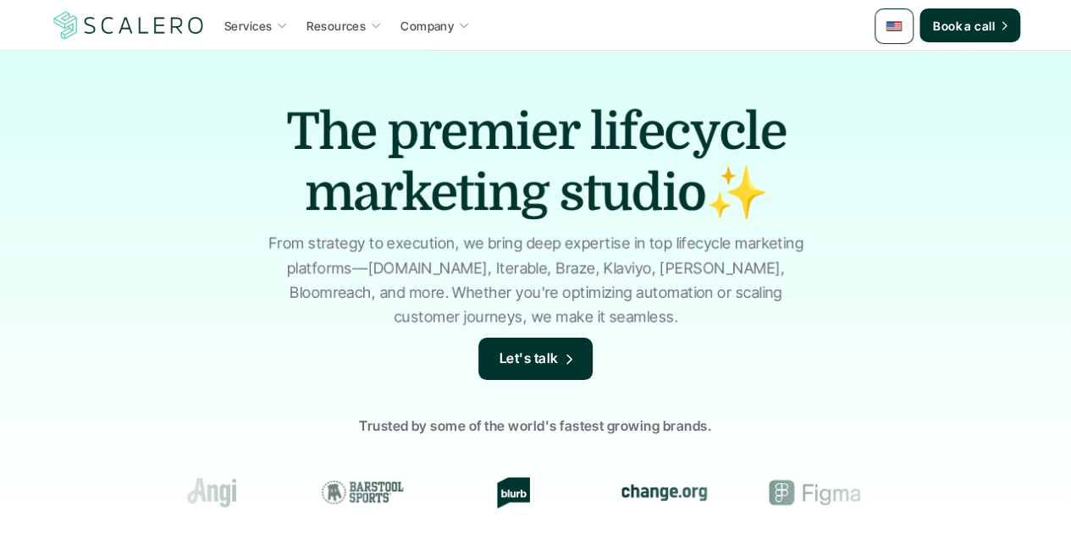
click at [891, 33] on img at bounding box center [894, 26] width 17 height 17
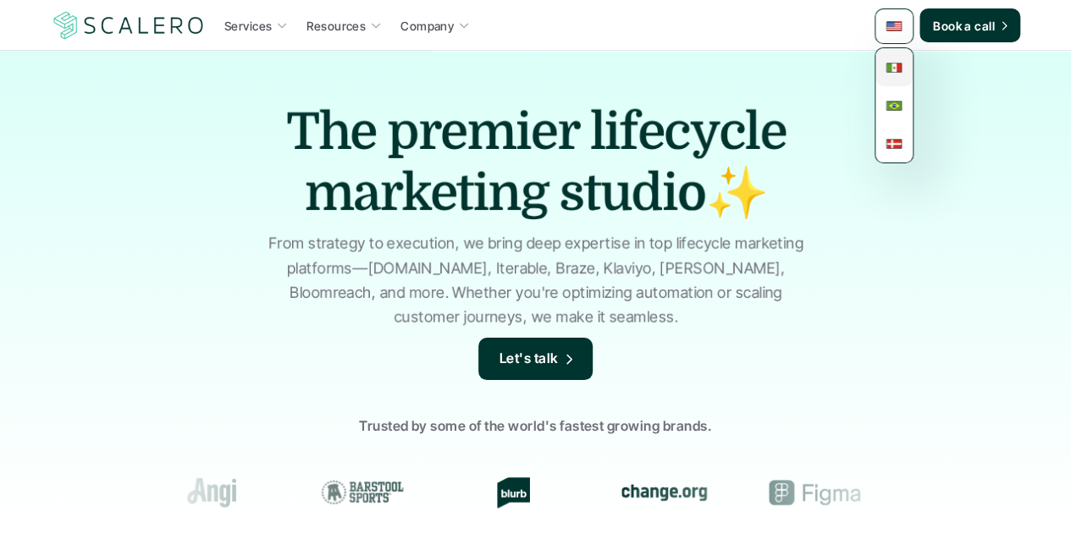
click at [898, 69] on img at bounding box center [894, 67] width 17 height 17
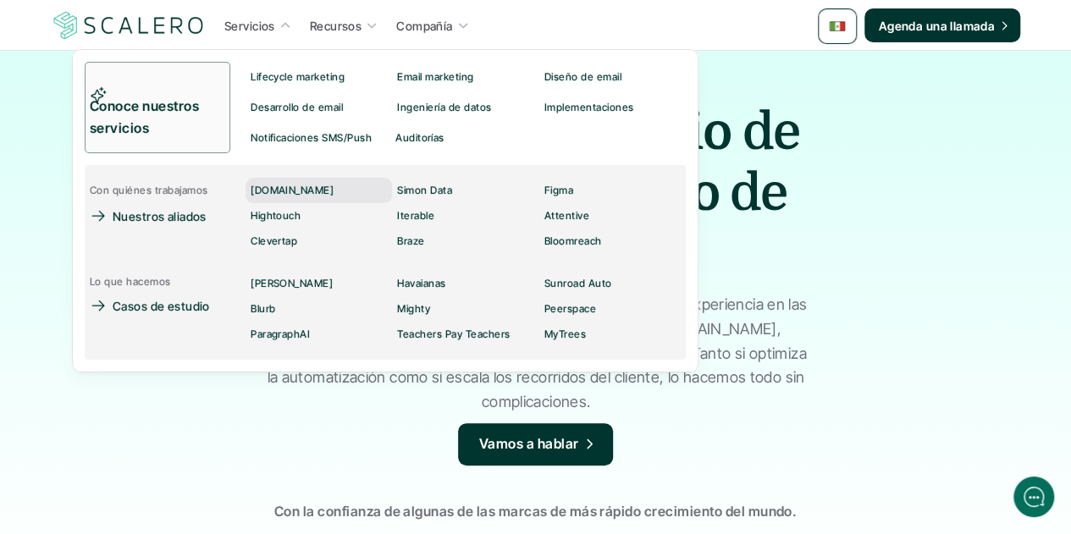
click at [283, 187] on p "[DOMAIN_NAME]" at bounding box center [292, 191] width 83 height 12
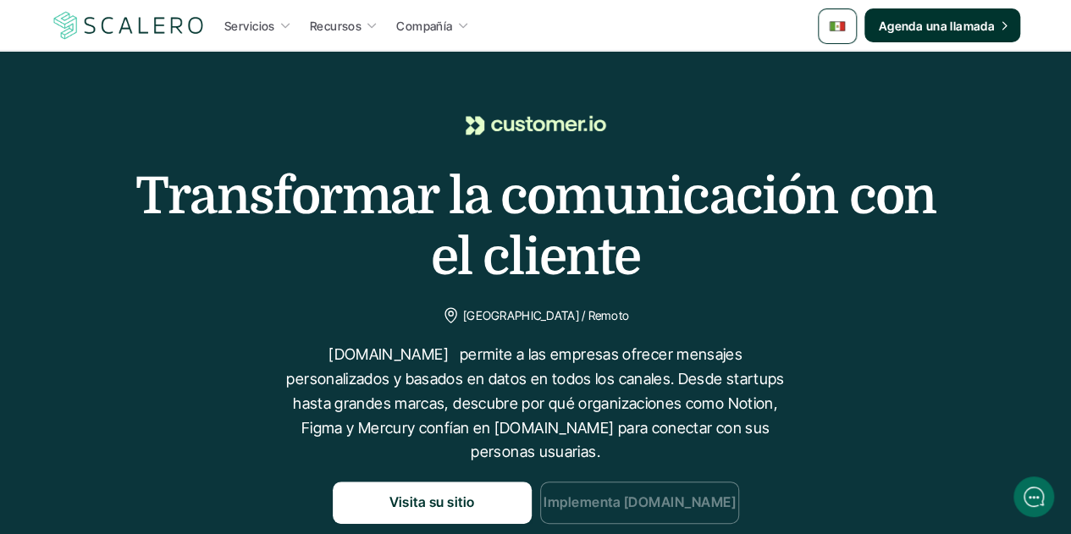
click at [627, 482] on link "Implementa Customer.io" at bounding box center [639, 503] width 199 height 42
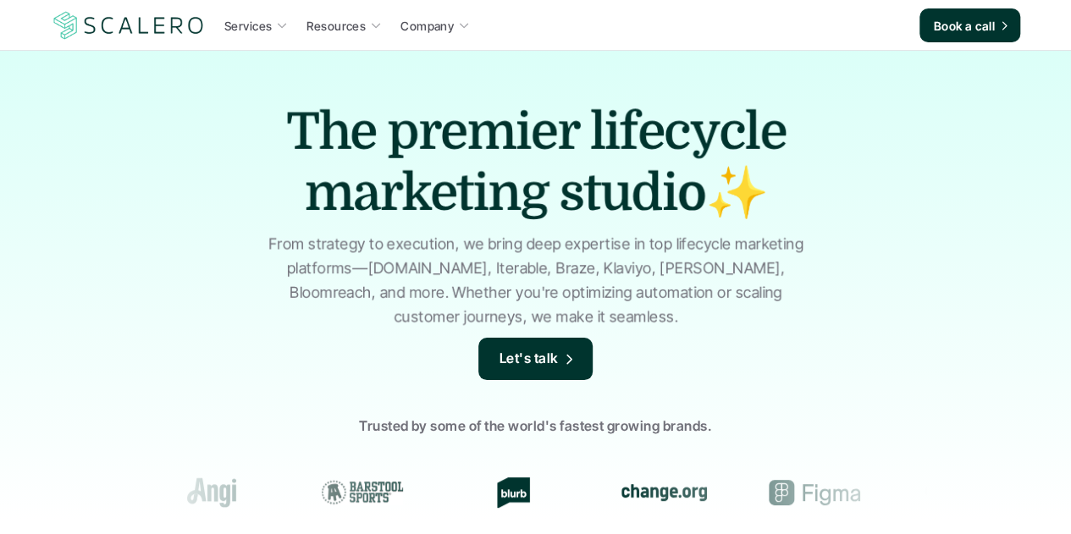
click at [246, 29] on p "Services" at bounding box center [247, 26] width 47 height 18
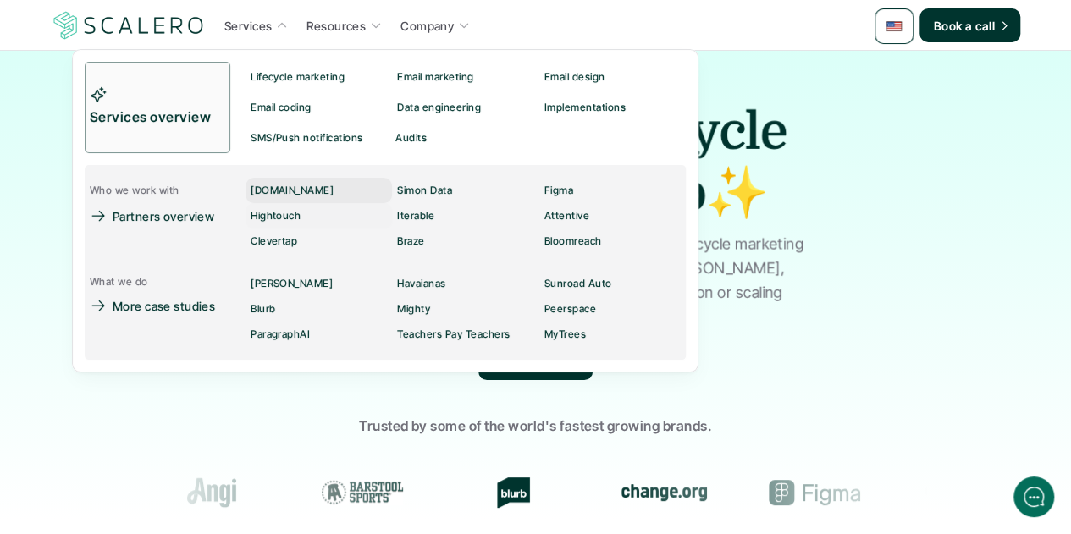
click at [279, 192] on p "[DOMAIN_NAME]" at bounding box center [292, 191] width 83 height 12
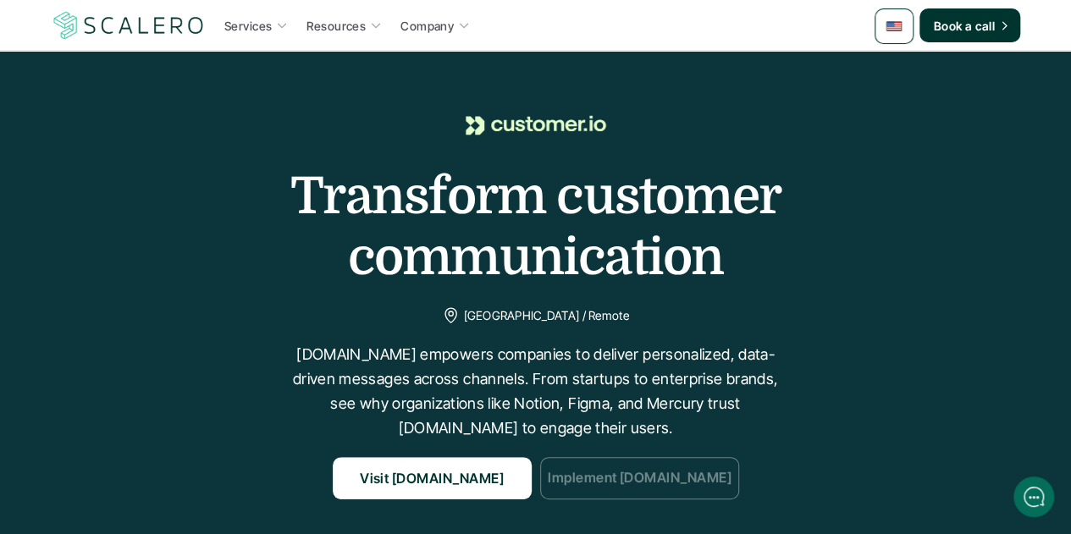
click at [700, 487] on p "Implement Customer.io" at bounding box center [639, 479] width 184 height 22
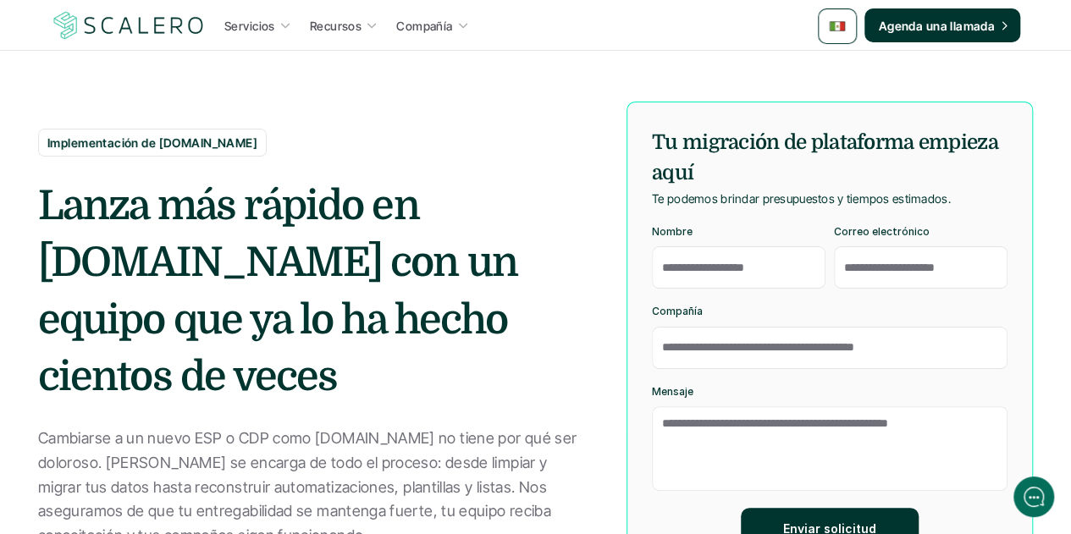
click at [344, 260] on h2 "Lanza más rápido en Customer.io con un equipo que ya lo ha hecho cientos de vec…" at bounding box center [313, 292] width 551 height 228
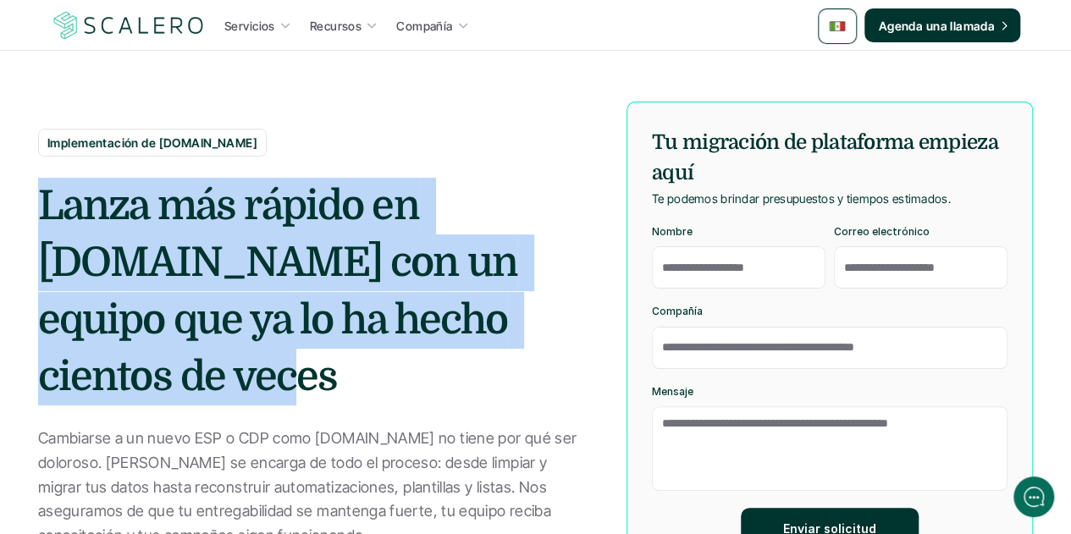
drag, startPoint x: 138, startPoint y: 383, endPoint x: 35, endPoint y: 223, distance: 190.5
click at [35, 223] on section "Implementación de Customer.io Lanza más rápido en Customer.io con un equipo que…" at bounding box center [535, 296] width 1071 height 593
click at [213, 296] on h2 "Lanza más rápido en Customer.io con un equipo que ya lo ha hecho cientos de vec…" at bounding box center [313, 292] width 551 height 228
drag, startPoint x: 139, startPoint y: 373, endPoint x: 41, endPoint y: 201, distance: 198.0
click at [41, 201] on h2 "Lanza más rápido en Customer.io con un equipo que ya lo ha hecho cientos de vec…" at bounding box center [313, 292] width 551 height 228
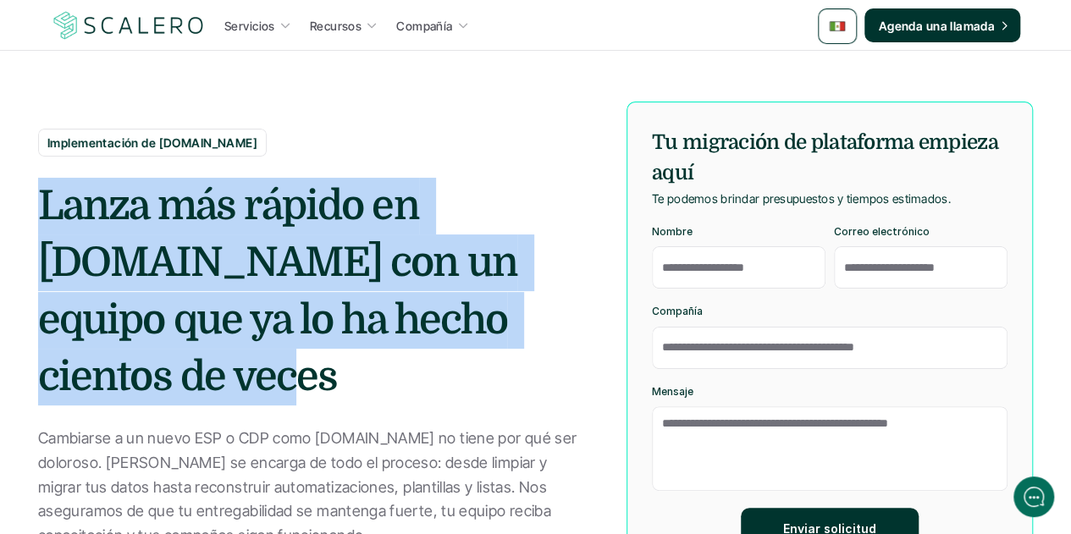
copy h2 "Lanza más rápido en Customer.io con un equipo que ya lo ha hecho cientos de vec…"
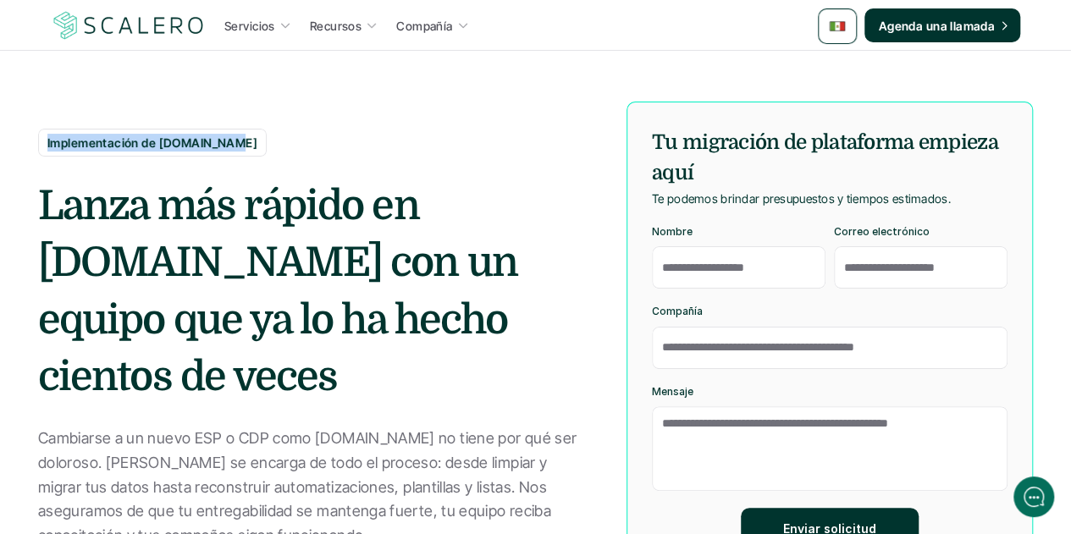
drag, startPoint x: 225, startPoint y: 141, endPoint x: 44, endPoint y: 133, distance: 181.4
click at [44, 133] on div "Implementación de Customer.io" at bounding box center [152, 143] width 229 height 28
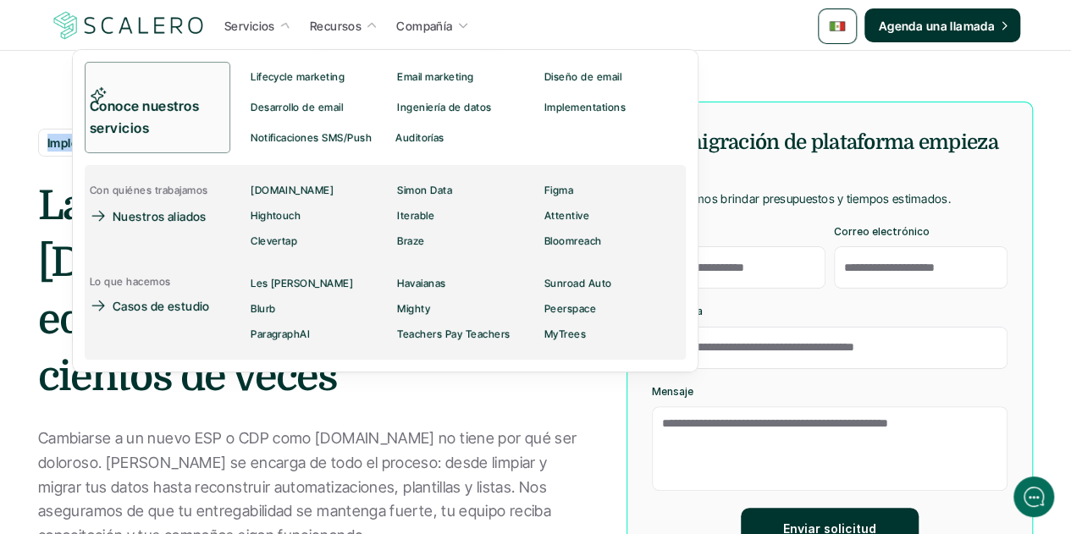
copy p "Implementación de Customer.io"
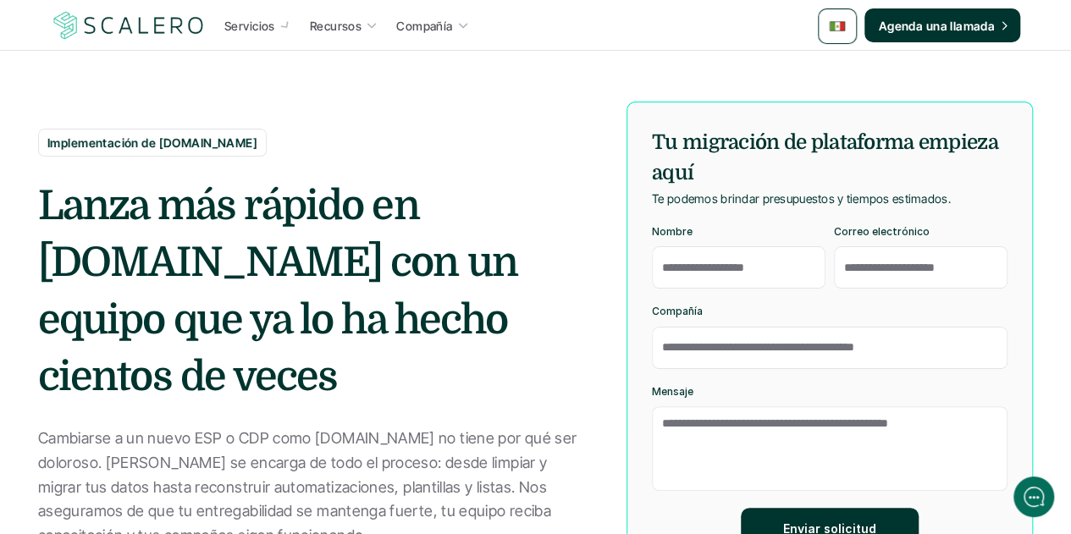
click at [256, 450] on p "Cambiarse a un nuevo ESP o CDP como Customer.io no tiene por qué ser doloroso. …" at bounding box center [313, 488] width 551 height 122
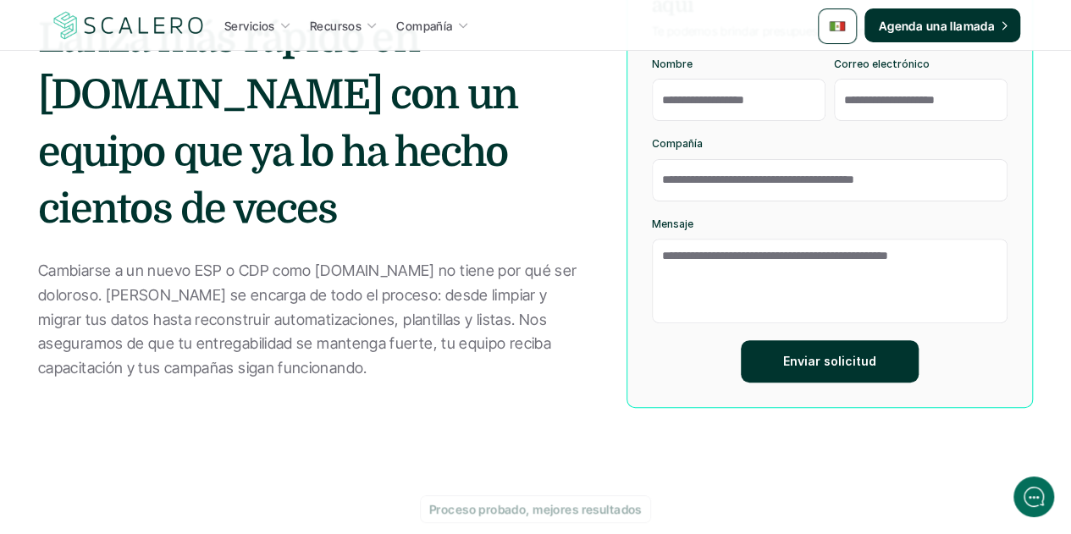
scroll to position [169, 0]
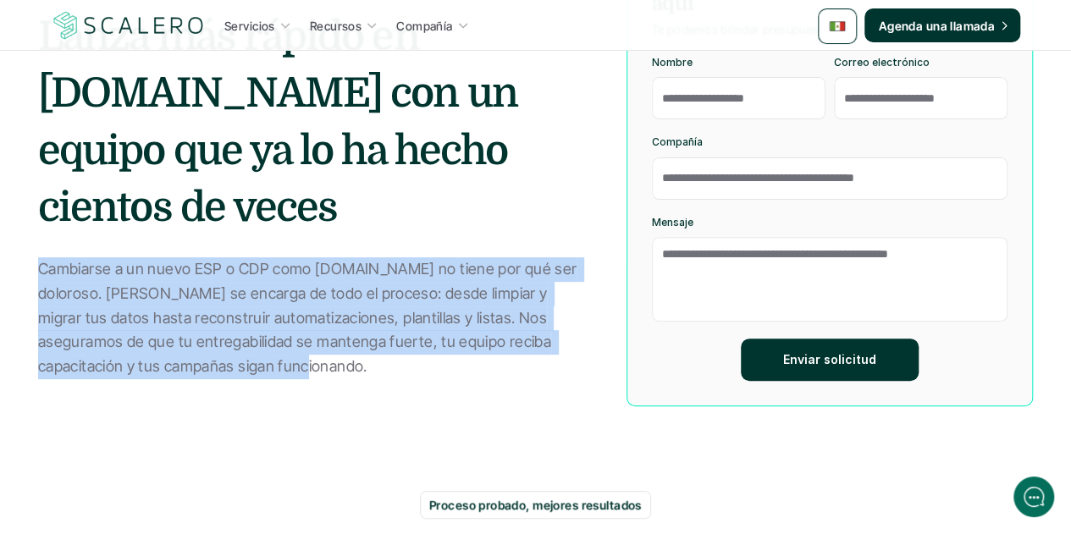
drag, startPoint x: 242, startPoint y: 368, endPoint x: 38, endPoint y: 271, distance: 226.2
click at [38, 271] on p "Cambiarse a un nuevo ESP o CDP como Customer.io no tiene por qué ser doloroso. …" at bounding box center [313, 318] width 551 height 122
copy p "Cambiarse a un nuevo ESP o CDP como Customer.io no tiene por qué ser doloroso. …"
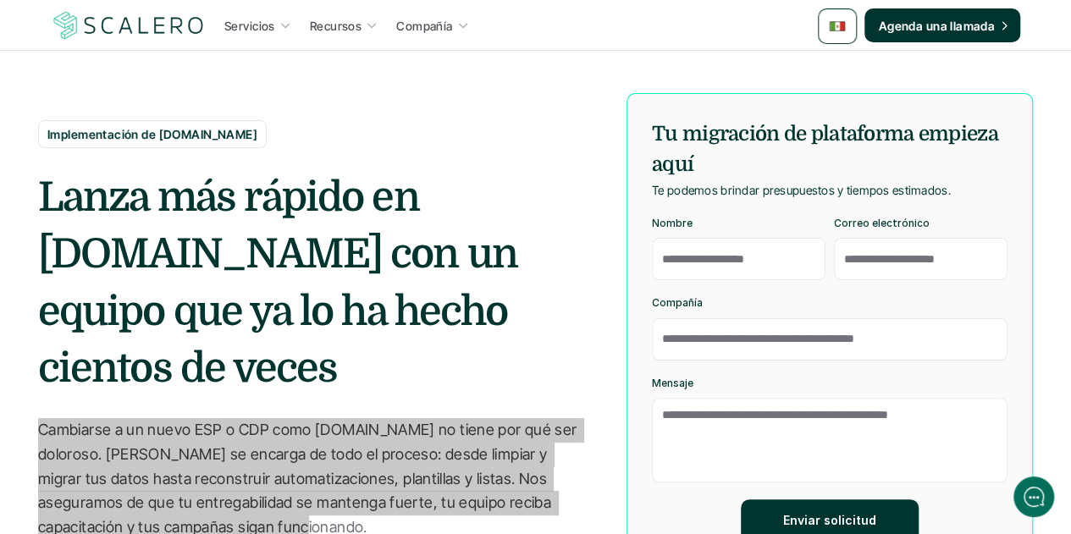
scroll to position [0, 0]
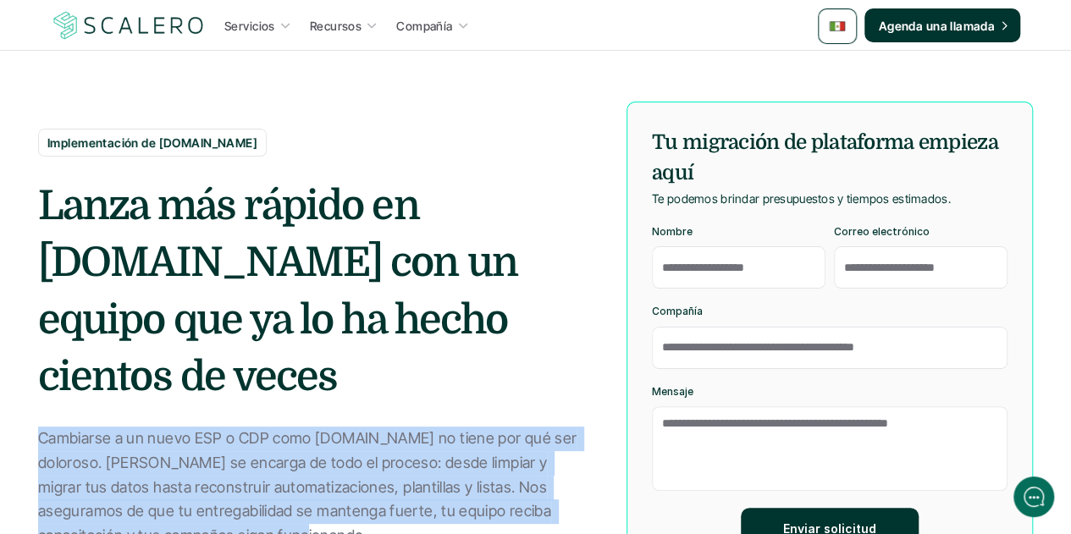
drag, startPoint x: 695, startPoint y: 167, endPoint x: 651, endPoint y: 151, distance: 46.9
click at [652, 151] on h5 "Tu migración de plataforma empieza aquí" at bounding box center [830, 157] width 356 height 61
copy h5 "Tu migración de plataforma empieza aquí"
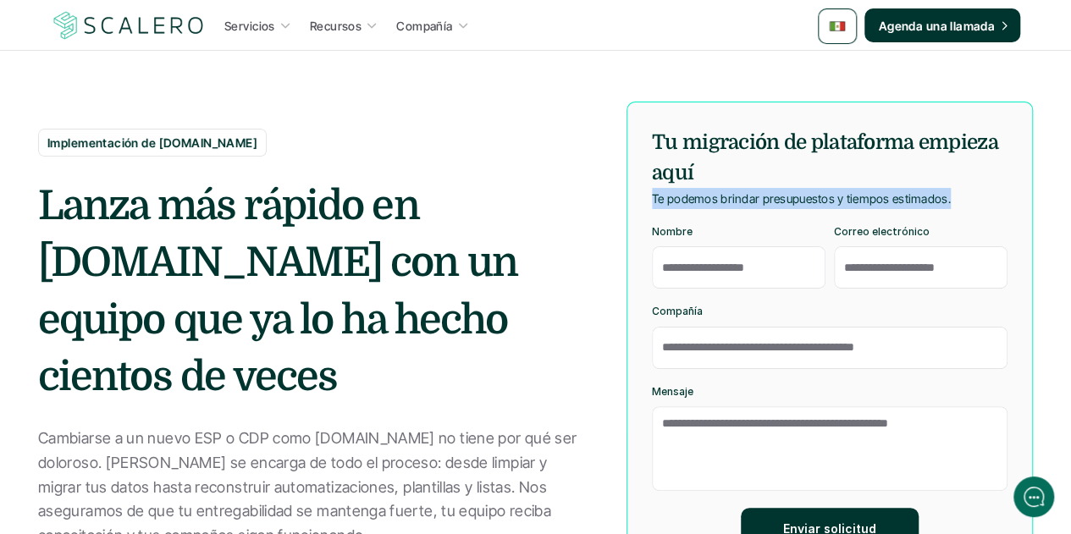
drag, startPoint x: 949, startPoint y: 199, endPoint x: 653, endPoint y: 192, distance: 295.7
click at [653, 192] on p "Te podemos brindar presupuestos y tiempos estimados." at bounding box center [801, 198] width 299 height 21
copy p "Te podemos brindar presupuestos y tiempos estimados."
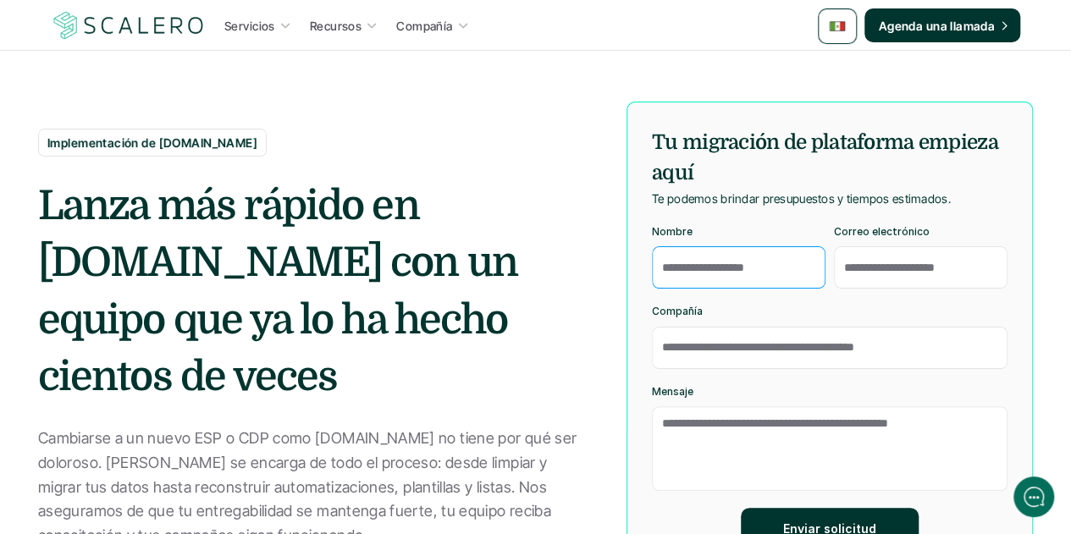
drag, startPoint x: 774, startPoint y: 270, endPoint x: 680, endPoint y: 264, distance: 94.2
click at [680, 264] on input "Nombre" at bounding box center [739, 267] width 174 height 42
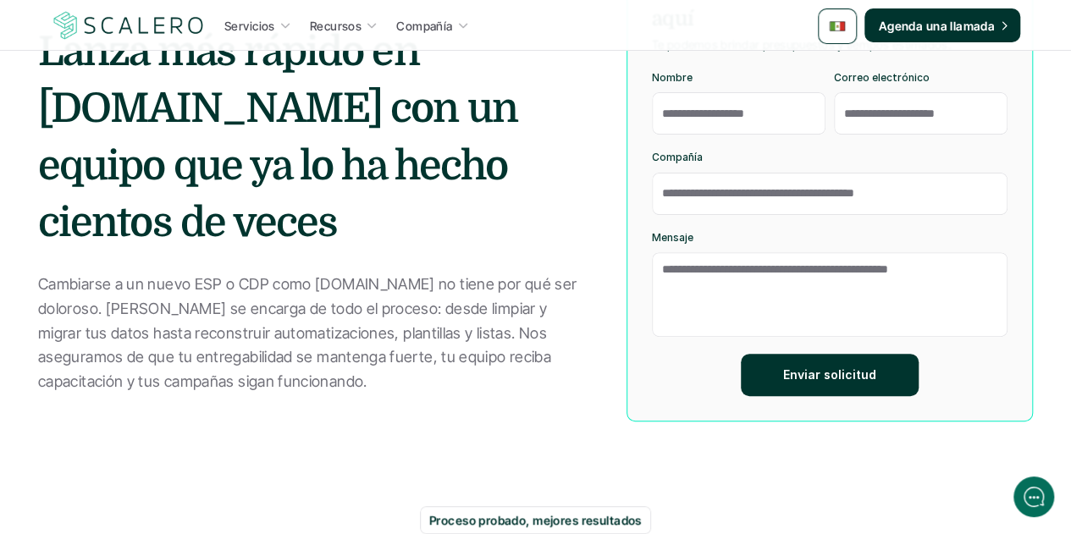
scroll to position [339, 0]
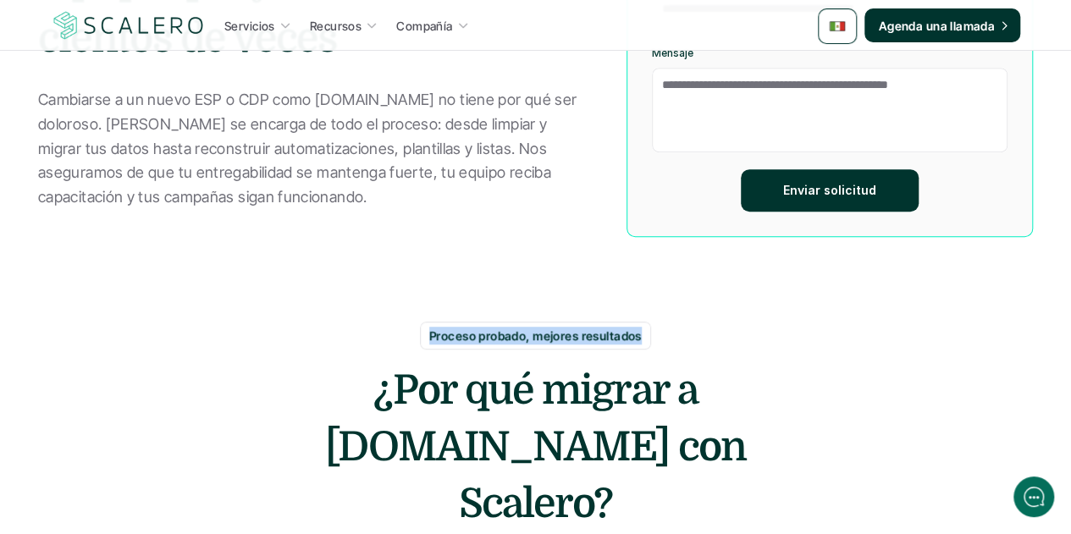
drag, startPoint x: 639, startPoint y: 338, endPoint x: 428, endPoint y: 338, distance: 210.9
click at [428, 338] on div "Proceso probado, mejores resultados" at bounding box center [535, 336] width 231 height 28
copy p "Proceso probado, mejores resultados"
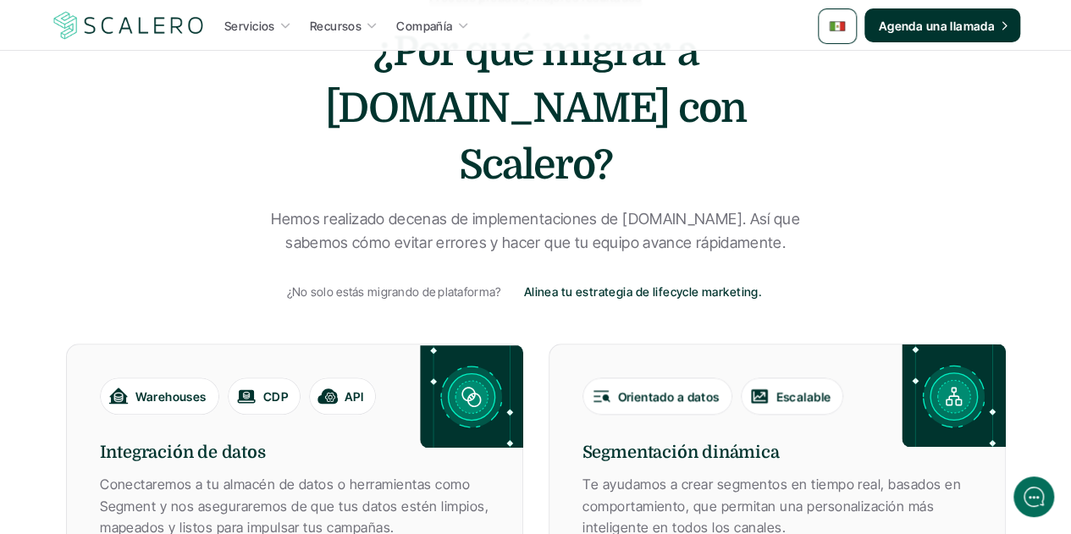
scroll to position [593, 0]
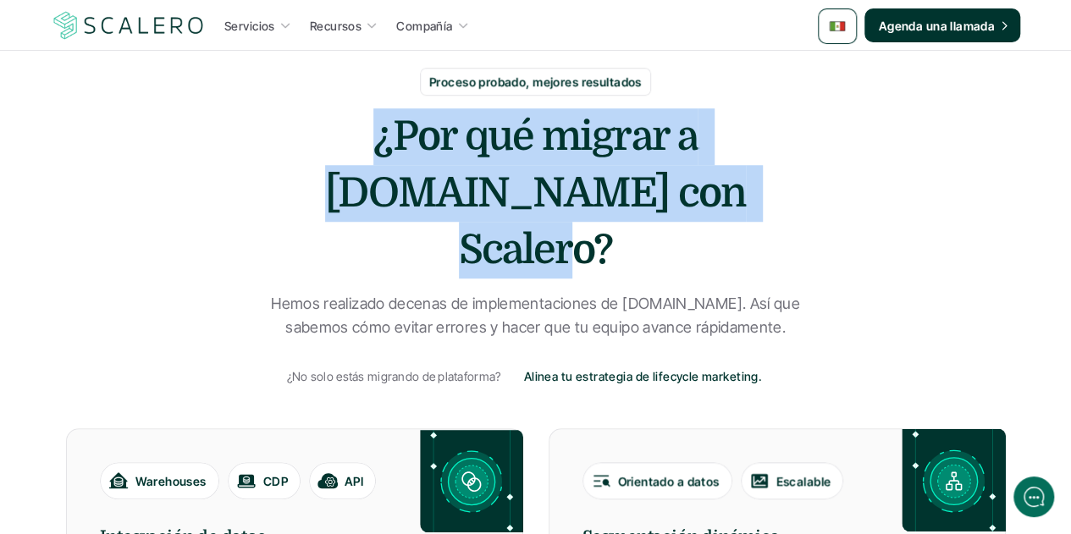
drag, startPoint x: 736, startPoint y: 198, endPoint x: 329, endPoint y: 155, distance: 409.7
click at [329, 155] on h2 "¿Por qué migrar a Customer.io con Scalero?" at bounding box center [536, 193] width 508 height 171
copy h2 "¿Por qué migrar a Customer.io con Scalero?"
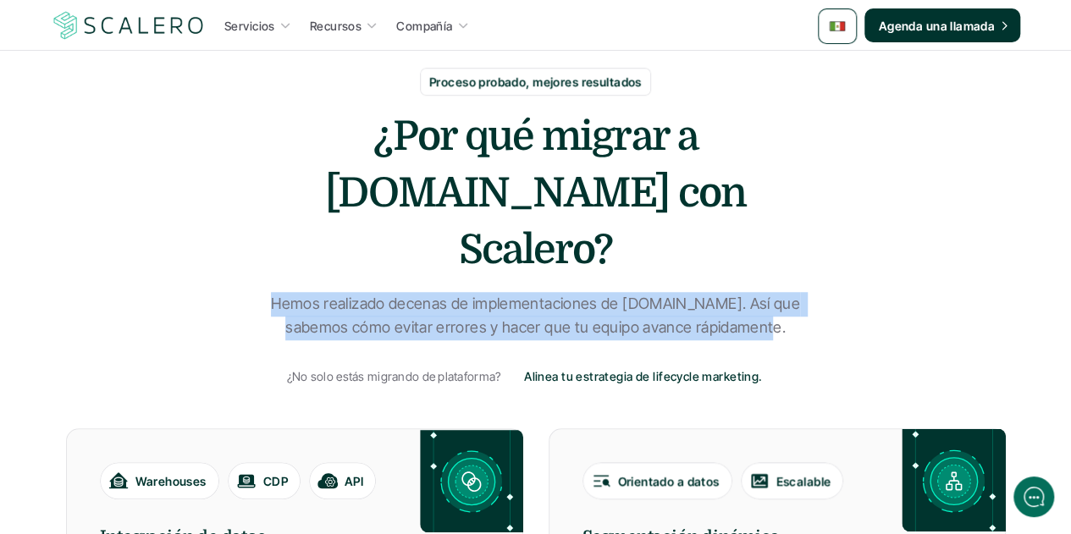
drag, startPoint x: 781, startPoint y: 271, endPoint x: 288, endPoint y: 250, distance: 493.4
click at [288, 292] on p "Hemos realizado decenas de implementaciones de Customer.io. Así que sabemos cóm…" at bounding box center [536, 316] width 551 height 49
copy p "Hemos realizado decenas de implementaciones de Customer.io. Así que sabemos cóm…"
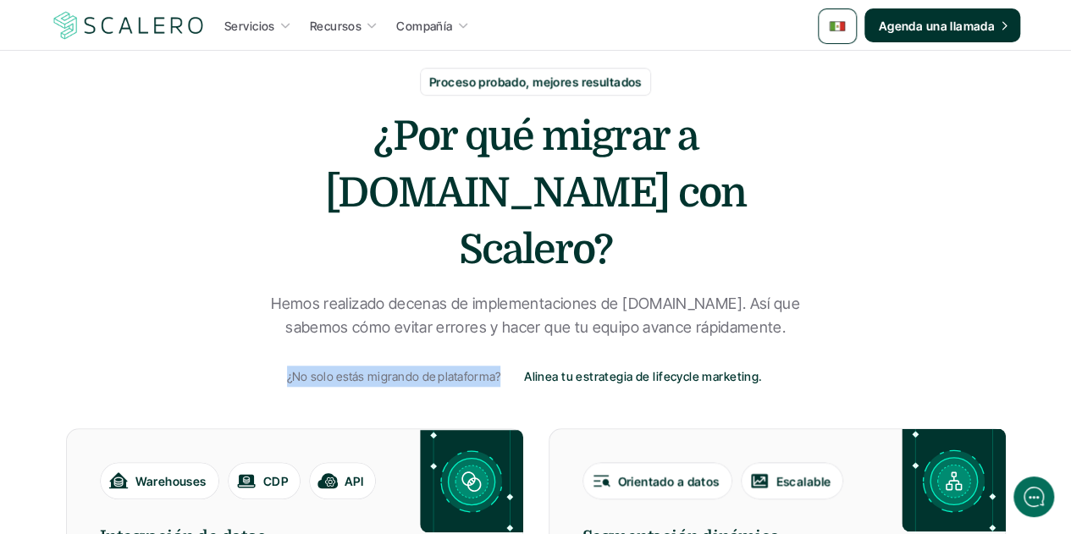
drag, startPoint x: 499, startPoint y: 316, endPoint x: 276, endPoint y: 315, distance: 222.8
click at [276, 353] on div "¿No solo estás migrando de plataforma? Alinea tu estrategia de lifecycle market…" at bounding box center [536, 376] width 532 height 47
copy p "¿No solo estás migrando de plataforma?"
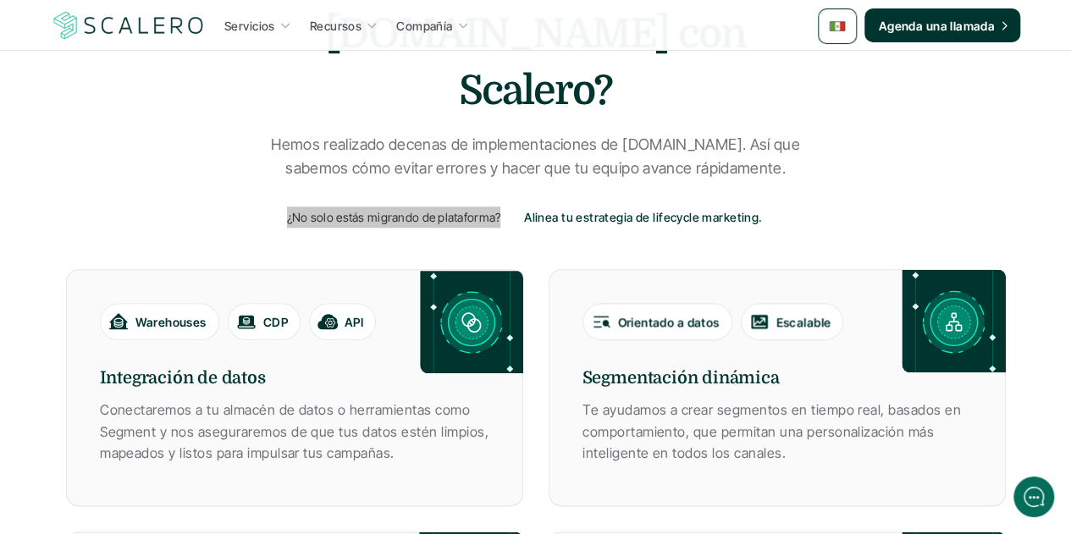
scroll to position [762, 0]
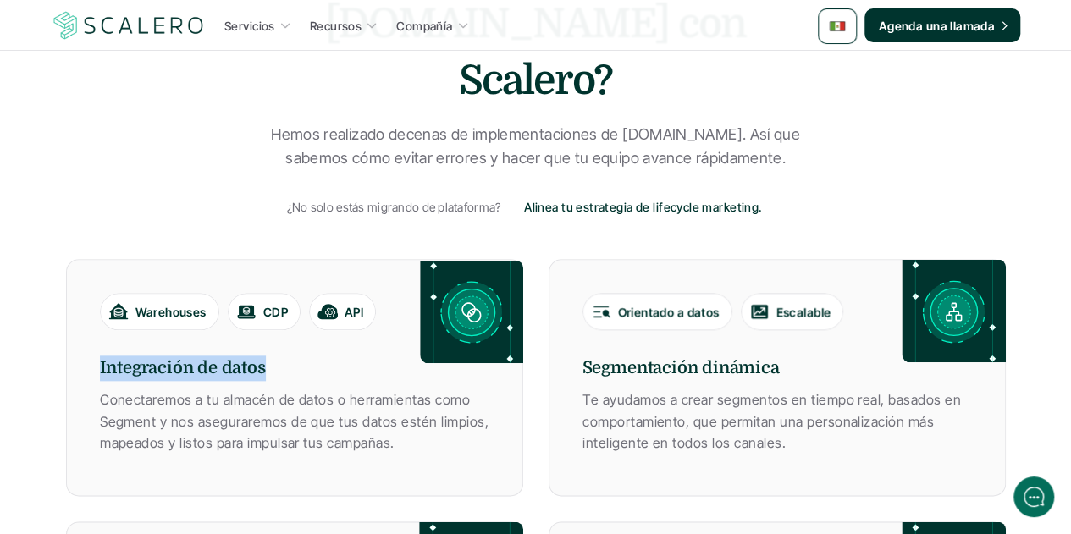
drag, startPoint x: 263, startPoint y: 313, endPoint x: 80, endPoint y: 316, distance: 183.0
click at [80, 316] on div "Warehouses CDP API Integración de datos Conectaremos a tu almacén de datos o he…" at bounding box center [294, 377] width 457 height 237
copy h6 "Integración de datos"
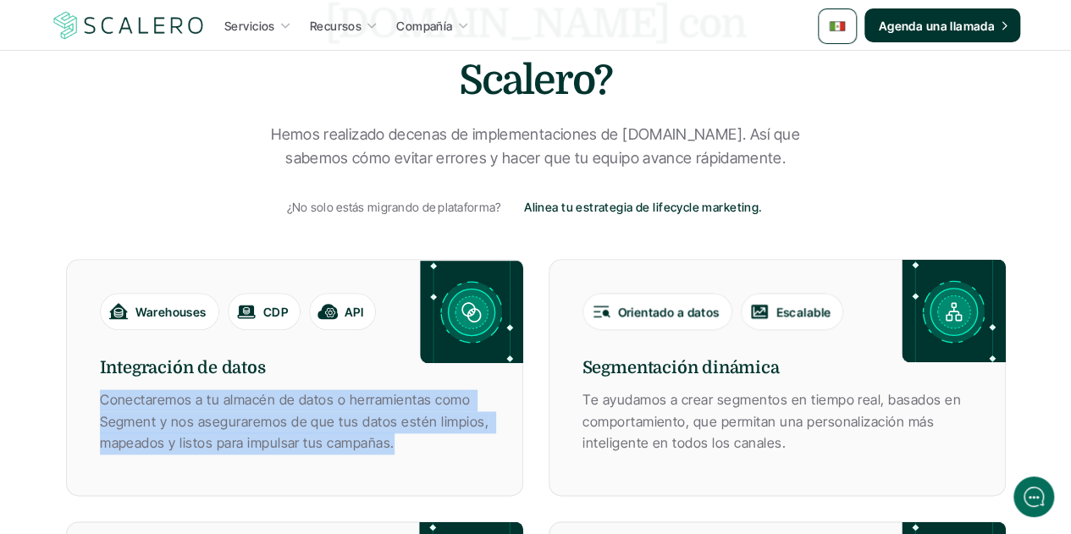
drag, startPoint x: 390, startPoint y: 389, endPoint x: 90, endPoint y: 351, distance: 303.1
click at [90, 351] on div "Warehouses CDP API Integración de datos Conectaremos a tu almacén de datos o he…" at bounding box center [294, 377] width 457 height 237
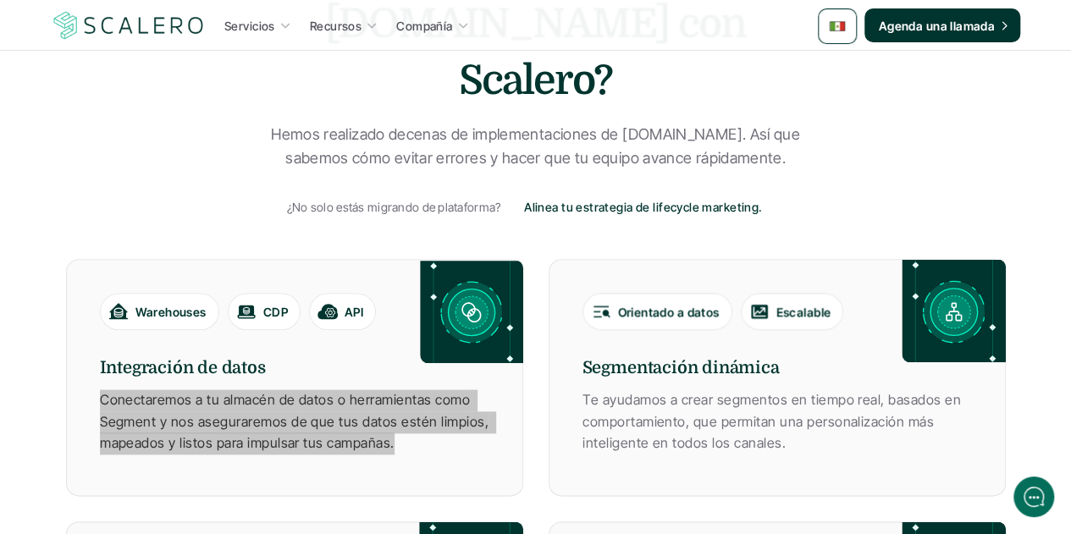
scroll to position [847, 0]
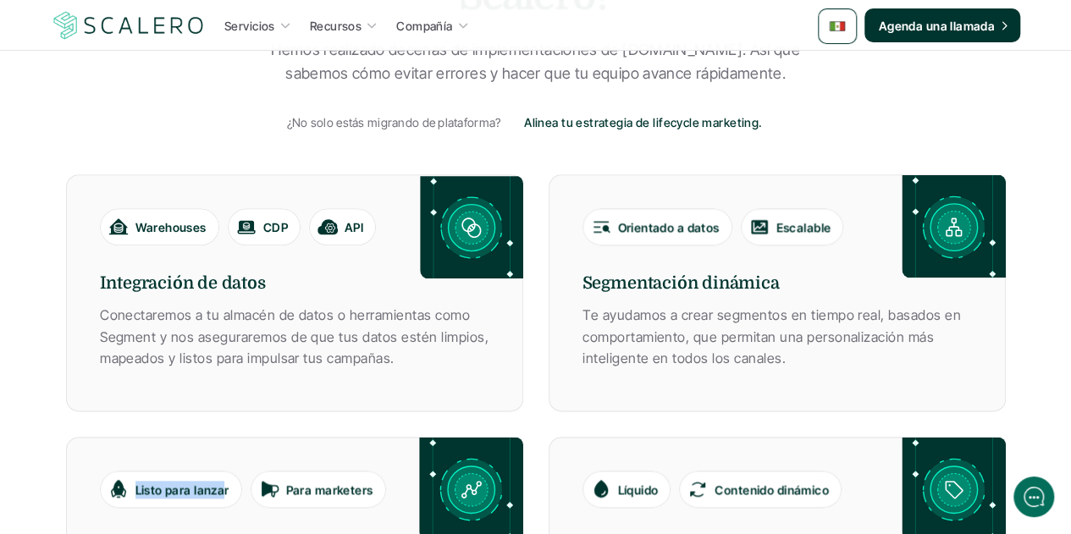
drag, startPoint x: 225, startPoint y: 429, endPoint x: 162, endPoint y: 426, distance: 63.6
click at [125, 479] on div "Listo para lanzar" at bounding box center [170, 489] width 125 height 20
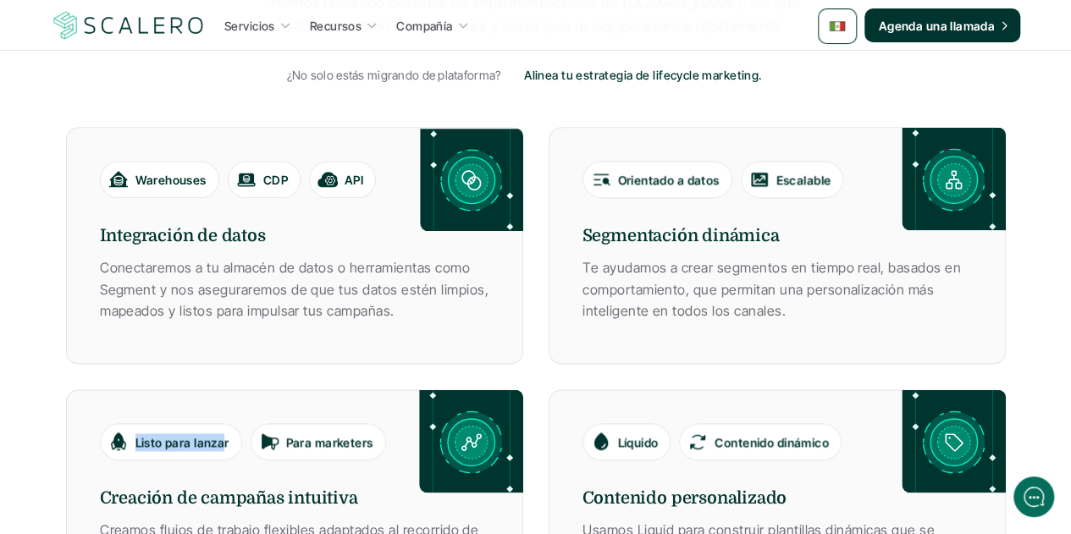
scroll to position [932, 0]
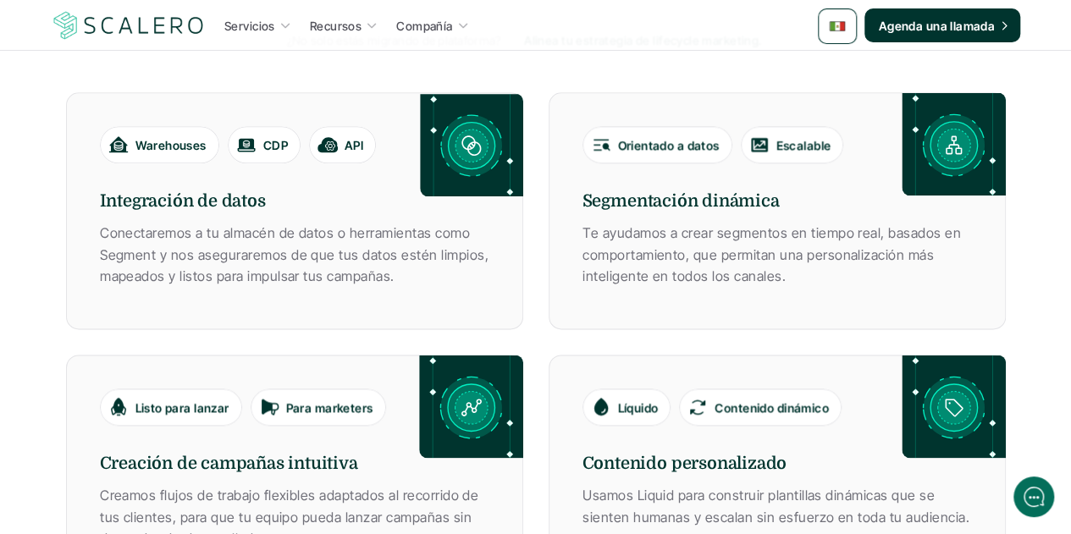
click at [188, 429] on div "Listo para lanzar Para marketers Creación de campañas intuitiva Creamos flujos …" at bounding box center [294, 473] width 457 height 237
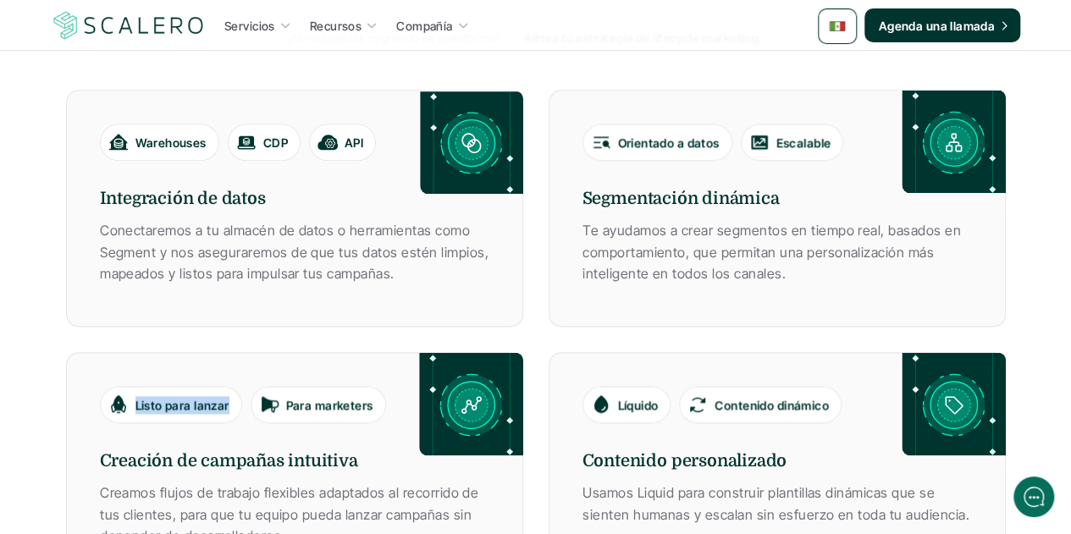
drag, startPoint x: 228, startPoint y: 344, endPoint x: 136, endPoint y: 343, distance: 92.3
click at [136, 396] on p "Listo para lanzar" at bounding box center [183, 405] width 94 height 18
drag, startPoint x: 373, startPoint y: 350, endPoint x: 285, endPoint y: 345, distance: 88.2
click at [285, 395] on div "Para marketers" at bounding box center [318, 405] width 119 height 20
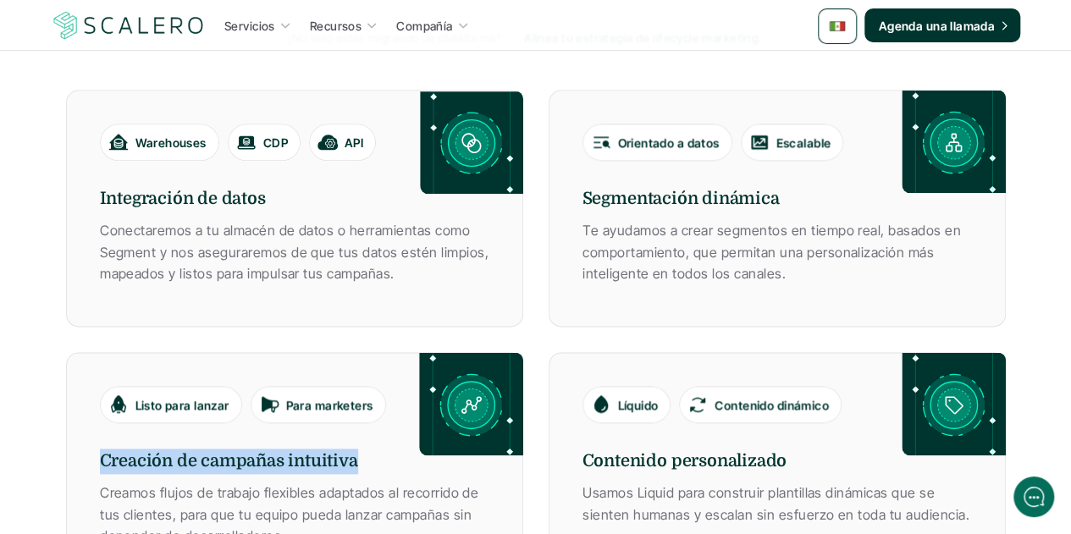
drag, startPoint x: 354, startPoint y: 409, endPoint x: 87, endPoint y: 407, distance: 266.8
click at [87, 407] on div "Listo para lanzar Para marketers Creación de campañas intuitiva Creamos flujos …" at bounding box center [294, 470] width 457 height 237
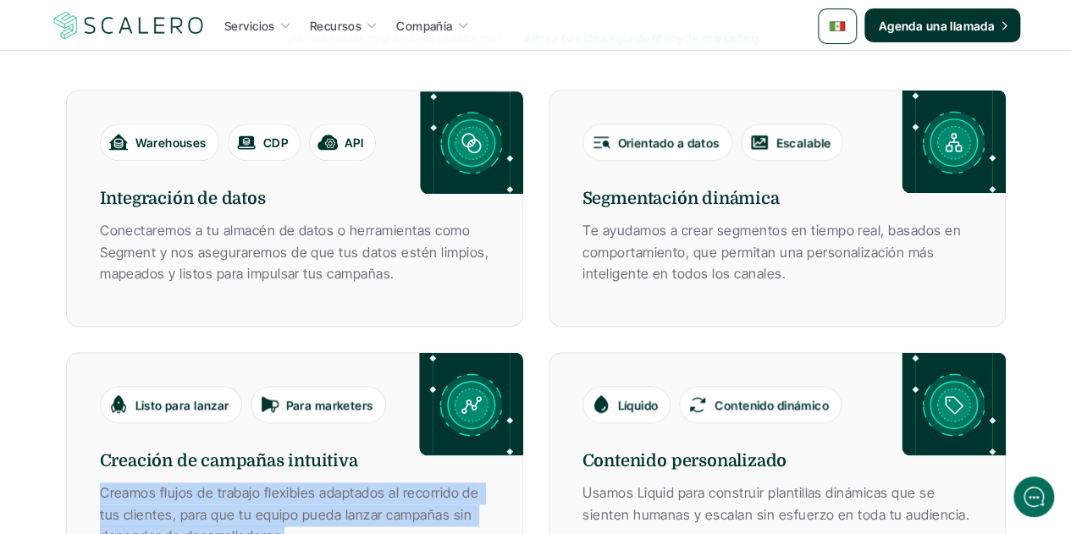
drag, startPoint x: 279, startPoint y: 480, endPoint x: 95, endPoint y: 445, distance: 188.0
click at [95, 445] on div "Listo para lanzar Para marketers Creación de campañas intuitiva Creamos flujos …" at bounding box center [294, 470] width 457 height 237
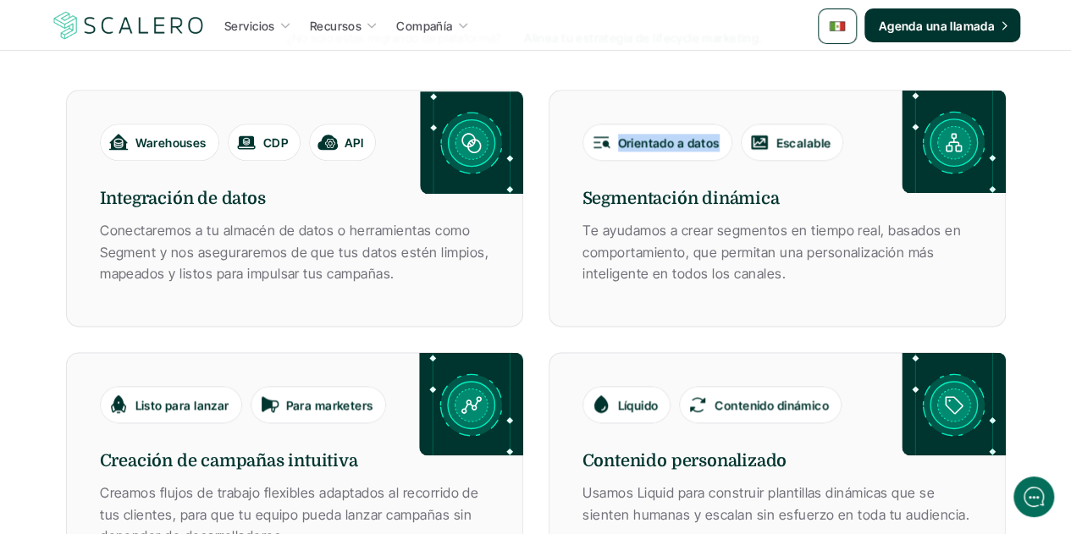
drag, startPoint x: 716, startPoint y: 87, endPoint x: 622, endPoint y: 89, distance: 94.0
click at [622, 134] on p "Orientado a datos" at bounding box center [669, 143] width 102 height 18
drag, startPoint x: 780, startPoint y: 86, endPoint x: 830, endPoint y: 88, distance: 50.0
click at [830, 134] on p "Escalable" at bounding box center [804, 143] width 55 height 18
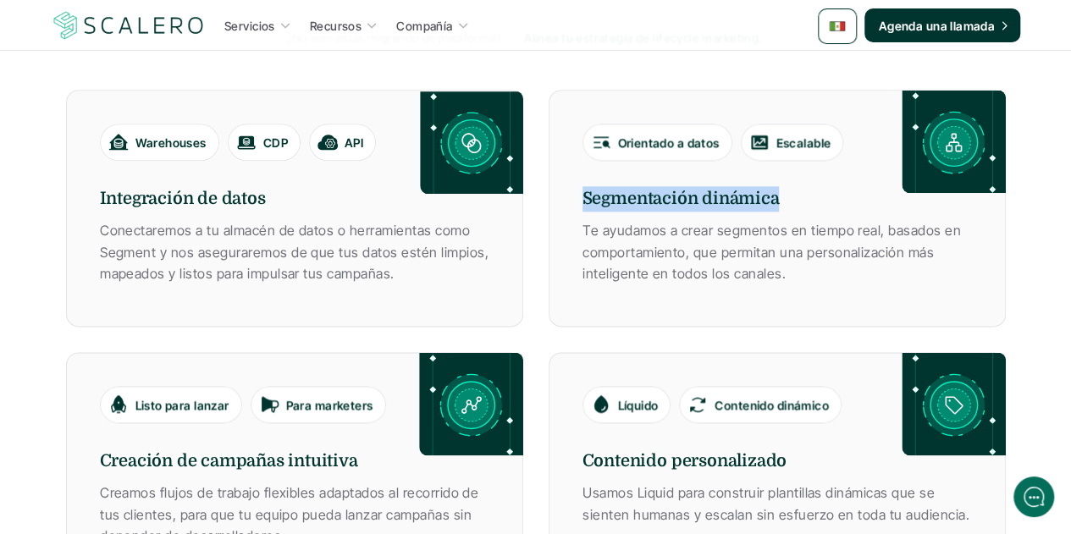
drag, startPoint x: 778, startPoint y: 143, endPoint x: 572, endPoint y: 142, distance: 205.8
click at [572, 142] on div "Orientado a datos Escalable Segmentación dinámica Te ayudamos a crear segmentos…" at bounding box center [777, 208] width 457 height 237
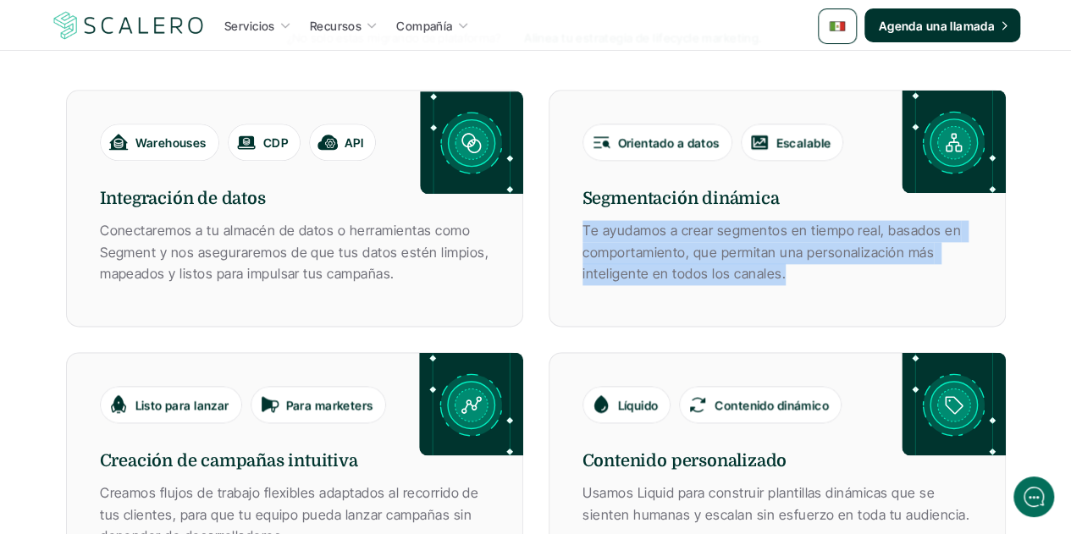
drag, startPoint x: 781, startPoint y: 216, endPoint x: 579, endPoint y: 182, distance: 204.4
click at [579, 182] on div "Orientado a datos Escalable Segmentación dinámica Te ayudamos a crear segmentos…" at bounding box center [777, 208] width 457 height 237
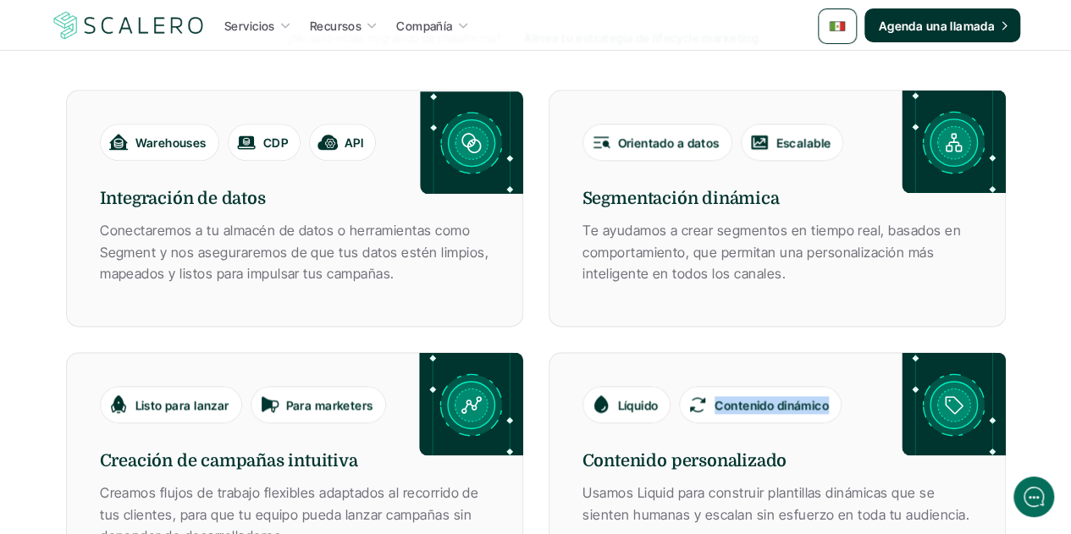
drag, startPoint x: 721, startPoint y: 345, endPoint x: 832, endPoint y: 346, distance: 111.0
click at [829, 396] on p "Contenido dinámico" at bounding box center [772, 405] width 114 height 18
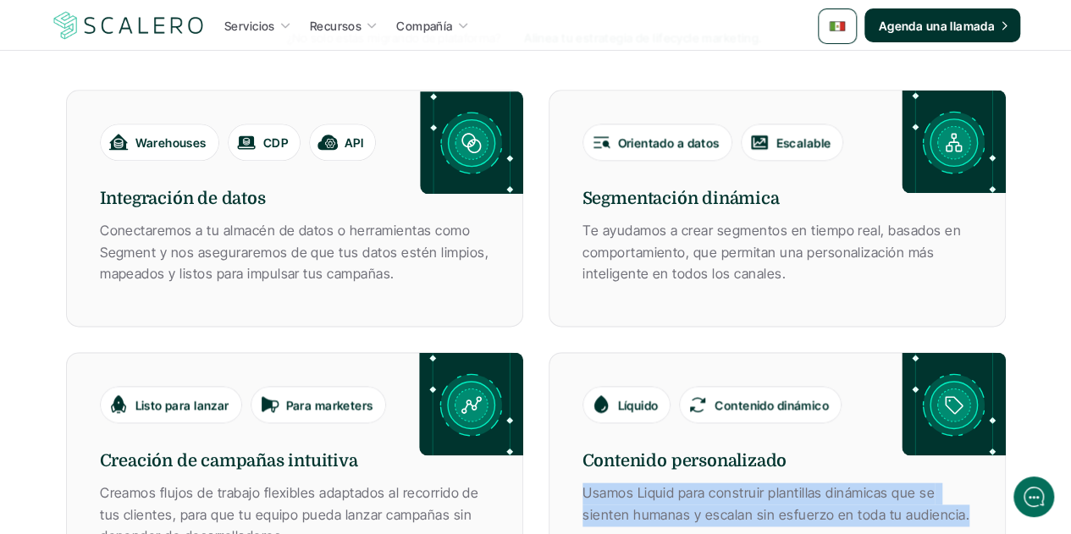
drag, startPoint x: 960, startPoint y: 459, endPoint x: 580, endPoint y: 441, distance: 379.9
click at [580, 441] on div "Líquido Contenido dinámico Contenido personalizado Usamos Liquid para construir…" at bounding box center [777, 470] width 457 height 237
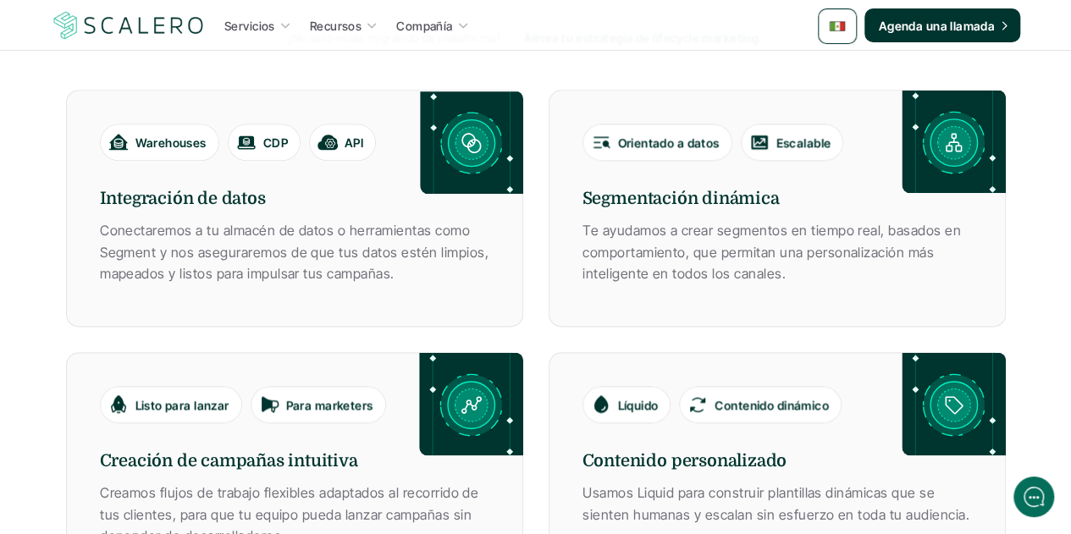
drag, startPoint x: 667, startPoint y: 413, endPoint x: 685, endPoint y: 410, distance: 18.1
click at [667, 449] on h6 "Contenido personalizado" at bounding box center [778, 461] width 390 height 25
drag, startPoint x: 784, startPoint y: 402, endPoint x: 556, endPoint y: 413, distance: 228.1
click at [556, 413] on div "Líquido Contenido dinámico Contenido personalizado Usamos Liquid para construir…" at bounding box center [777, 470] width 457 height 237
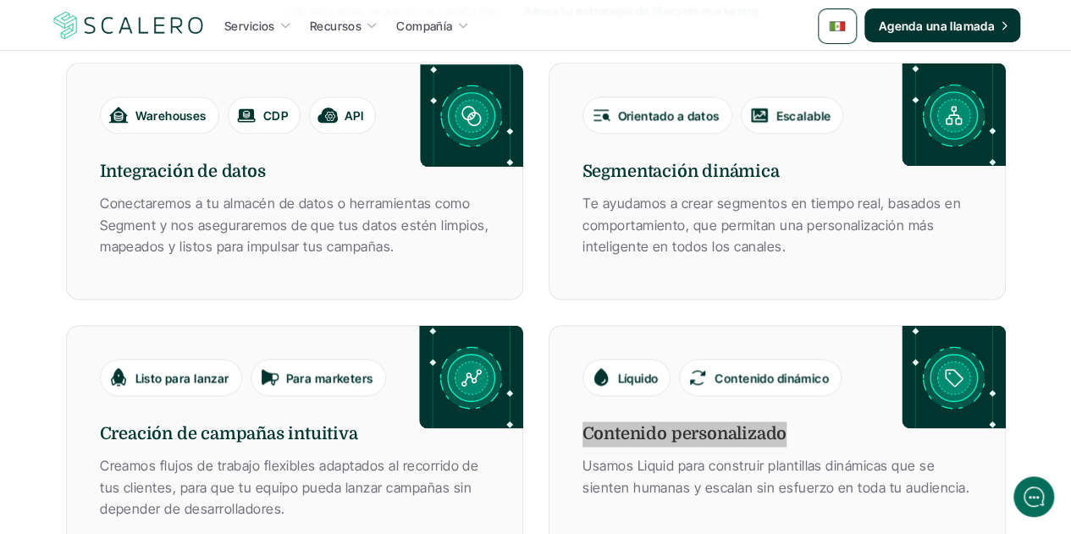
scroll to position [1355, 0]
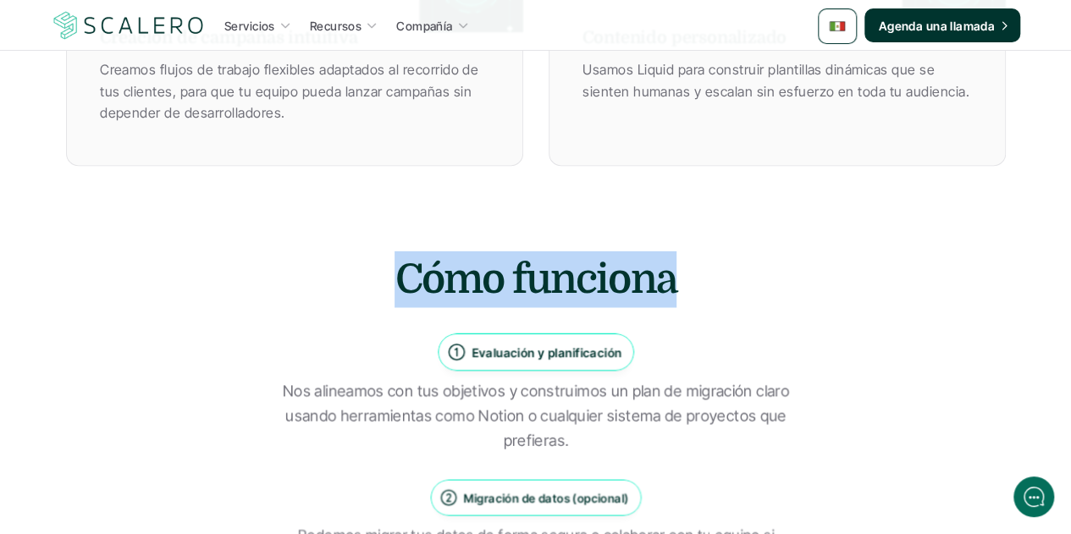
drag, startPoint x: 674, startPoint y: 228, endPoint x: 354, endPoint y: 230, distance: 320.2
click at [354, 251] on h2 "Cómo funciona" at bounding box center [536, 279] width 508 height 57
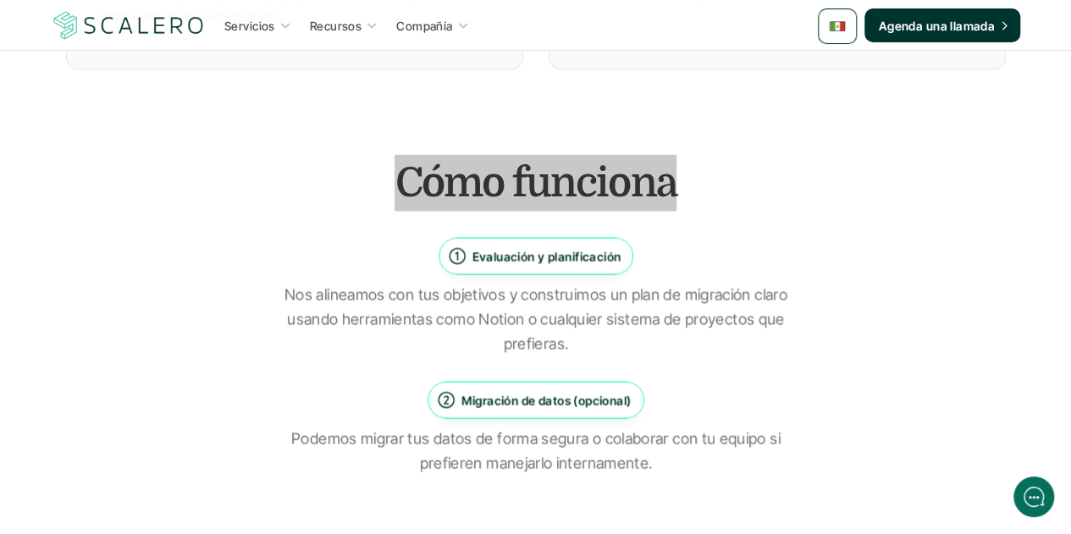
scroll to position [1525, 0]
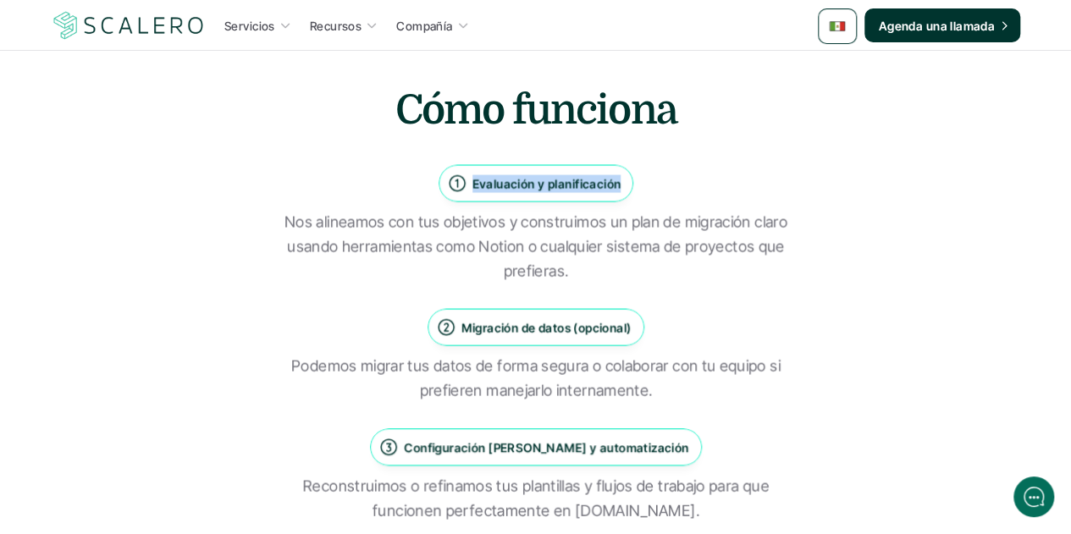
drag, startPoint x: 473, startPoint y: 124, endPoint x: 615, endPoint y: 130, distance: 142.4
click at [615, 174] on p "Evaluación y planificación" at bounding box center [546, 183] width 149 height 18
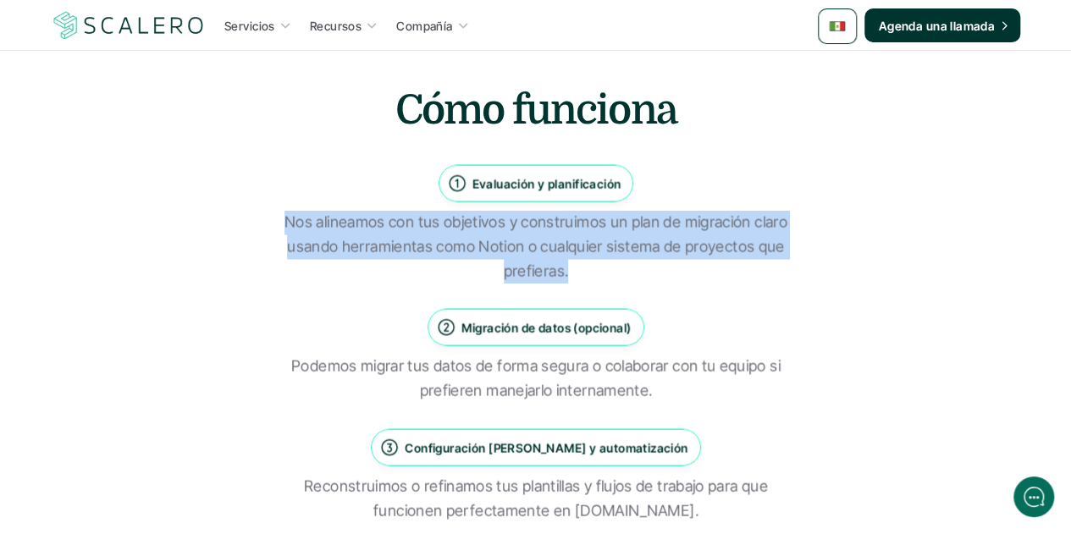
drag, startPoint x: 566, startPoint y: 214, endPoint x: 284, endPoint y: 169, distance: 285.7
click at [284, 210] on p "Nos alineamos con tus objetivos y construimos un plan de migración claro usando…" at bounding box center [536, 246] width 508 height 73
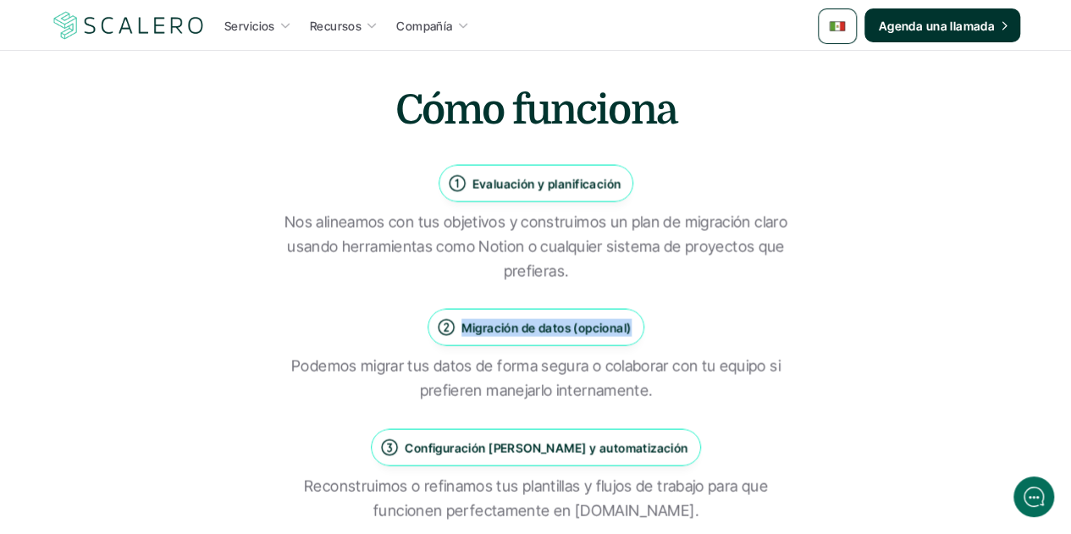
drag, startPoint x: 629, startPoint y: 269, endPoint x: 454, endPoint y: 268, distance: 175.3
click at [454, 317] on div "Migración de datos (opcional)" at bounding box center [535, 327] width 199 height 20
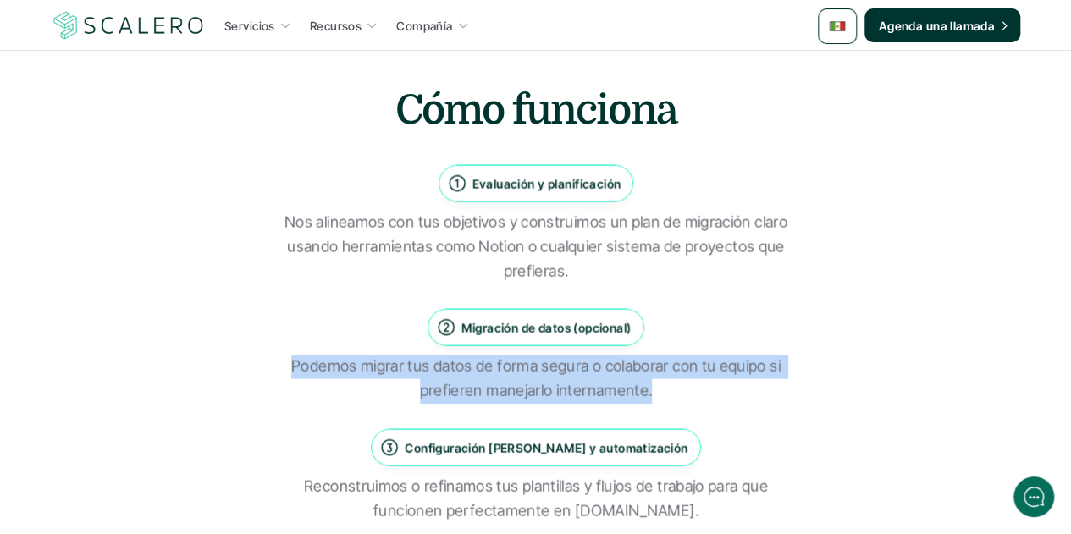
drag, startPoint x: 649, startPoint y: 335, endPoint x: 292, endPoint y: 308, distance: 357.5
click at [292, 354] on p "Podemos migrar tus datos de forma segura o colaborar con tu equipo si prefieren…" at bounding box center [536, 378] width 508 height 49
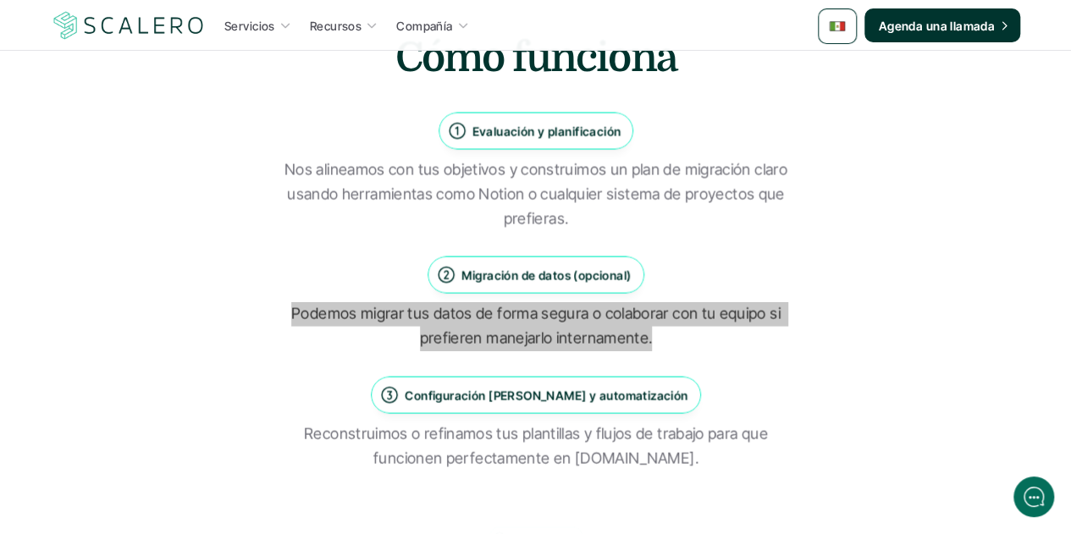
scroll to position [1694, 0]
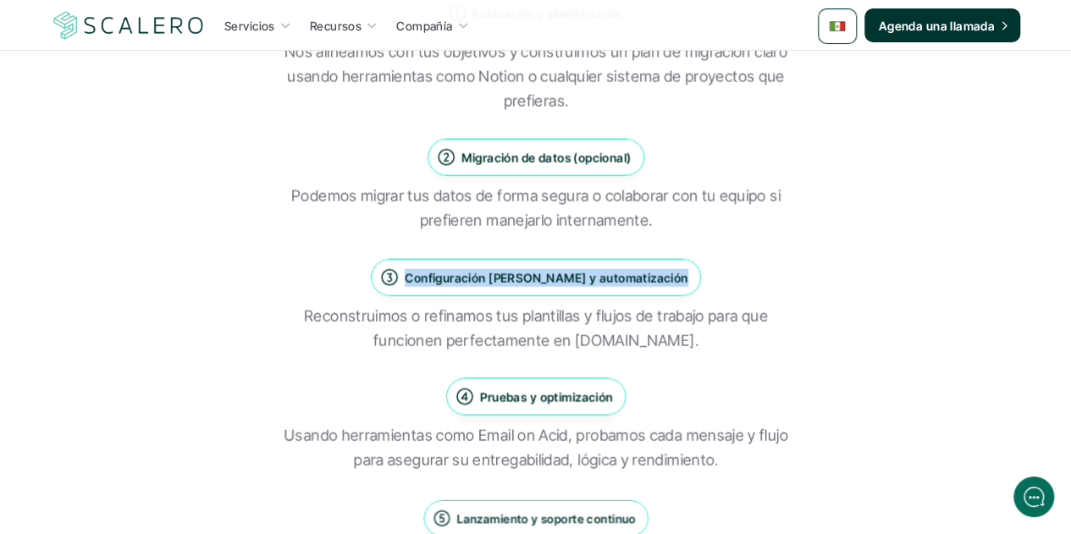
drag, startPoint x: 420, startPoint y: 218, endPoint x: 670, endPoint y: 221, distance: 249.9
click at [670, 268] on p "Configuración [PERSON_NAME] y automatización" at bounding box center [546, 277] width 283 height 18
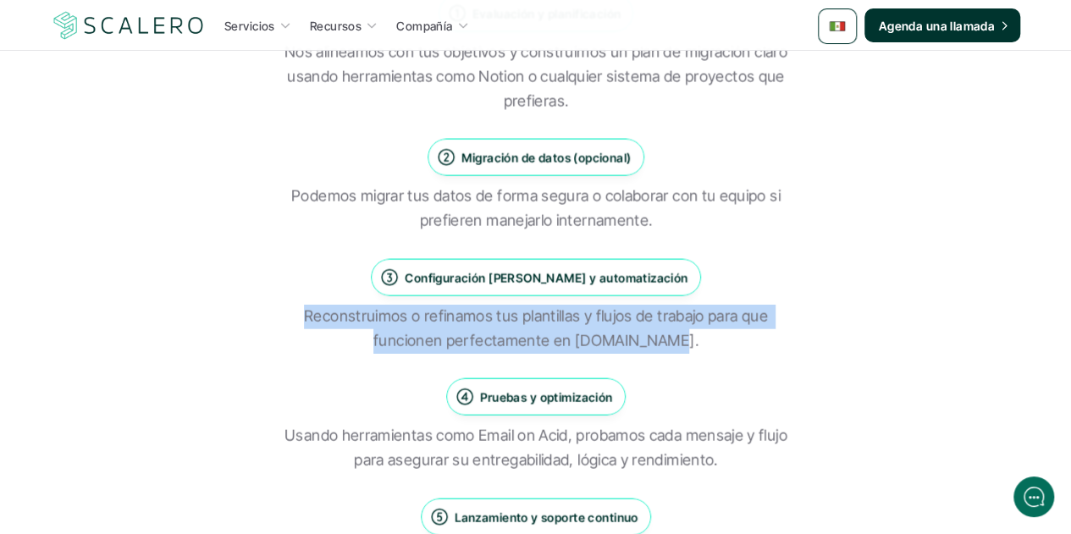
drag, startPoint x: 675, startPoint y: 287, endPoint x: 302, endPoint y: 262, distance: 374.4
click at [302, 305] on p "Reconstruimos o refinamos tus plantillas y flujos de trabajo para que funcionen…" at bounding box center [536, 329] width 508 height 49
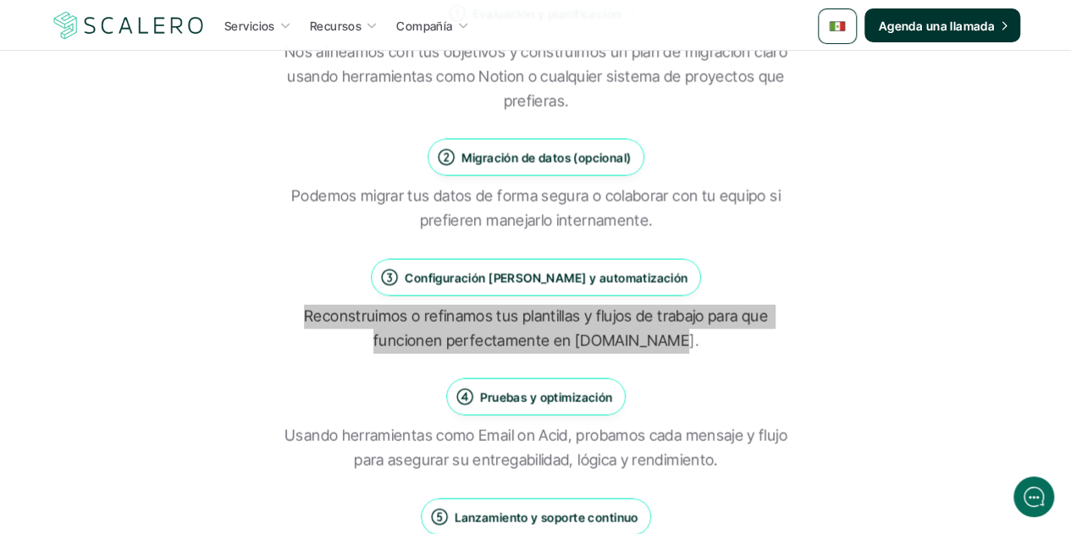
scroll to position [1779, 0]
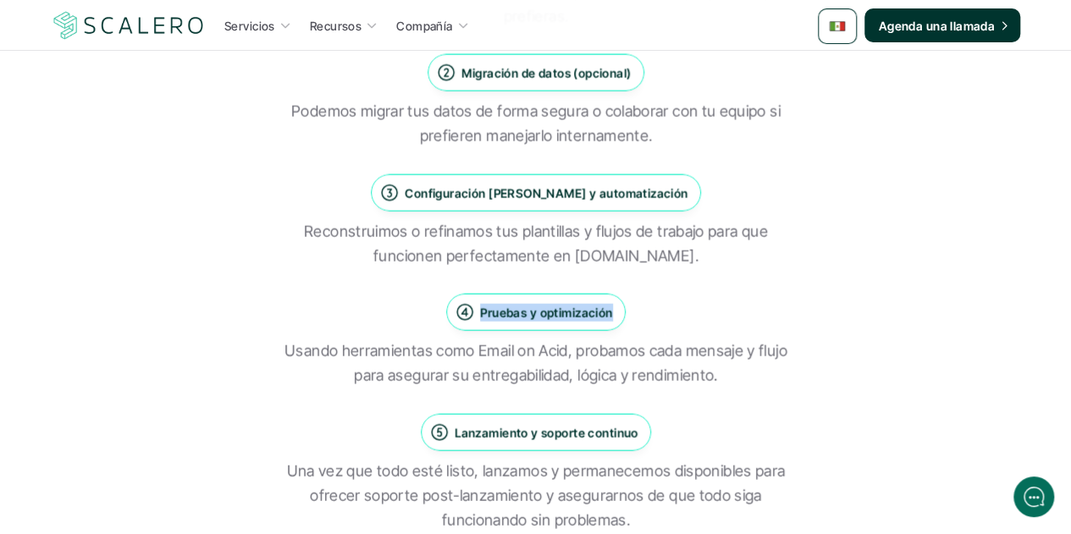
drag, startPoint x: 608, startPoint y: 257, endPoint x: 476, endPoint y: 255, distance: 132.1
click at [476, 302] on div "Pruebas y optimización" at bounding box center [536, 312] width 162 height 20
click at [664, 340] on p "Usando herramientas como Email on Acid, probamos cada mensaje y flujo para aseg…" at bounding box center [536, 364] width 508 height 49
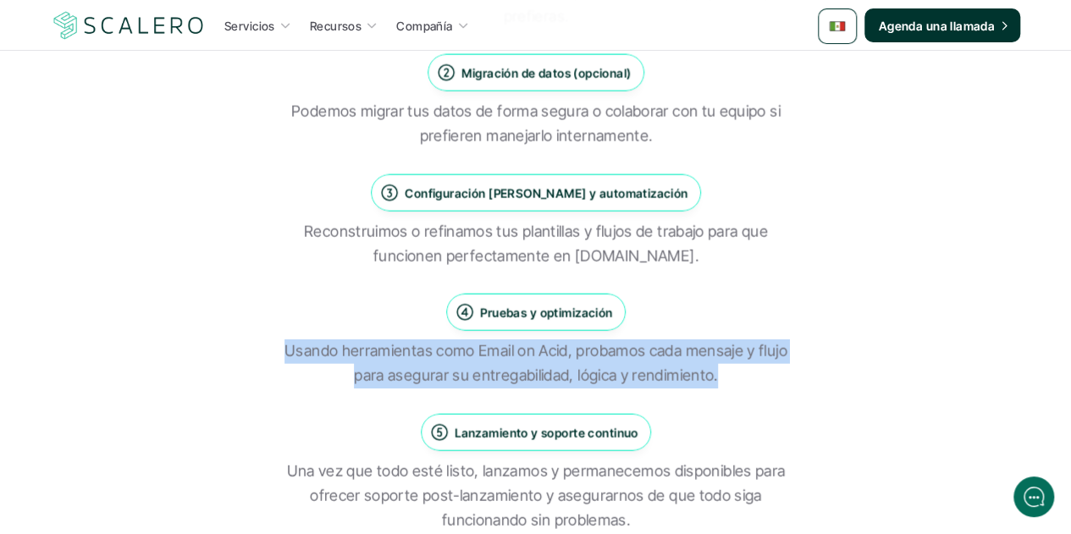
drag, startPoint x: 714, startPoint y: 323, endPoint x: 275, endPoint y: 279, distance: 440.9
click at [275, 279] on div "Cómo funciona Evaluación y planificación Nos alineamos con tus objetivos y cons…" at bounding box center [536, 180] width 940 height 706
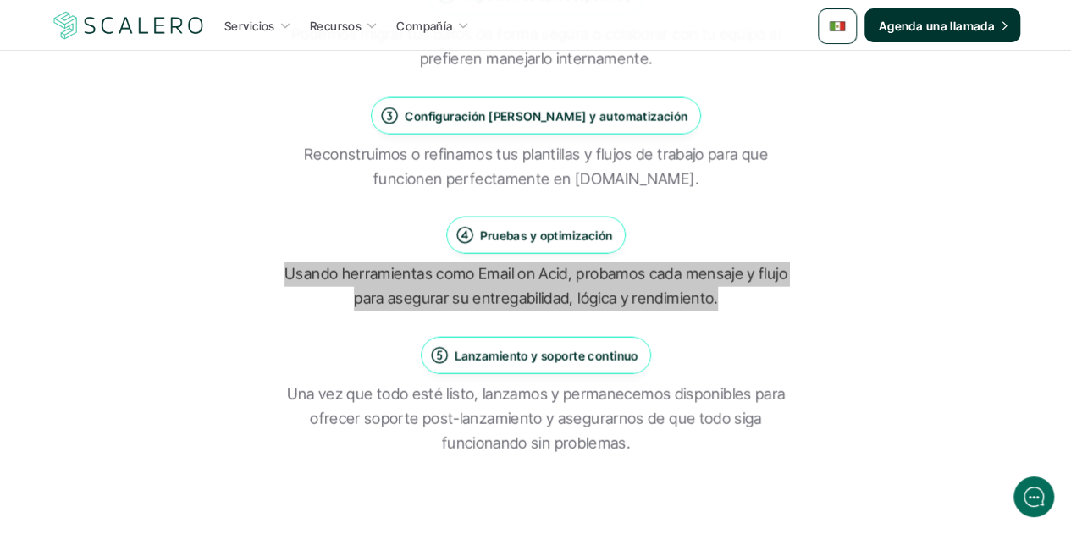
scroll to position [1948, 0]
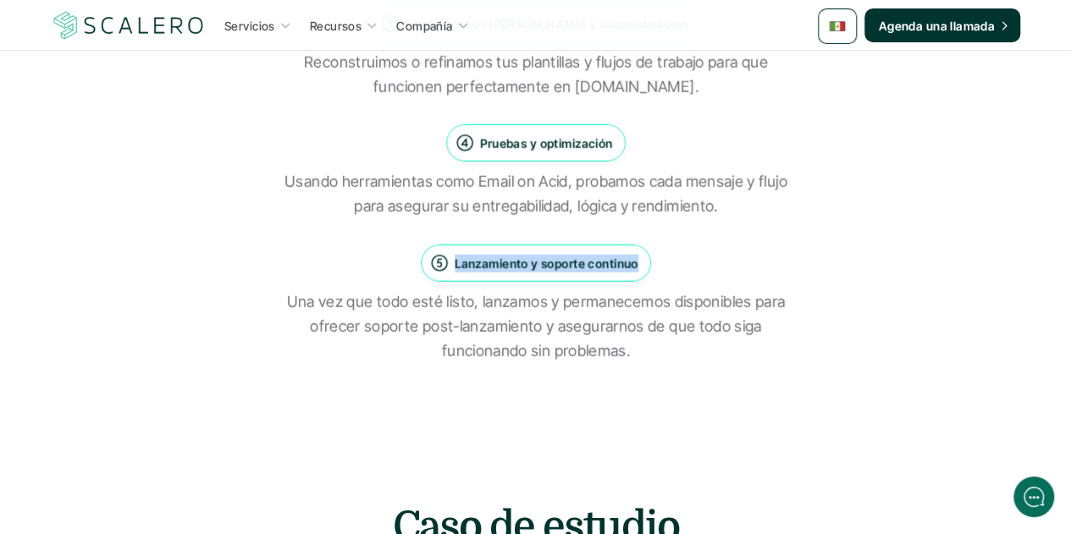
drag, startPoint x: 635, startPoint y: 208, endPoint x: 439, endPoint y: 219, distance: 196.9
click at [439, 245] on div "Lanzamiento y soporte continuo" at bounding box center [536, 263] width 230 height 37
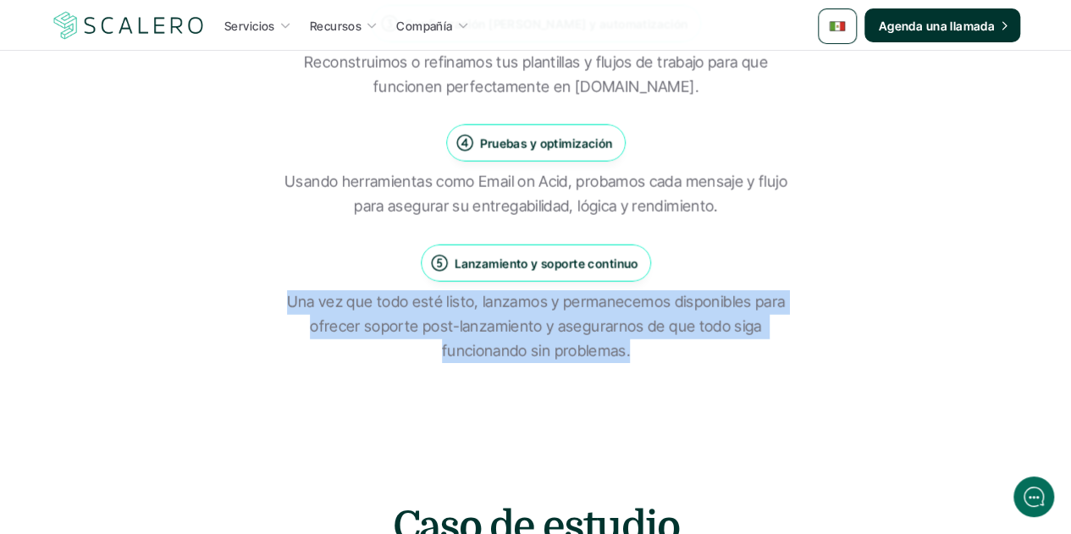
drag, startPoint x: 627, startPoint y: 291, endPoint x: 285, endPoint y: 241, distance: 345.9
click at [285, 291] on p "Una vez que todo esté listo, lanzamos y permanecemos disponibles para ofrecer s…" at bounding box center [536, 327] width 508 height 73
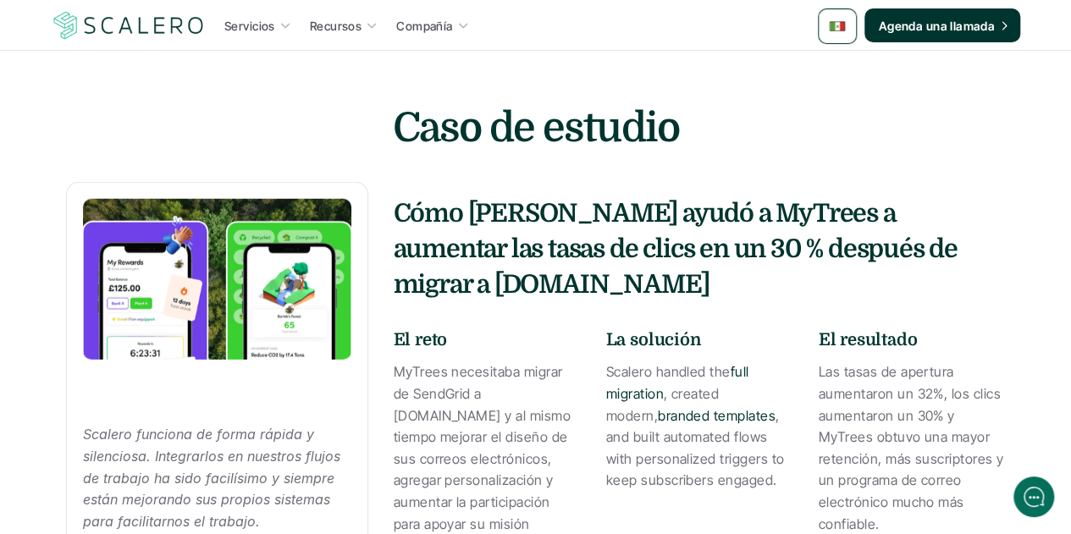
scroll to position [2287, 0]
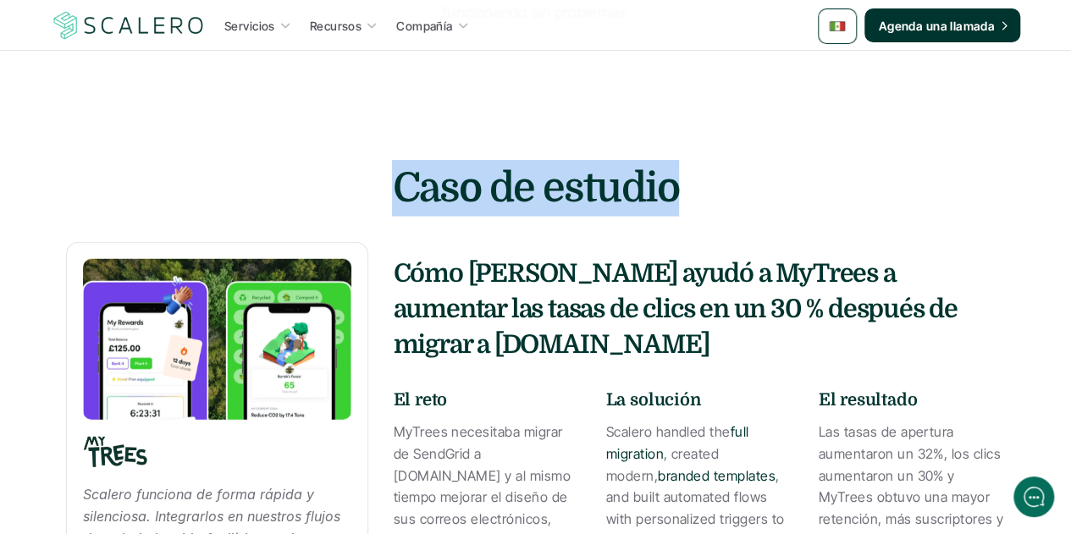
drag, startPoint x: 667, startPoint y: 122, endPoint x: 375, endPoint y: 126, distance: 292.2
click at [375, 160] on h2 "Caso de estudio" at bounding box center [536, 188] width 508 height 57
click at [776, 282] on strong "Cómo Scalero ayudó a MyTrees a aumentar las tasas de clics en un 30 % después d…" at bounding box center [678, 309] width 569 height 100
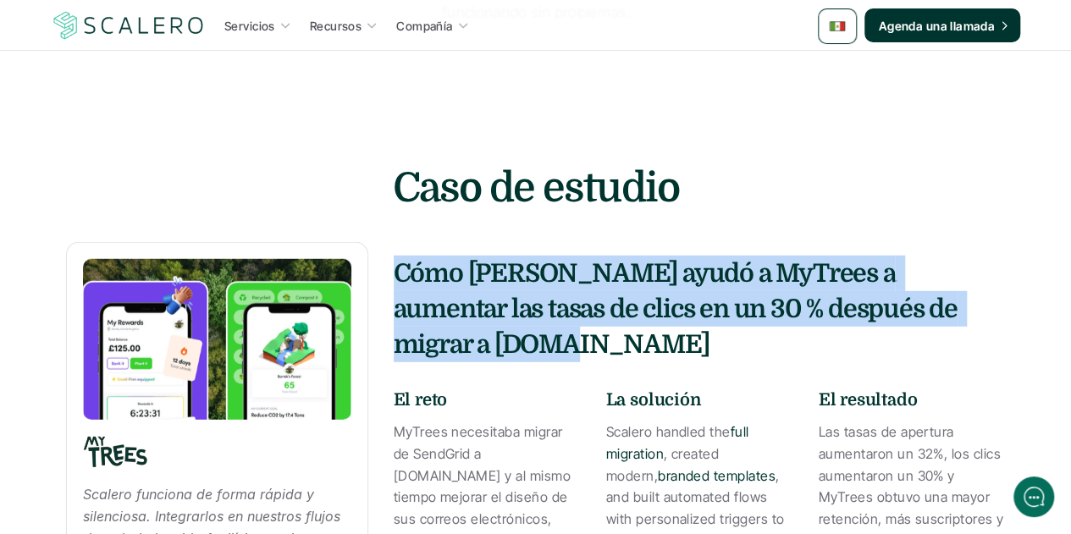
drag, startPoint x: 987, startPoint y: 284, endPoint x: 398, endPoint y: 240, distance: 590.3
click at [398, 259] on strong "Cómo Scalero ayudó a MyTrees a aumentar las tasas de clics en un 30 % después d…" at bounding box center [678, 309] width 569 height 100
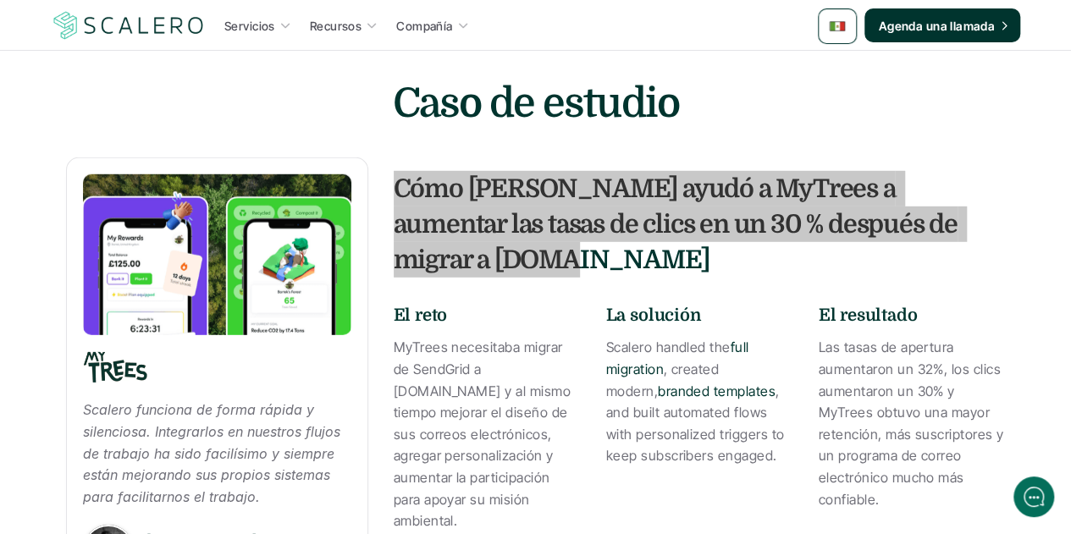
scroll to position [2456, 0]
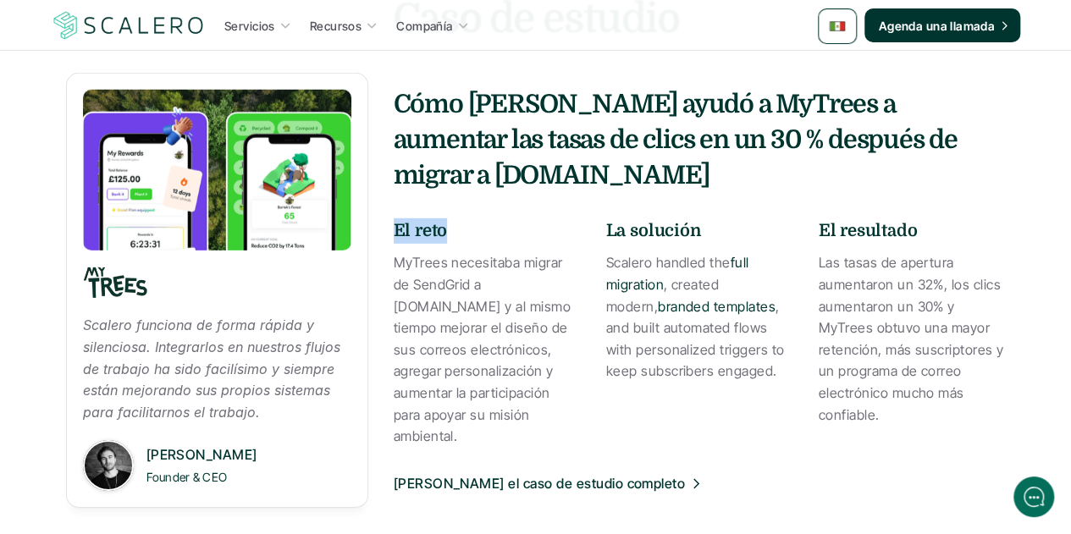
drag, startPoint x: 449, startPoint y: 167, endPoint x: 387, endPoint y: 167, distance: 61.8
click at [387, 167] on div "Scalero funciona de forma rápida y silenciosa. Integrarlos en nuestros flujos d…" at bounding box center [536, 290] width 940 height 435
drag, startPoint x: 700, startPoint y: 167, endPoint x: 602, endPoint y: 167, distance: 97.4
click at [602, 219] on div "El reto MyTrees necesitaba migrar de SendGrid a Customer.io y al mismo tiempo m…" at bounding box center [700, 333] width 612 height 229
drag, startPoint x: 915, startPoint y: 169, endPoint x: 800, endPoint y: 169, distance: 115.2
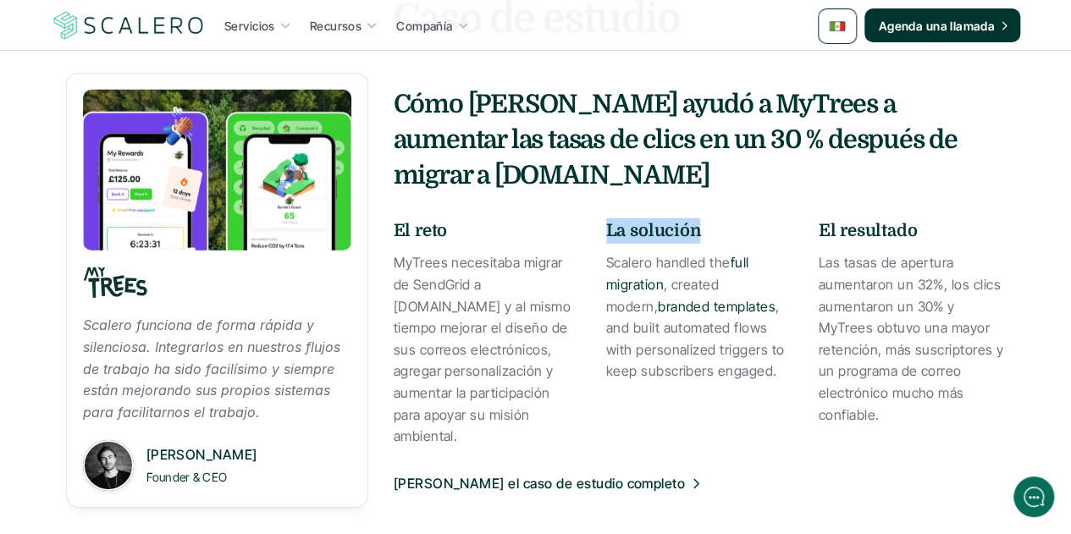
click at [800, 219] on div "El reto MyTrees necesitaba migrar de SendGrid a Customer.io y al mismo tiempo m…" at bounding box center [700, 333] width 612 height 229
click at [815, 219] on div "El reto MyTrees necesitaba migrar de SendGrid a Customer.io y al mismo tiempo m…" at bounding box center [700, 333] width 612 height 229
drag, startPoint x: 916, startPoint y: 169, endPoint x: 817, endPoint y: 169, distance: 99.1
click at [817, 219] on div "El reto MyTrees necesitaba migrar de SendGrid a Customer.io y al mismo tiempo m…" at bounding box center [700, 333] width 612 height 229
click at [539, 329] on p "MyTrees necesitaba migrar de SendGrid a Customer.io y al mismo tiempo mejorar e…" at bounding box center [487, 349] width 187 height 195
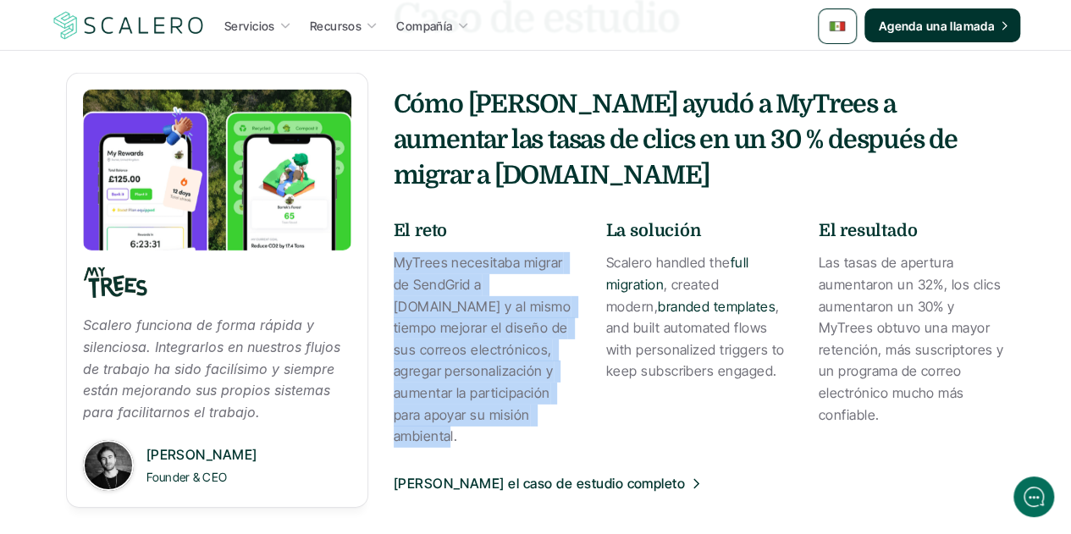
drag, startPoint x: 499, startPoint y: 354, endPoint x: 396, endPoint y: 202, distance: 183.0
click at [396, 252] on p "MyTrees necesitaba migrar de SendGrid a Customer.io y al mismo tiempo mejorar e…" at bounding box center [487, 349] width 187 height 195
click at [702, 280] on p "Scalero handled the full migration , created modern, branded templates , and bu…" at bounding box center [699, 317] width 187 height 130
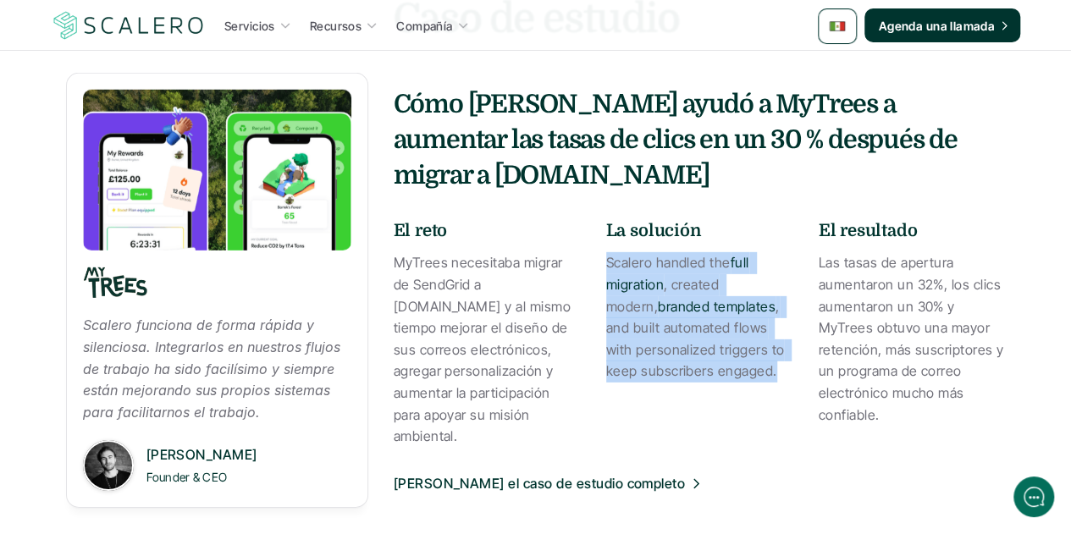
drag, startPoint x: 739, startPoint y: 309, endPoint x: 601, endPoint y: 206, distance: 172.4
click at [601, 219] on div "El reto MyTrees necesitaba migrar de SendGrid a Customer.io y al mismo tiempo m…" at bounding box center [700, 333] width 612 height 229
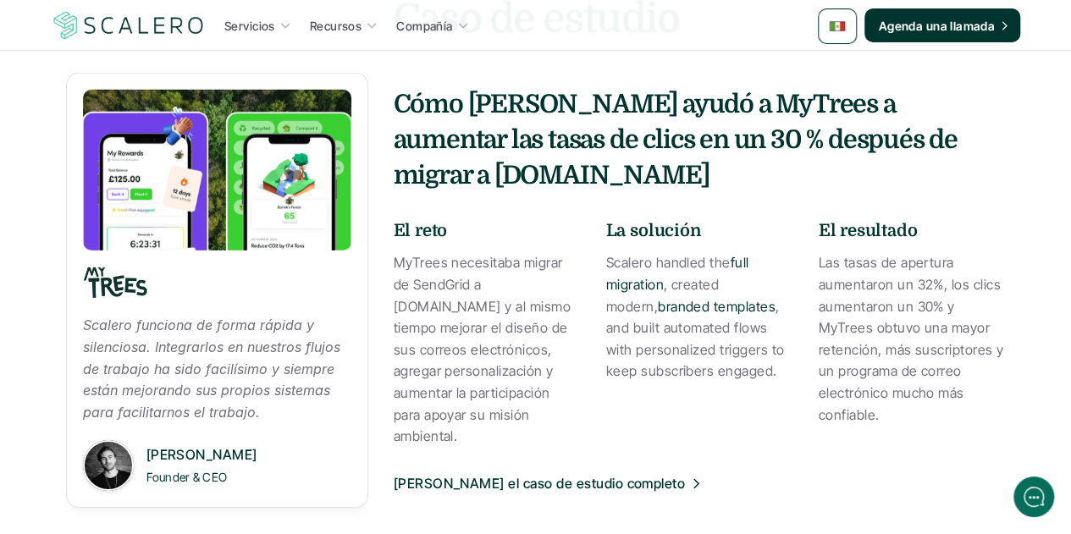
click at [757, 400] on div "Cómo Scalero ayudó a MyTrees a aumentar las tasas de clics en un 30 % después d…" at bounding box center [700, 290] width 612 height 408
click at [855, 313] on p "Las tasas de apertura aumentaron un 32%, los clics aumentaron un 30% y MyTrees …" at bounding box center [912, 339] width 187 height 174
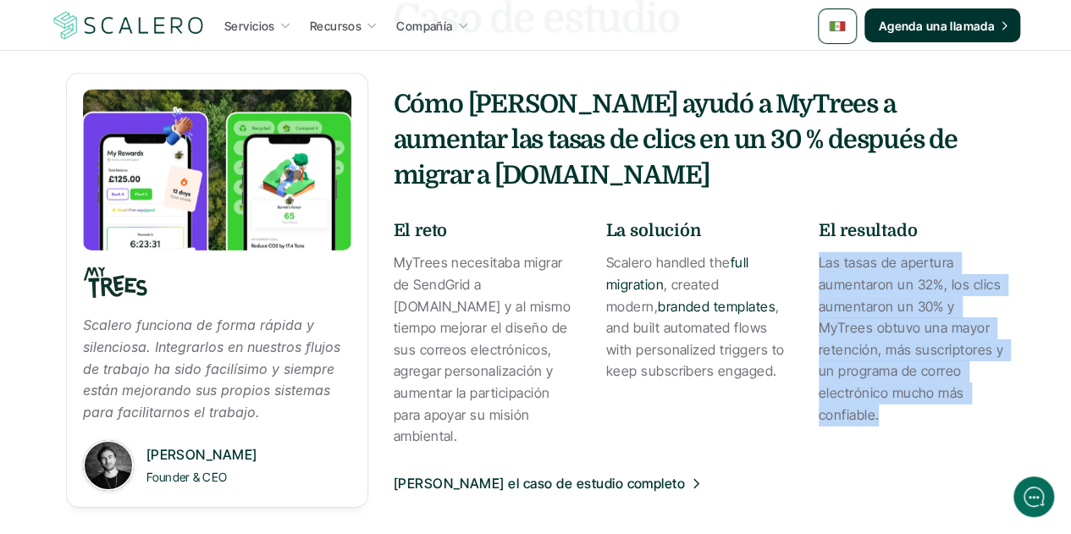
drag, startPoint x: 878, startPoint y: 351, endPoint x: 818, endPoint y: 194, distance: 168.6
click at [819, 252] on p "Las tasas de apertura aumentaron un 32%, los clics aumentaron un 30% y MyTrees …" at bounding box center [912, 339] width 187 height 174
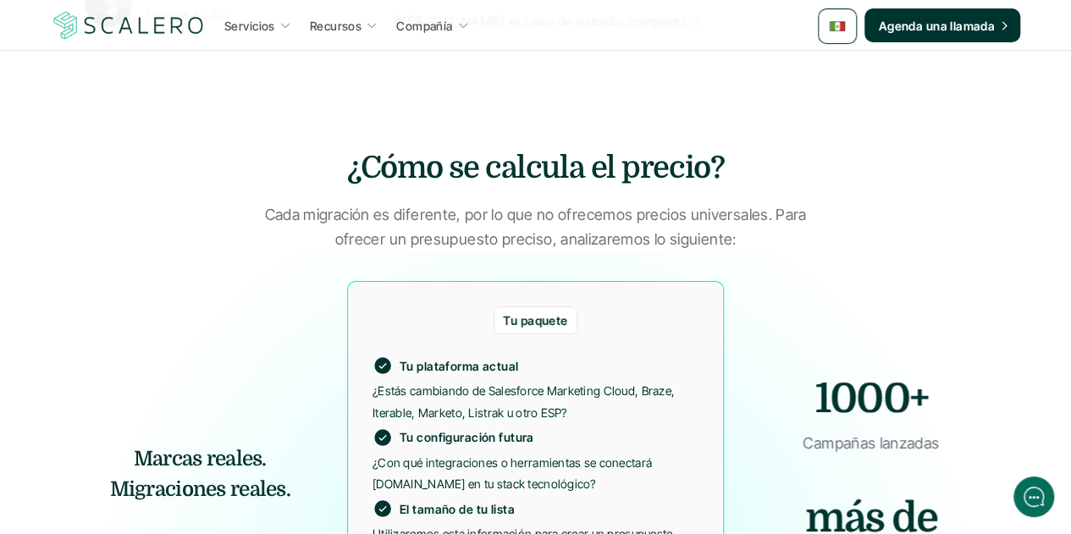
scroll to position [2880, 0]
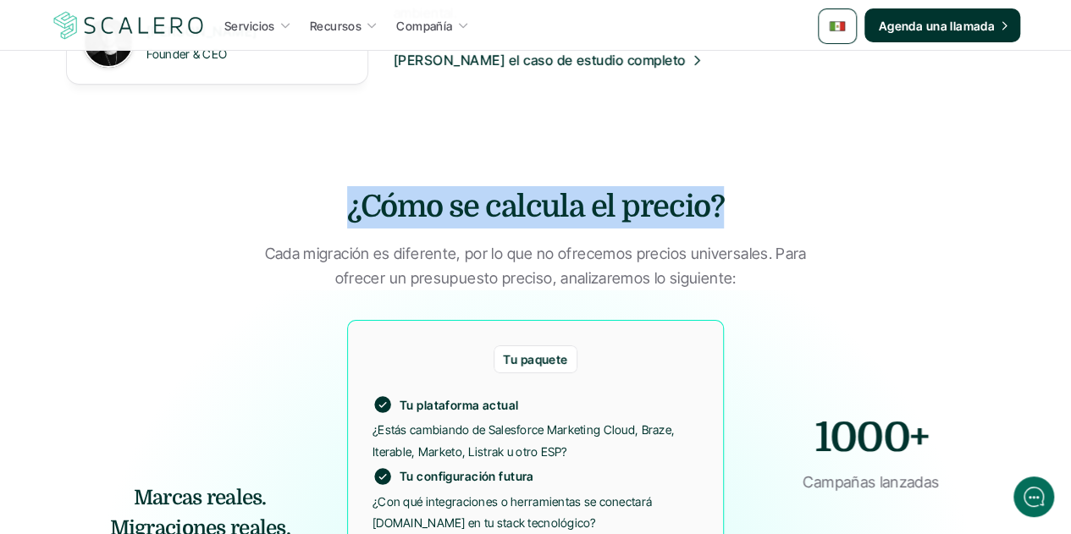
drag, startPoint x: 718, startPoint y: 151, endPoint x: 327, endPoint y: 158, distance: 391.4
click at [327, 186] on h3 "¿Cómo se calcula el precio?" at bounding box center [536, 207] width 508 height 42
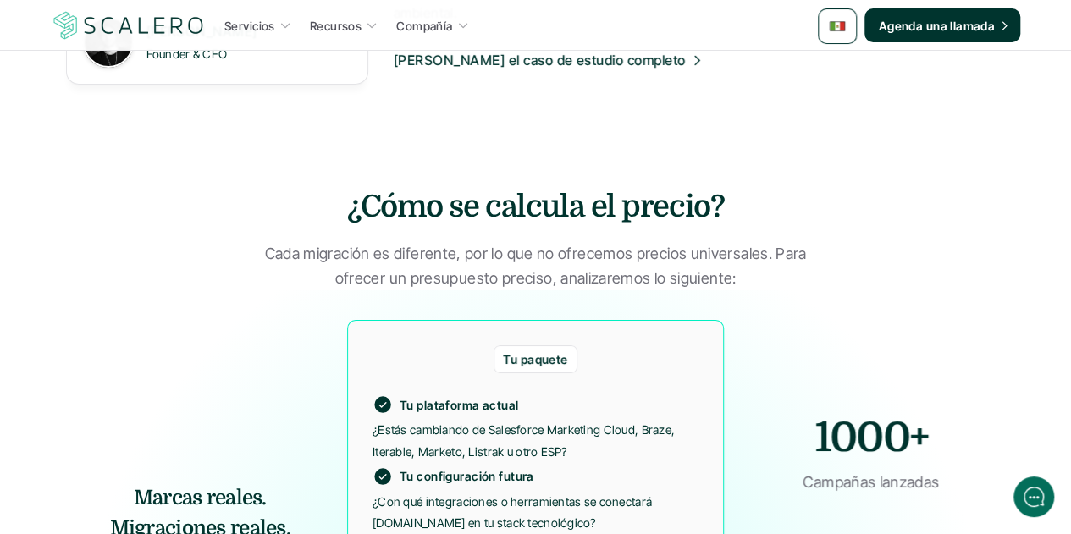
click at [603, 242] on p "Cada migración es diferente, por lo que no ofrecemos precios universales. Para …" at bounding box center [536, 266] width 551 height 49
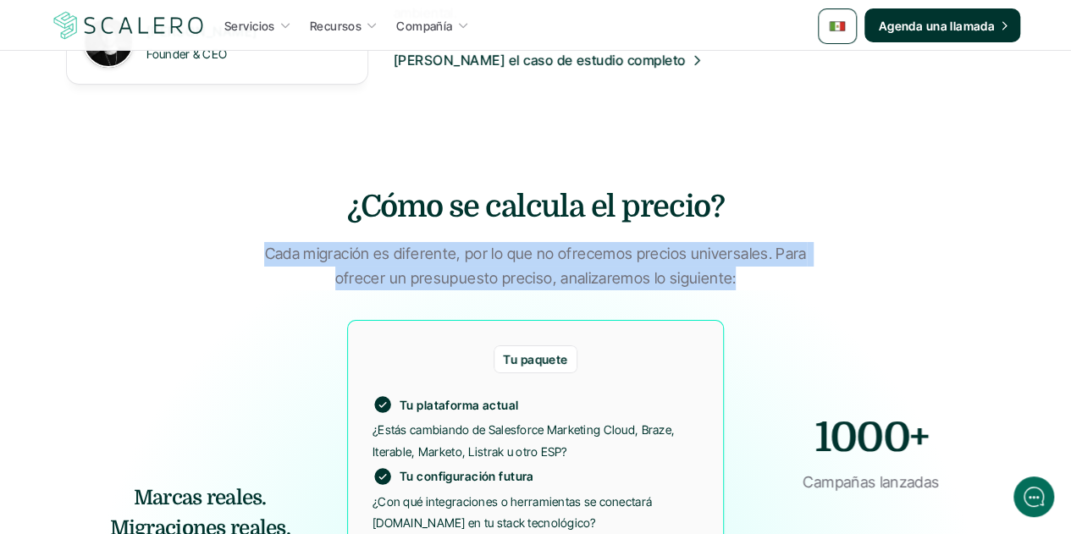
drag, startPoint x: 730, startPoint y: 223, endPoint x: 268, endPoint y: 193, distance: 462.5
click at [268, 242] on p "Cada migración es diferente, por lo que no ofrecemos precios universales. Para …" at bounding box center [536, 266] width 551 height 49
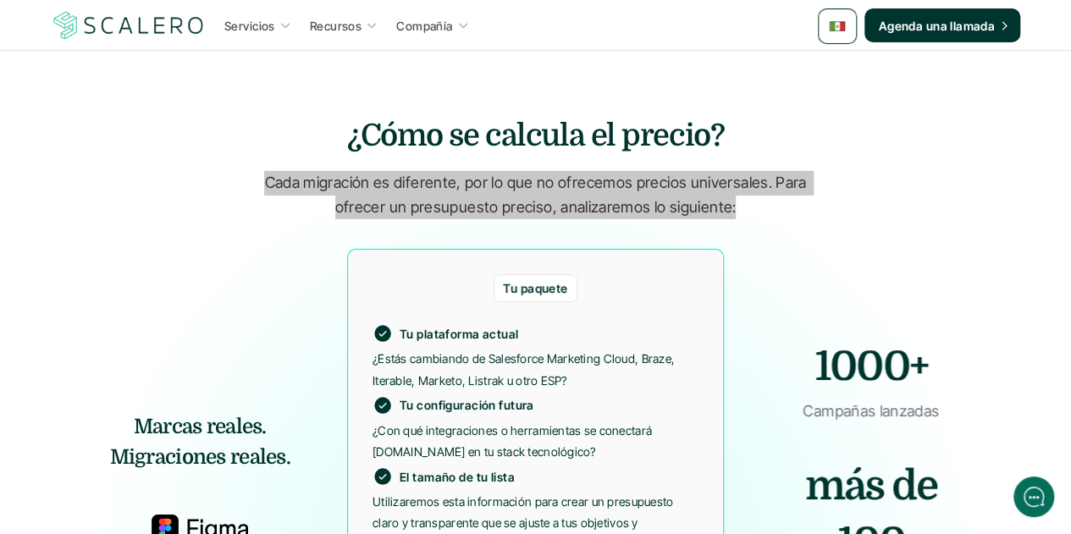
scroll to position [3049, 0]
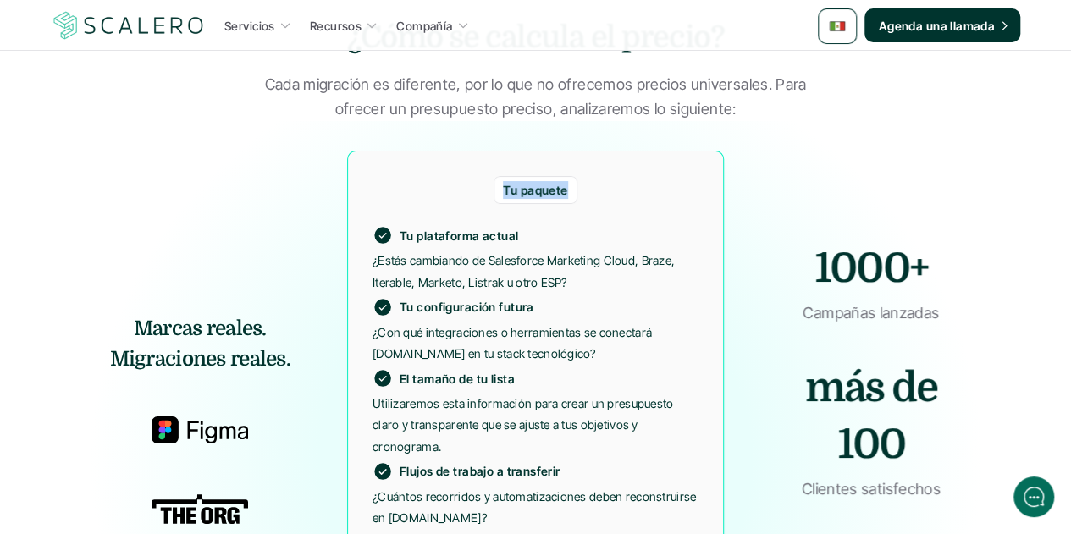
drag, startPoint x: 566, startPoint y: 133, endPoint x: 528, endPoint y: 141, distance: 38.9
click at [501, 176] on div "Tu paquete" at bounding box center [535, 190] width 83 height 28
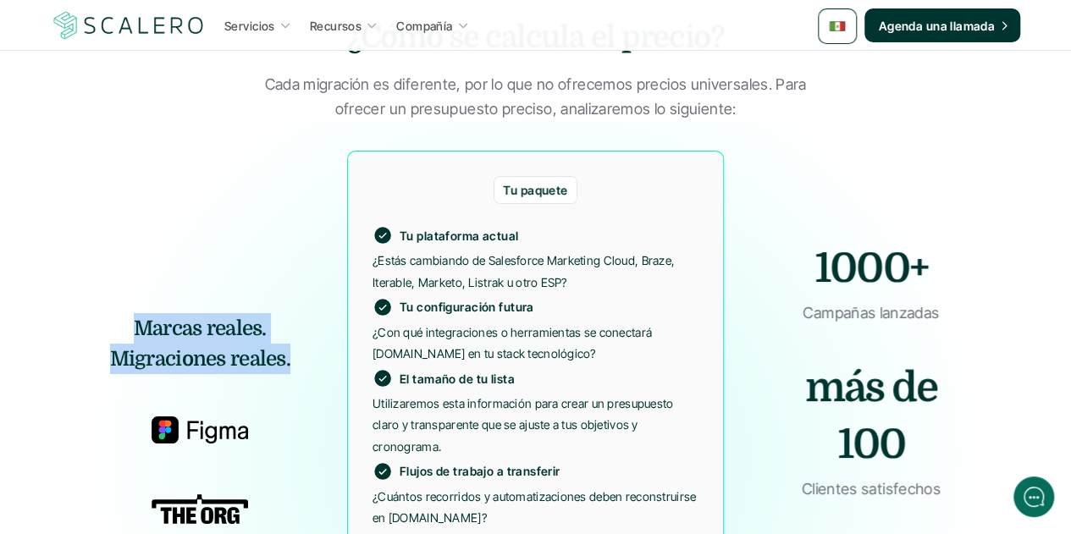
drag, startPoint x: 291, startPoint y: 301, endPoint x: 129, endPoint y: 274, distance: 164.9
click at [129, 313] on h5 "Marcas reales. Migraciones reales." at bounding box center [200, 343] width 268 height 61
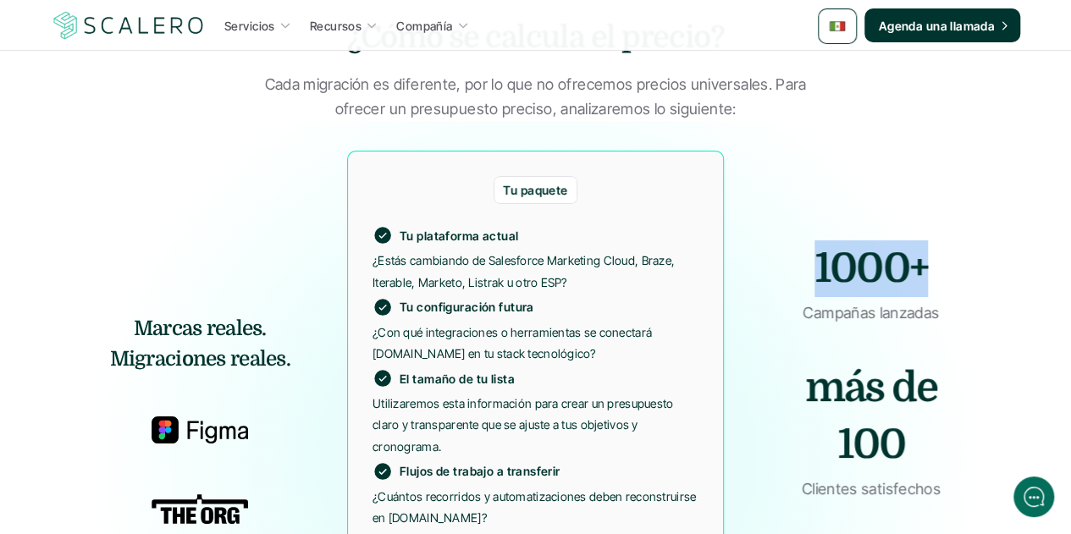
drag, startPoint x: 922, startPoint y: 213, endPoint x: 812, endPoint y: 199, distance: 110.9
click at [815, 246] on strong "1000+" at bounding box center [871, 269] width 113 height 47
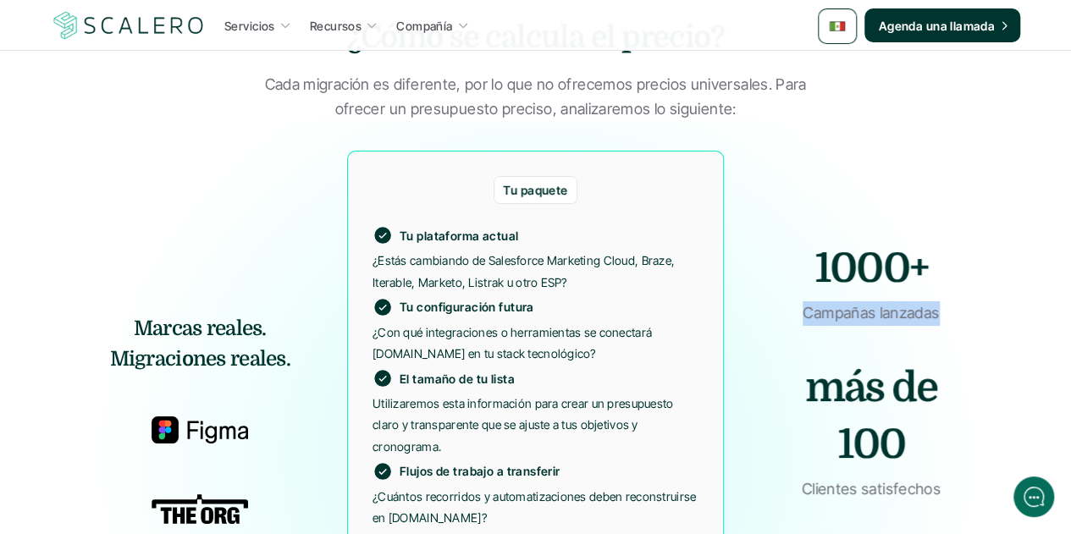
drag, startPoint x: 937, startPoint y: 258, endPoint x: 804, endPoint y: 257, distance: 133.0
click at [804, 302] on p "Campañas lanzadas" at bounding box center [871, 314] width 196 height 25
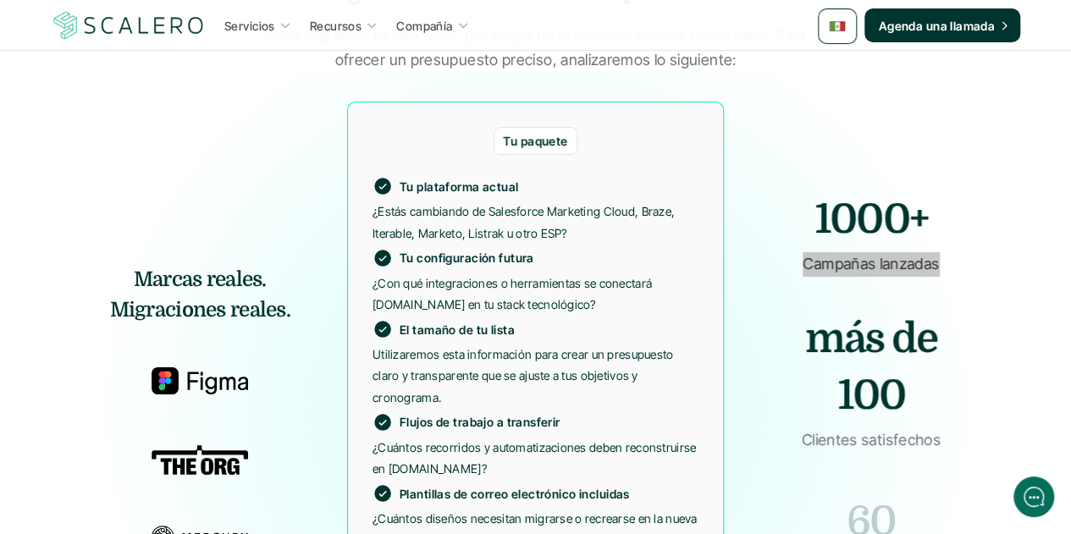
scroll to position [3134, 0]
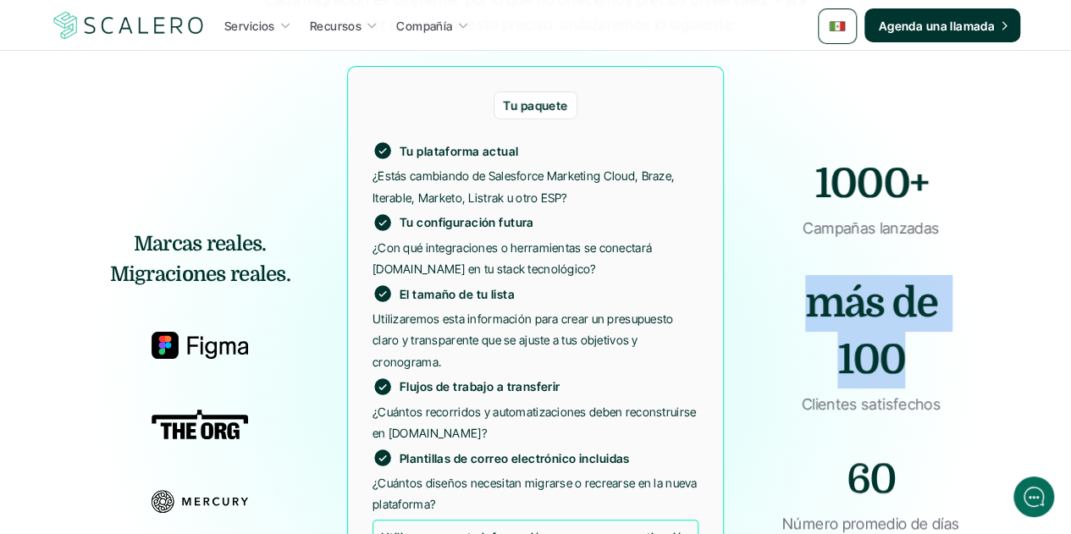
drag, startPoint x: 901, startPoint y: 296, endPoint x: 813, endPoint y: 255, distance: 97.0
click at [813, 280] on strong "más de 100" at bounding box center [875, 331] width 141 height 103
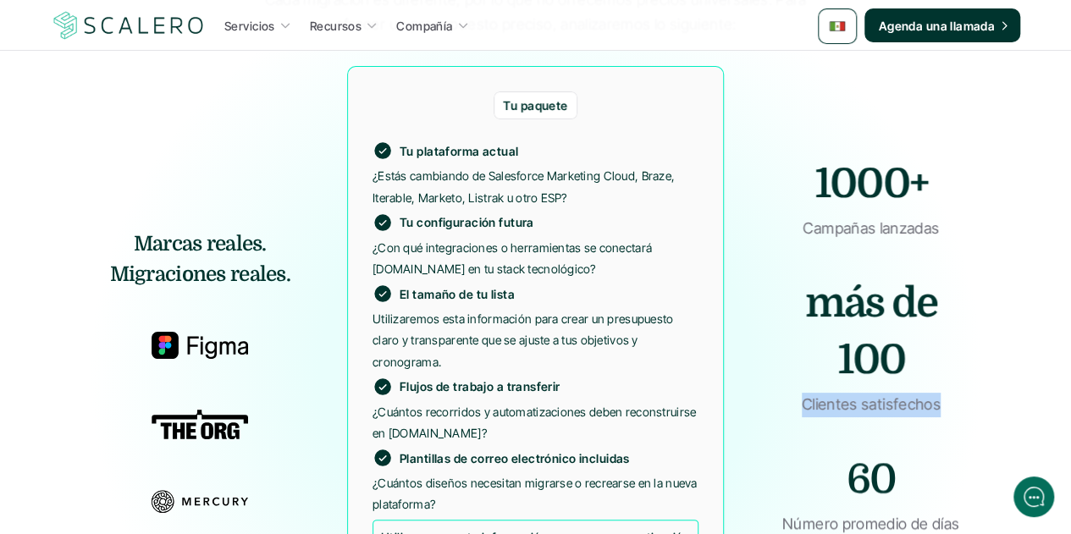
drag, startPoint x: 939, startPoint y: 350, endPoint x: 800, endPoint y: 350, distance: 139.7
click at [800, 393] on p "Clientes satisfechos" at bounding box center [871, 405] width 196 height 25
click at [857, 451] on h2 "60" at bounding box center [870, 479] width 197 height 57
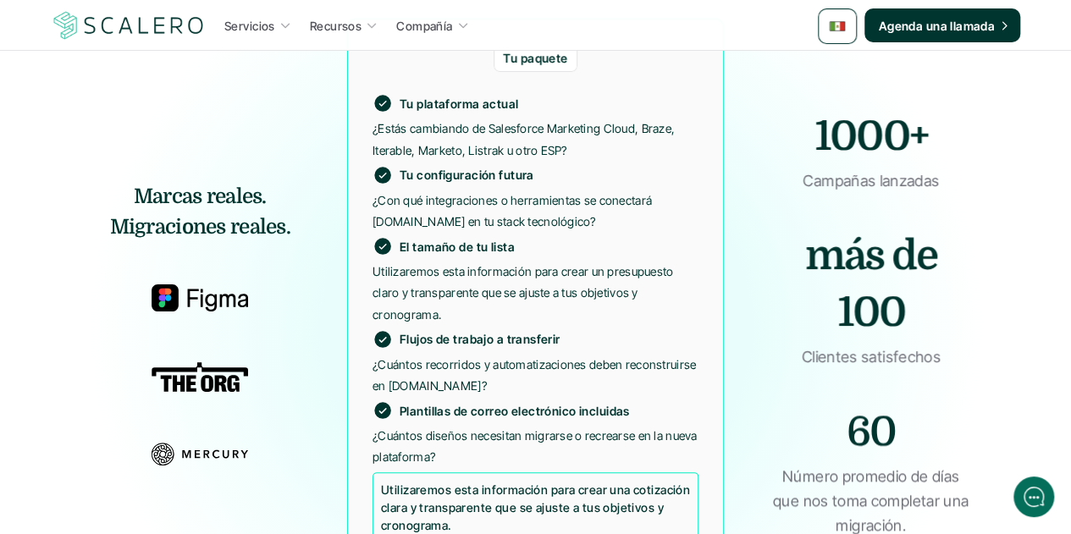
scroll to position [3218, 0]
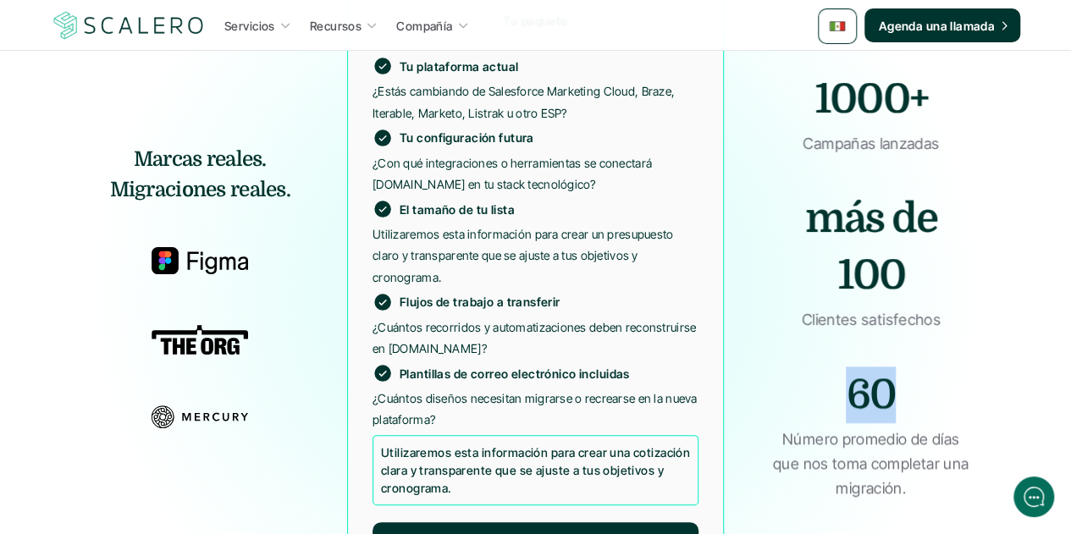
drag, startPoint x: 891, startPoint y: 332, endPoint x: 842, endPoint y: 332, distance: 49.1
click at [842, 367] on h2 "60" at bounding box center [870, 395] width 197 height 57
click at [855, 428] on p "Número promedio de días que nos toma completar una migración." at bounding box center [870, 464] width 197 height 73
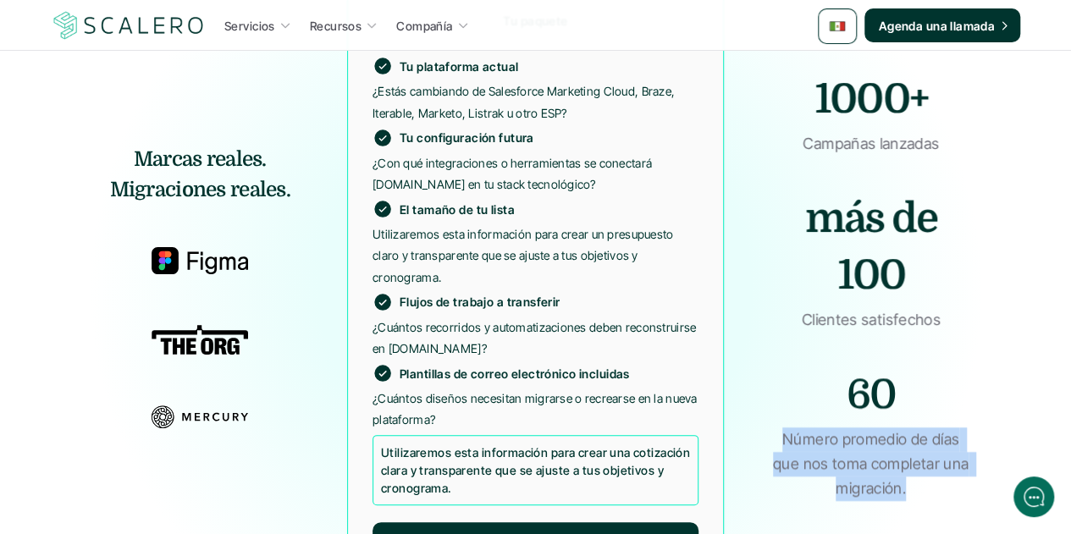
drag, startPoint x: 906, startPoint y: 434, endPoint x: 784, endPoint y: 388, distance: 130.6
click at [784, 428] on p "Número promedio de días que nos toma completar una migración." at bounding box center [870, 464] width 197 height 73
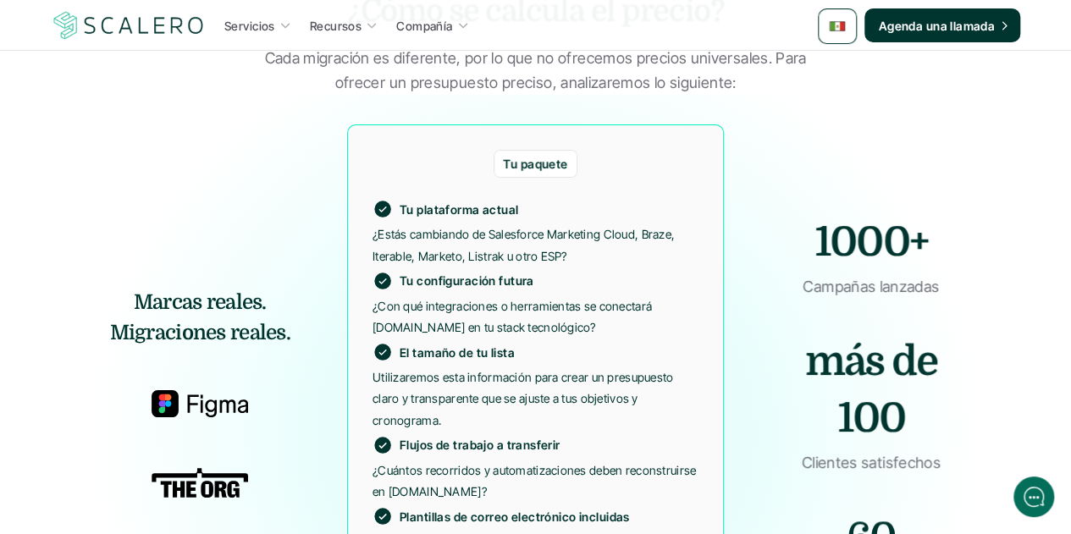
scroll to position [3049, 0]
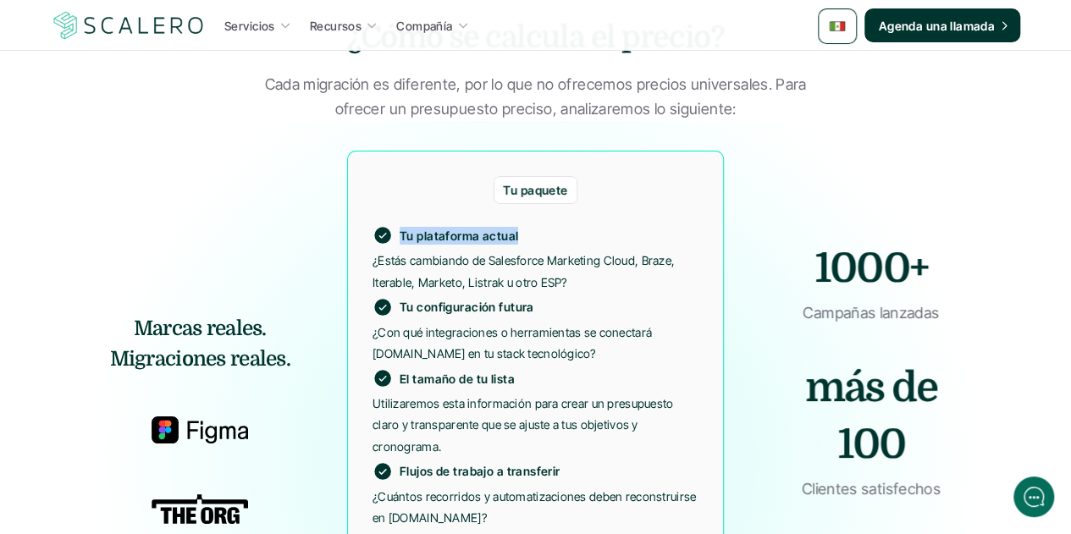
drag, startPoint x: 515, startPoint y: 174, endPoint x: 398, endPoint y: 179, distance: 117.0
click at [398, 225] on div "Tu plataforma actual" at bounding box center [446, 235] width 146 height 20
drag, startPoint x: 566, startPoint y: 133, endPoint x: 503, endPoint y: 130, distance: 62.7
click at [503, 181] on p "Tu paquete" at bounding box center [535, 190] width 64 height 18
drag, startPoint x: 515, startPoint y: 180, endPoint x: 402, endPoint y: 181, distance: 112.6
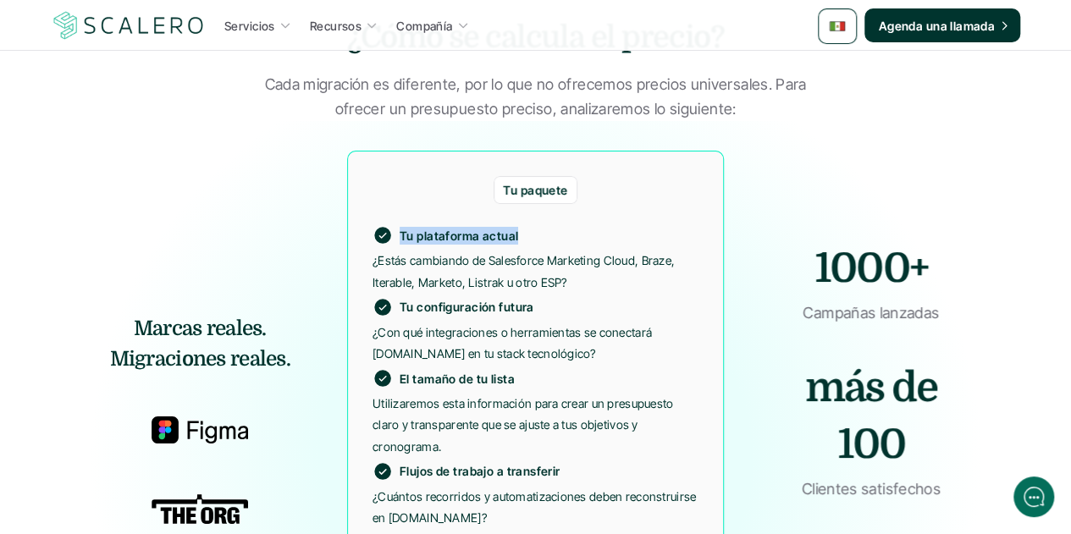
click at [402, 227] on p "Tu plataforma actual" at bounding box center [459, 236] width 119 height 18
click at [456, 250] on p "¿Estás cambiando de Salesforce Marketing Cloud, Braze, Iterable, Marketo, Listr…" at bounding box center [536, 271] width 326 height 42
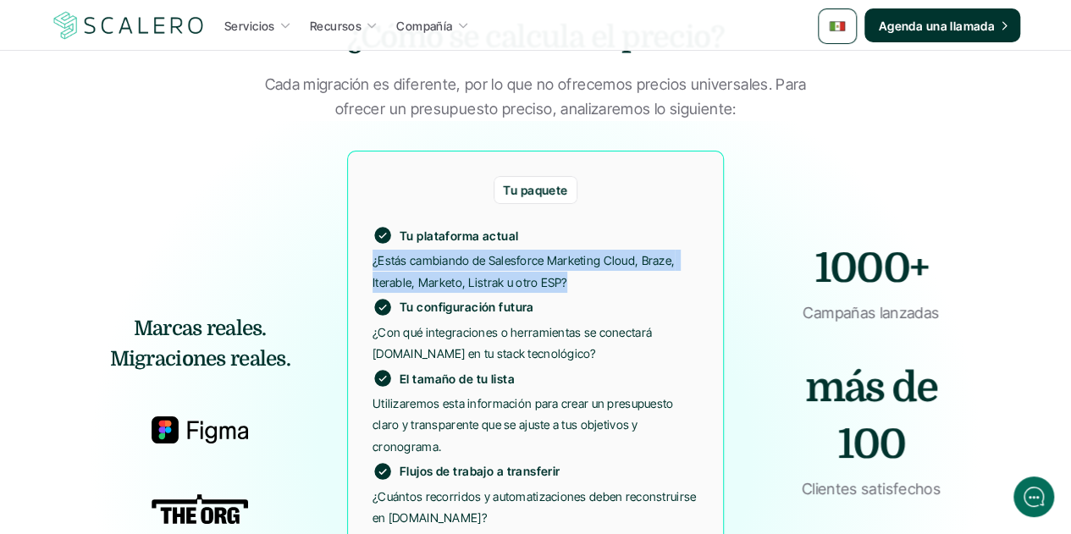
drag, startPoint x: 567, startPoint y: 221, endPoint x: 373, endPoint y: 208, distance: 195.3
click at [373, 250] on p "¿Estás cambiando de Salesforce Marketing Cloud, Braze, Iterable, Marketo, Listr…" at bounding box center [536, 271] width 326 height 42
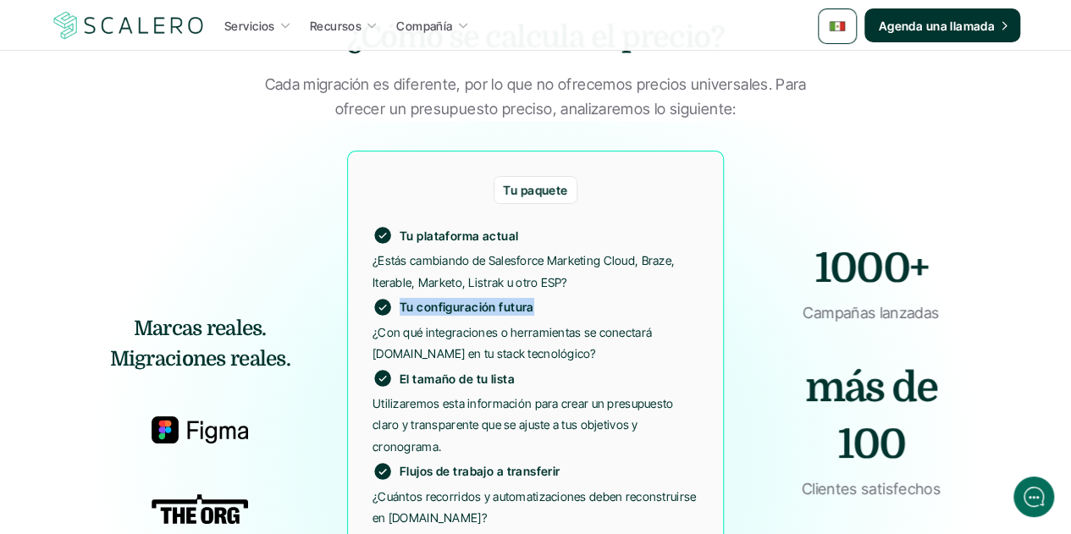
drag, startPoint x: 530, startPoint y: 251, endPoint x: 402, endPoint y: 252, distance: 127.9
click at [402, 298] on p "Tu configuración futura" at bounding box center [467, 307] width 135 height 18
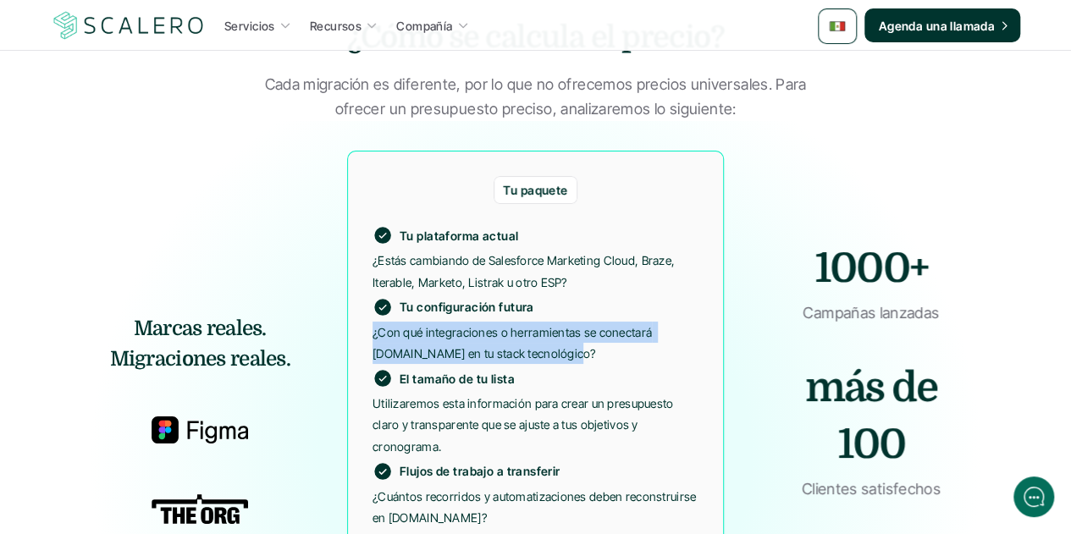
drag, startPoint x: 567, startPoint y: 295, endPoint x: 359, endPoint y: 285, distance: 207.8
click at [359, 285] on div "Tu paquete Tu plataforma actual ¿Estás cambiando de Salesforce Marketing Cloud,…" at bounding box center [535, 455] width 377 height 608
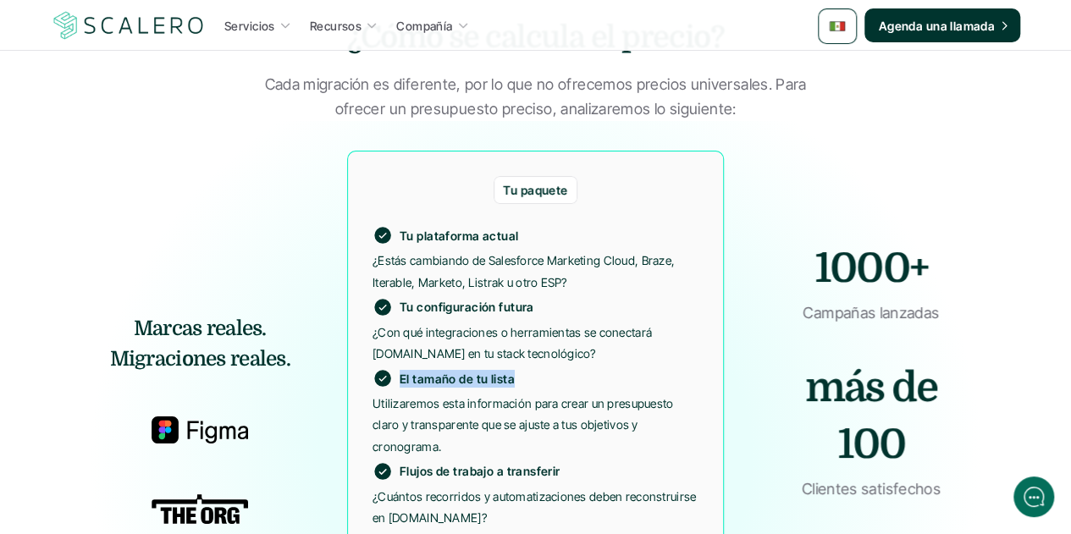
drag, startPoint x: 512, startPoint y: 322, endPoint x: 385, endPoint y: 323, distance: 127.0
click at [385, 368] on div "El tamaño de tu lista" at bounding box center [444, 378] width 142 height 20
click at [544, 393] on p "Utilizaremos esta información para crear un presupuesto claro y transparente qu…" at bounding box center [536, 425] width 326 height 64
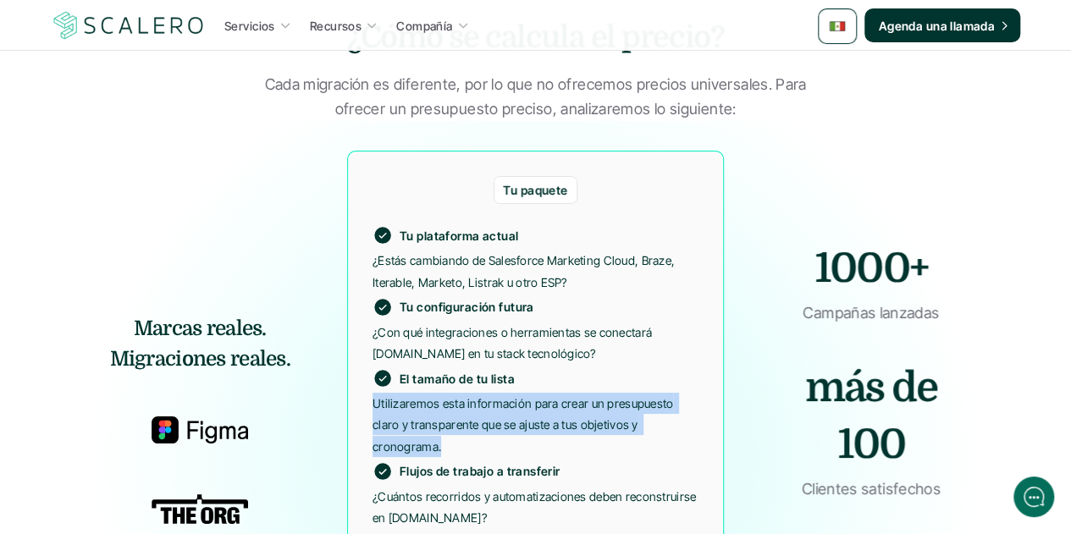
drag, startPoint x: 438, startPoint y: 389, endPoint x: 359, endPoint y: 352, distance: 86.8
click at [359, 352] on div "Tu paquete Tu plataforma actual ¿Estás cambiando de Salesforce Marketing Cloud,…" at bounding box center [535, 455] width 377 height 608
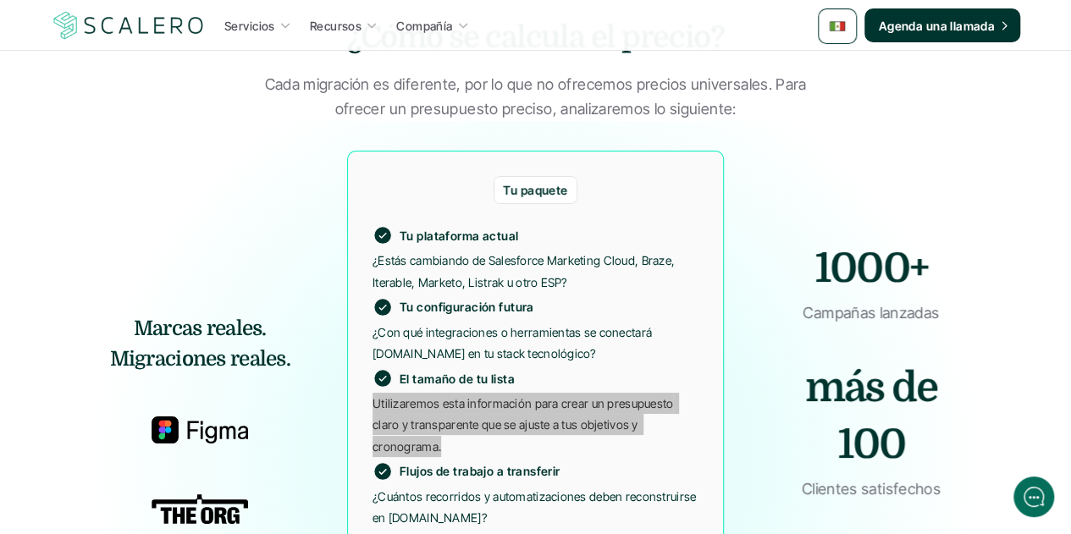
scroll to position [3218, 0]
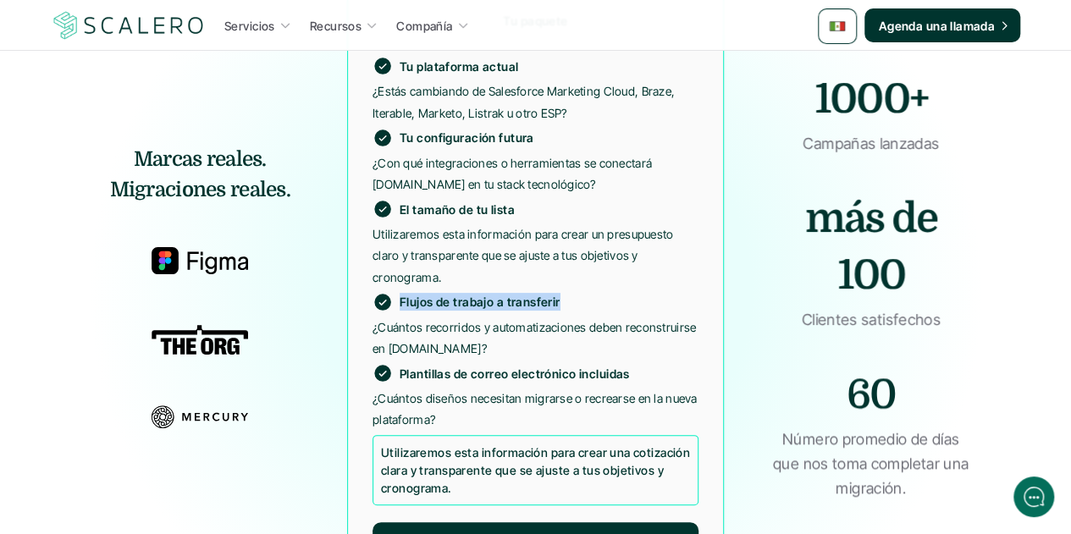
drag, startPoint x: 557, startPoint y: 242, endPoint x: 402, endPoint y: 241, distance: 155.0
click at [402, 293] on p "Flujos de trabajo a transferir" at bounding box center [480, 302] width 161 height 18
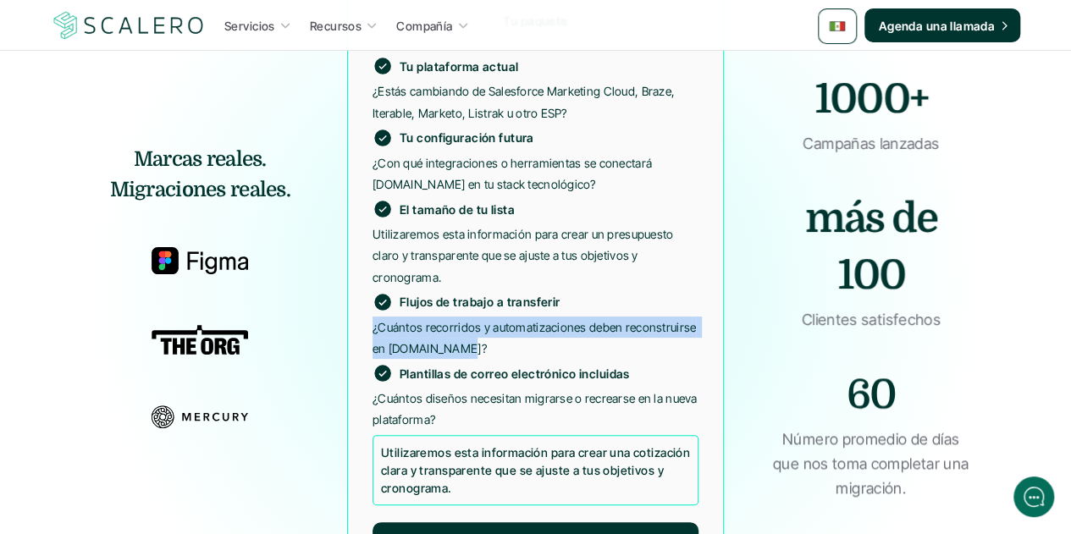
drag, startPoint x: 459, startPoint y: 289, endPoint x: 344, endPoint y: 278, distance: 115.7
click at [344, 278] on section "Tu paquete Tu plataforma actual ¿Estás cambiando de Salesforce Marketing Cloud,…" at bounding box center [535, 285] width 385 height 617
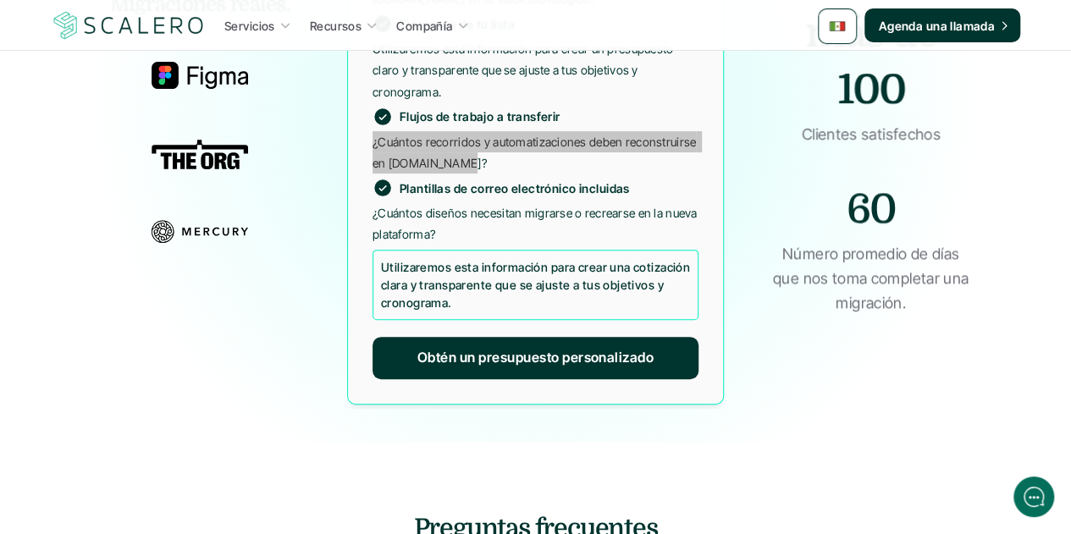
scroll to position [3388, 0]
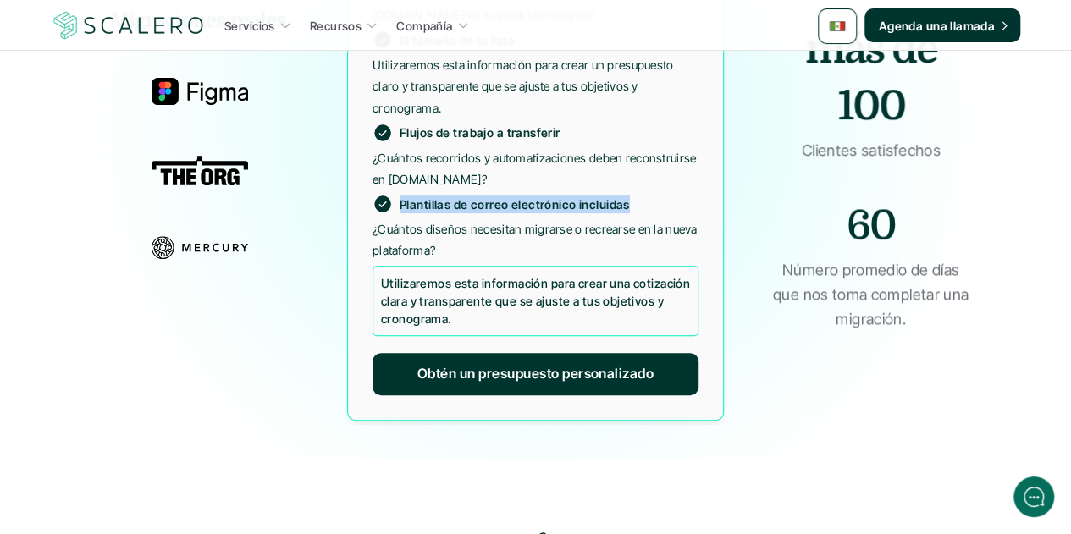
drag, startPoint x: 627, startPoint y: 147, endPoint x: 399, endPoint y: 152, distance: 227.9
click at [400, 196] on p "Plantillas de correo electrónico incluidas" at bounding box center [515, 205] width 230 height 18
drag, startPoint x: 454, startPoint y: 262, endPoint x: 379, endPoint y: 224, distance: 83.3
click at [379, 266] on div "Utilizaremos esta información para crear una cotización clara y transparente qu…" at bounding box center [536, 301] width 326 height 70
click at [469, 219] on p "¿Cuántos diseños necesitan migrarse o recrearse en la nueva plataforma?" at bounding box center [536, 240] width 326 height 42
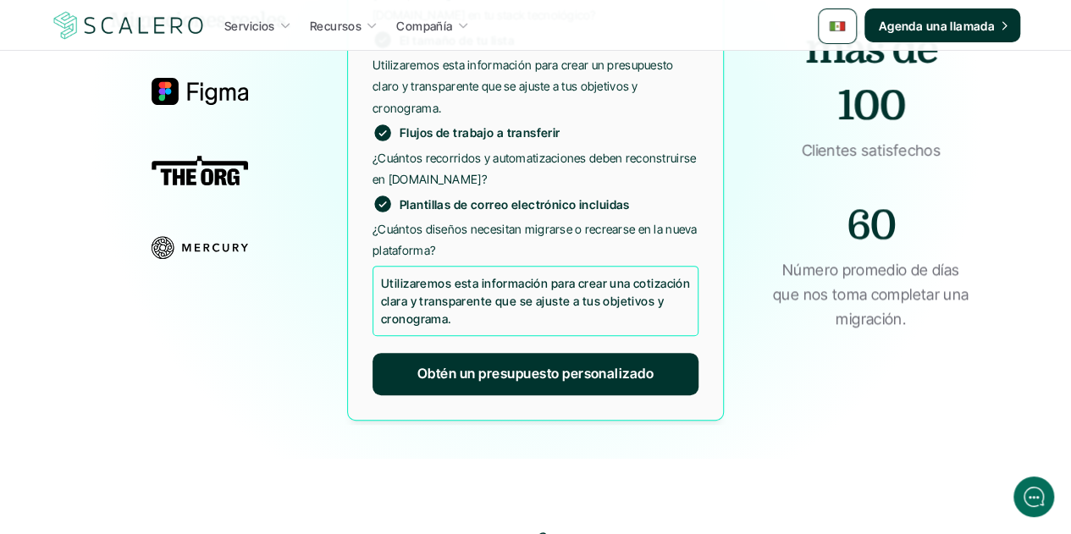
drag, startPoint x: 412, startPoint y: 190, endPoint x: 373, endPoint y: 183, distance: 40.4
click at [373, 219] on p "¿Cuántos diseños necesitan migrarse o recrearse en la nueva plataforma?" at bounding box center [536, 240] width 326 height 42
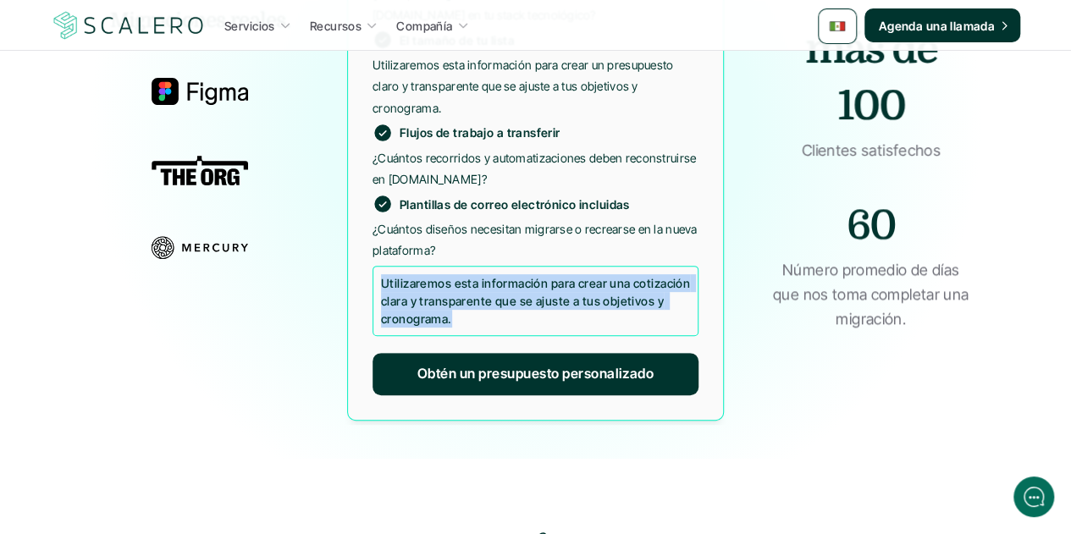
drag, startPoint x: 450, startPoint y: 263, endPoint x: 373, endPoint y: 235, distance: 82.0
click at [373, 266] on div "Utilizaremos esta información para crear una cotización clara y transparente qu…" at bounding box center [536, 301] width 326 height 70
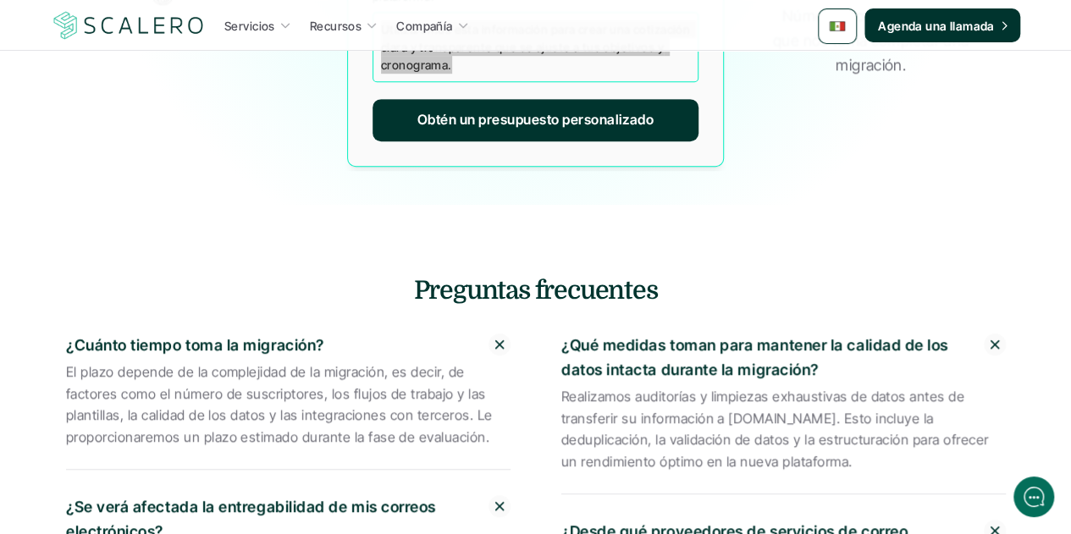
scroll to position [3727, 0]
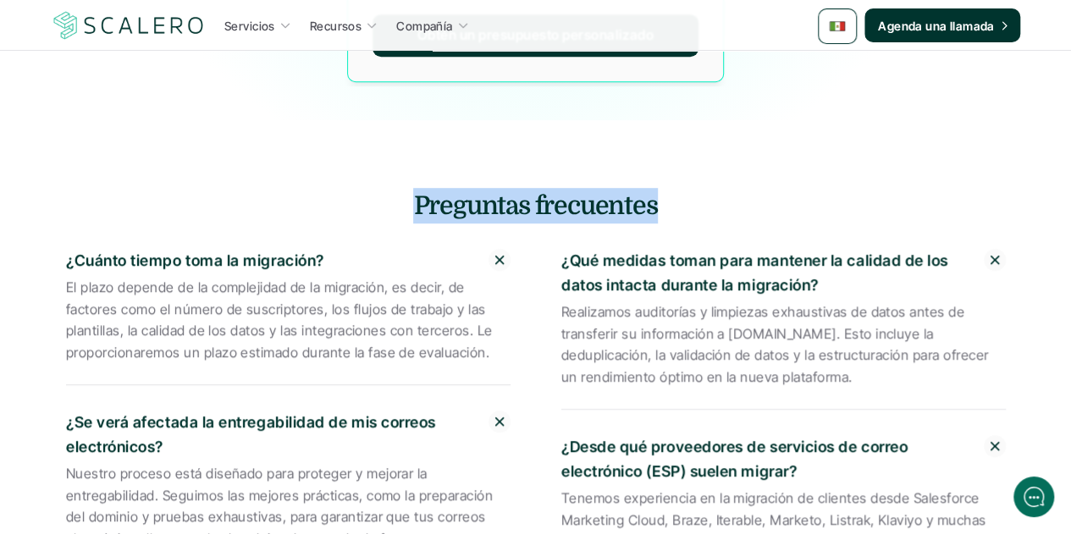
drag, startPoint x: 654, startPoint y: 151, endPoint x: 383, endPoint y: 152, distance: 271.0
click at [383, 188] on h4 "Preguntas frecuentes" at bounding box center [536, 206] width 991 height 36
drag, startPoint x: 343, startPoint y: 192, endPoint x: 306, endPoint y: 307, distance: 121.1
click at [308, 321] on div "¿Cuánto tiempo toma la migración? El plazo depende de la complejidad de la migr…" at bounding box center [288, 308] width 445 height 153
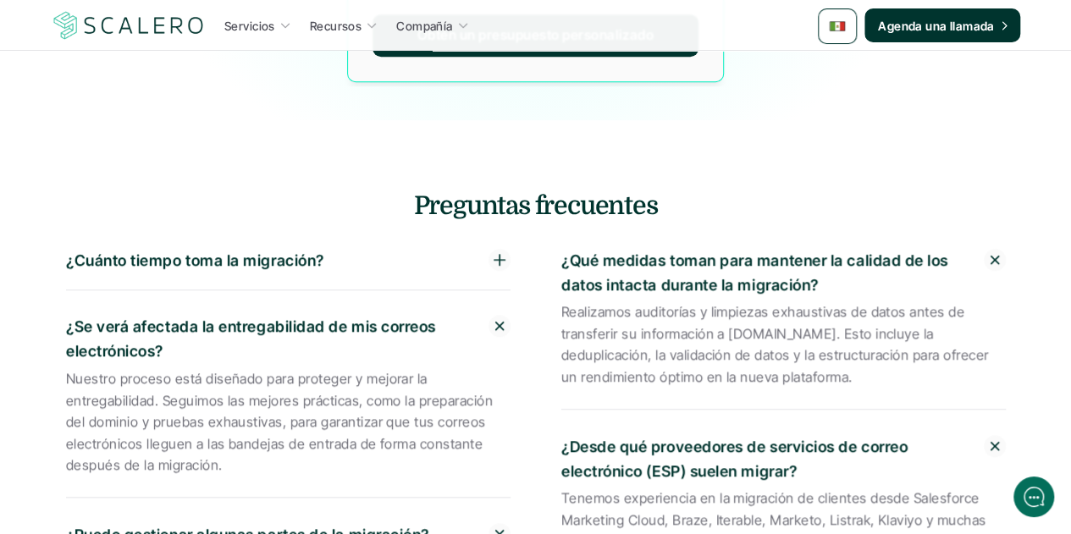
click at [396, 232] on div "¿Cuánto tiempo toma la migración?" at bounding box center [288, 261] width 445 height 58
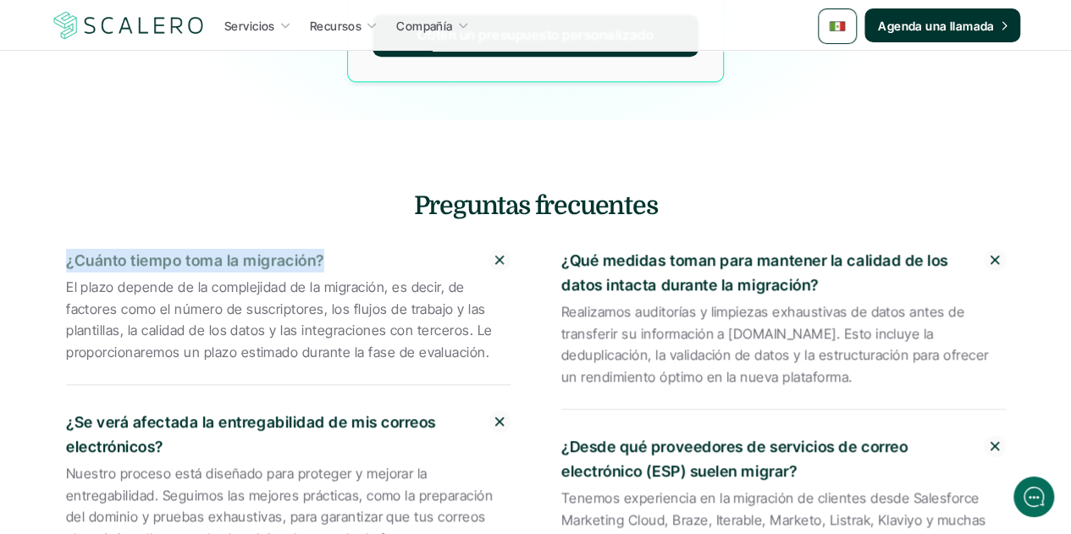
drag, startPoint x: 322, startPoint y: 207, endPoint x: 66, endPoint y: 202, distance: 255.8
click at [66, 249] on p "¿Cuánto tiempo toma la migración?" at bounding box center [277, 261] width 423 height 25
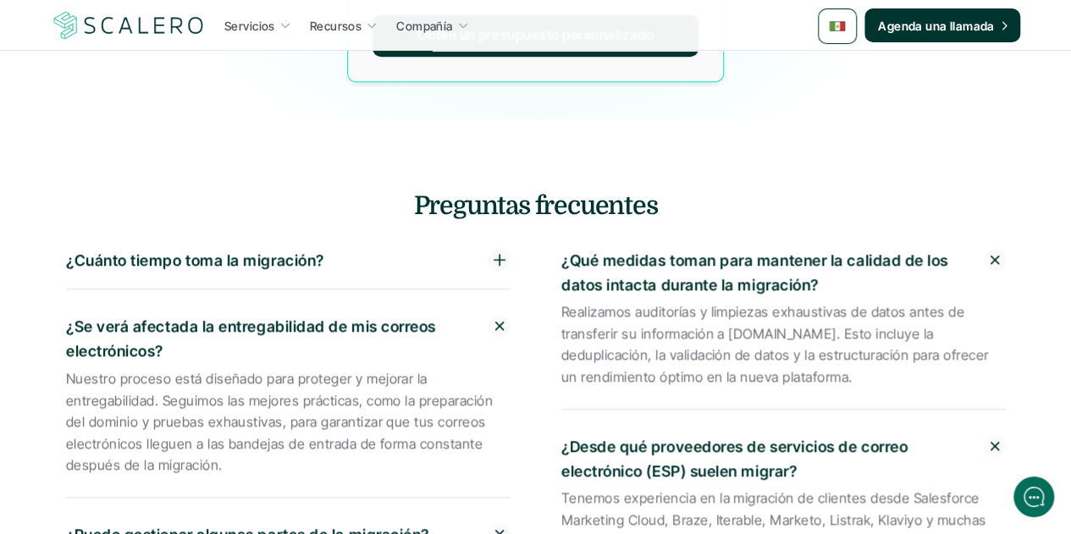
click at [446, 232] on div "¿Cuánto tiempo toma la migración?" at bounding box center [288, 261] width 445 height 58
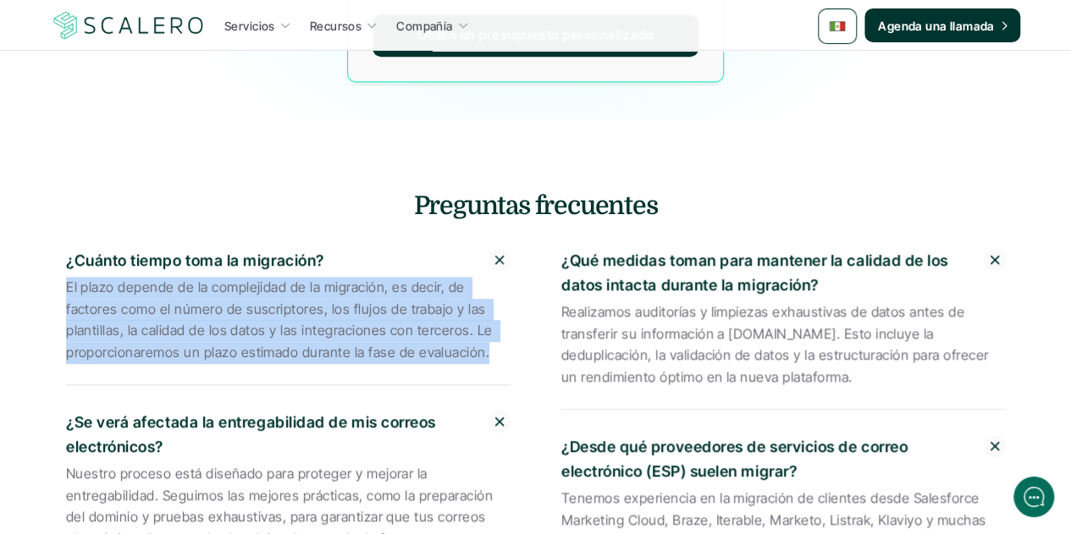
drag, startPoint x: 482, startPoint y: 297, endPoint x: 63, endPoint y: 232, distance: 424.3
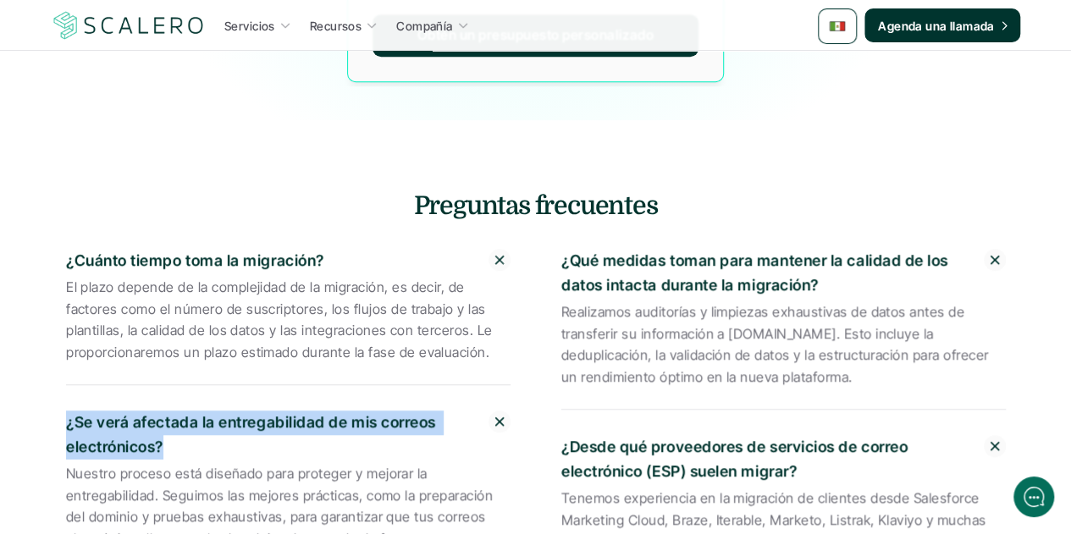
drag, startPoint x: 163, startPoint y: 390, endPoint x: 64, endPoint y: 367, distance: 101.1
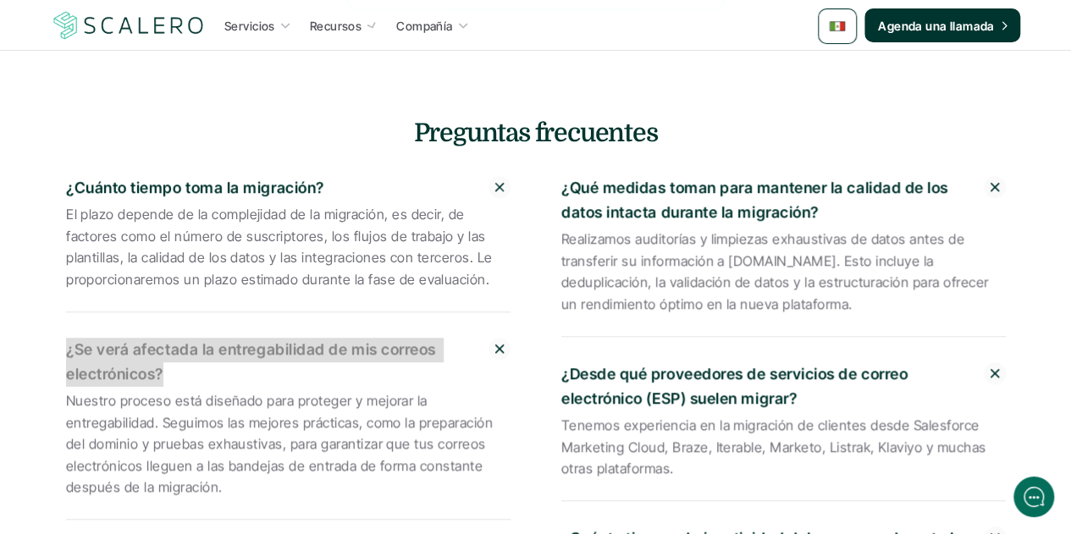
scroll to position [3896, 0]
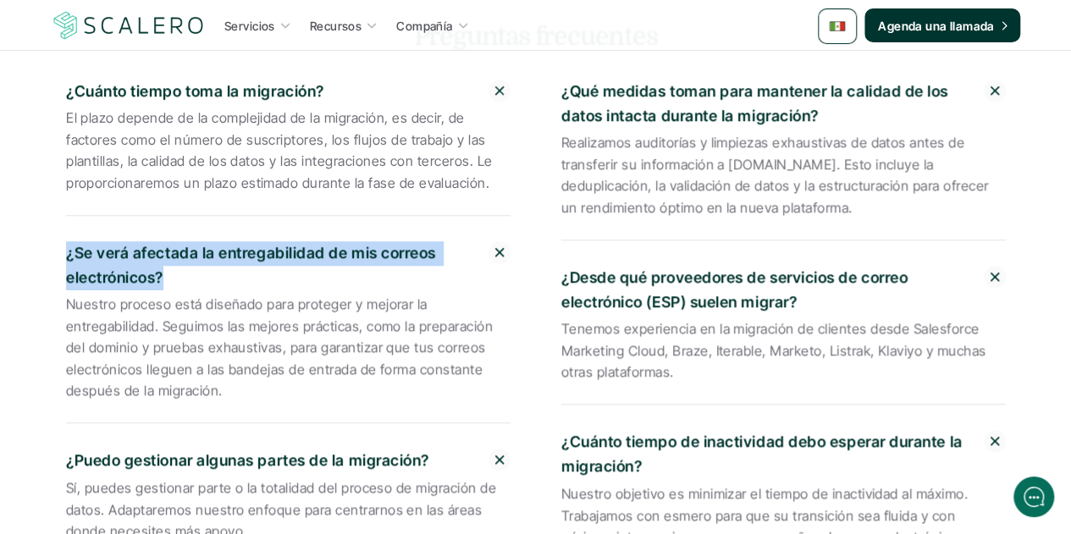
drag, startPoint x: 222, startPoint y: 336, endPoint x: 61, endPoint y: 252, distance: 181.9
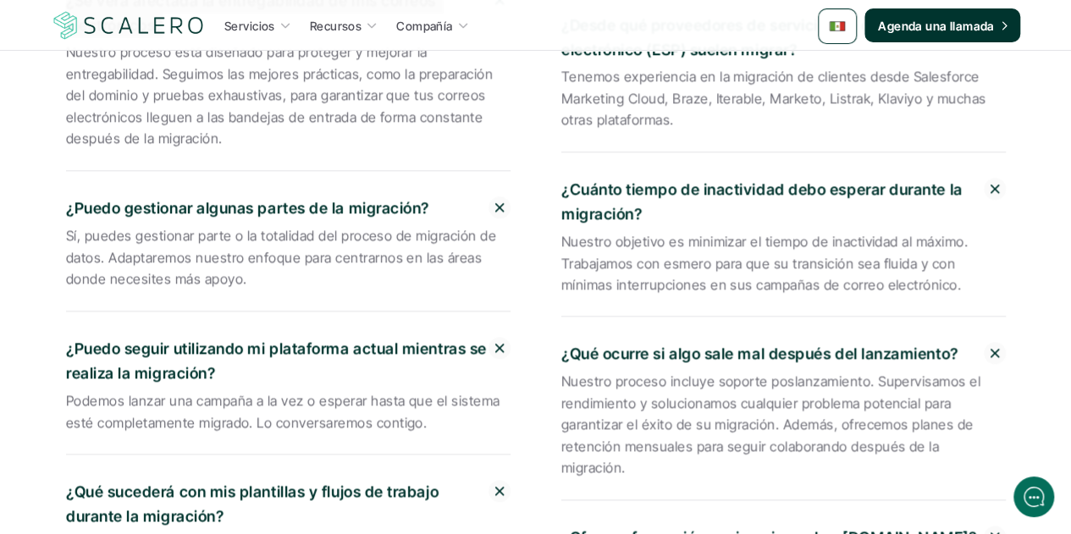
scroll to position [4150, 0]
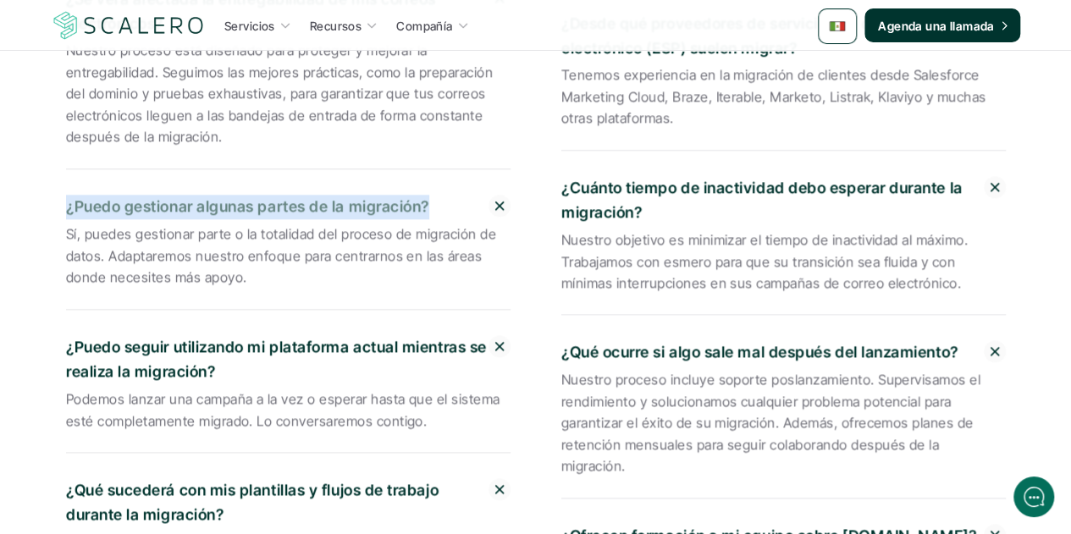
drag, startPoint x: 427, startPoint y: 151, endPoint x: 66, endPoint y: 158, distance: 360.9
click at [66, 195] on p "¿Puedo gestionar algunas partes de la migración?" at bounding box center [277, 207] width 423 height 25
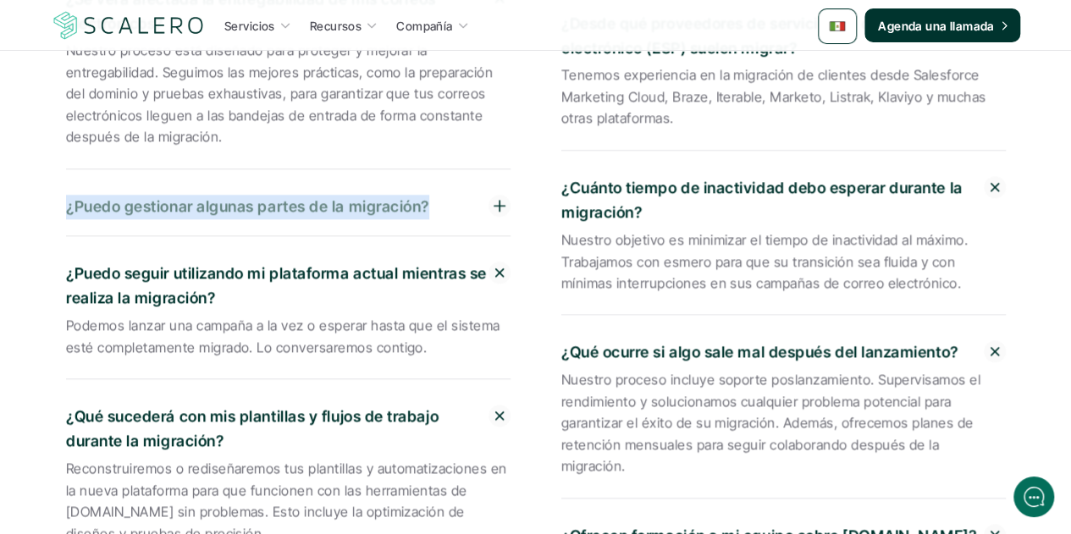
click at [419, 195] on p "¿Puedo gestionar algunas partes de la migración?" at bounding box center [277, 207] width 423 height 25
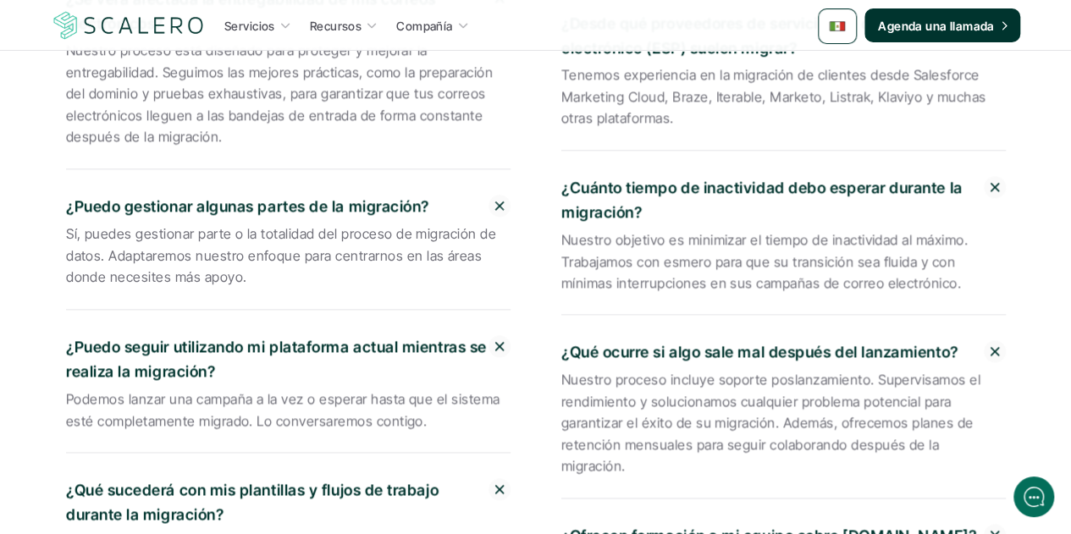
drag, startPoint x: 244, startPoint y: 220, endPoint x: 56, endPoint y: 176, distance: 193.1
click at [56, 176] on div "Preguntas frecuentes ¿Cuánto tiempo toma la migración? El plazo depende de la c…" at bounding box center [536, 306] width 991 height 1083
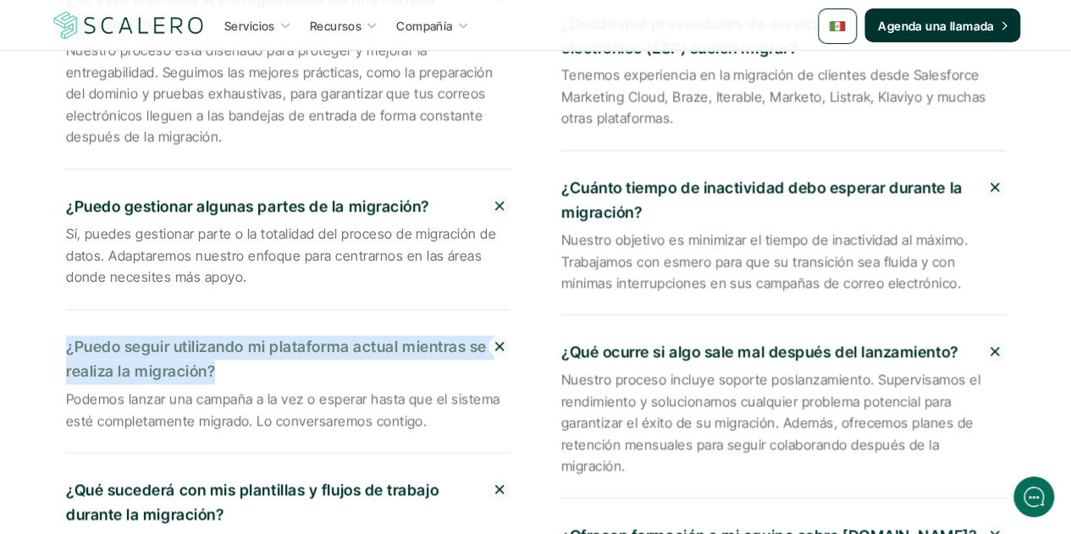
drag, startPoint x: 213, startPoint y: 312, endPoint x: 66, endPoint y: 288, distance: 149.3
click at [66, 335] on p "¿Puedo seguir utilizando mi plataforma actual mientras se realiza la migración?" at bounding box center [277, 359] width 423 height 49
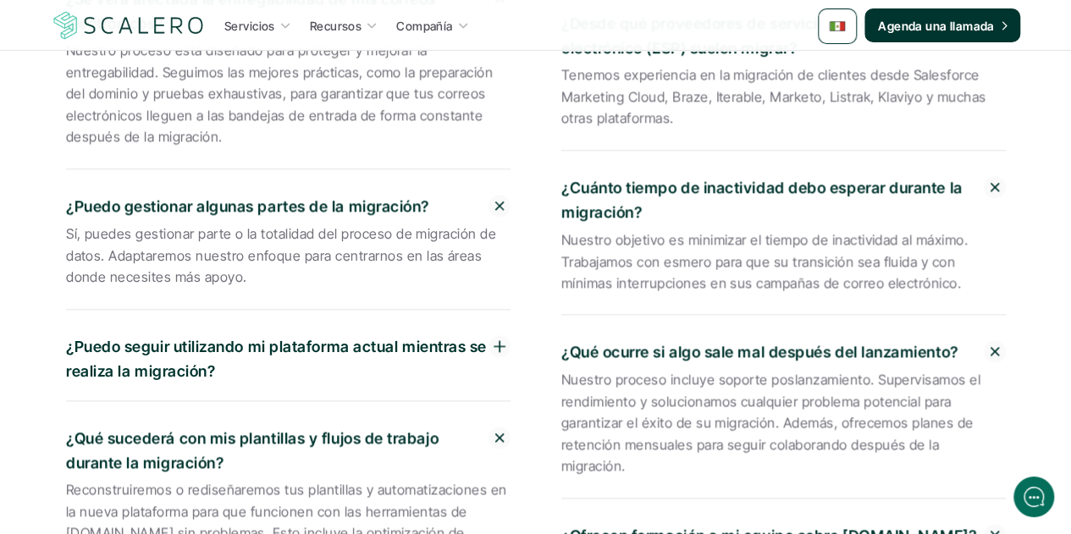
click at [356, 335] on p "¿Puedo seguir utilizando mi plataforma actual mientras se realiza la migración?" at bounding box center [277, 359] width 423 height 49
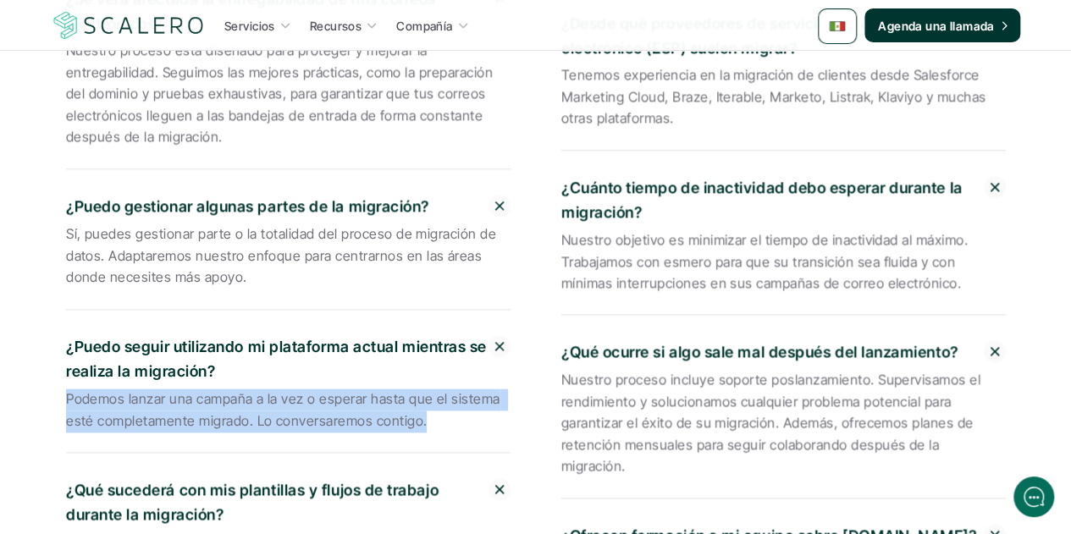
drag, startPoint x: 422, startPoint y: 366, endPoint x: 44, endPoint y: 346, distance: 378.2
click at [44, 346] on div "Preguntas frecuentes ¿Cuánto tiempo toma la migración? El plazo depende de la c…" at bounding box center [536, 306] width 991 height 1083
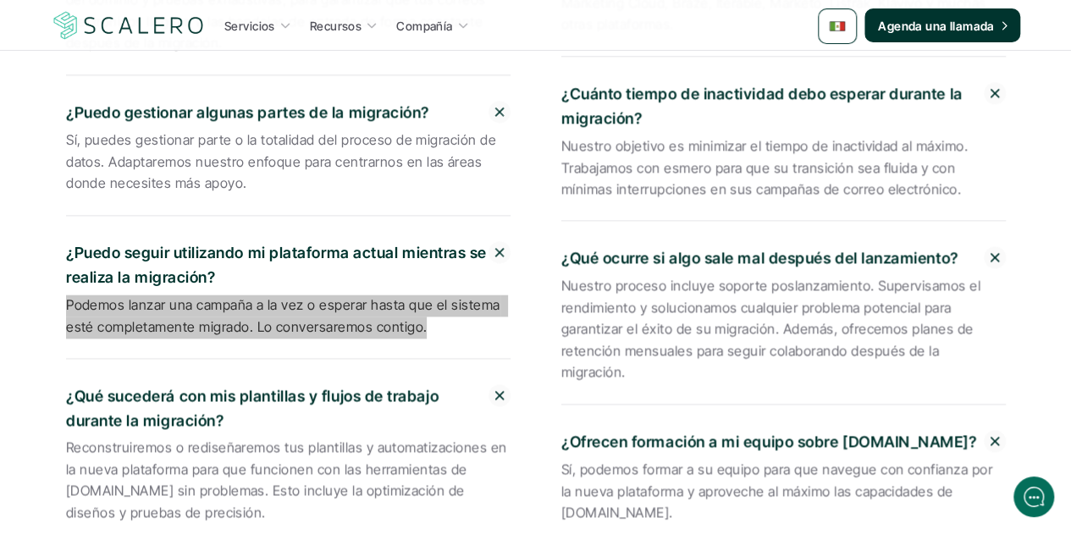
scroll to position [4320, 0]
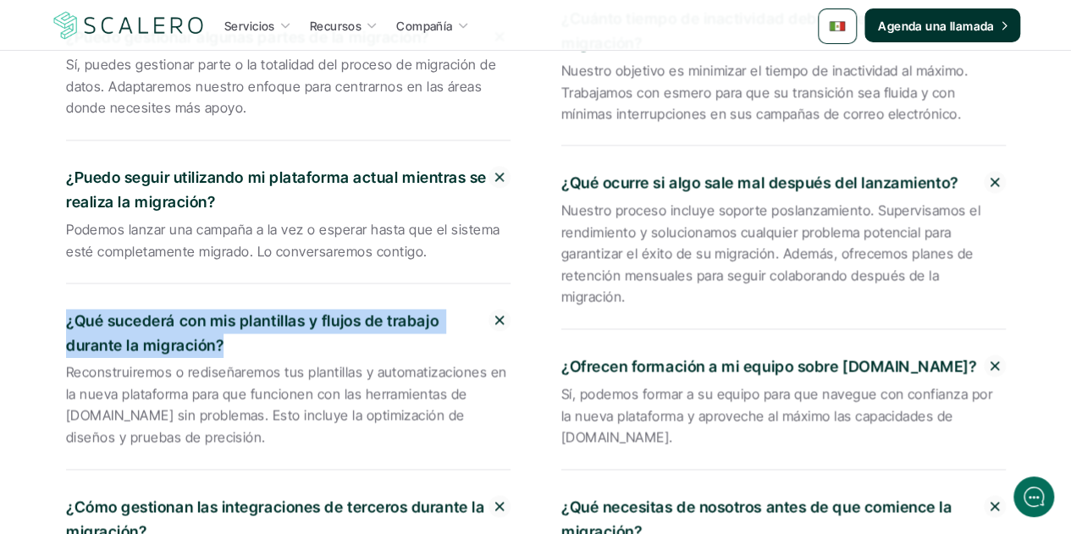
drag, startPoint x: 223, startPoint y: 291, endPoint x: 64, endPoint y: 268, distance: 159.9
click at [64, 268] on div "Preguntas frecuentes ¿Cuánto tiempo toma la migración? El plazo depende de la c…" at bounding box center [536, 136] width 991 height 1083
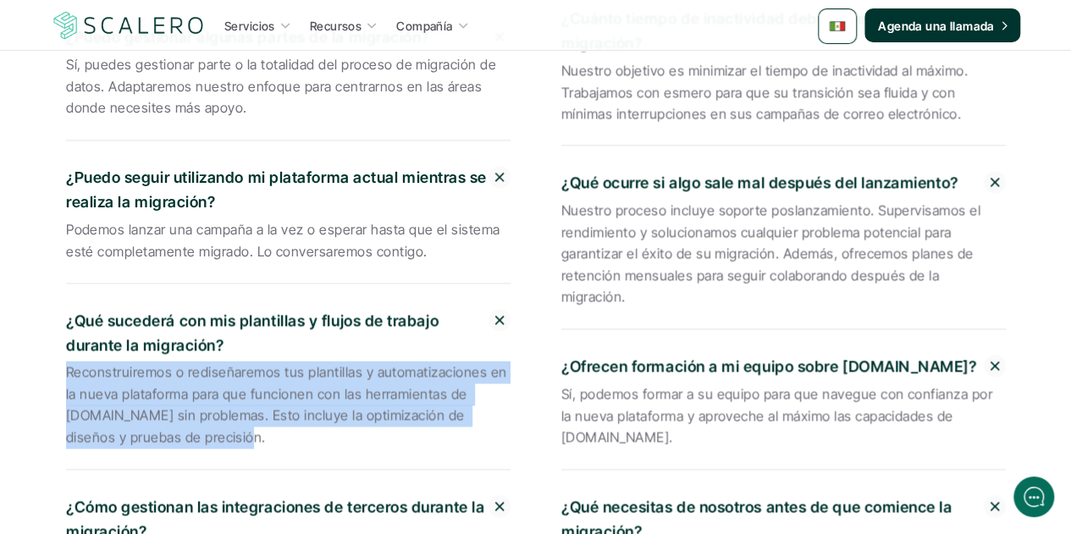
drag, startPoint x: 198, startPoint y: 381, endPoint x: 64, endPoint y: 322, distance: 146.4
click at [64, 322] on div "Preguntas frecuentes ¿Cuánto tiempo toma la migración? El plazo depende de la c…" at bounding box center [536, 136] width 991 height 1083
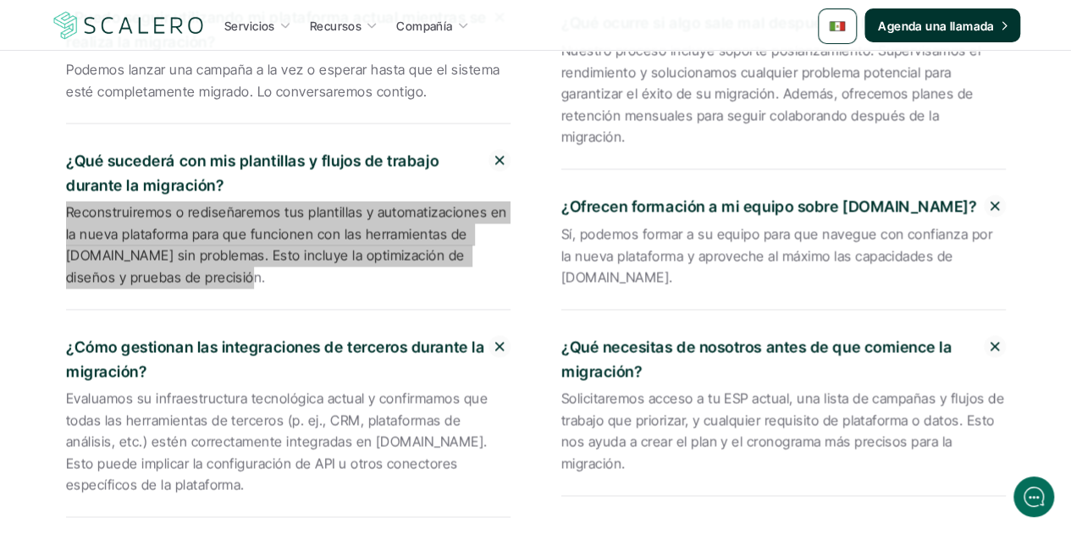
scroll to position [4489, 0]
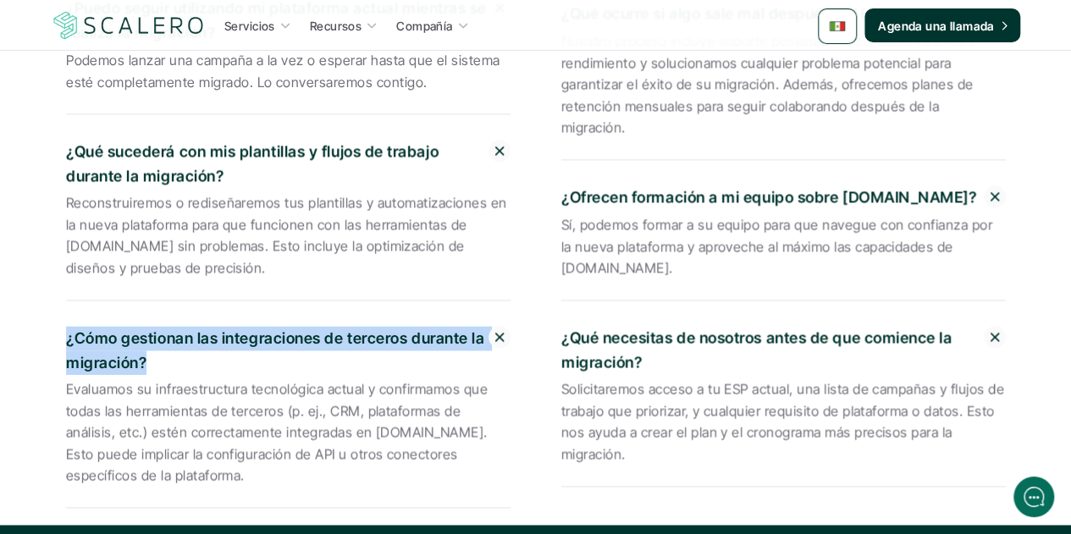
drag, startPoint x: 146, startPoint y: 302, endPoint x: 64, endPoint y: 285, distance: 83.2
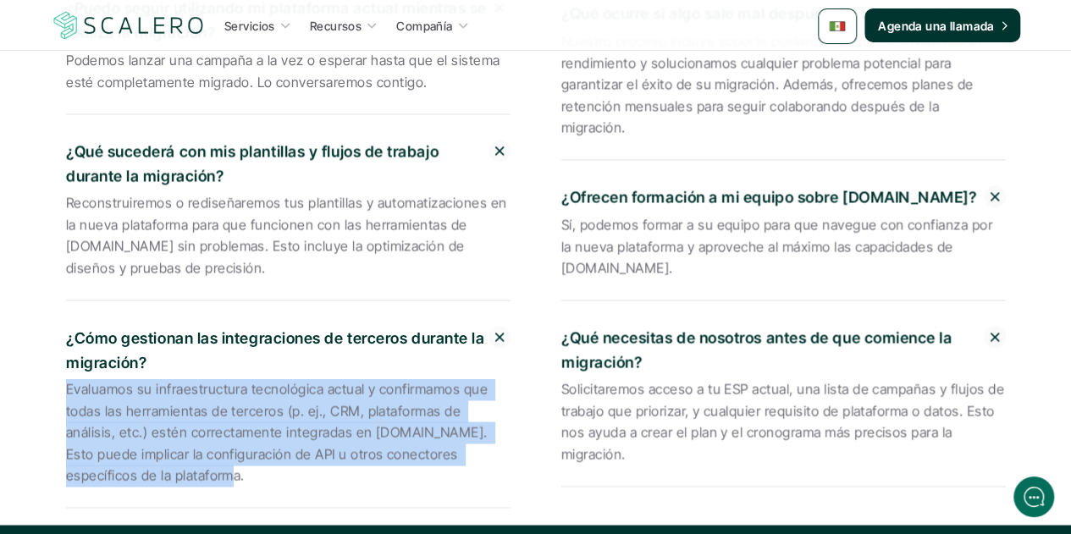
drag, startPoint x: 137, startPoint y: 421, endPoint x: 59, endPoint y: 342, distance: 110.8
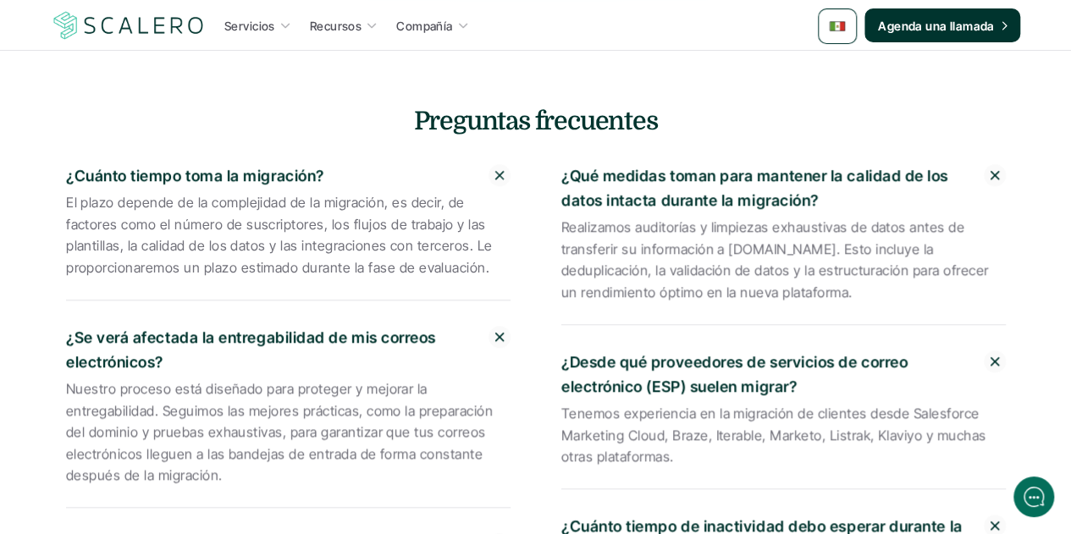
scroll to position [3727, 0]
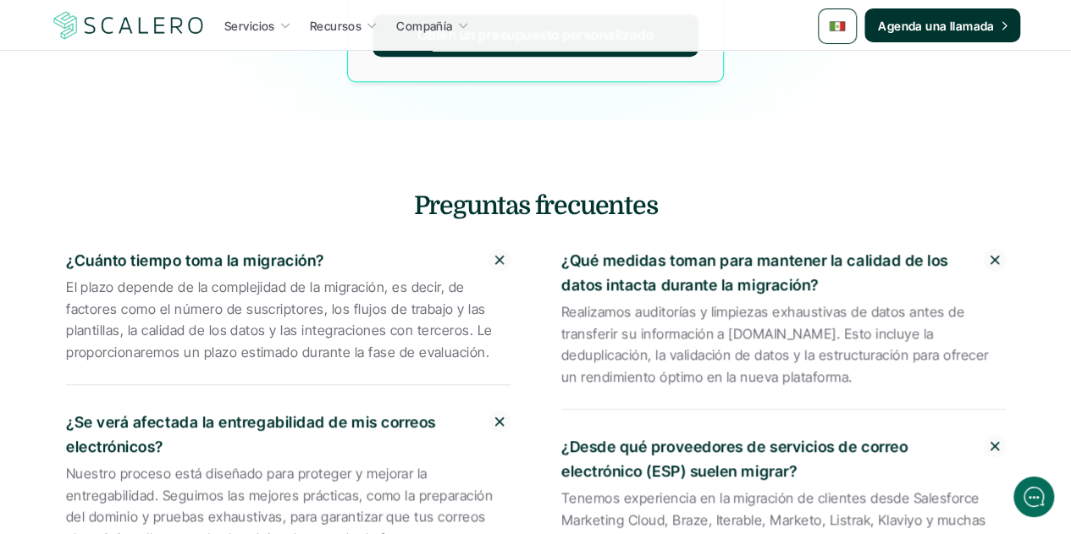
drag, startPoint x: 820, startPoint y: 226, endPoint x: 550, endPoint y: 204, distance: 271.1
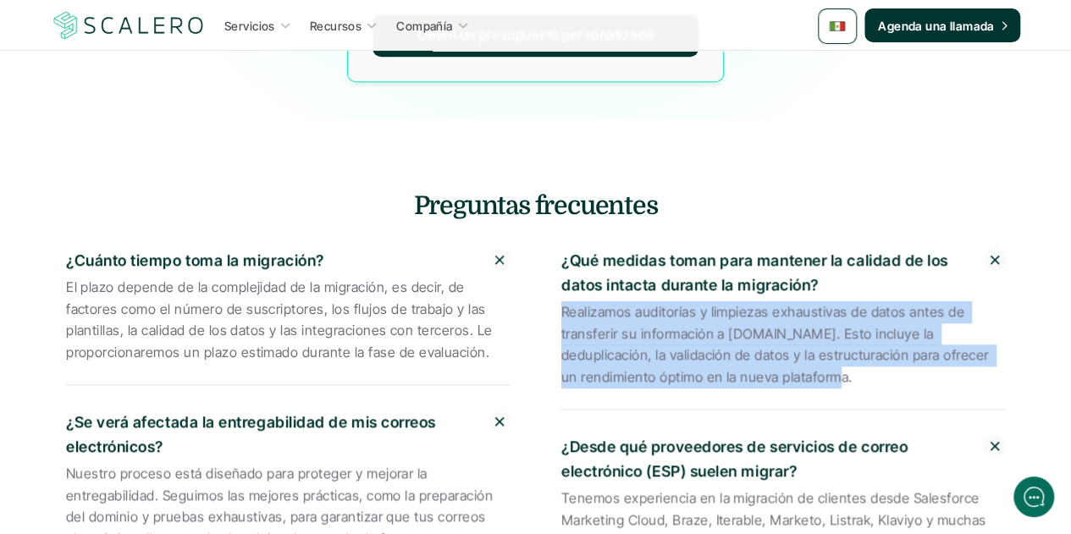
drag, startPoint x: 752, startPoint y: 322, endPoint x: 557, endPoint y: 263, distance: 203.4
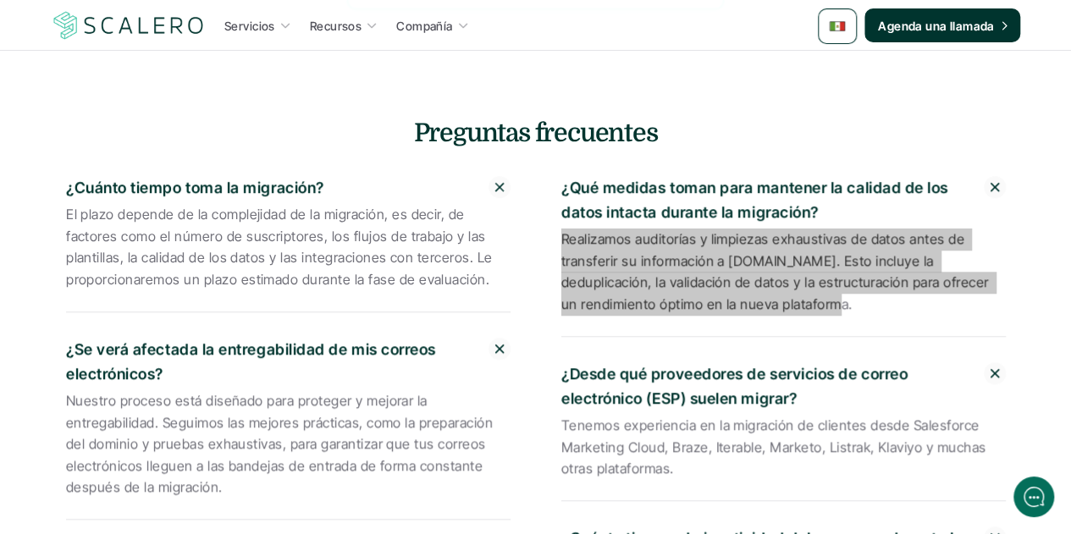
scroll to position [3896, 0]
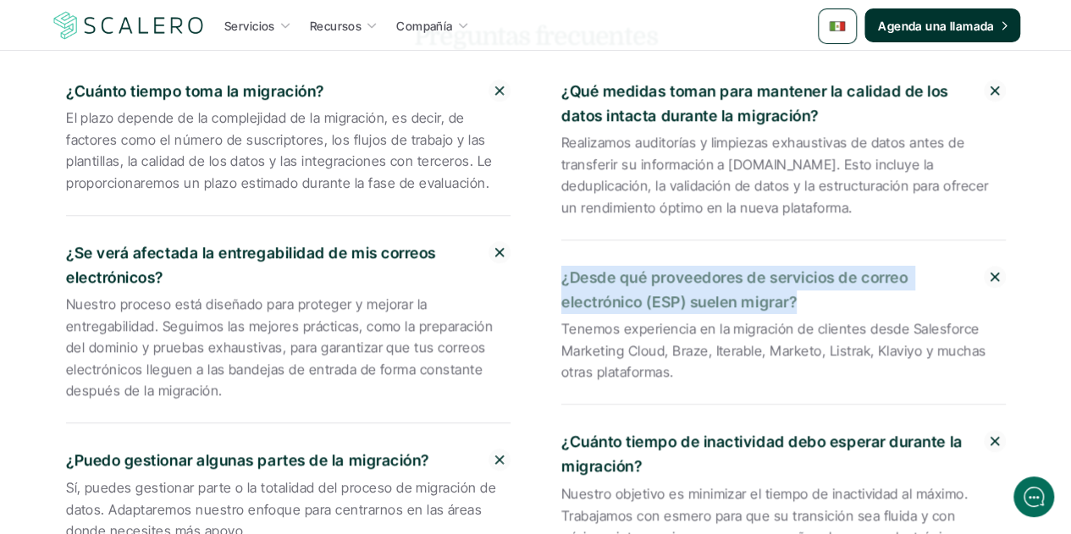
drag, startPoint x: 796, startPoint y: 248, endPoint x: 562, endPoint y: 227, distance: 234.7
click at [562, 266] on p "¿Desde qué proveedores de servicios de correo electrónico (ESP) suelen migrar?" at bounding box center [773, 290] width 423 height 49
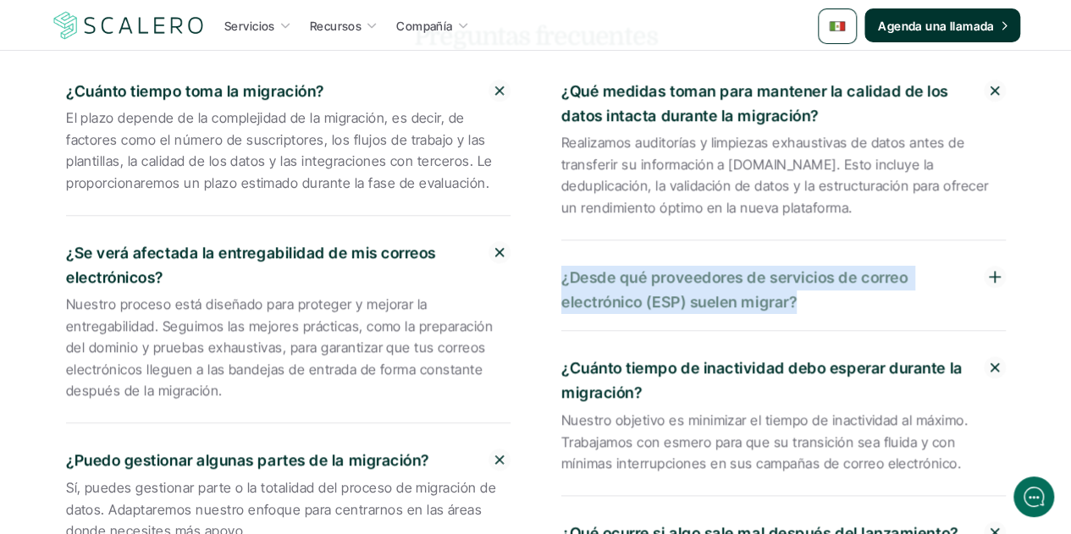
click at [728, 266] on p "¿Desde qué proveedores de servicios de correo electrónico (ESP) suelen migrar?" at bounding box center [773, 290] width 423 height 49
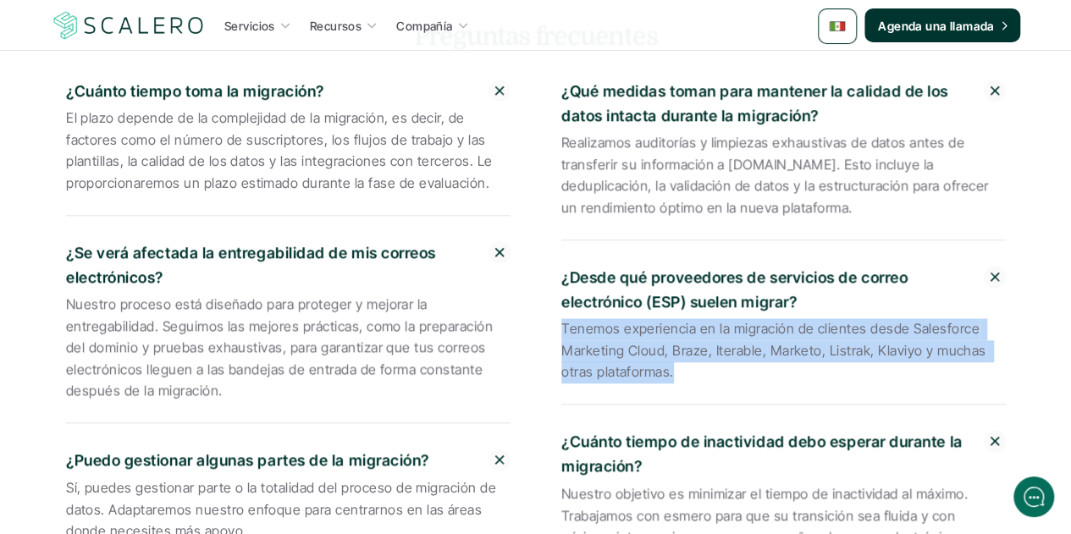
drag, startPoint x: 673, startPoint y: 320, endPoint x: 561, endPoint y: 277, distance: 120.6
click at [562, 277] on div "¿Desde qué proveedores de servicios de correo electrónico (ESP) suelen migrar? …" at bounding box center [784, 327] width 445 height 156
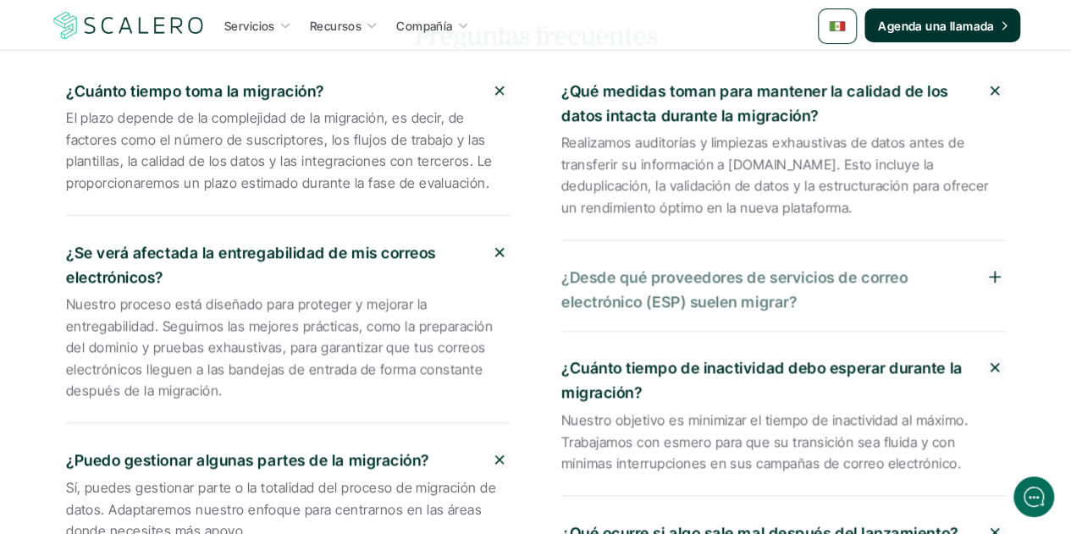
click at [639, 266] on p "¿Desde qué proveedores de servicios de correo electrónico (ESP) suelen migrar?" at bounding box center [773, 290] width 423 height 49
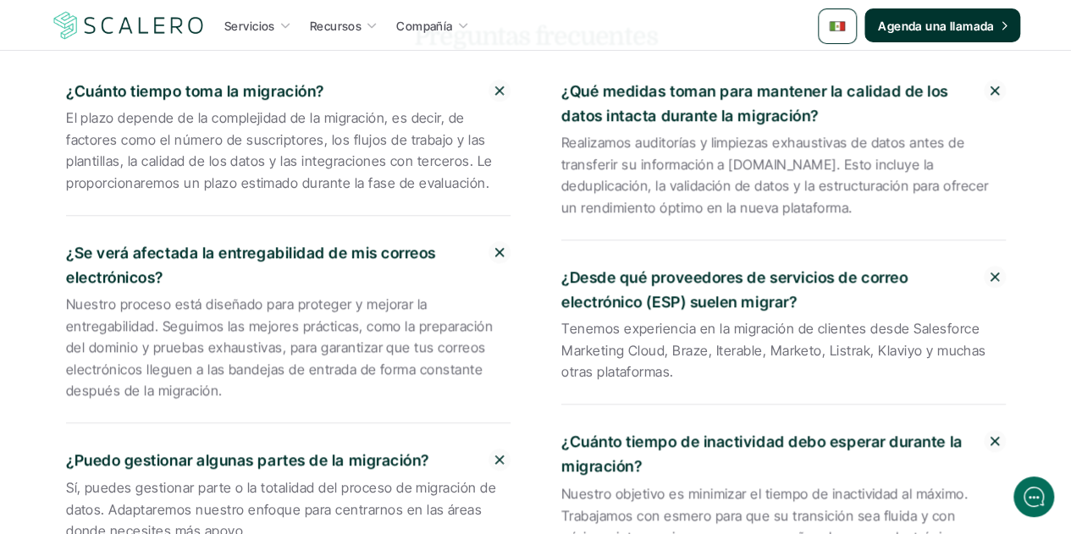
drag, startPoint x: 675, startPoint y: 319, endPoint x: 556, endPoint y: 280, distance: 125.6
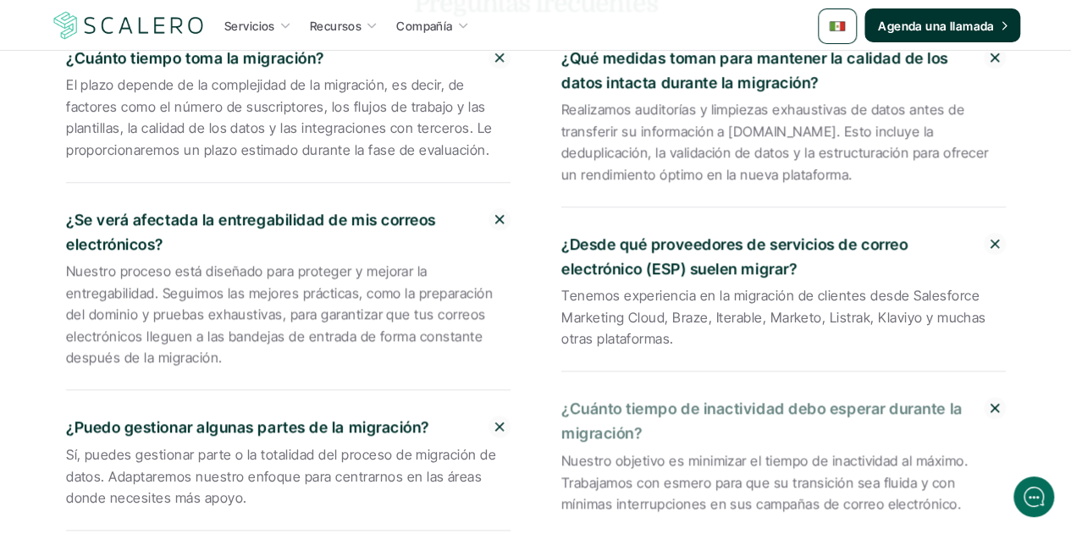
scroll to position [3981, 0]
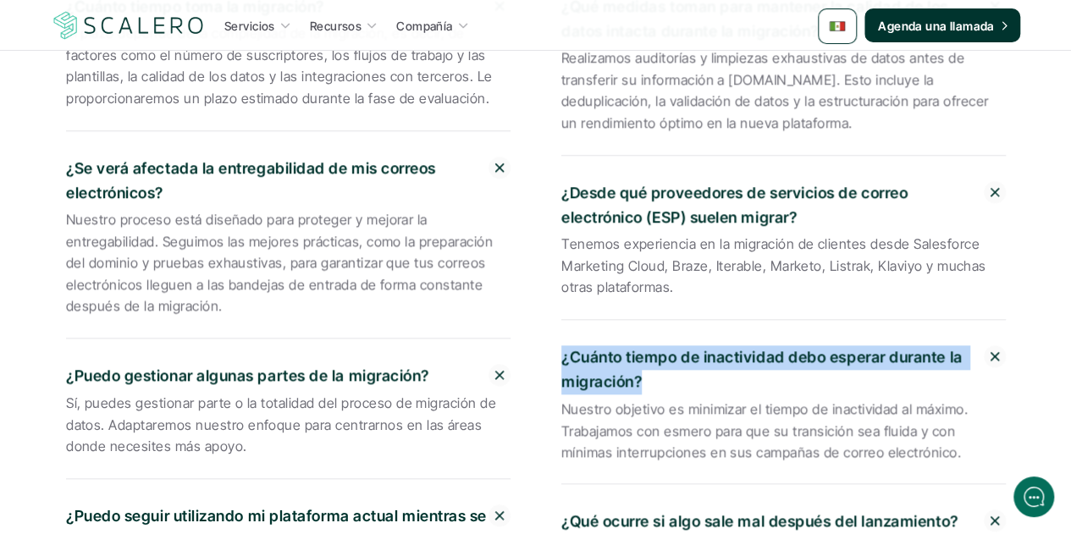
drag, startPoint x: 641, startPoint y: 326, endPoint x: 560, endPoint y: 305, distance: 84.0
click at [560, 305] on div "¿Cuánto tiempo toma la migración? El plazo depende de la complejidad de la migr…" at bounding box center [536, 497] width 940 height 1039
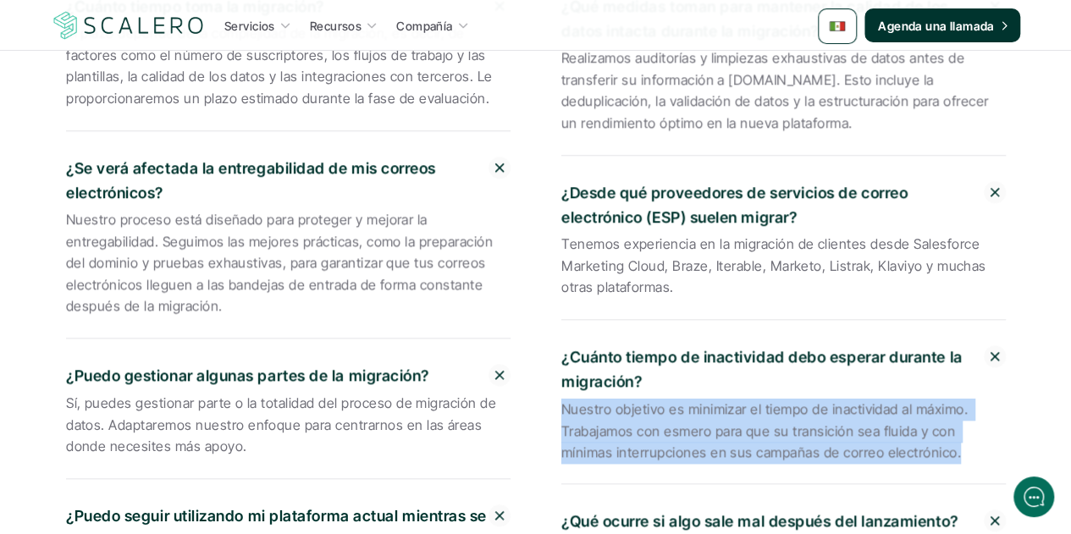
drag, startPoint x: 899, startPoint y: 396, endPoint x: 556, endPoint y: 355, distance: 345.4
click at [556, 355] on div "¿Cuánto tiempo toma la migración? El plazo depende de la complejidad de la migr…" at bounding box center [536, 497] width 940 height 1039
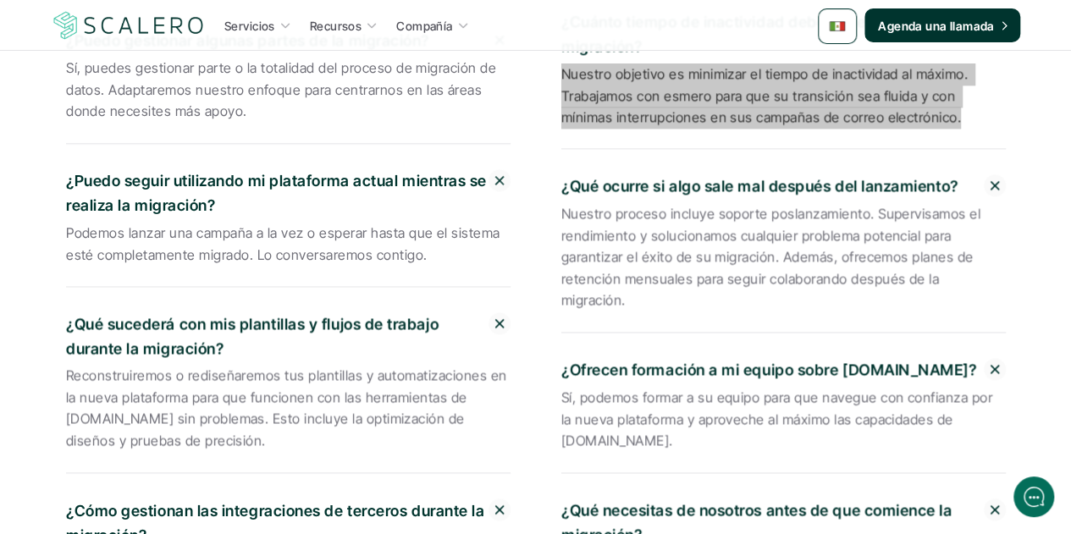
scroll to position [4320, 0]
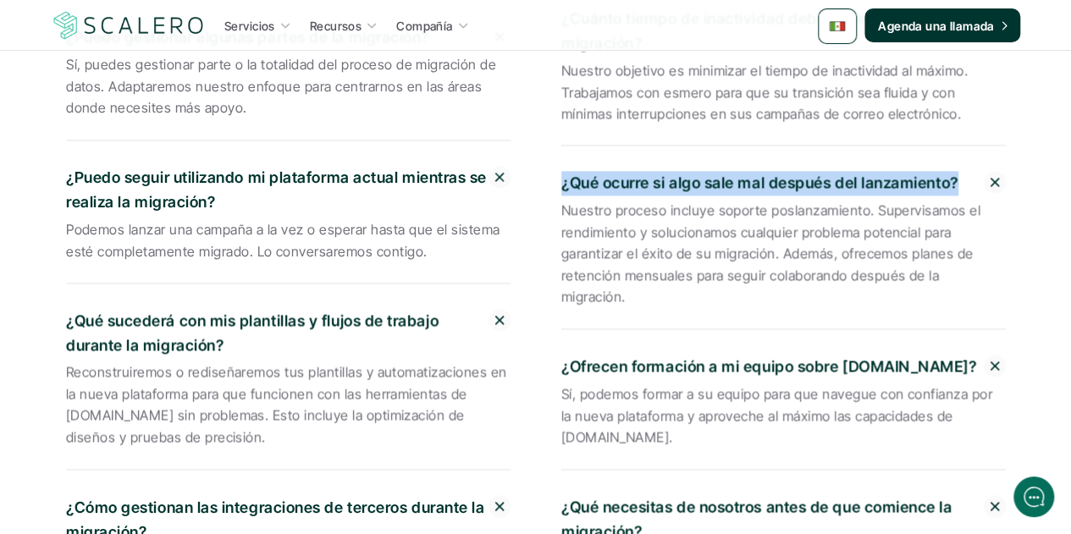
drag, startPoint x: 955, startPoint y: 122, endPoint x: 546, endPoint y: 124, distance: 409.1
click at [546, 124] on div "¿Cuánto tiempo toma la migración? El plazo depende de la complejidad de la migr…" at bounding box center [536, 158] width 940 height 1039
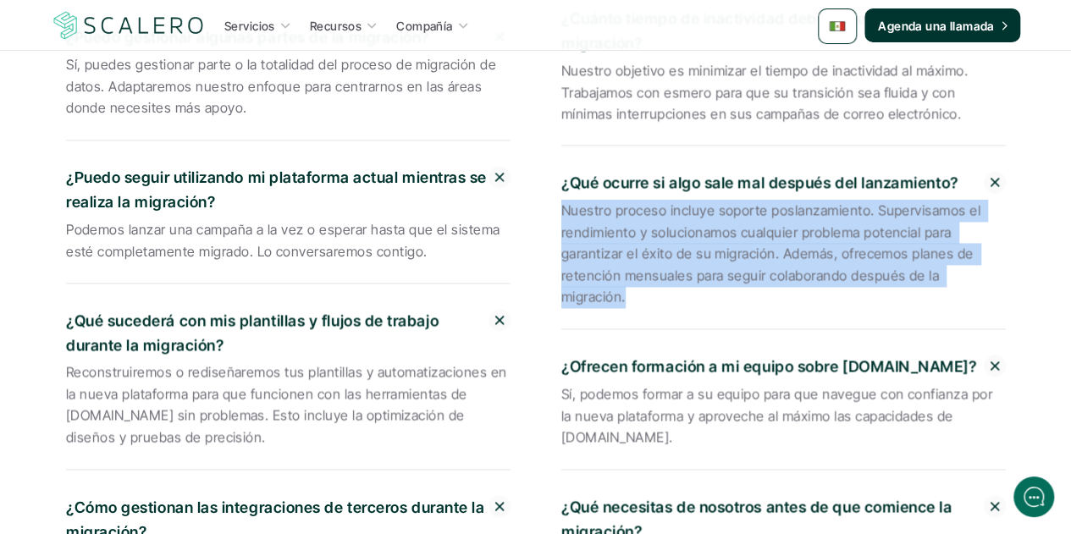
drag, startPoint x: 1000, startPoint y: 221, endPoint x: 535, endPoint y: 156, distance: 469.5
click at [535, 156] on div "¿Cuánto tiempo toma la migración? El plazo depende de la complejidad de la migr…" at bounding box center [536, 158] width 940 height 1039
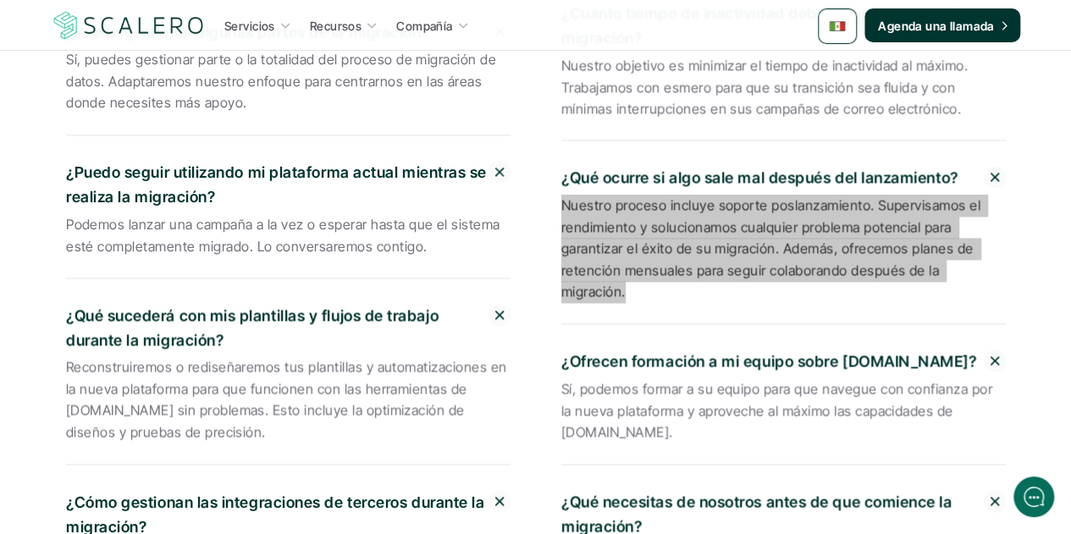
scroll to position [4404, 0]
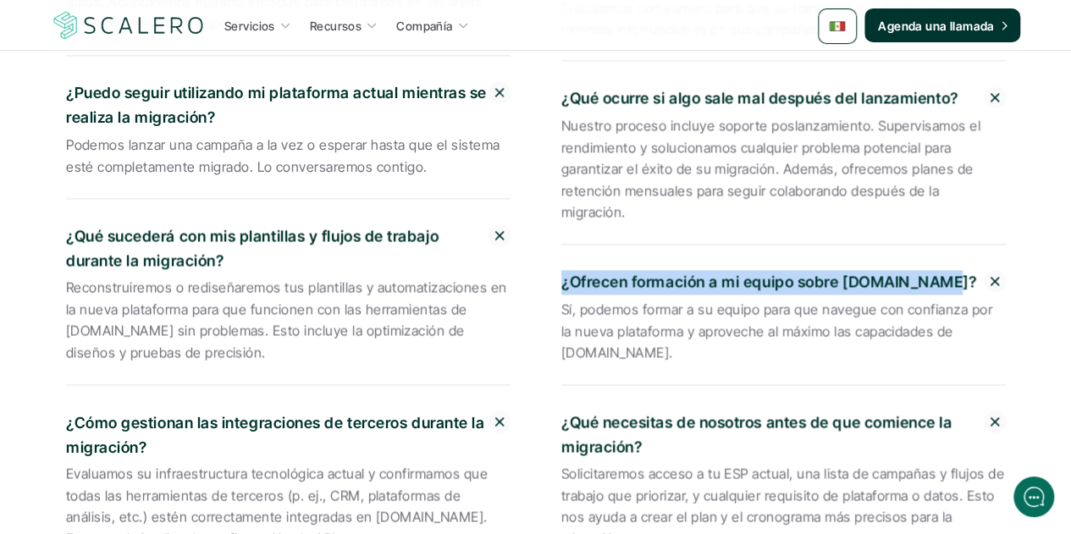
drag, startPoint x: 938, startPoint y: 204, endPoint x: 559, endPoint y: 210, distance: 379.5
click at [559, 210] on div "¿Cuánto tiempo toma la migración? El plazo depende de la complejidad de la migr…" at bounding box center [536, 73] width 940 height 1039
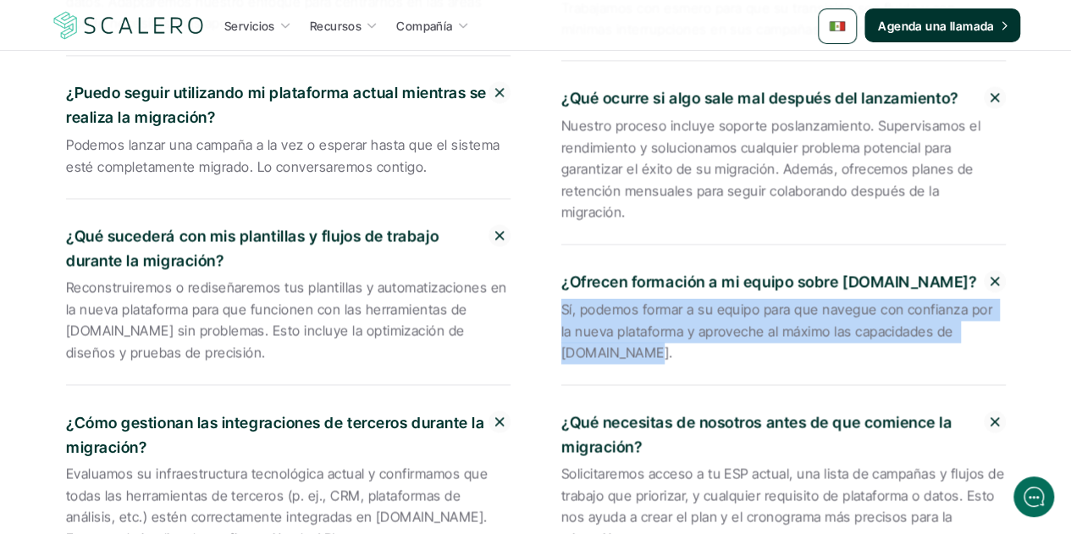
drag, startPoint x: 639, startPoint y: 278, endPoint x: 549, endPoint y: 224, distance: 105.6
click at [549, 224] on div "¿Cuánto tiempo toma la migración? El plazo depende de la complejidad de la migr…" at bounding box center [536, 73] width 940 height 1039
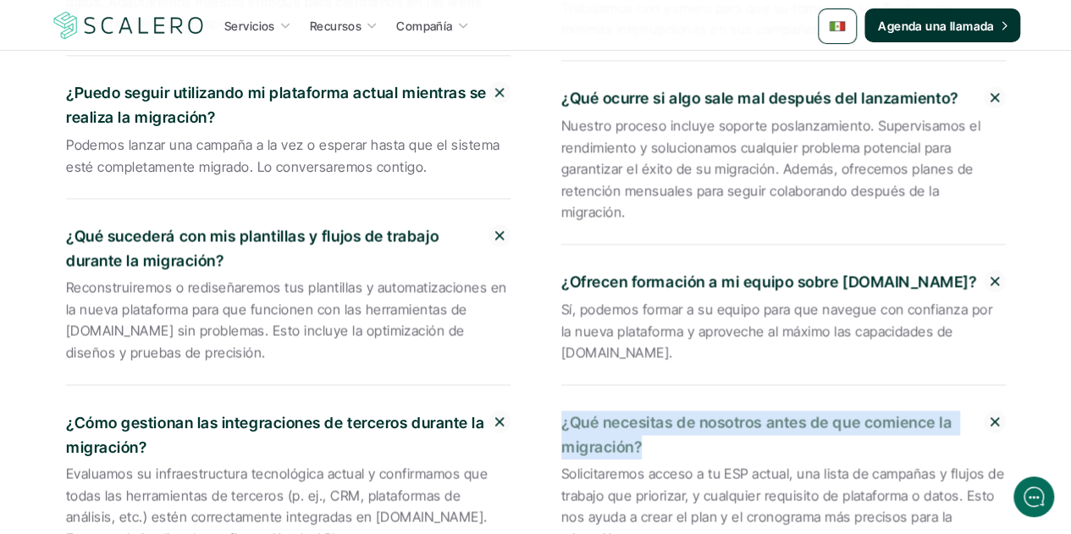
drag, startPoint x: 640, startPoint y: 371, endPoint x: 561, endPoint y: 350, distance: 82.4
click at [562, 411] on p "¿Qué necesitas de nosotros antes de que comience la migración?" at bounding box center [773, 435] width 423 height 49
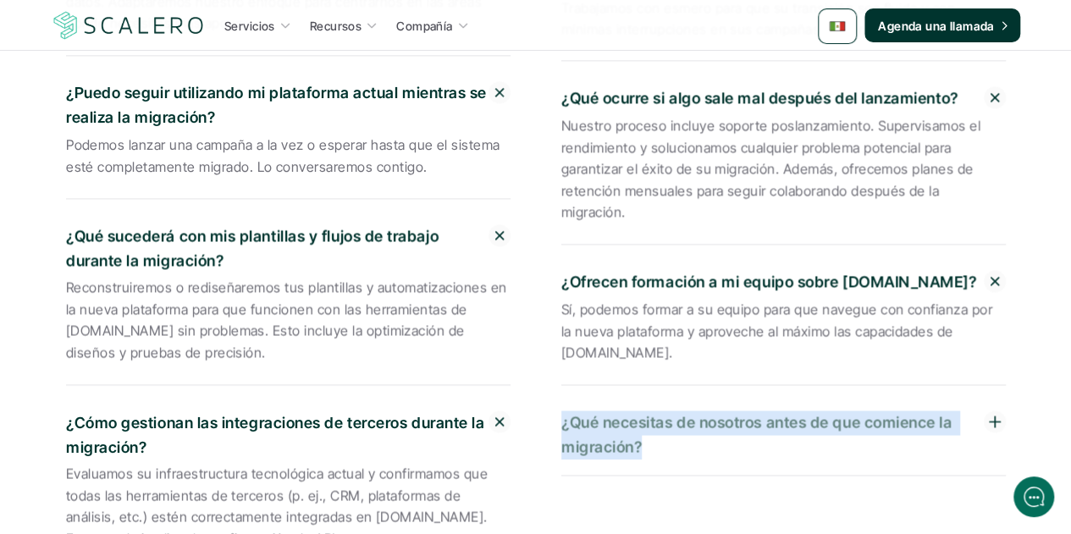
click at [679, 411] on p "¿Qué necesitas de nosotros antes de que comience la migración?" at bounding box center [773, 435] width 423 height 49
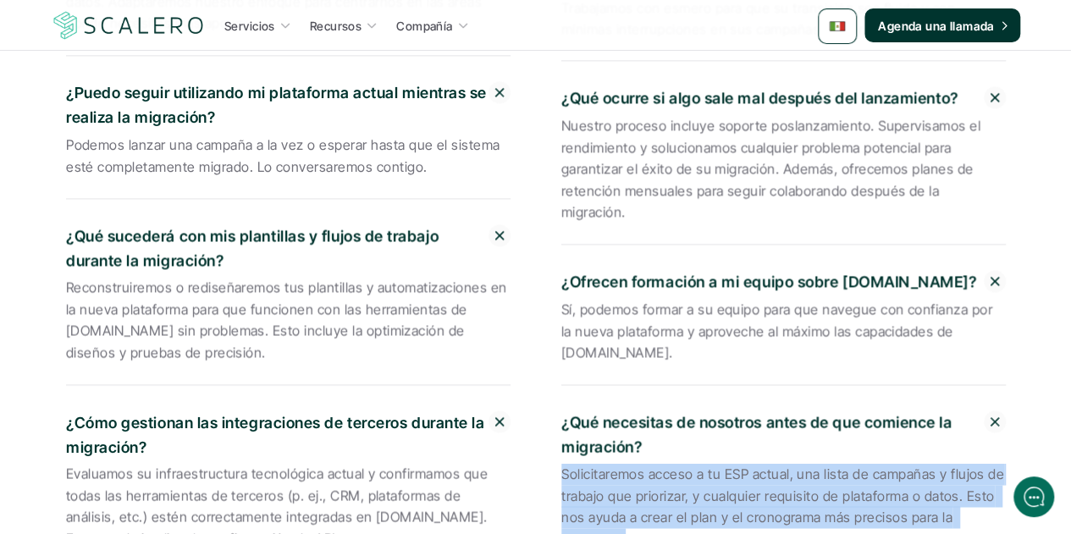
drag, startPoint x: 625, startPoint y: 465, endPoint x: 547, endPoint y: 396, distance: 103.8
click at [547, 396] on div "¿Cuánto tiempo toma la migración? El plazo depende de la complejidad de la migr…" at bounding box center [536, 73] width 940 height 1039
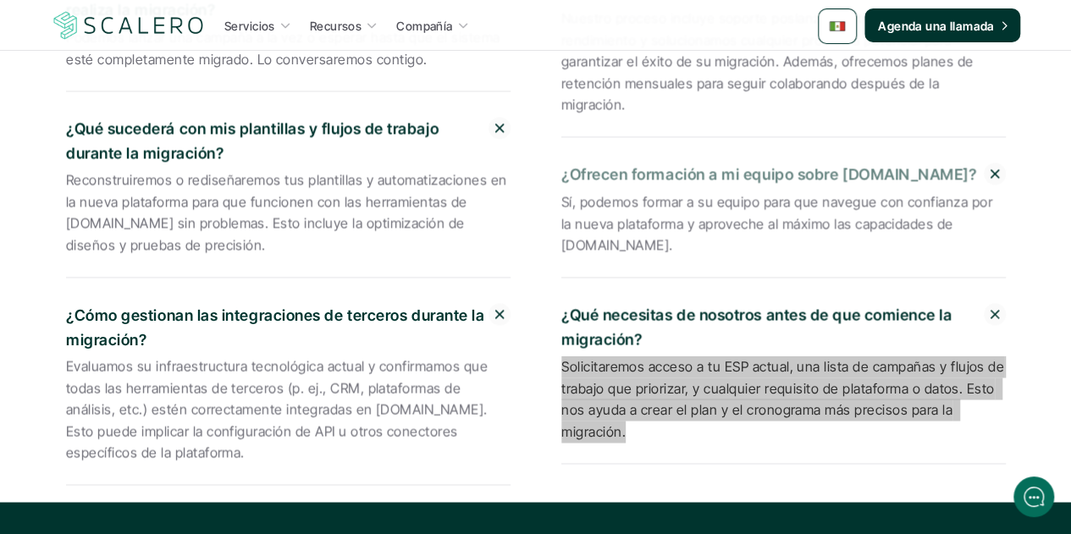
scroll to position [4828, 0]
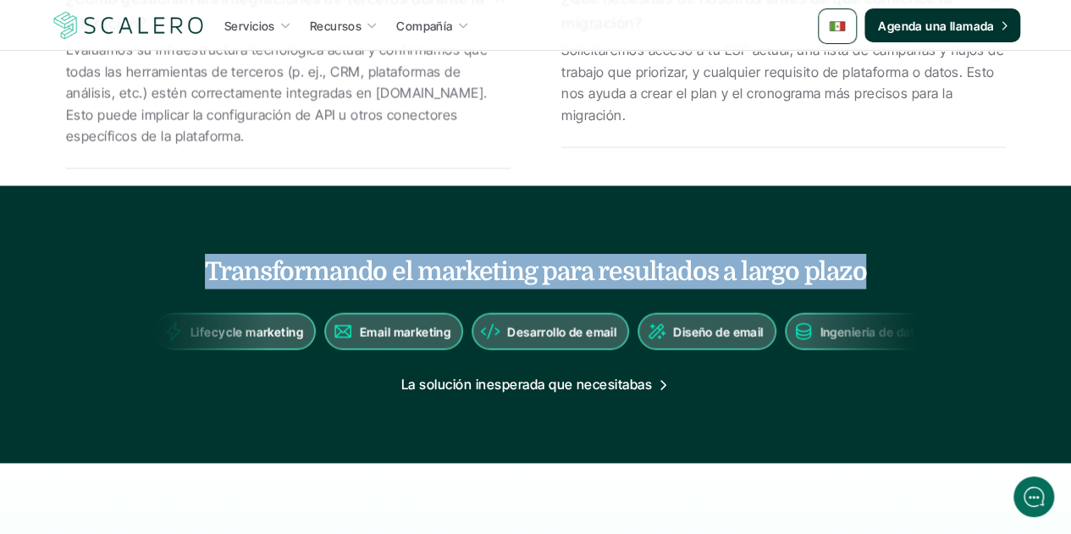
drag, startPoint x: 861, startPoint y: 218, endPoint x: 181, endPoint y: 226, distance: 679.3
click at [181, 254] on h4 "Transformando el marketing para resultados a largo plazo" at bounding box center [535, 272] width 995 height 36
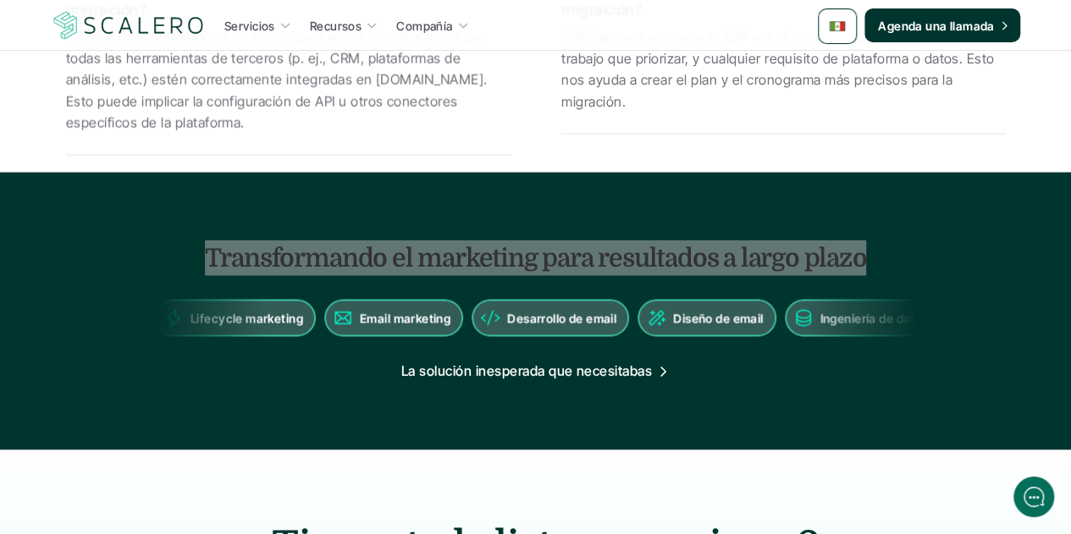
scroll to position [5082, 0]
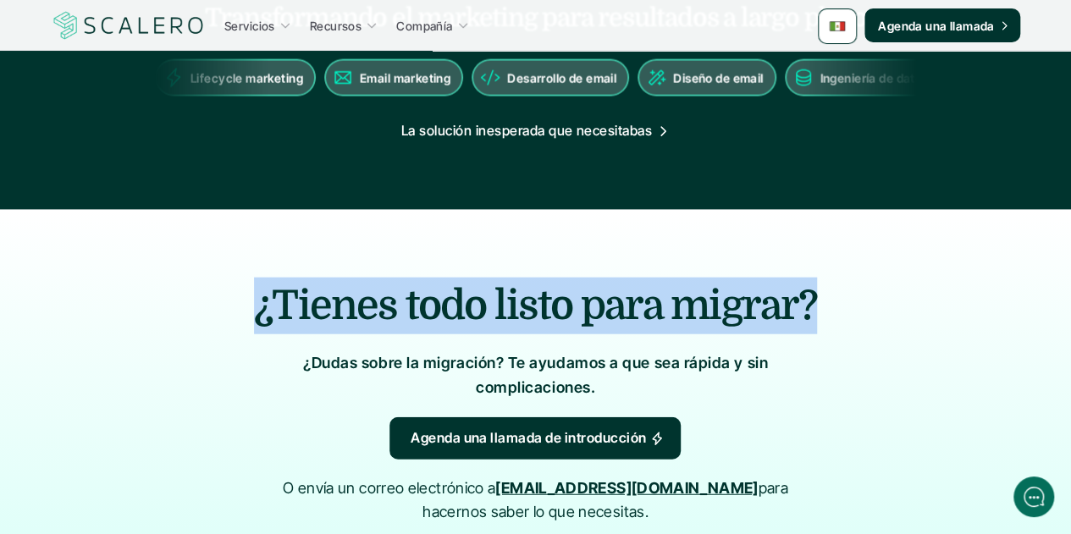
drag, startPoint x: 813, startPoint y: 241, endPoint x: 182, endPoint y: 226, distance: 631.2
click at [182, 278] on h2 "¿Tienes todo listo para migrar?" at bounding box center [536, 306] width 881 height 57
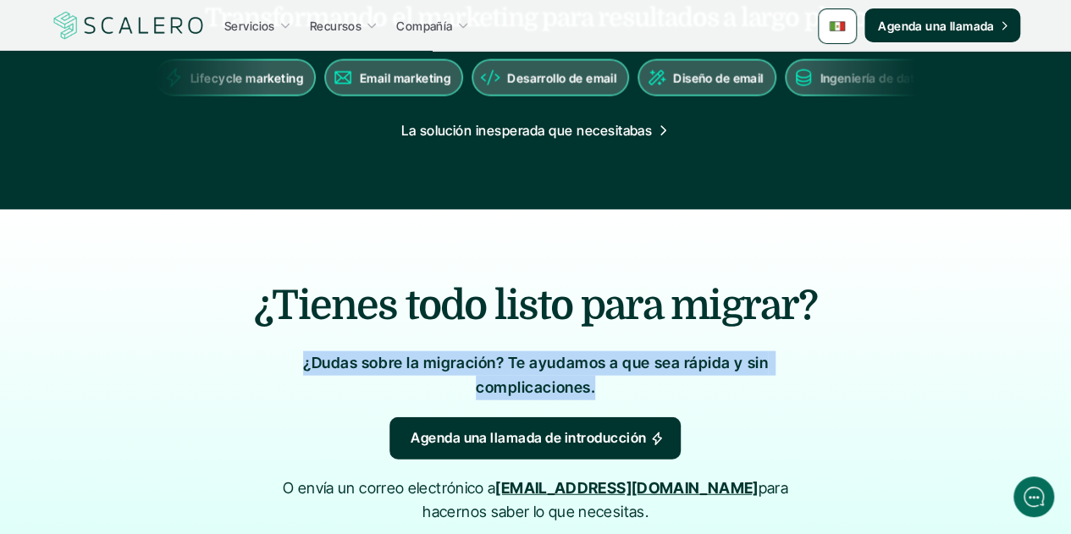
drag, startPoint x: 595, startPoint y: 330, endPoint x: 276, endPoint y: 315, distance: 318.8
click at [276, 315] on div "¿Tienes todo listo para migrar? ¿Dudas sobre la migración? Te ayudamos a que se…" at bounding box center [536, 401] width 1016 height 383
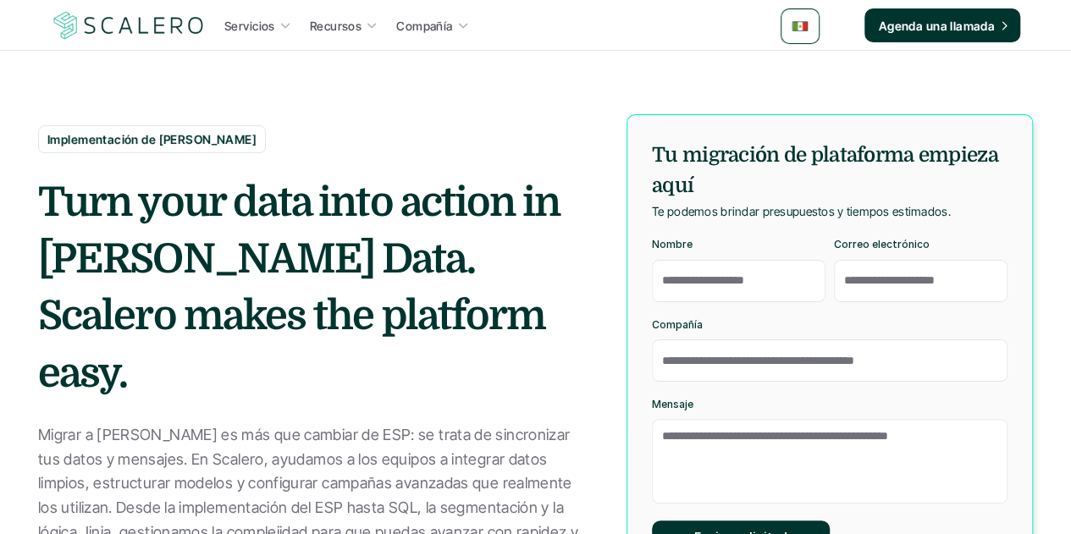
click at [391, 235] on strong "Turn your data into action in [PERSON_NAME] Data. Scalero makes the platform ea…" at bounding box center [302, 289] width 529 height 218
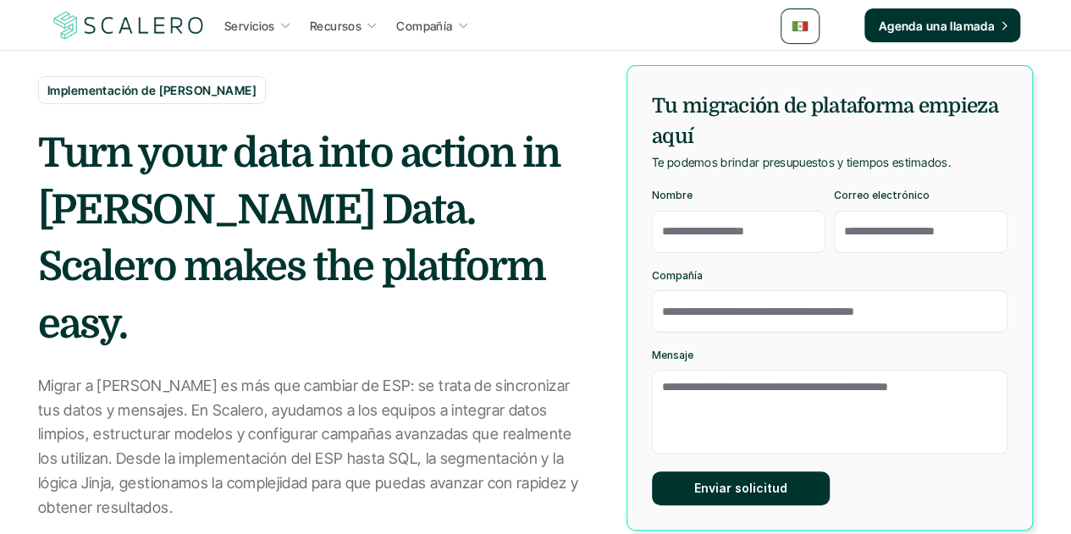
scroll to position [85, 0]
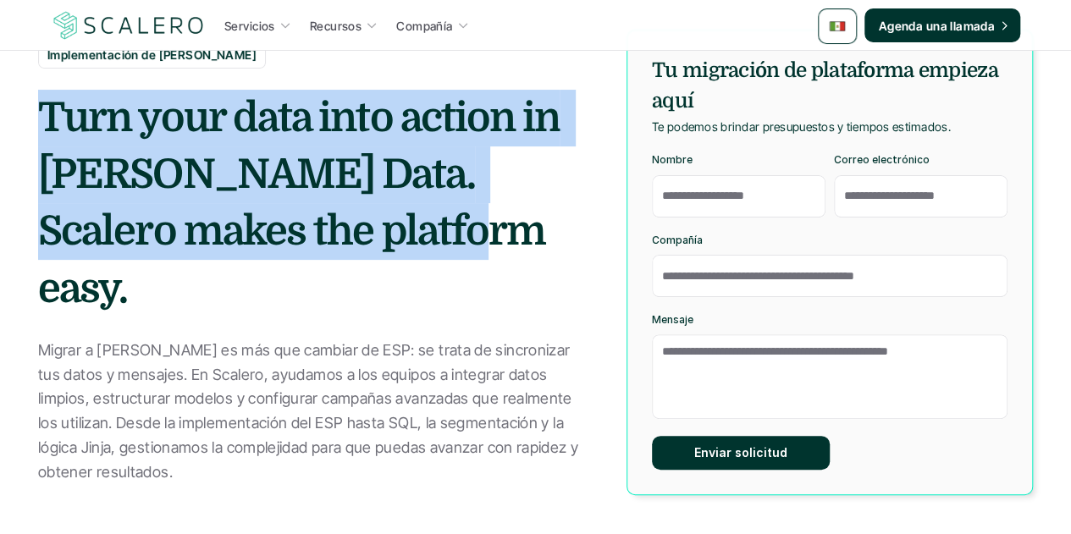
drag, startPoint x: 367, startPoint y: 268, endPoint x: 29, endPoint y: 148, distance: 358.7
click at [29, 148] on section "Implementación de [PERSON_NAME] Data Turn your data into action in [PERSON_NAME…" at bounding box center [535, 211] width 1071 height 593
copy strong "Turn your data into action in [PERSON_NAME] Data. Scalero makes the platform ea…"
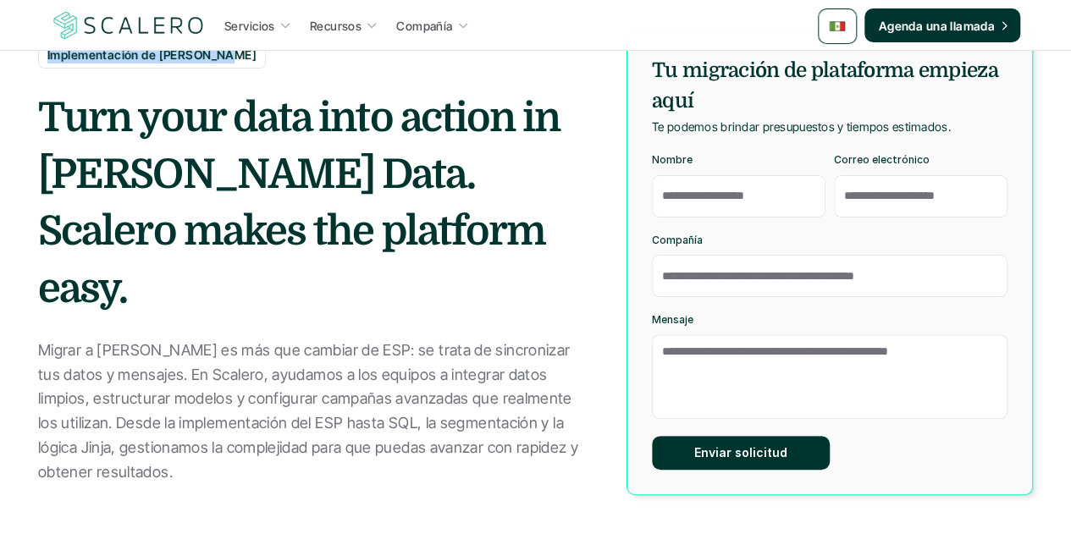
drag, startPoint x: 222, startPoint y: 79, endPoint x: 47, endPoint y: 75, distance: 174.5
click at [47, 64] on p "Implementación de [PERSON_NAME]" at bounding box center [151, 55] width 209 height 18
copy p "Implementación de [PERSON_NAME]"
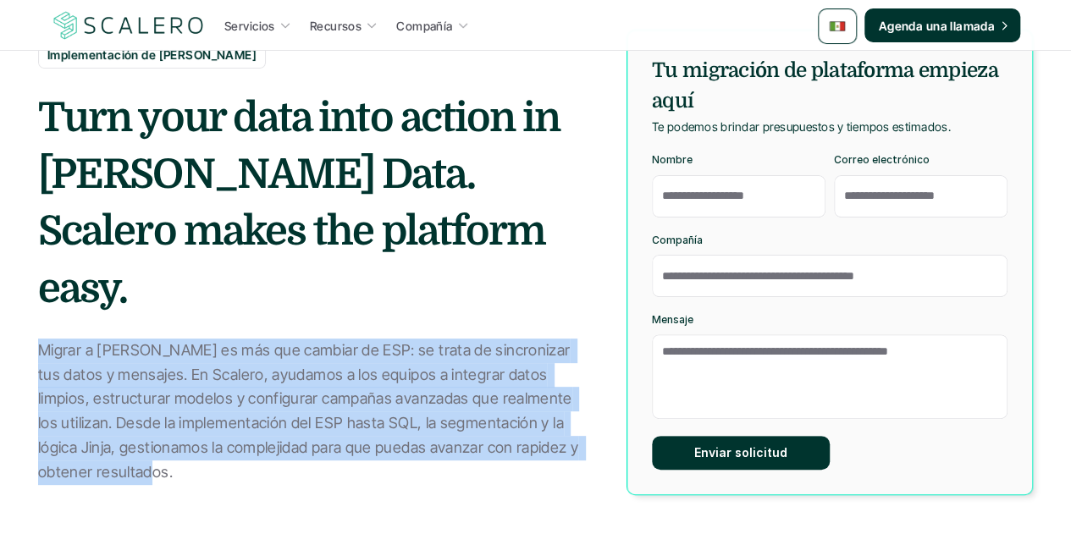
drag, startPoint x: 169, startPoint y: 444, endPoint x: 42, endPoint y: 323, distance: 175.5
click at [42, 339] on p "Migrar a [PERSON_NAME] es más que cambiar de ESP: se trata de sincronizar tus d…" at bounding box center [313, 412] width 551 height 147
copy p "Migrar a Simon Data es más que cambiar de ESP: se trata de sincronizar tus dato…"
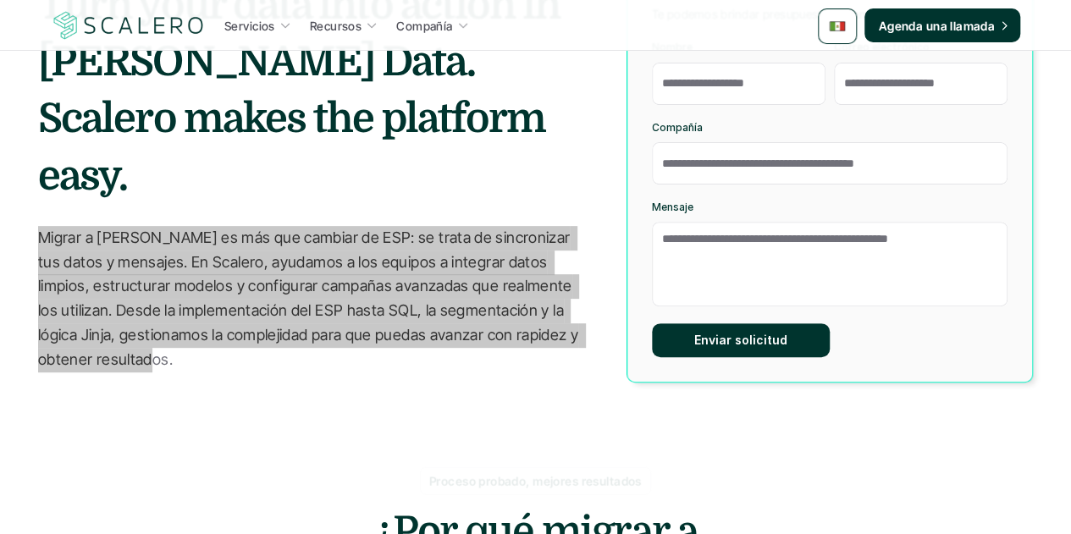
scroll to position [339, 0]
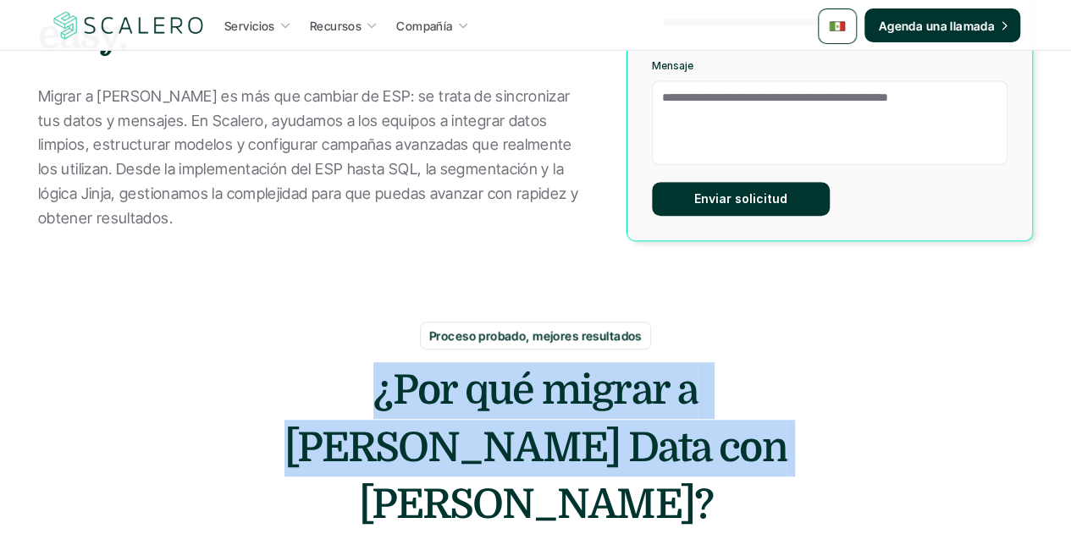
drag, startPoint x: 691, startPoint y: 441, endPoint x: 315, endPoint y: 393, distance: 379.1
click at [315, 392] on h2 "¿Por qué migrar a Simon Data con Scalero?" at bounding box center [536, 448] width 508 height 171
copy h2 "¿Por qué migrar a Simon Data con Scalero?"
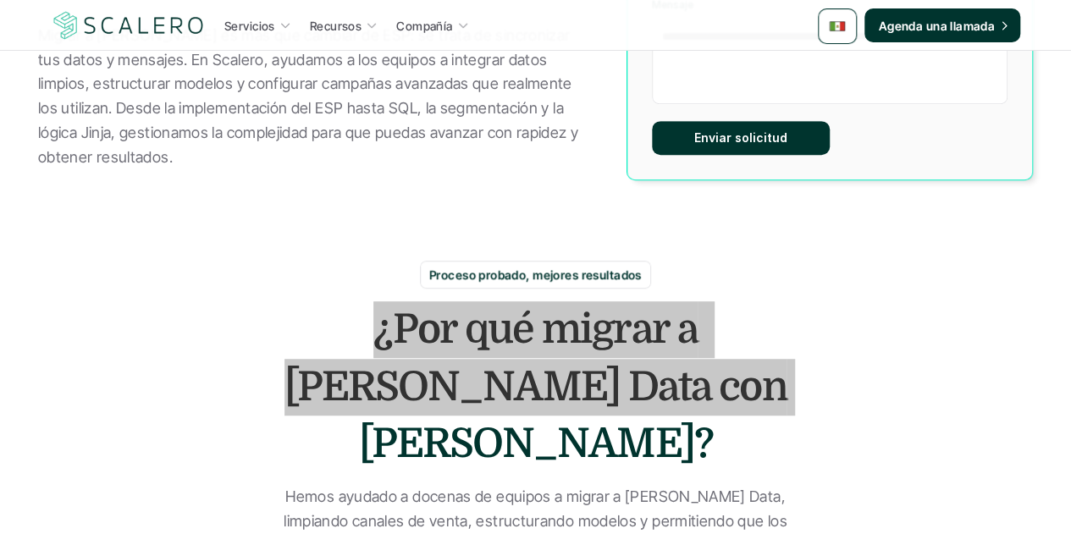
scroll to position [508, 0]
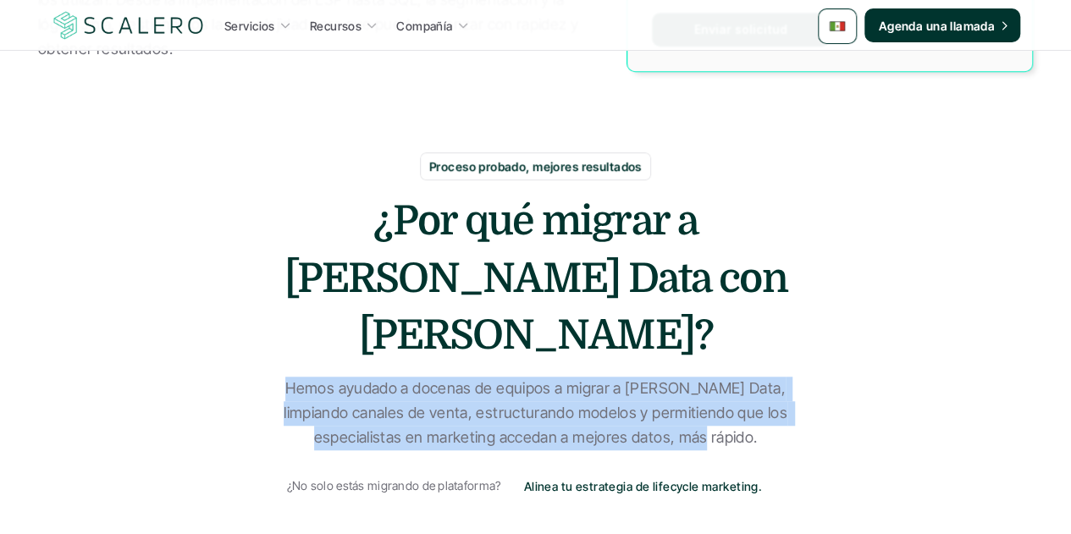
drag, startPoint x: 700, startPoint y: 380, endPoint x: 260, endPoint y: 324, distance: 443.1
click at [261, 377] on p "Hemos ayudado a docenas de equipos a migrar a Simon Data, limpiando canales de …" at bounding box center [536, 413] width 551 height 73
copy p "Hemos ayudado a docenas de equipos a migrar a Simon Data, limpiando canales de …"
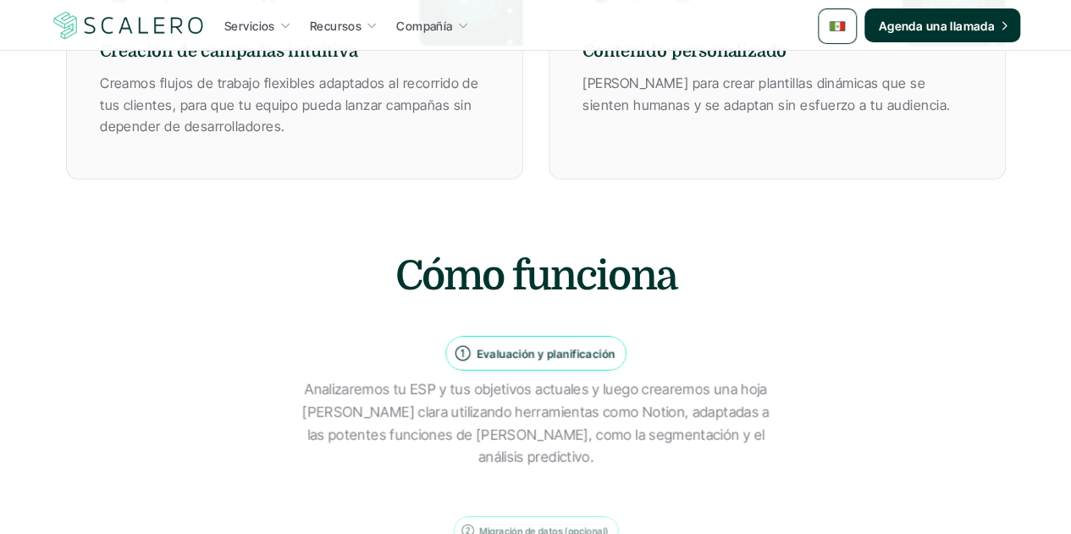
scroll to position [1525, 0]
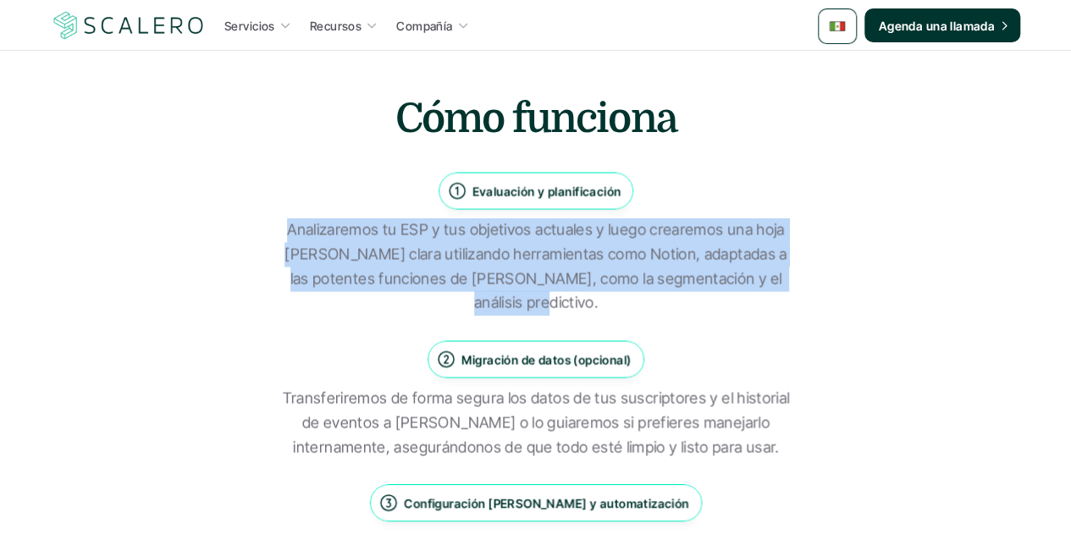
drag, startPoint x: 572, startPoint y: 245, endPoint x: 268, endPoint y: 175, distance: 311.1
click at [268, 175] on div "Cómo funciona Evaluación y planificación Analizaremos tu ESP y tus objetivos ac…" at bounding box center [536, 491] width 940 height 803
copy p "Analizaremos tu ESP y tus objetivos actuales y luego crearemos una hoja de ruta…"
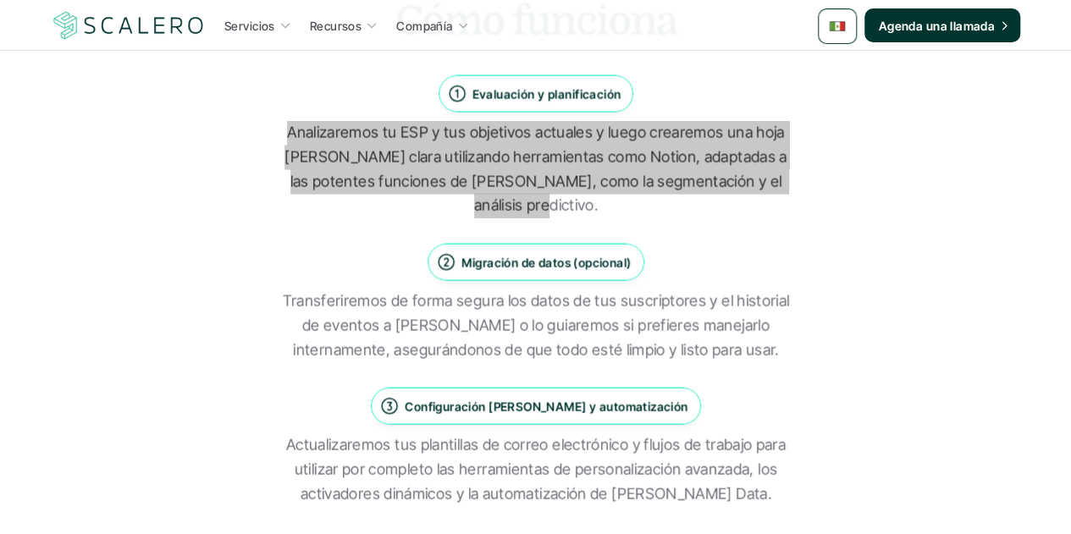
scroll to position [1694, 0]
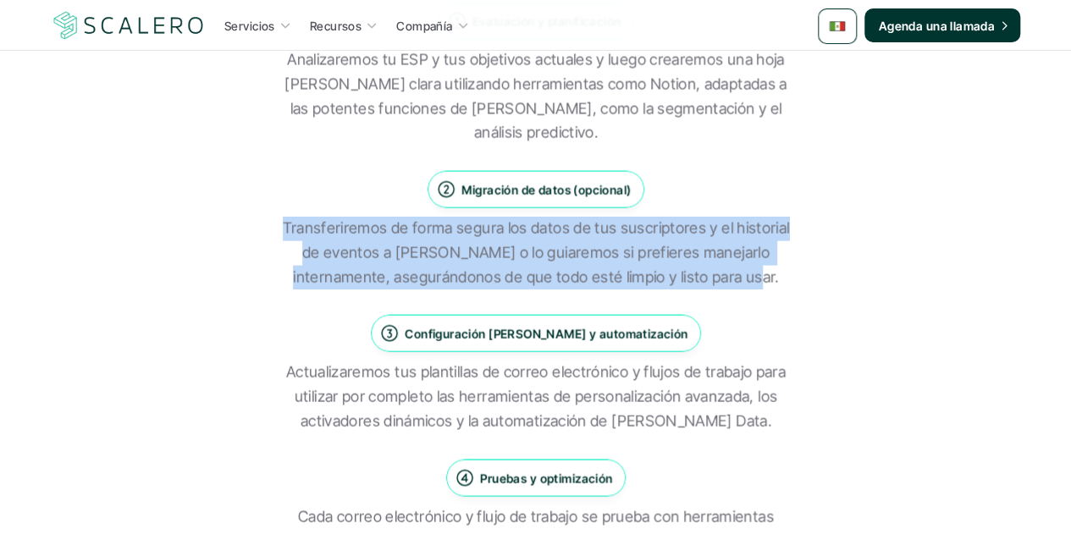
drag, startPoint x: 774, startPoint y: 224, endPoint x: 279, endPoint y: 177, distance: 496.9
click at [279, 177] on div "Cómo funciona Evaluación y planificación Analizaremos tu ESP y tus objetivos ac…" at bounding box center [536, 321] width 940 height 803
copy p "Transferiremos de forma segura los datos de tus suscriptores y el historial de …"
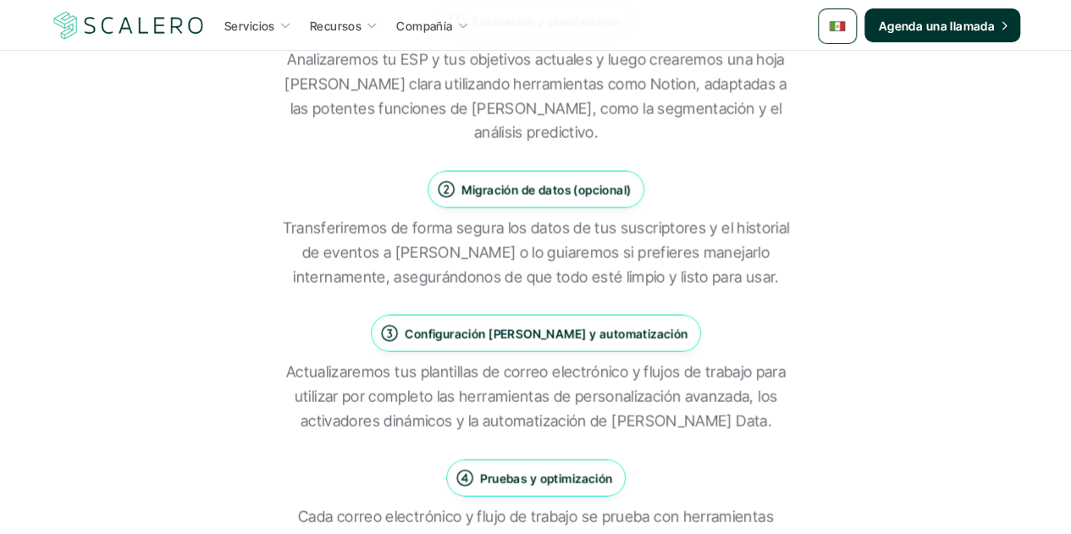
click at [699, 361] on p "Actualizaremos tus plantillas de correo electrónico y flujos de trabajo para ut…" at bounding box center [536, 397] width 508 height 73
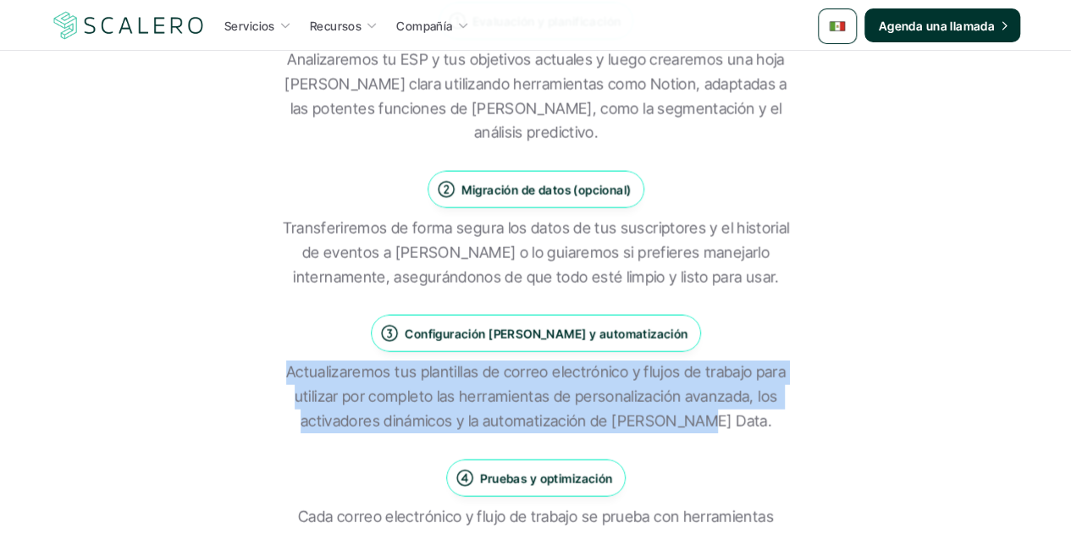
drag, startPoint x: 733, startPoint y: 364, endPoint x: 275, endPoint y: 314, distance: 460.9
click at [275, 314] on div "Cómo funciona Evaluación y planificación Analizaremos tu ESP y tus objetivos ac…" at bounding box center [536, 321] width 940 height 803
copy p "Actualizaremos tus plantillas de correo electrónico y flujos de trabajo para ut…"
click at [600, 506] on p "Cada correo electrónico y flujo de trabajo se prueba con herramientas como Emai…" at bounding box center [536, 542] width 508 height 73
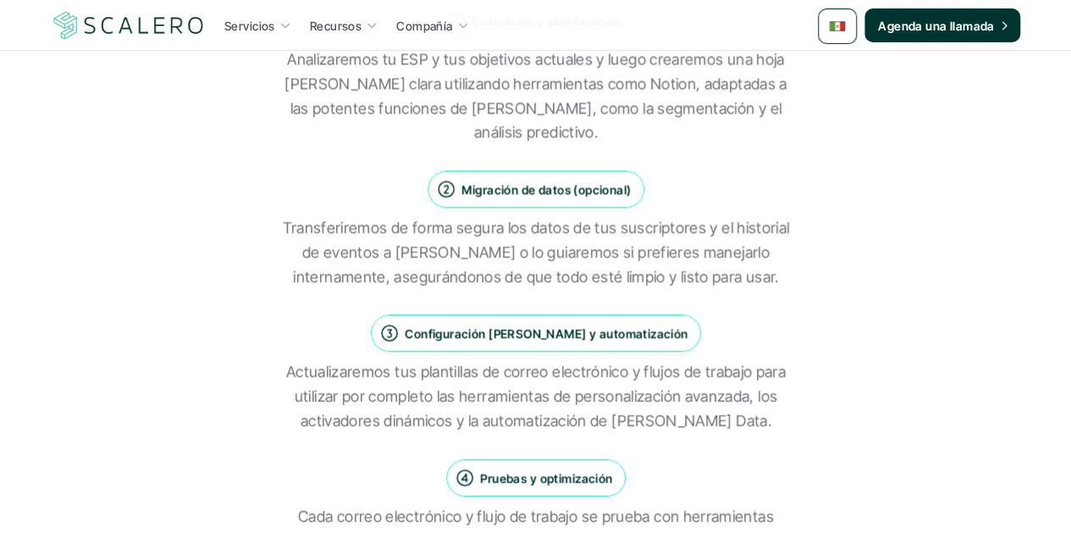
scroll to position [1863, 0]
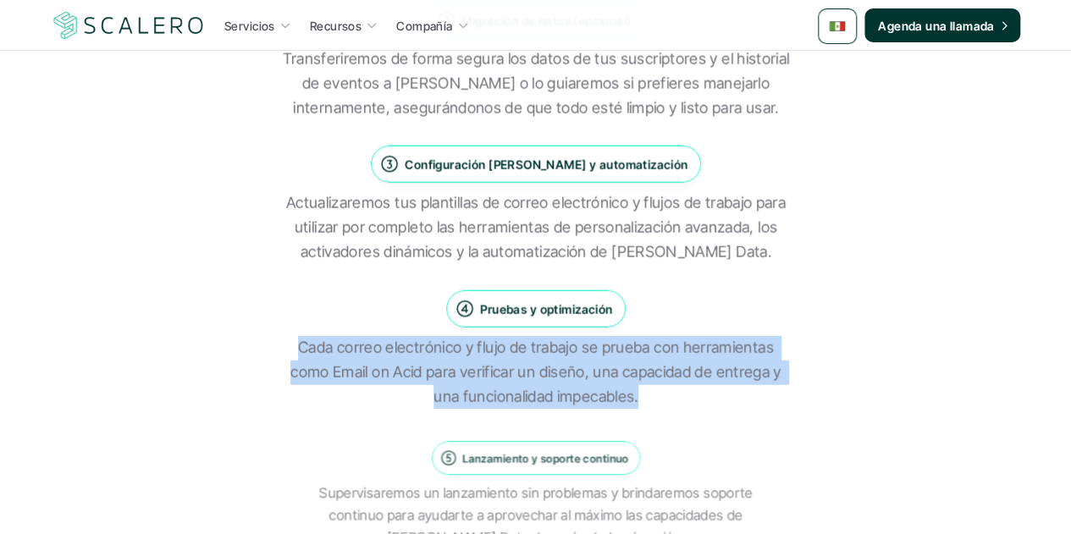
drag, startPoint x: 636, startPoint y: 340, endPoint x: 279, endPoint y: 284, distance: 361.1
click at [279, 284] on div "Cómo funciona Evaluación y planificación Analizaremos tu ESP y tus objetivos ac…" at bounding box center [536, 152] width 940 height 803
copy p "Cada correo electrónico y flujo de trabajo se prueba con herramientas como Emai…"
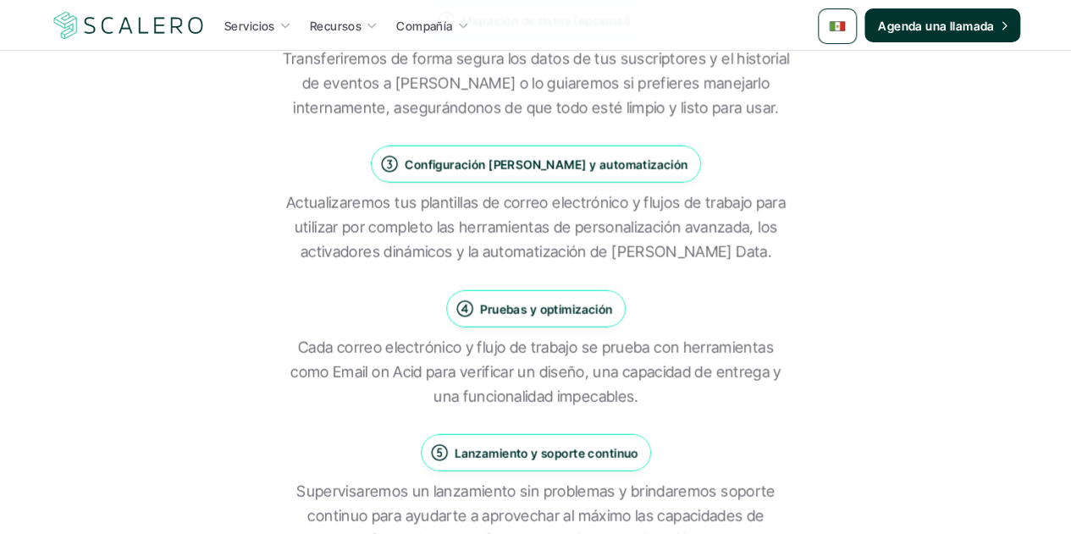
click at [620, 480] on p "Supervisaremos un lanzamiento sin problemas y brindaremos soporte continuo para…" at bounding box center [536, 516] width 508 height 73
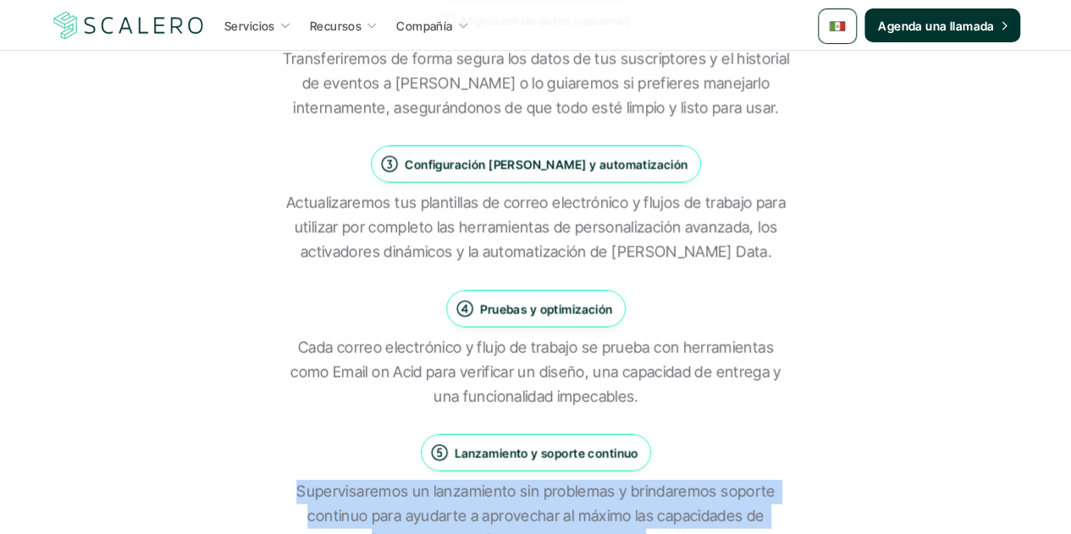
drag, startPoint x: 636, startPoint y: 487, endPoint x: 298, endPoint y: 442, distance: 340.9
click at [298, 480] on p "Supervisaremos un lanzamiento sin problemas y brindaremos soporte continuo para…" at bounding box center [536, 516] width 508 height 73
copy p "Supervisaremos un lanzamiento sin problemas y brindaremos soporte continuo para…"
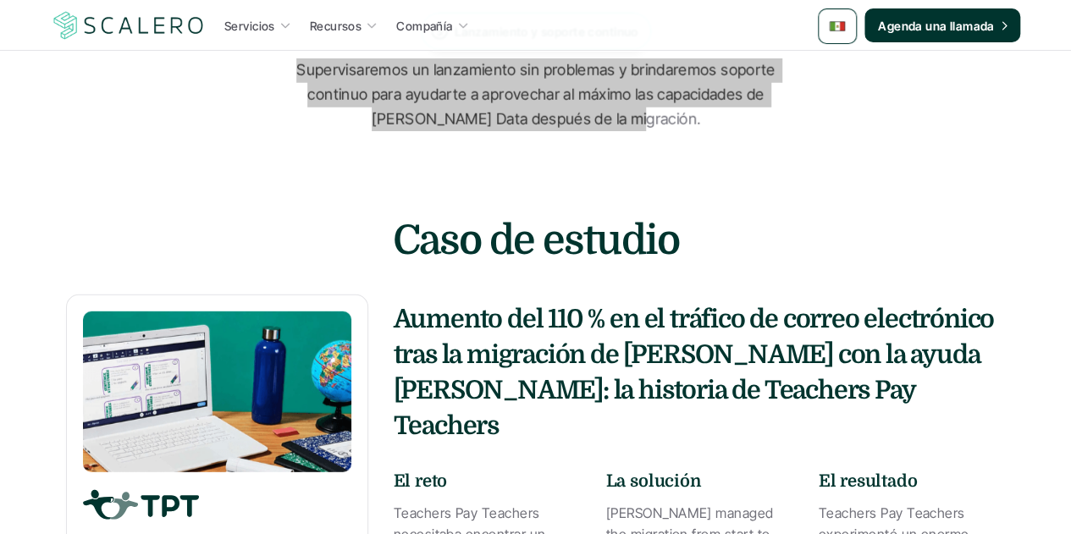
scroll to position [2287, 0]
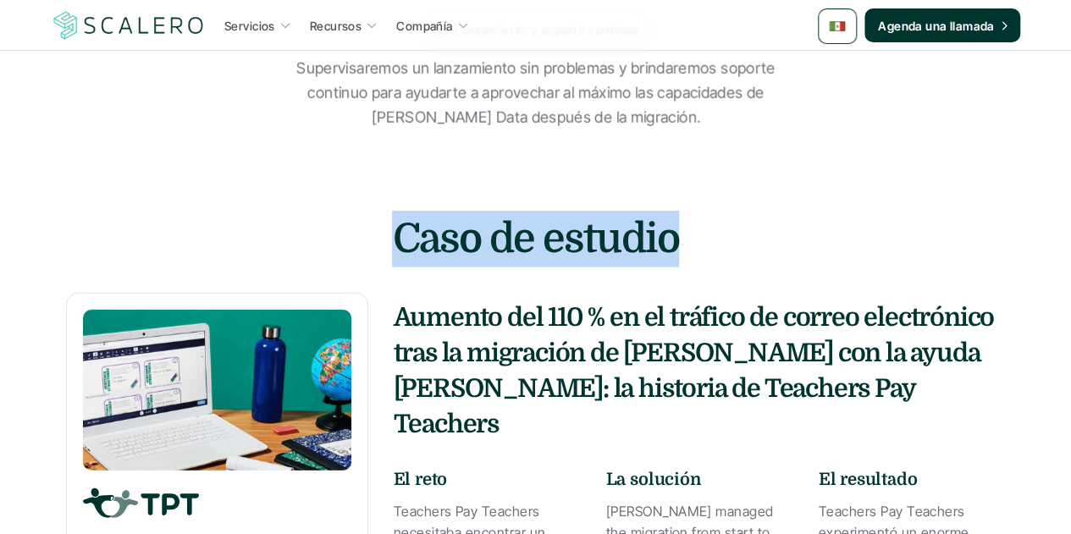
drag, startPoint x: 671, startPoint y: 192, endPoint x: 397, endPoint y: 179, distance: 273.9
click at [397, 211] on h2 "Caso de estudio" at bounding box center [536, 239] width 508 height 57
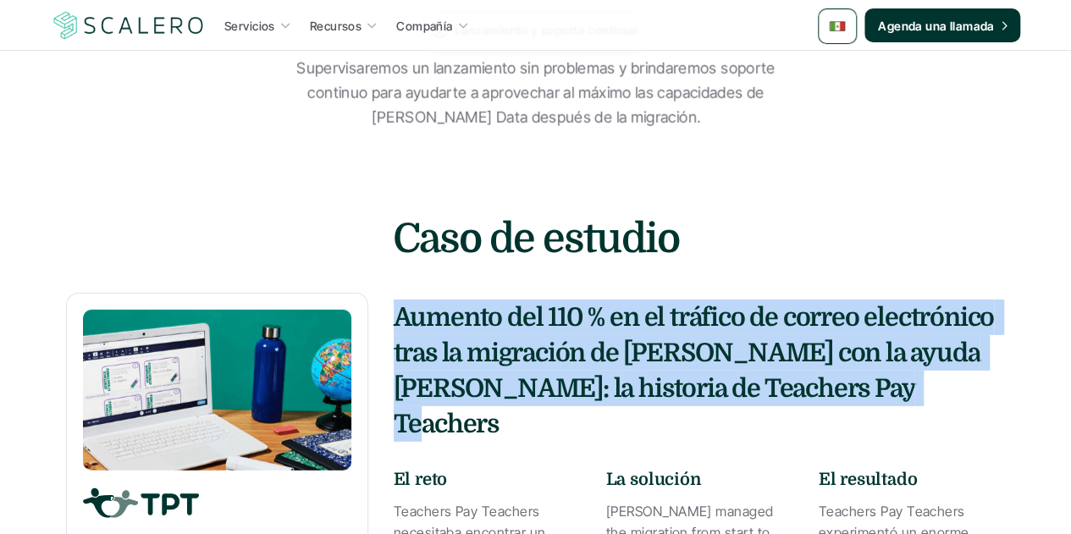
drag, startPoint x: 904, startPoint y: 351, endPoint x: 400, endPoint y: 267, distance: 511.0
click at [400, 303] on strong "Aumento del 110 % en el tráfico de correo electrónico tras la migración de Simo…" at bounding box center [697, 371] width 606 height 136
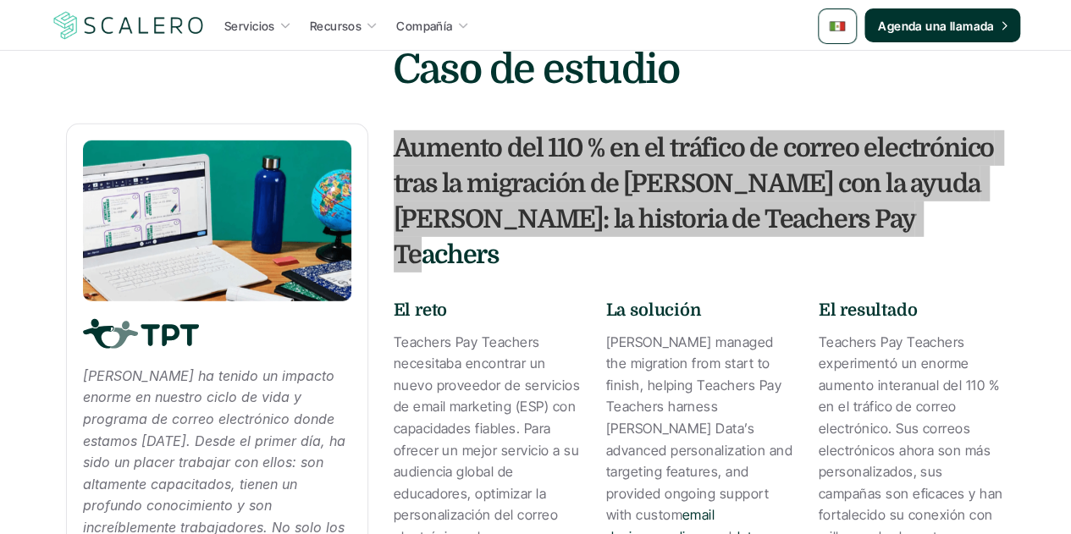
scroll to position [2541, 0]
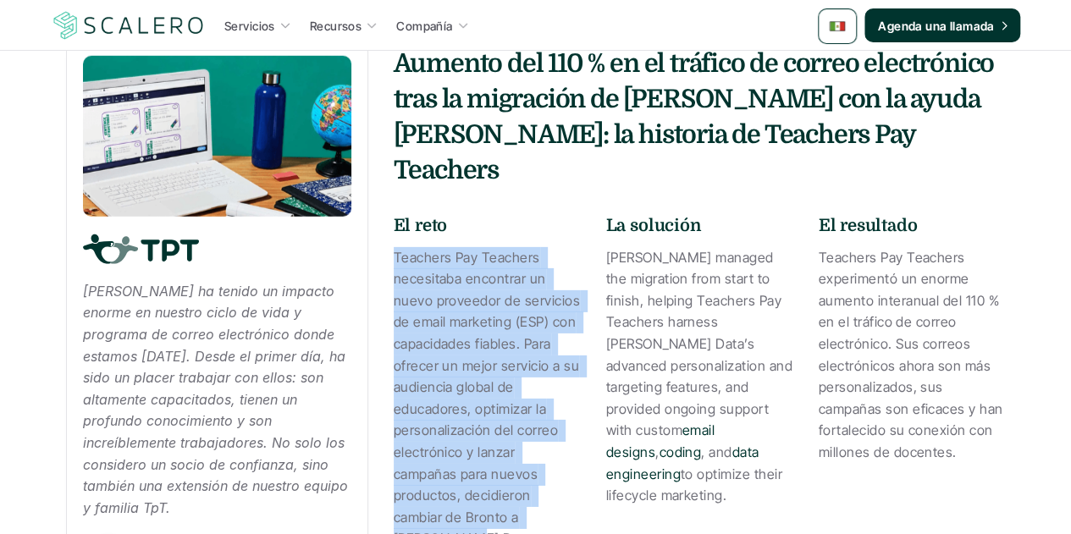
drag, startPoint x: 427, startPoint y: 462, endPoint x: 385, endPoint y: 187, distance: 277.7
click at [385, 187] on div "Scalero ha tenido un impacto enorme en nuestro ciclo de vida y programa de corr…" at bounding box center [536, 322] width 940 height 566
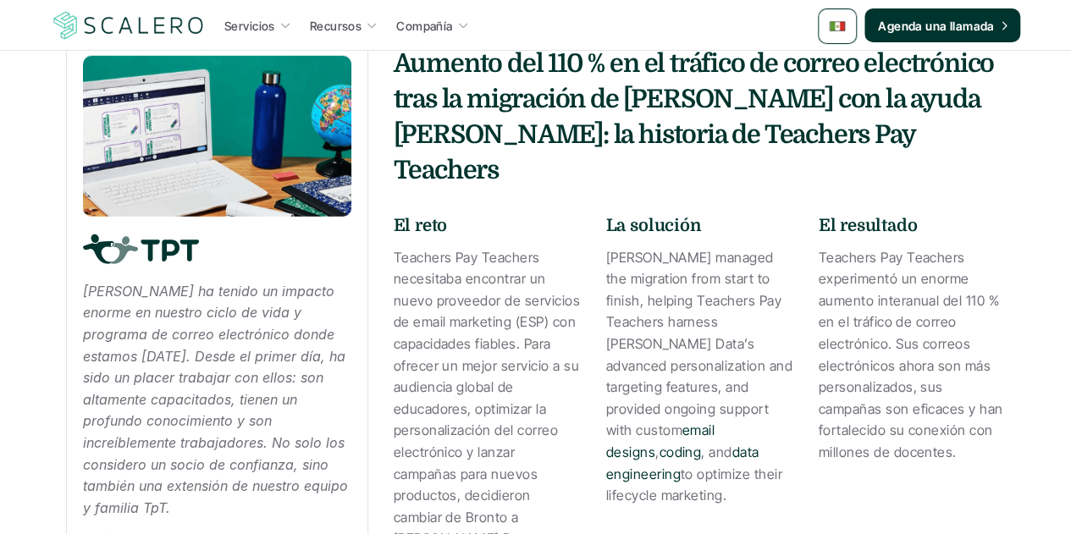
click at [708, 323] on p "Scalero managed the migration from start to finish, helping Teachers Pay Teache…" at bounding box center [699, 377] width 187 height 260
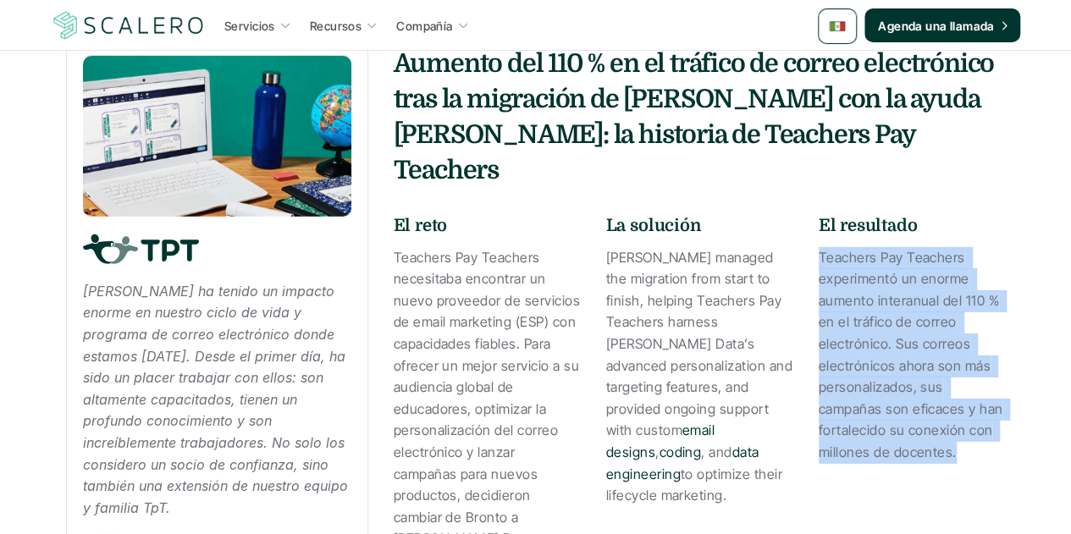
drag, startPoint x: 954, startPoint y: 380, endPoint x: 810, endPoint y: 189, distance: 239.5
click at [810, 213] on div "El reto Teachers Pay Teachers necesitaba encontrar un nuevo proveedor de servic…" at bounding box center [700, 381] width 612 height 337
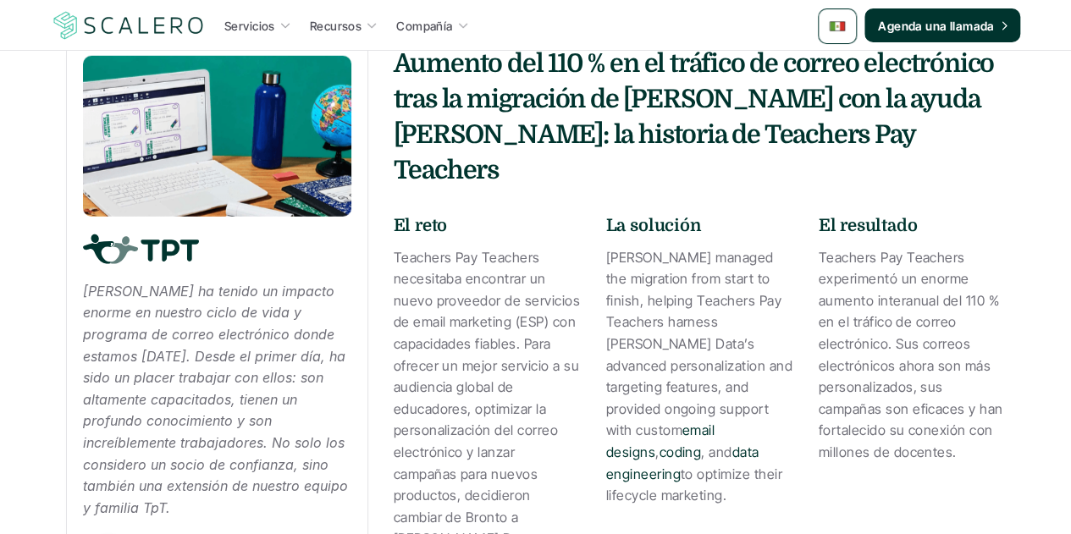
click at [696, 247] on p "Scalero managed the migration from start to finish, helping Teachers Pay Teache…" at bounding box center [699, 377] width 187 height 260
drag, startPoint x: 756, startPoint y: 401, endPoint x: 606, endPoint y: 190, distance: 259.2
click at [606, 247] on p "Scalero managed the migration from start to finish, helping Teachers Pay Teache…" at bounding box center [699, 377] width 187 height 260
click at [763, 322] on p "Scalero managed the migration from start to finish, helping Teachers Pay Teache…" at bounding box center [699, 377] width 187 height 260
click at [757, 321] on p "Scalero managed the migration from start to finish, helping Teachers Pay Teache…" at bounding box center [699, 377] width 187 height 260
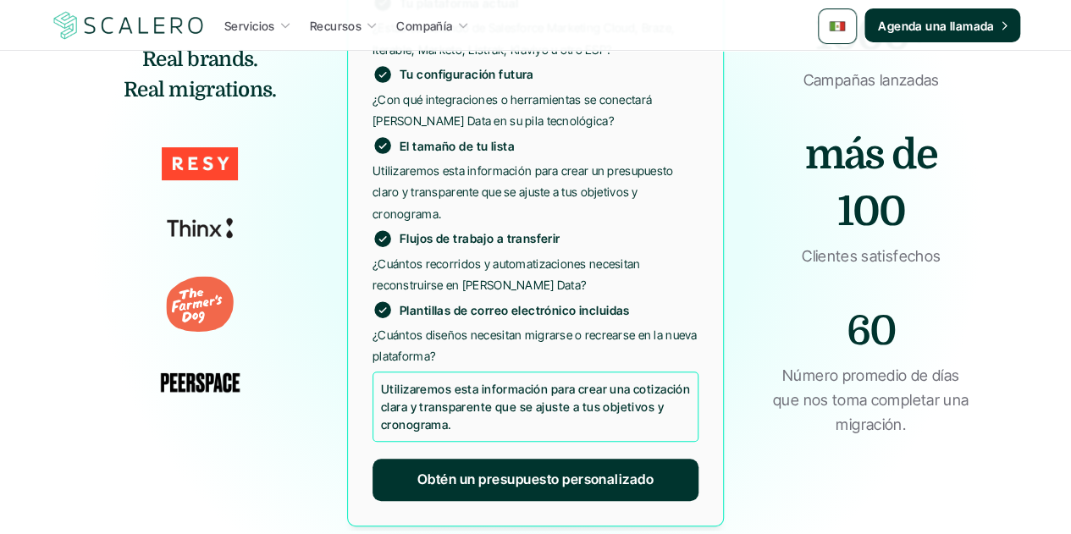
scroll to position [3473, 0]
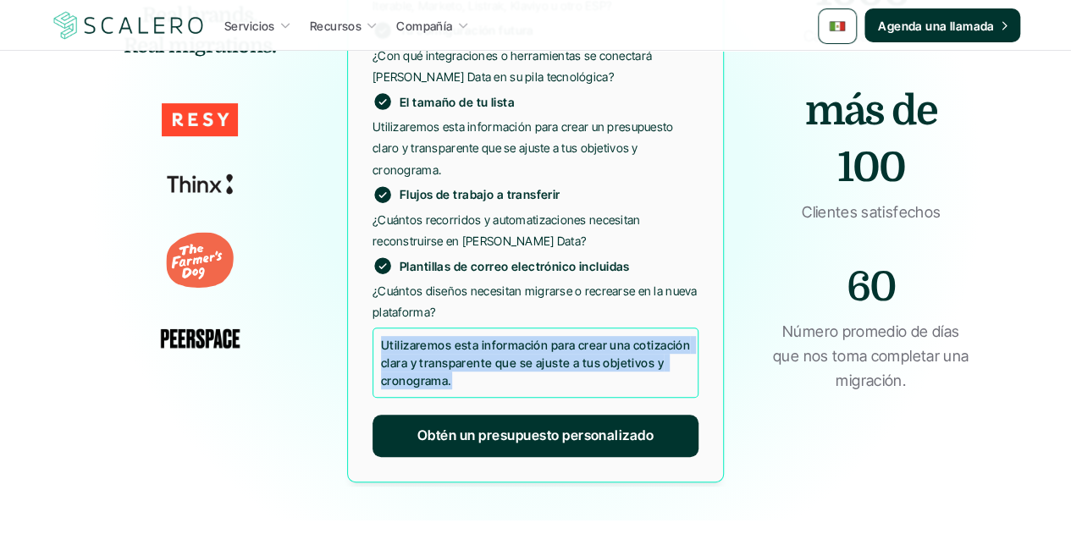
drag, startPoint x: 451, startPoint y: 324, endPoint x: 381, endPoint y: 289, distance: 78.0
click at [381, 336] on p "Utilizaremos esta información para crear una cotización clara y transparente qu…" at bounding box center [535, 362] width 309 height 53
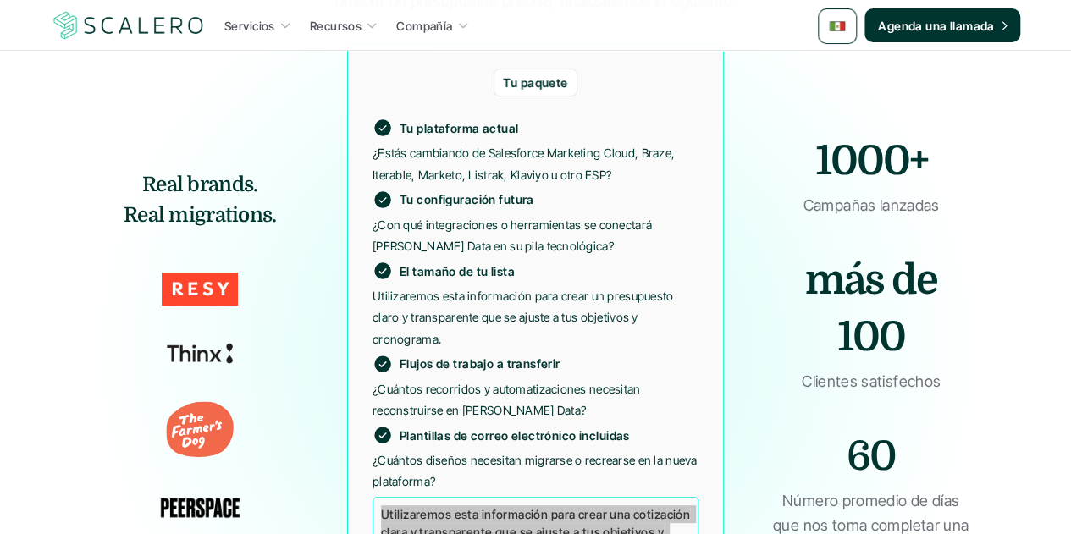
scroll to position [3218, 0]
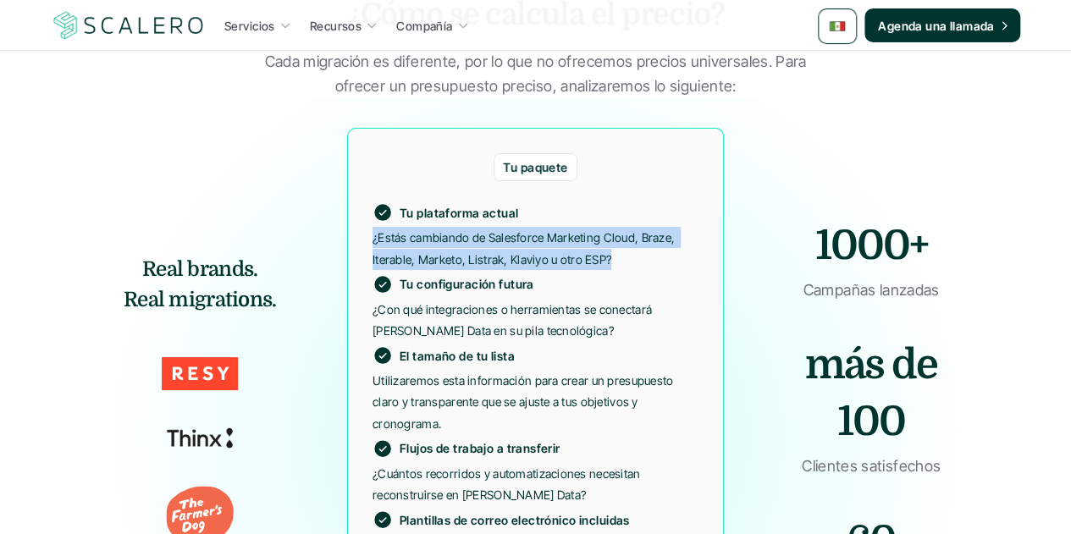
drag, startPoint x: 612, startPoint y: 197, endPoint x: 373, endPoint y: 180, distance: 240.3
click at [373, 227] on p "¿Estás cambiando de Salesforce Marketing Cloud, Braze, Iterable, Marketo, Listr…" at bounding box center [536, 248] width 326 height 42
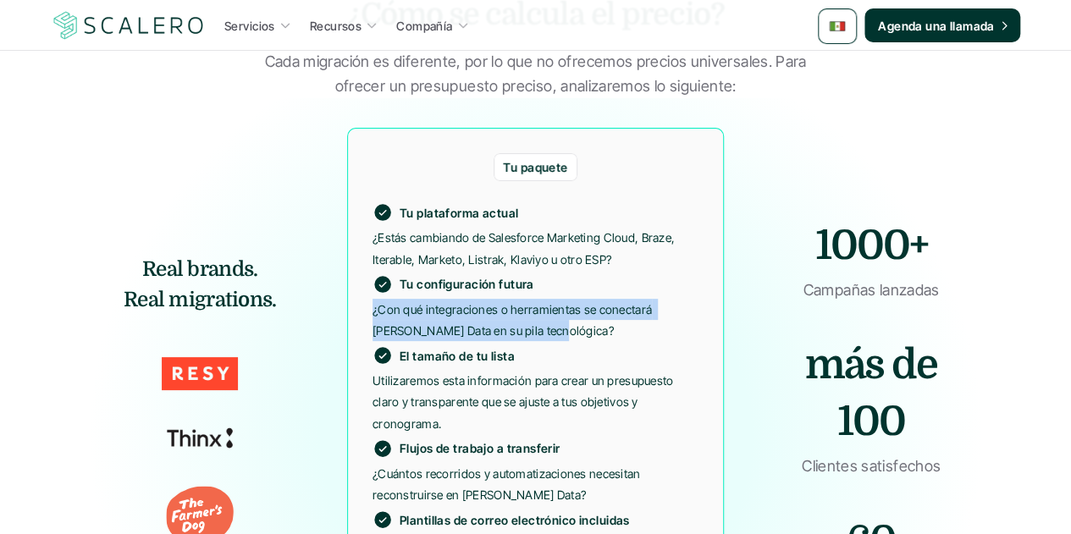
drag, startPoint x: 520, startPoint y: 272, endPoint x: 369, endPoint y: 252, distance: 152.1
click at [369, 252] on div "Tu paquete Tu plataforma actual ¿Estás cambiando de Salesforce Marketing Cloud,…" at bounding box center [535, 432] width 377 height 608
drag, startPoint x: 446, startPoint y: 362, endPoint x: 367, endPoint y: 333, distance: 84.7
click at [367, 333] on div "Tu paquete Tu plataforma actual ¿Estás cambiando de Salesforce Marketing Cloud,…" at bounding box center [535, 432] width 377 height 608
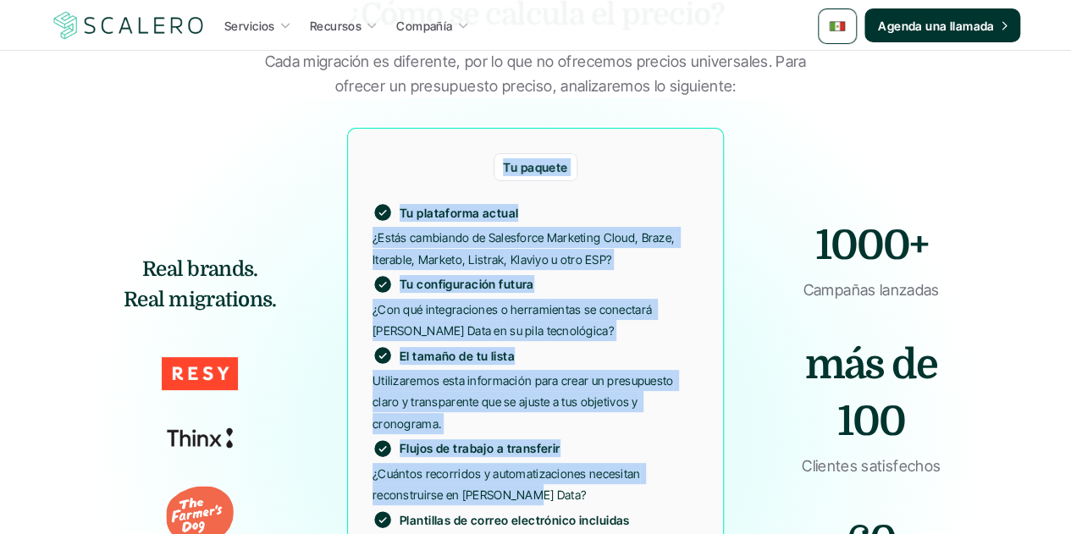
drag, startPoint x: 528, startPoint y: 435, endPoint x: 325, endPoint y: 414, distance: 203.5
click at [325, 414] on div "Real brands. Real migrations. Tu paquete Tu plataforma actual ¿Estás cambiando …" at bounding box center [536, 432] width 940 height 617
click at [434, 463] on p "¿Cuántos recorridos y automatizaciones necesitan reconstruirse en Simon Data?" at bounding box center [536, 484] width 326 height 42
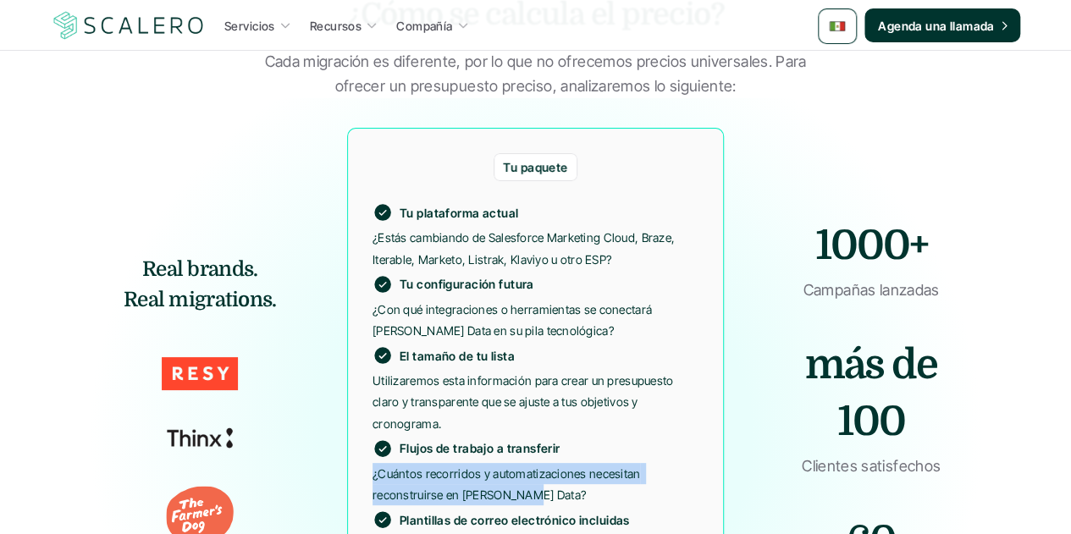
drag, startPoint x: 440, startPoint y: 431, endPoint x: 371, endPoint y: 419, distance: 70.5
click at [371, 419] on div "Tu paquete Tu plataforma actual ¿Estás cambiando de Salesforce Marketing Cloud,…" at bounding box center [535, 432] width 377 height 608
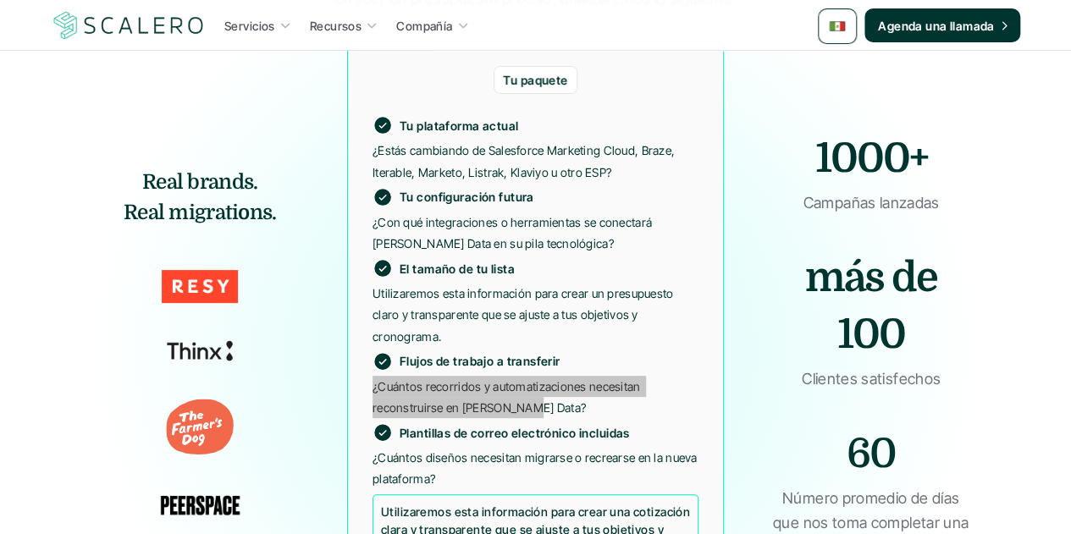
scroll to position [3388, 0]
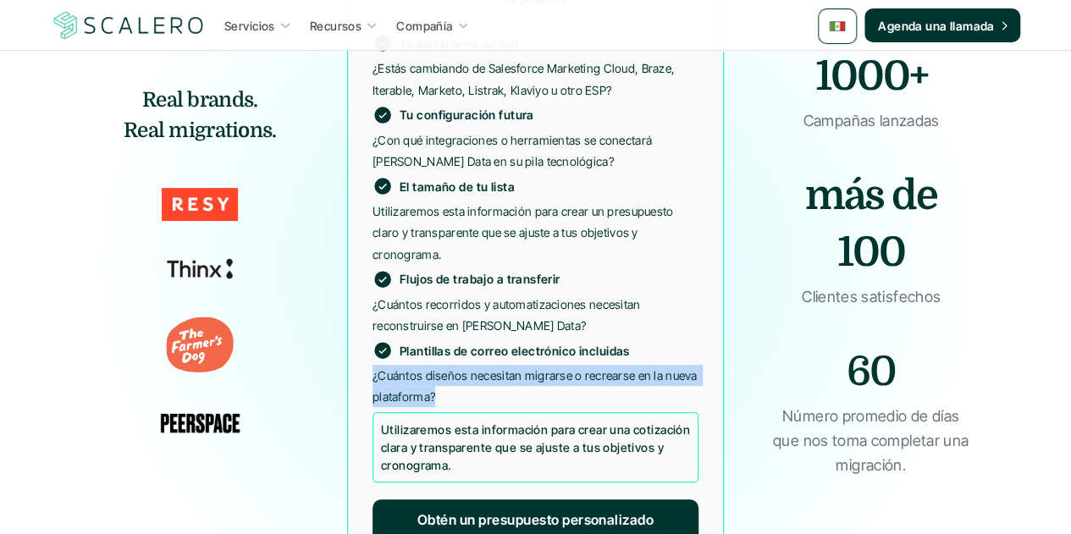
drag, startPoint x: 436, startPoint y: 335, endPoint x: 370, endPoint y: 323, distance: 67.3
click at [370, 323] on div "Tu paquete Tu plataforma actual ¿Estás cambiando de Salesforce Marketing Cloud,…" at bounding box center [535, 262] width 377 height 608
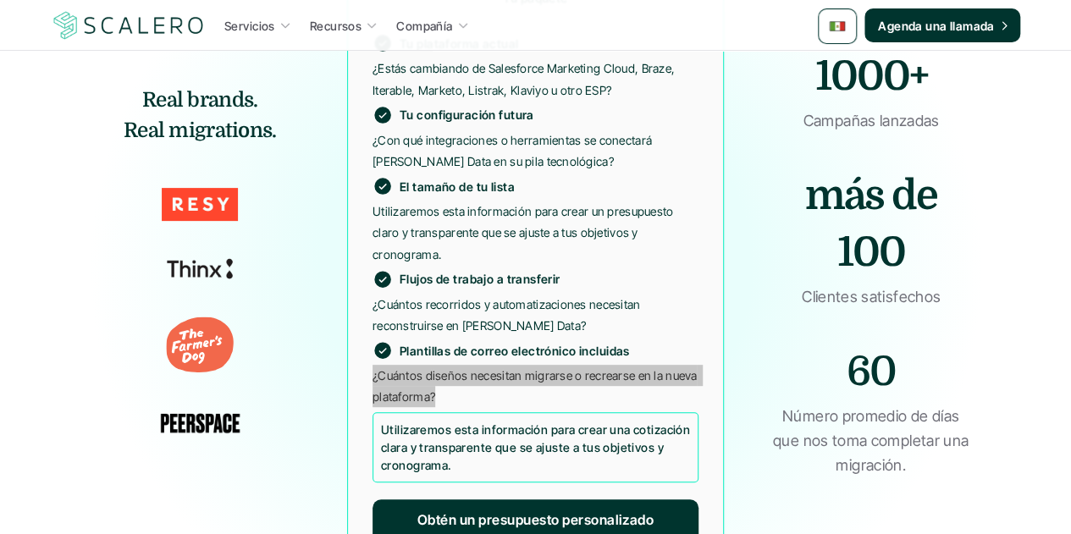
scroll to position [3896, 0]
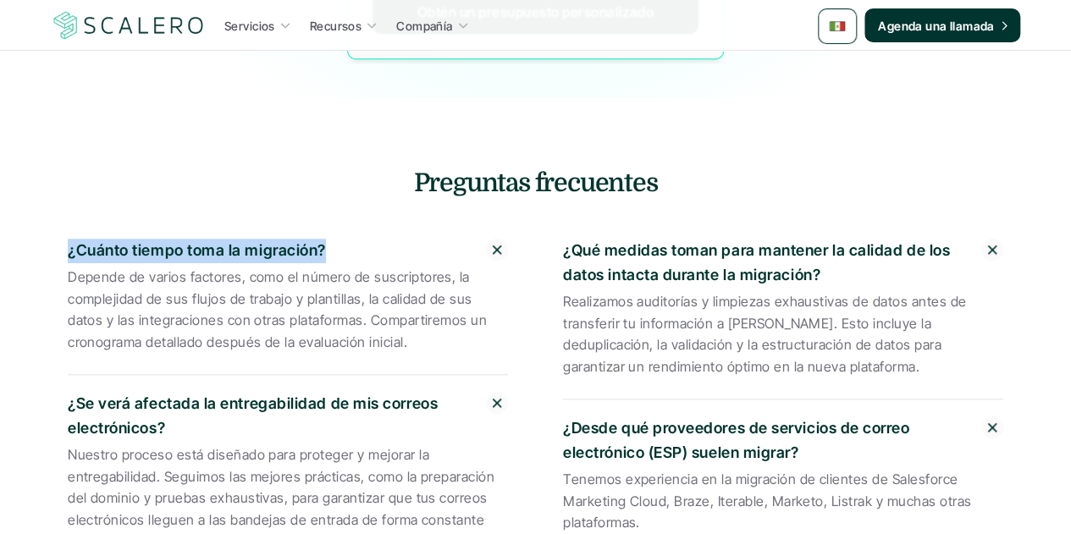
drag, startPoint x: 324, startPoint y: 191, endPoint x: 49, endPoint y: 193, distance: 274.4
drag, startPoint x: 405, startPoint y: 285, endPoint x: 63, endPoint y: 223, distance: 347.7
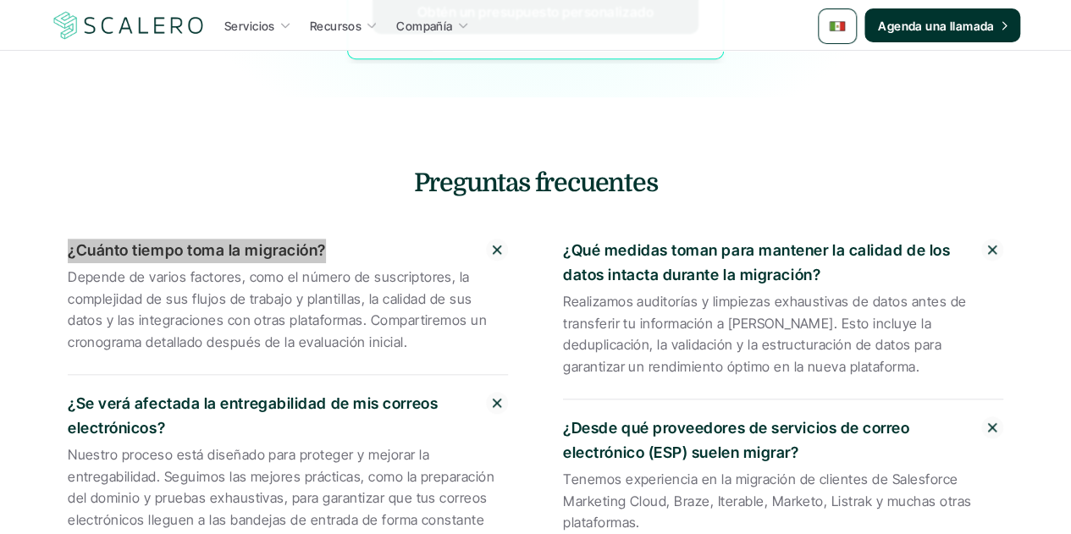
scroll to position [4065, 0]
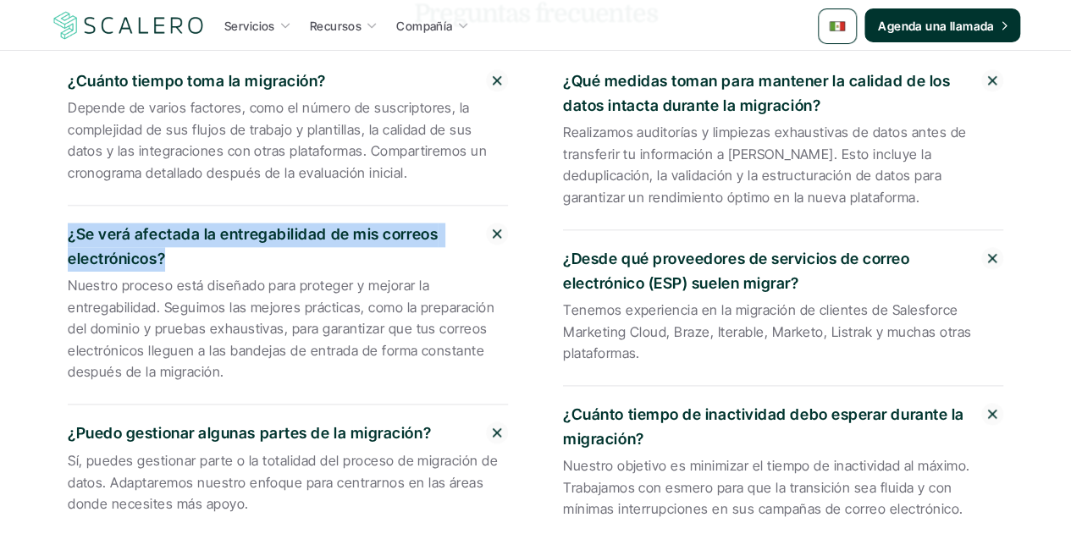
drag, startPoint x: 165, startPoint y: 202, endPoint x: 64, endPoint y: 180, distance: 103.2
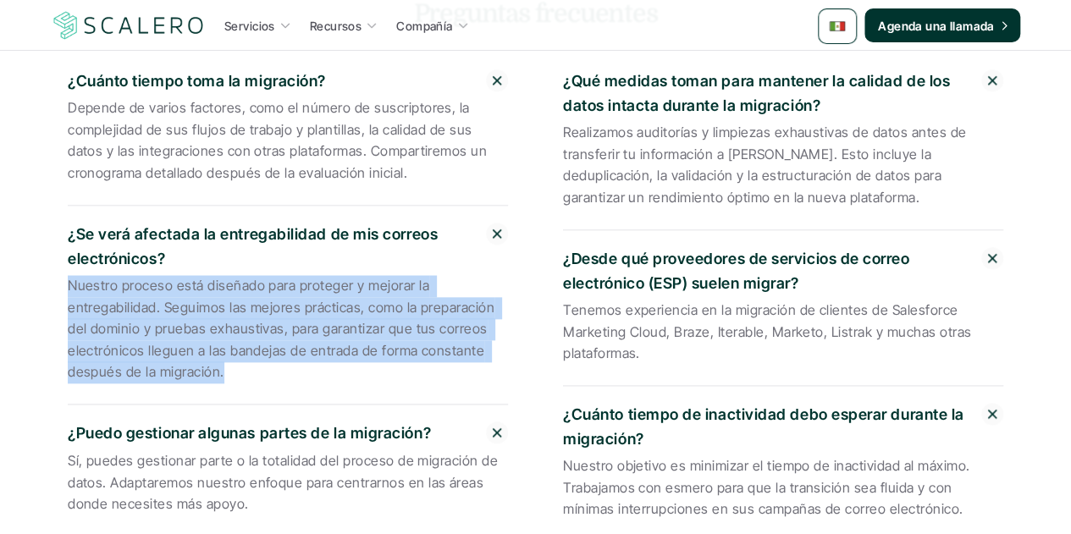
drag, startPoint x: 222, startPoint y: 316, endPoint x: 64, endPoint y: 238, distance: 176.5
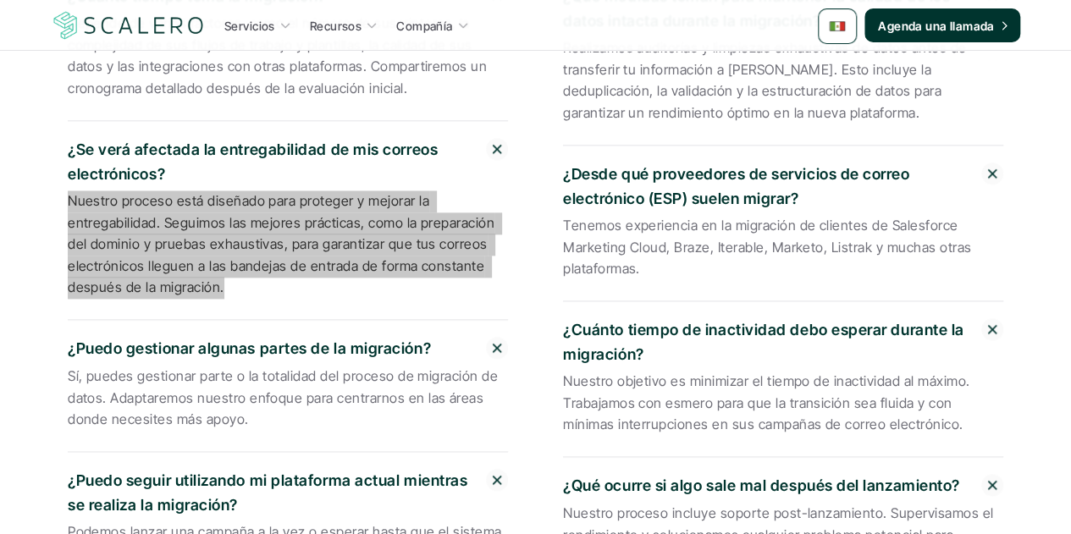
scroll to position [4235, 0]
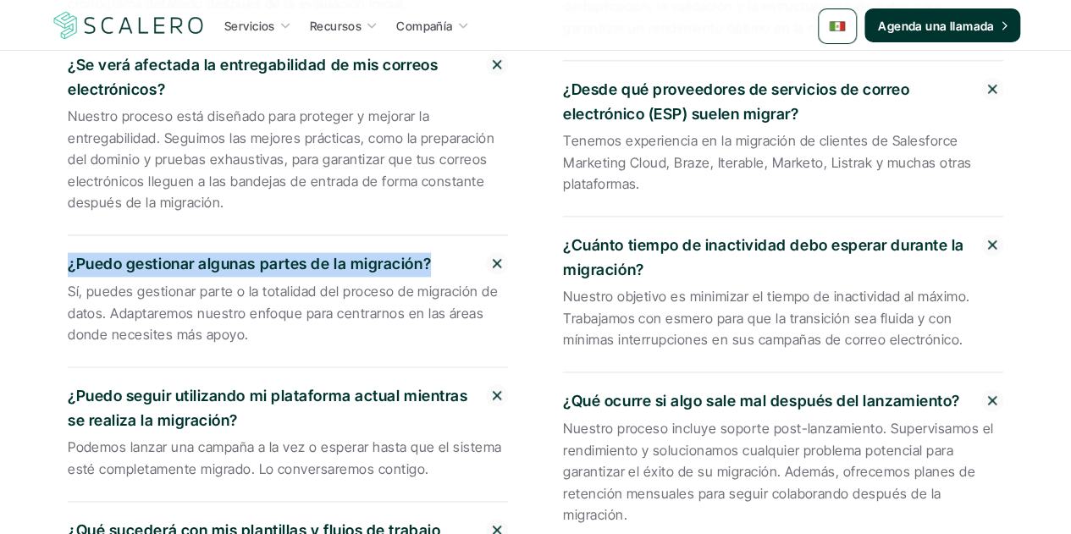
drag, startPoint x: 429, startPoint y: 208, endPoint x: 64, endPoint y: 207, distance: 365.0
click at [64, 207] on div "¿Cuánto tiempo toma la migración? Depende de varios factores, como el número de…" at bounding box center [536, 393] width 991 height 1046
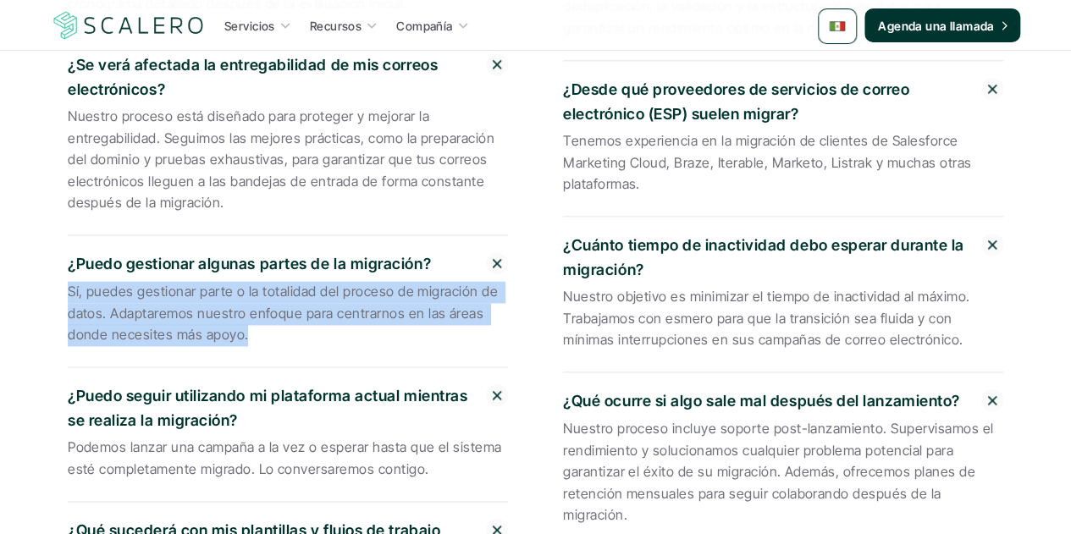
drag, startPoint x: 205, startPoint y: 273, endPoint x: 56, endPoint y: 240, distance: 152.7
click at [56, 240] on div "¿Cuánto tiempo toma la migración? Depende de varios factores, como el número de…" at bounding box center [536, 393] width 991 height 1046
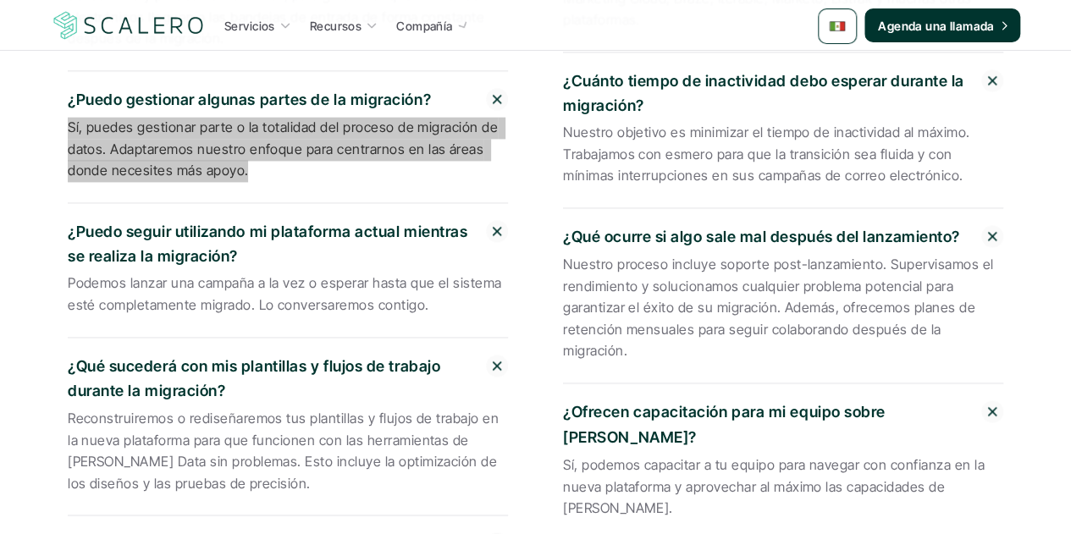
scroll to position [4404, 0]
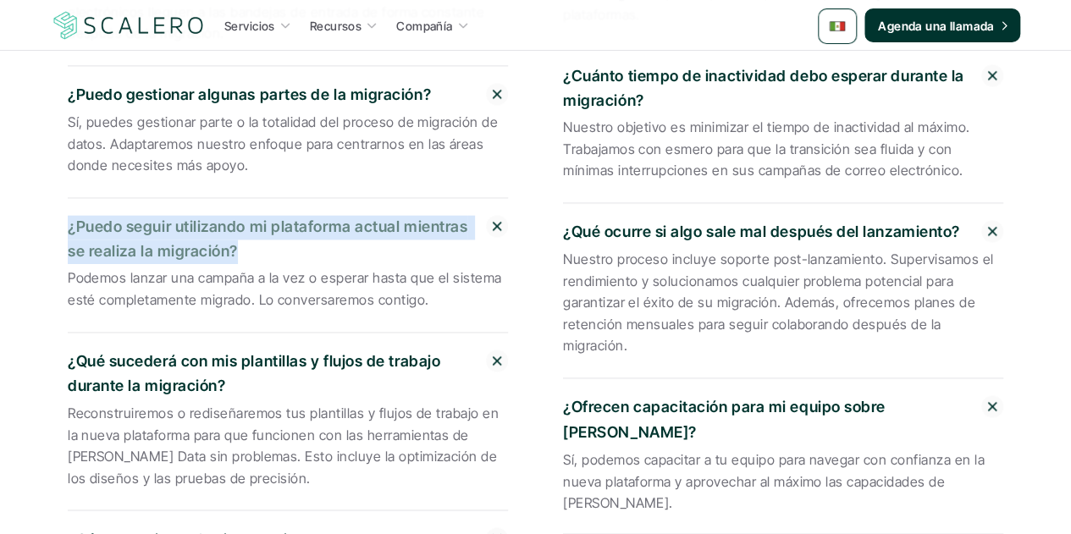
drag, startPoint x: 236, startPoint y: 191, endPoint x: 68, endPoint y: 175, distance: 169.3
click at [68, 215] on p "¿Puedo seguir utilizando mi plataforma actual mientras se realiza la migración?" at bounding box center [277, 239] width 418 height 49
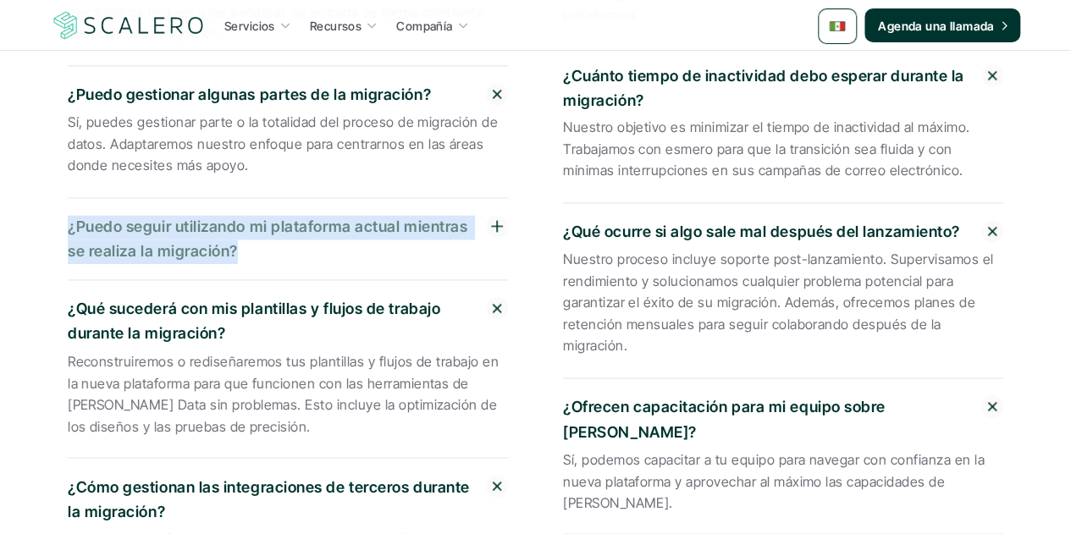
click at [264, 215] on p "¿Puedo seguir utilizando mi plataforma actual mientras se realiza la migración?" at bounding box center [277, 239] width 418 height 49
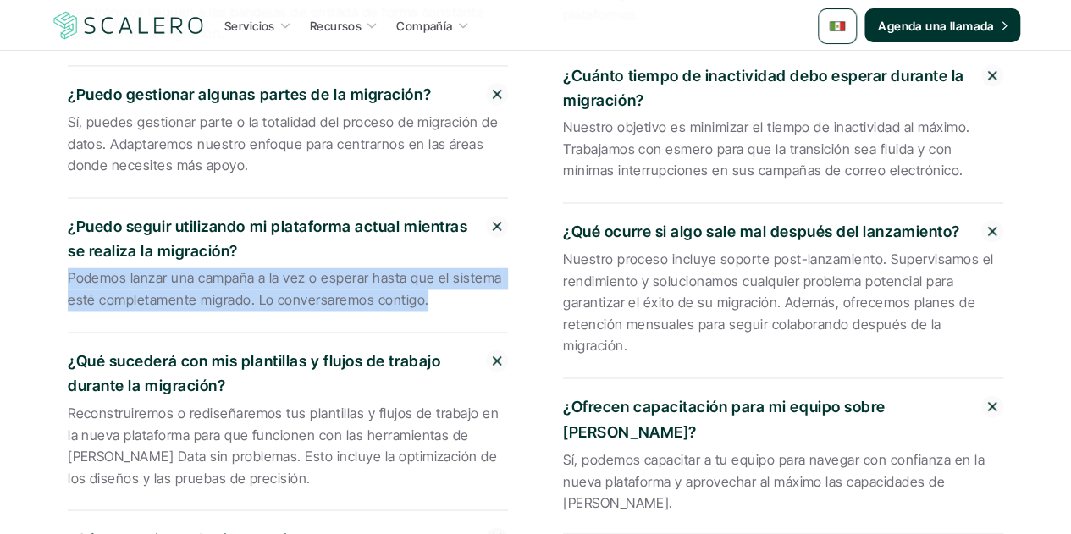
drag, startPoint x: 424, startPoint y: 246, endPoint x: 66, endPoint y: 223, distance: 359.1
click at [66, 223] on div "¿Cuánto tiempo toma la migración? Depende de varios factores, como el número de…" at bounding box center [288, 212] width 445 height 997
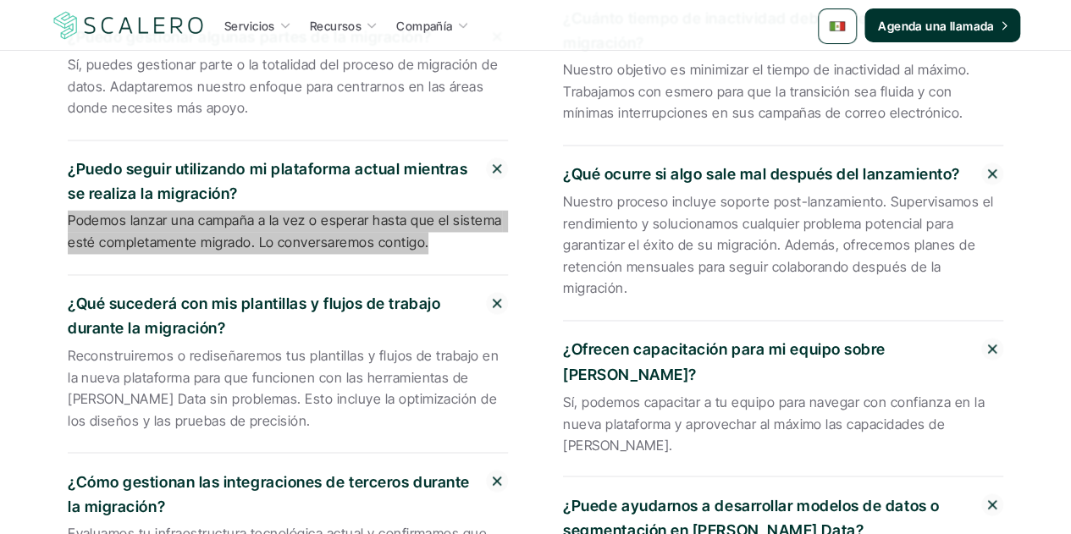
scroll to position [4489, 0]
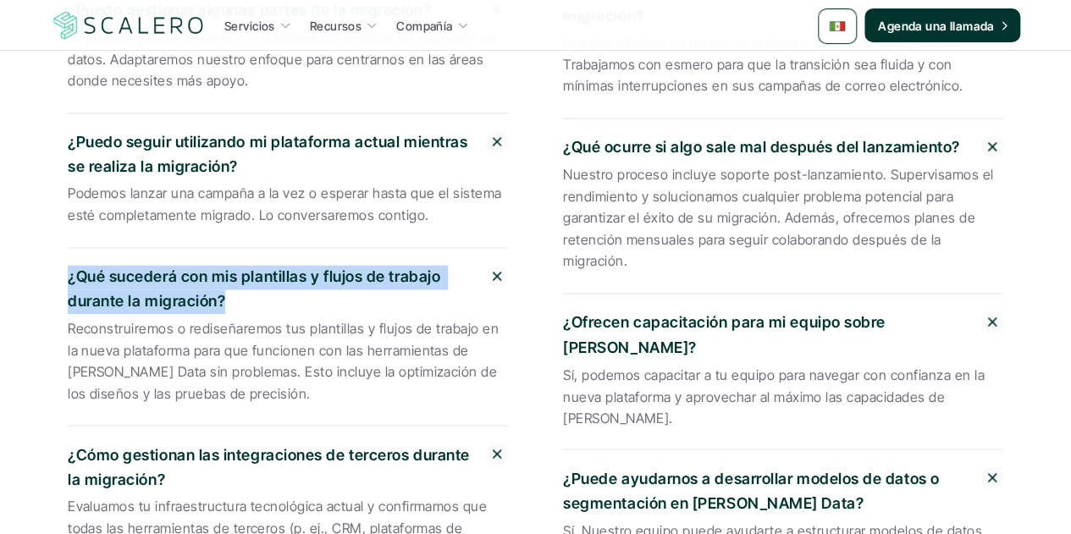
drag, startPoint x: 226, startPoint y: 246, endPoint x: 42, endPoint y: 230, distance: 184.6
click at [42, 230] on div "¿Cuánto tiempo toma la migración? Depende de varios factores, como el número de…" at bounding box center [536, 139] width 991 height 1046
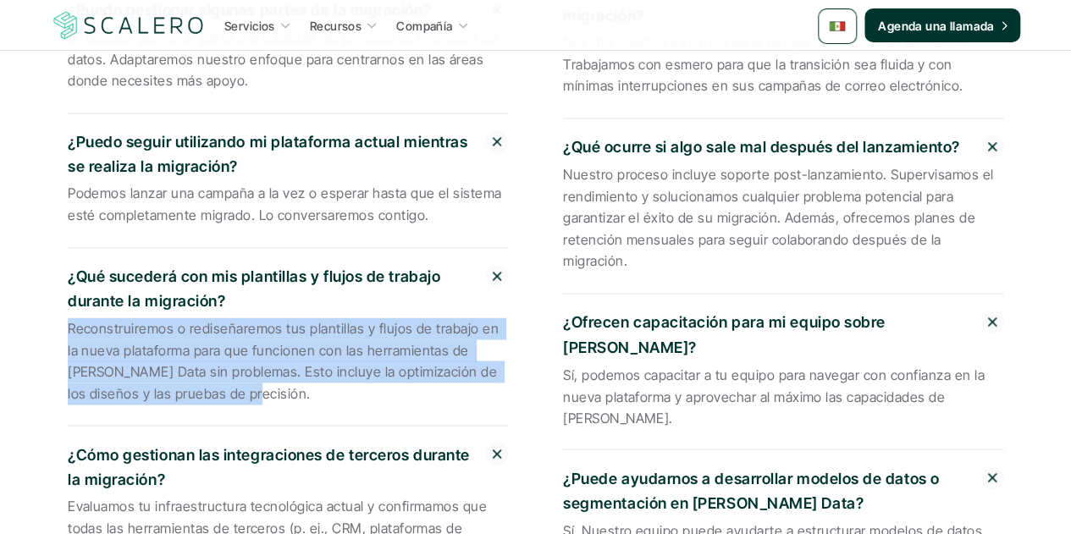
drag, startPoint x: 202, startPoint y: 336, endPoint x: 69, endPoint y: 267, distance: 150.0
click at [69, 318] on p "Reconstruiremos o rediseñaremos tus plantillas y flujos de trabajo en la nueva …" at bounding box center [288, 361] width 440 height 86
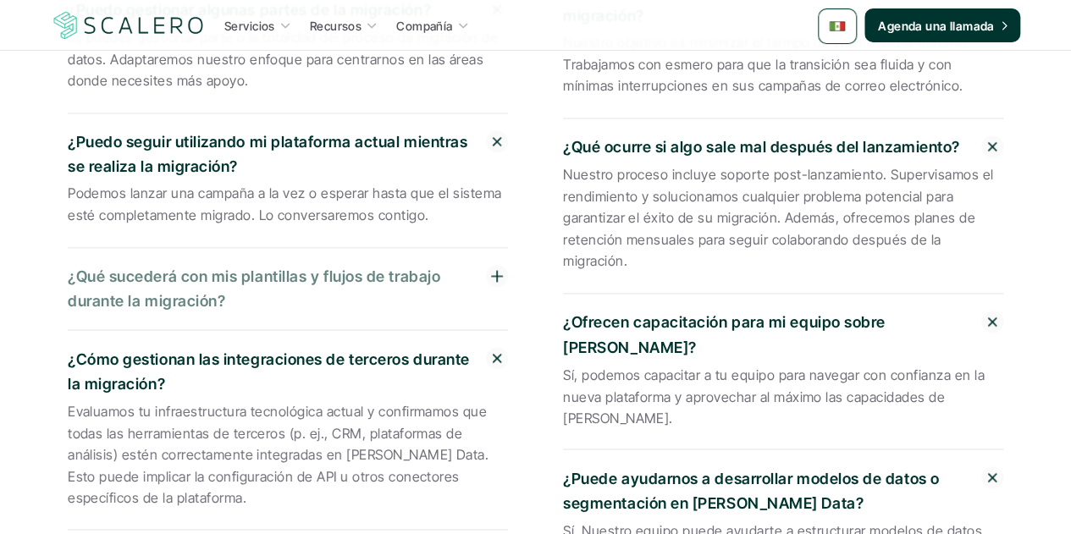
click at [184, 265] on p "¿Qué sucederá con mis plantillas y flujos de trabajo durante la migración?" at bounding box center [277, 289] width 418 height 49
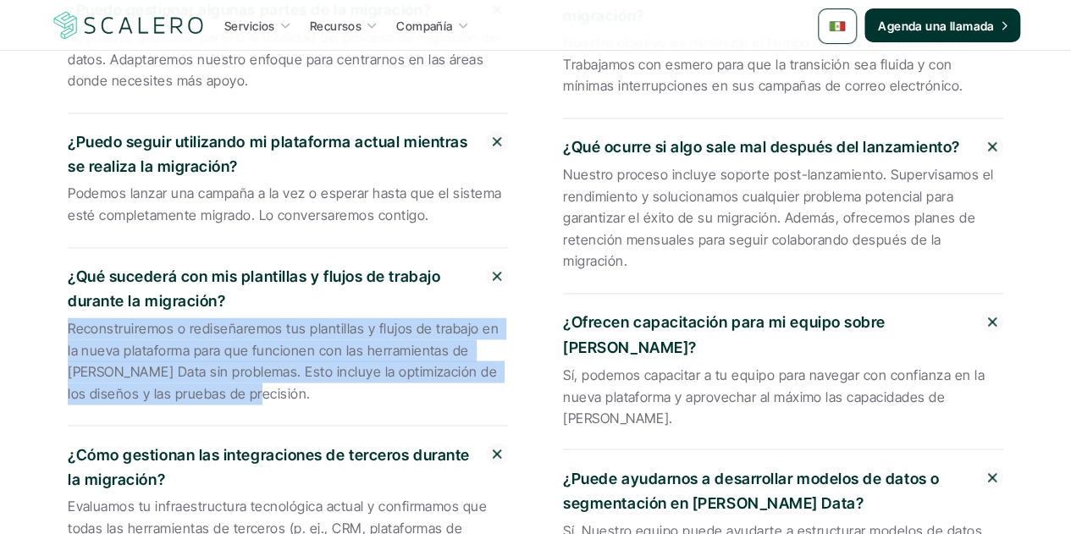
drag, startPoint x: 202, startPoint y: 338, endPoint x: 65, endPoint y: 265, distance: 154.6
click at [66, 265] on div "¿Cuánto tiempo toma la migración? Depende de varios factores, como el número de…" at bounding box center [288, 127] width 445 height 997
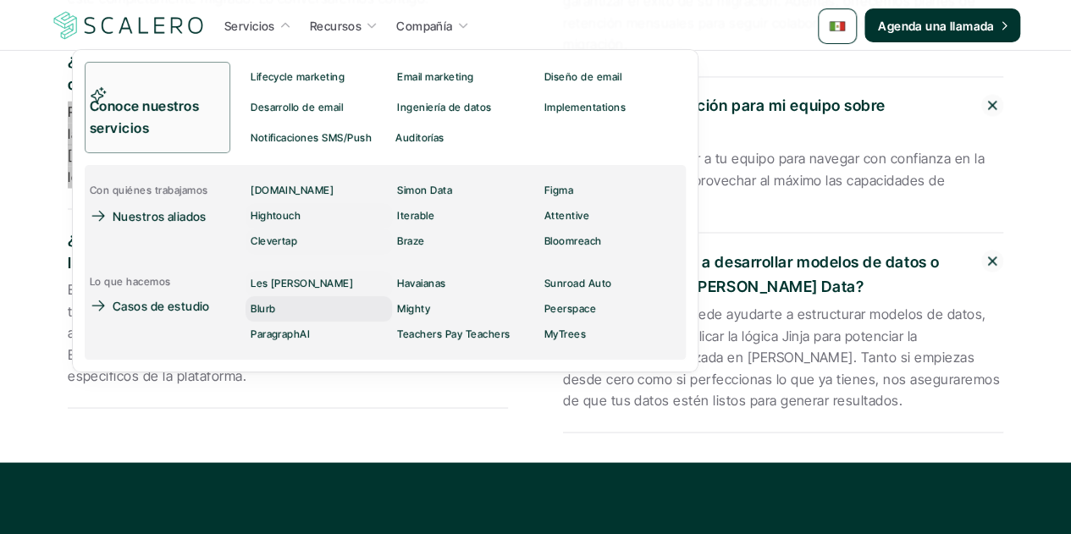
scroll to position [4743, 0]
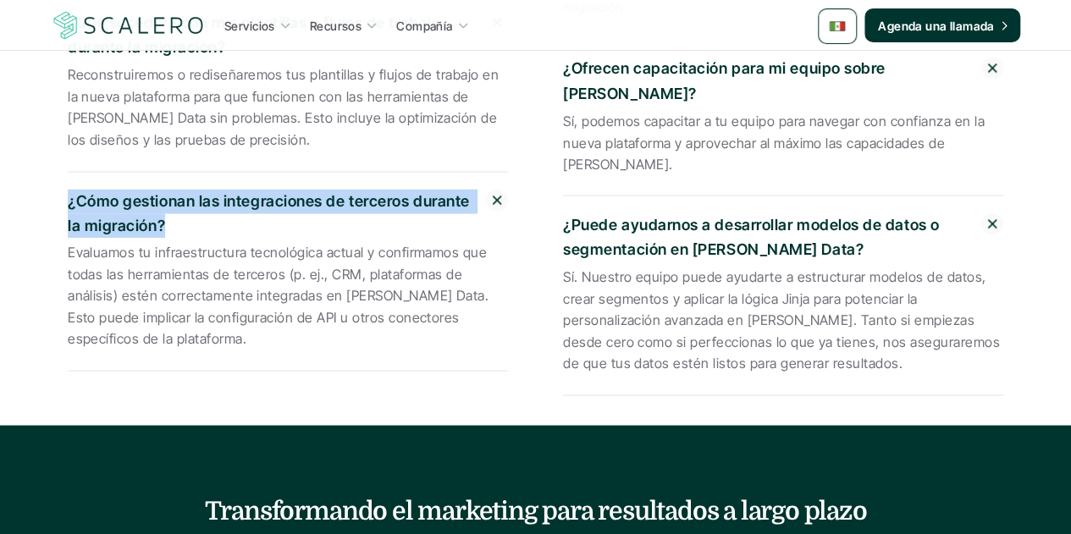
drag, startPoint x: 148, startPoint y: 172, endPoint x: 62, endPoint y: 152, distance: 88.7
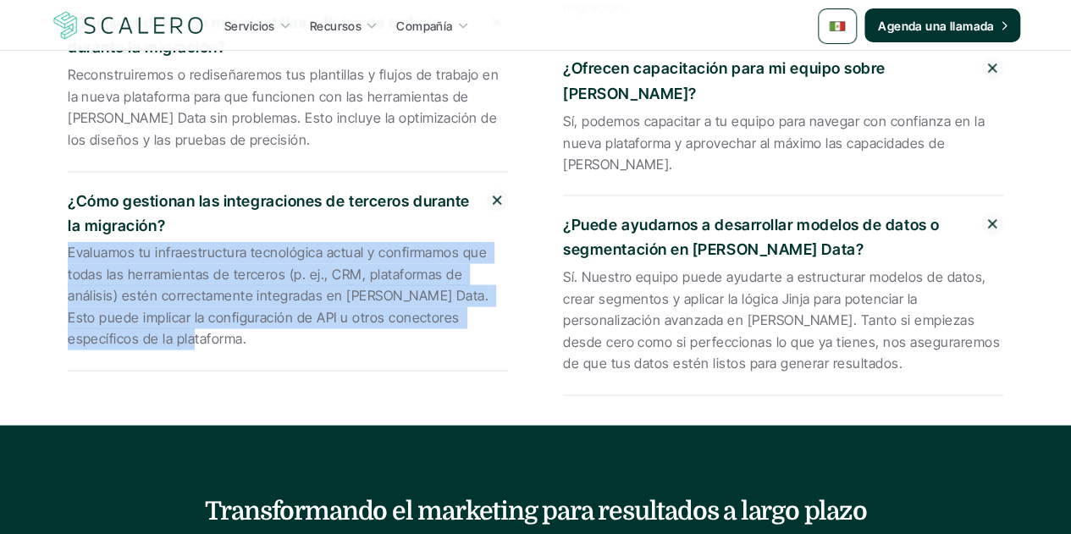
drag, startPoint x: 136, startPoint y: 282, endPoint x: 65, endPoint y: 199, distance: 109.3
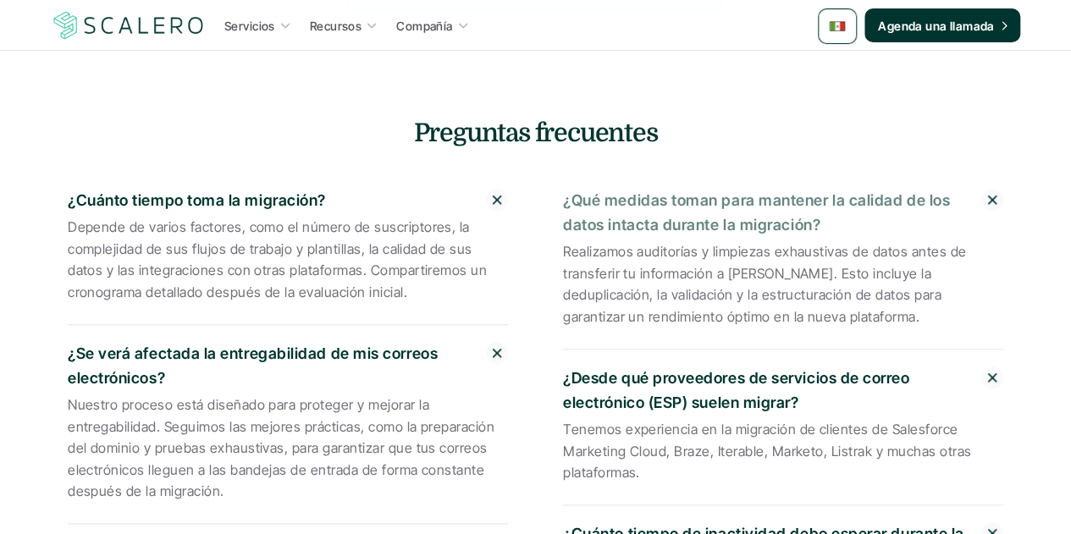
scroll to position [3896, 0]
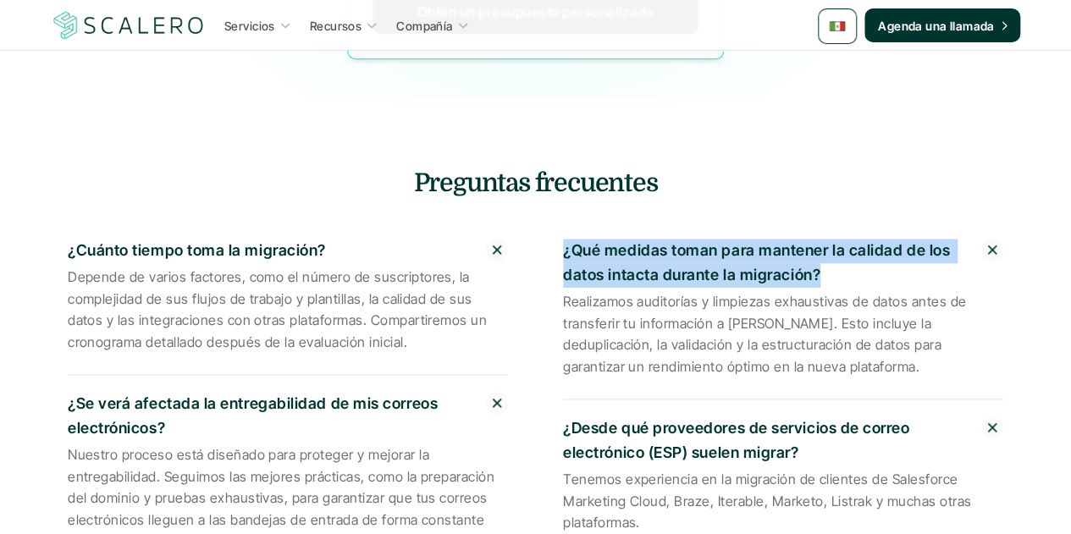
drag, startPoint x: 817, startPoint y: 214, endPoint x: 562, endPoint y: 192, distance: 255.9
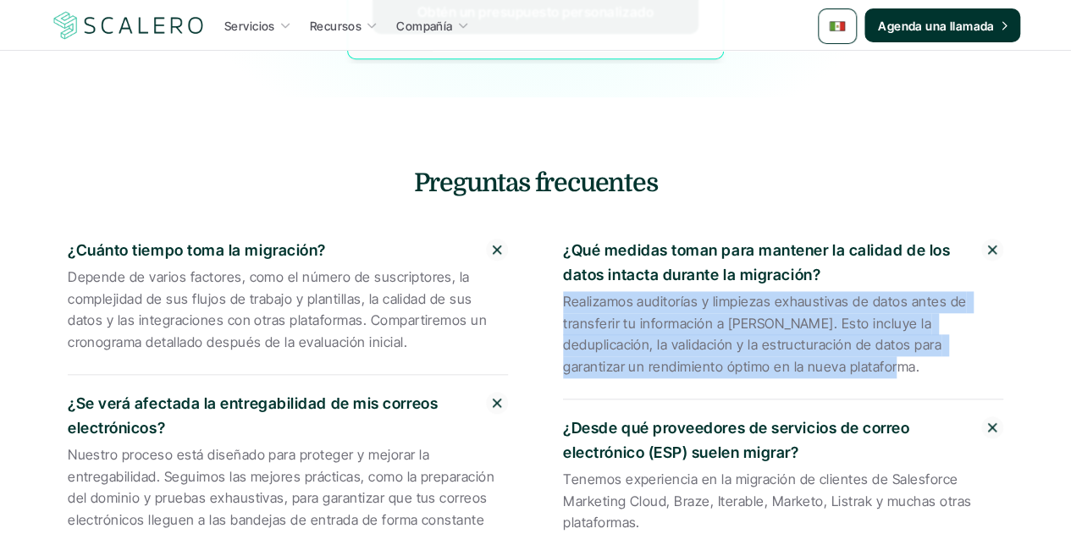
drag, startPoint x: 754, startPoint y: 313, endPoint x: 563, endPoint y: 246, distance: 201.7
click at [563, 291] on p "Realizamos auditorías y limpiezas exhaustivas de datos antes de transferir tu i…" at bounding box center [783, 334] width 440 height 86
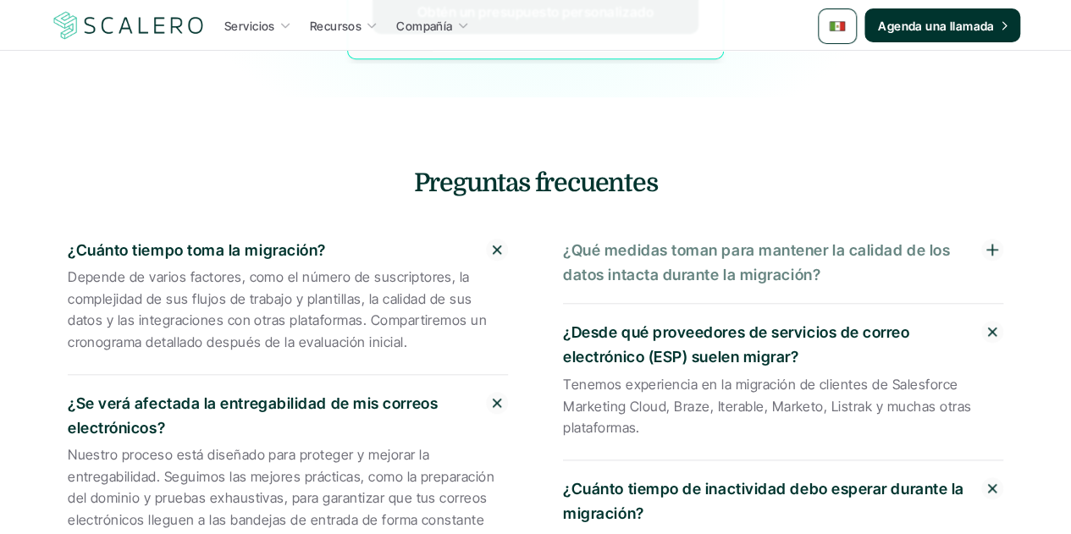
click at [668, 239] on p "¿Qué medidas toman para mantener la calidad de los datos intacta durante la mig…" at bounding box center [772, 263] width 418 height 49
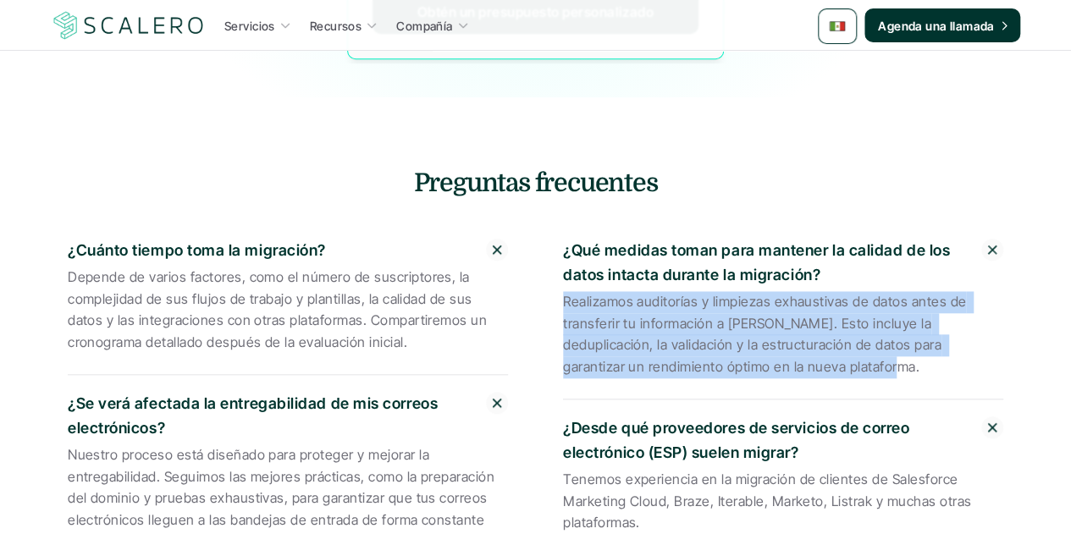
drag, startPoint x: 754, startPoint y: 311, endPoint x: 562, endPoint y: 250, distance: 200.9
click at [563, 291] on p "Realizamos auditorías y limpiezas exhaustivas de datos antes de transferir tu i…" at bounding box center [783, 334] width 440 height 86
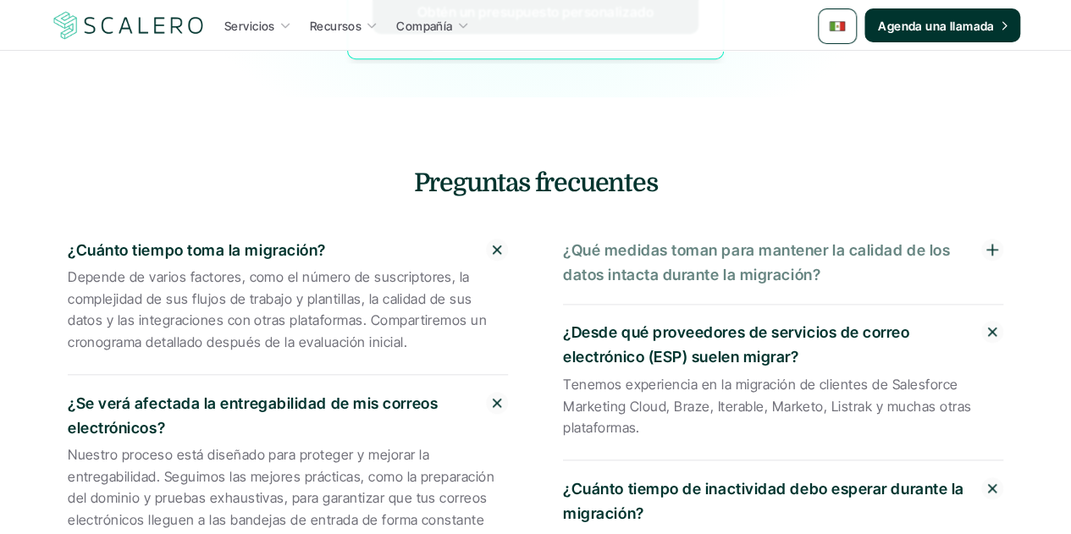
click at [689, 239] on p "¿Qué medidas toman para mantener la calidad de los datos intacta durante la mig…" at bounding box center [772, 263] width 418 height 49
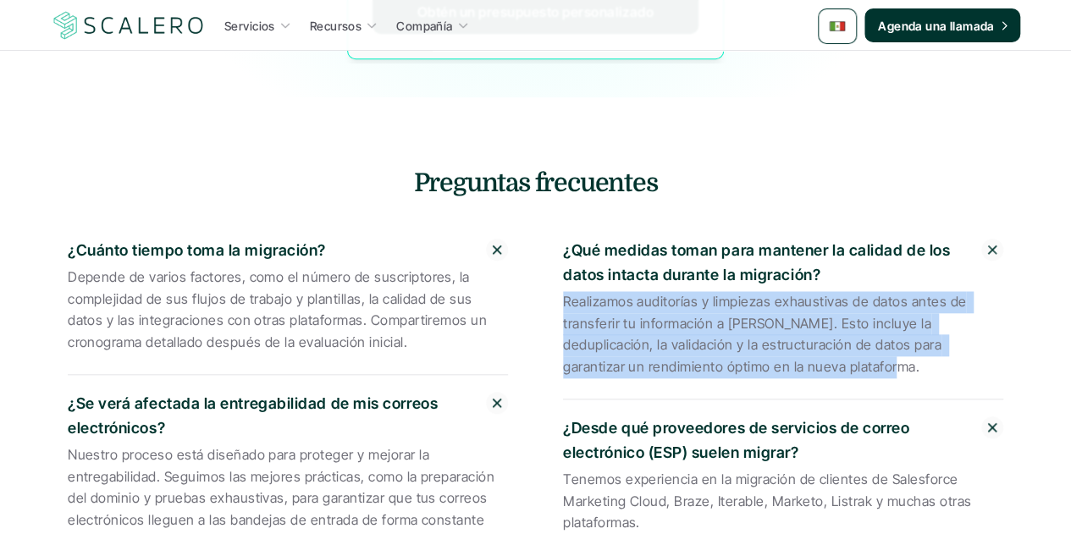
drag, startPoint x: 752, startPoint y: 311, endPoint x: 562, endPoint y: 250, distance: 200.1
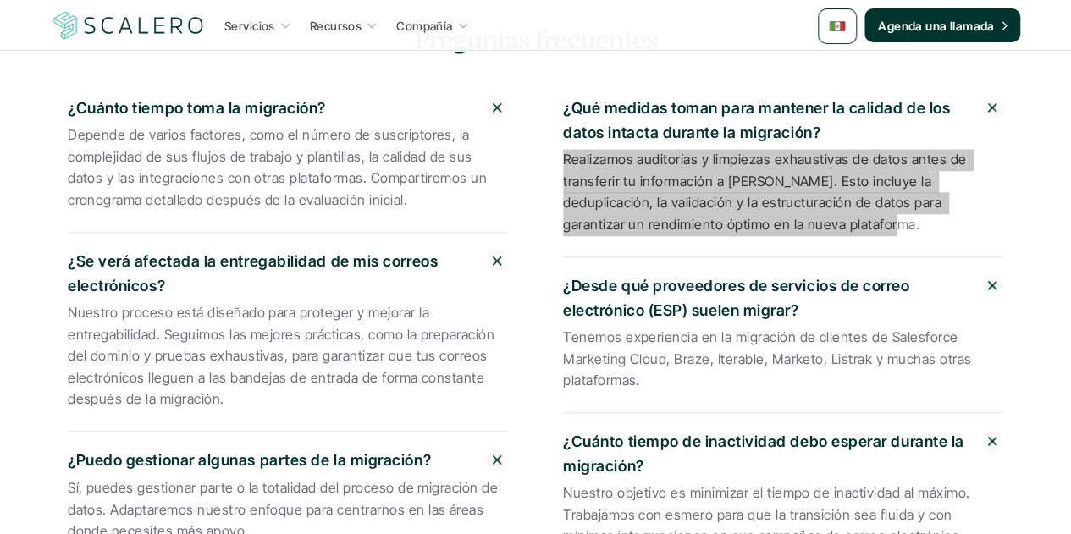
scroll to position [4065, 0]
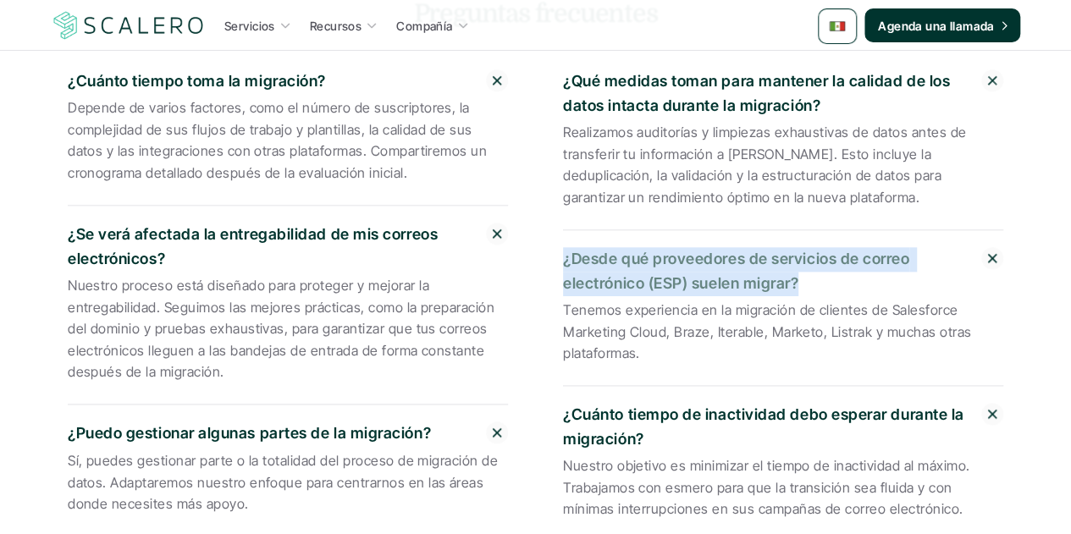
drag, startPoint x: 798, startPoint y: 229, endPoint x: 564, endPoint y: 202, distance: 235.3
click at [564, 247] on p "¿Desde qué proveedores de servicios de correo electrónico (ESP) suelen migrar?" at bounding box center [772, 271] width 418 height 49
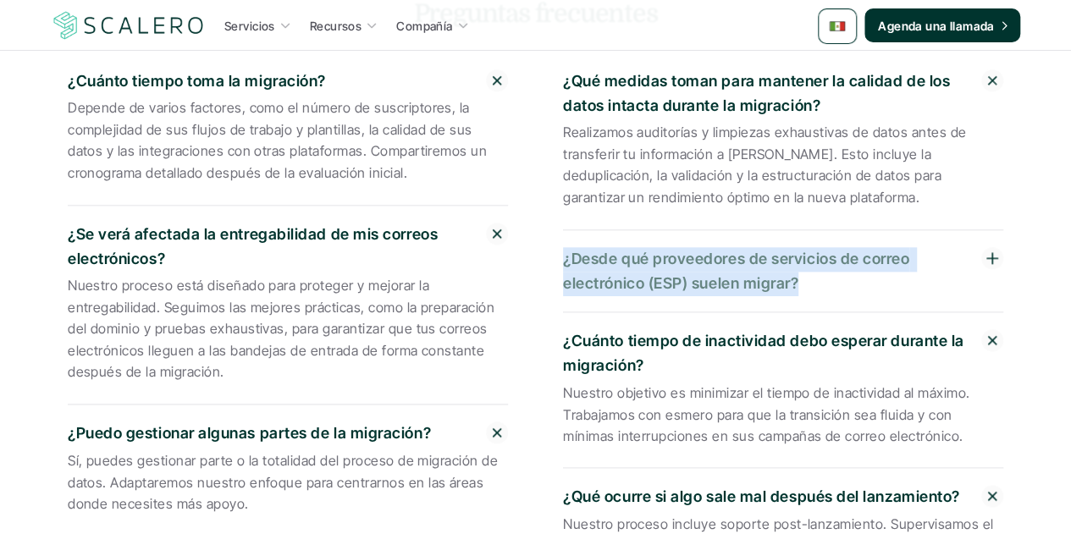
click at [746, 247] on p "¿Desde qué proveedores de servicios de correo electrónico (ESP) suelen migrar?" at bounding box center [772, 271] width 418 height 49
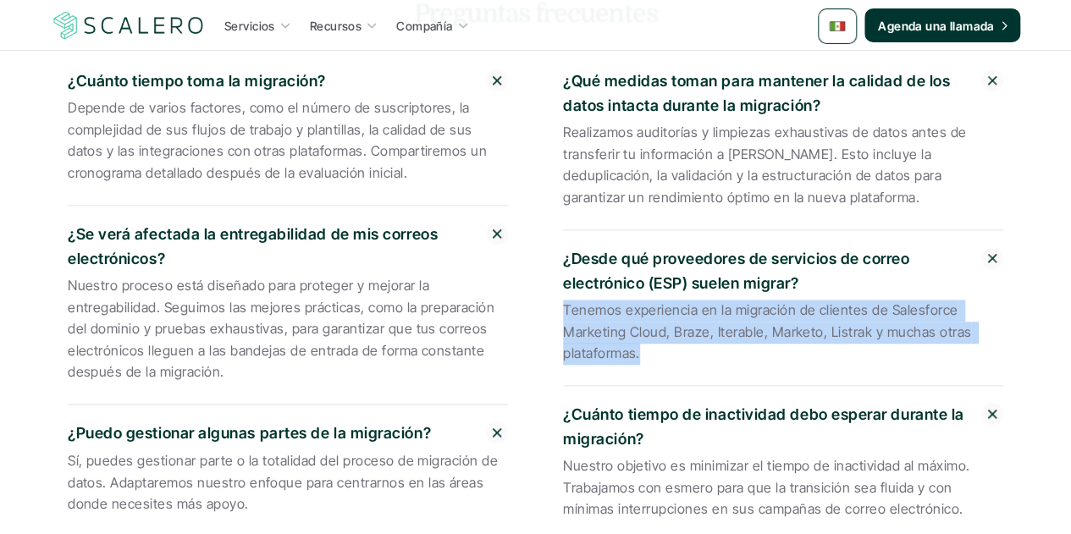
drag, startPoint x: 642, startPoint y: 297, endPoint x: 562, endPoint y: 255, distance: 90.2
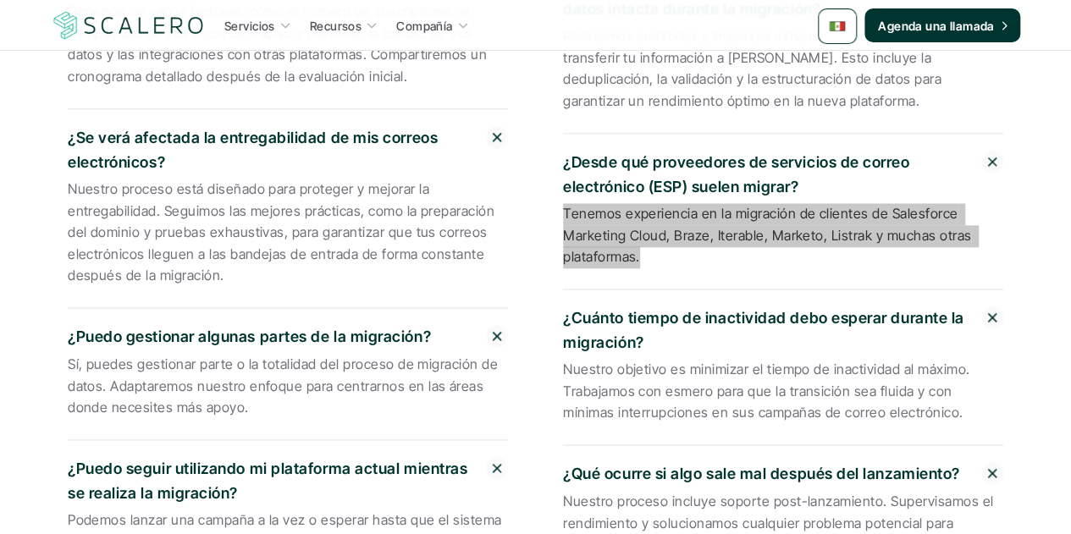
scroll to position [4235, 0]
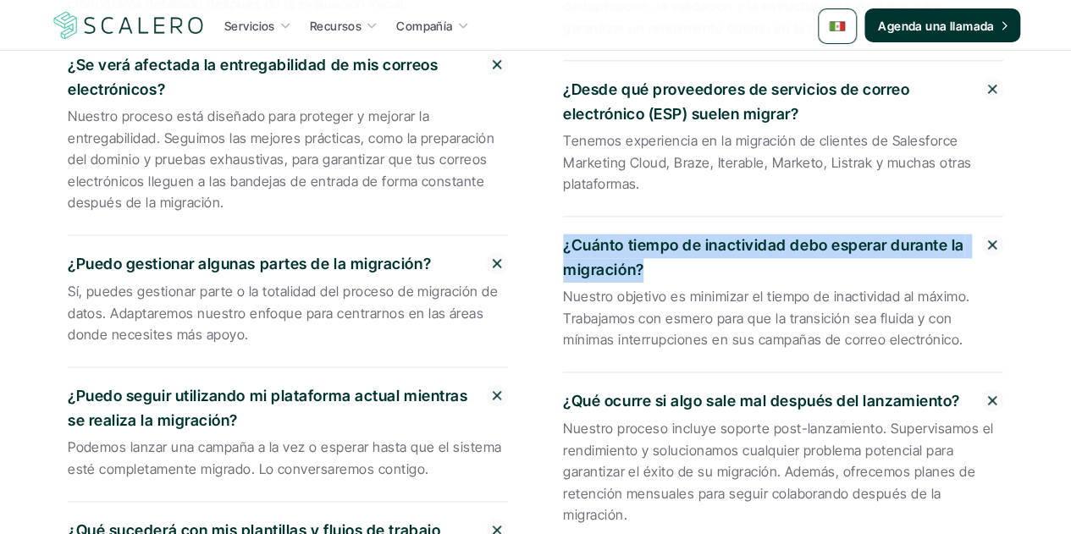
drag, startPoint x: 644, startPoint y: 255, endPoint x: 559, endPoint y: 231, distance: 88.0
click at [559, 231] on div "¿Cuánto tiempo toma la migración? Depende de varios factores, como el número de…" at bounding box center [536, 393] width 991 height 1046
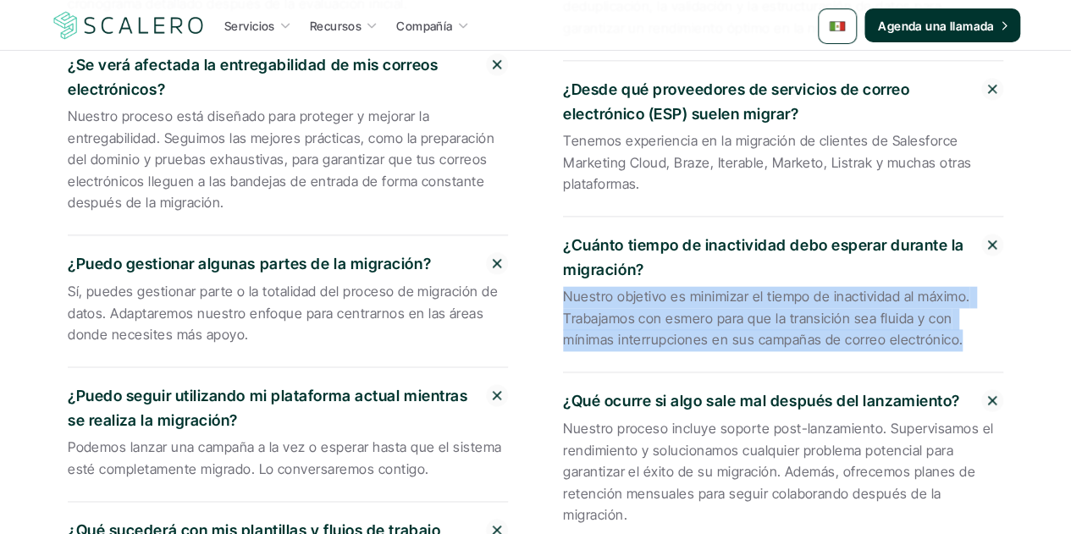
drag, startPoint x: 901, startPoint y: 329, endPoint x: 552, endPoint y: 289, distance: 351.2
click at [552, 289] on div "¿Cuánto tiempo toma la migración? Depende de varios factores, como el número de…" at bounding box center [536, 393] width 991 height 1046
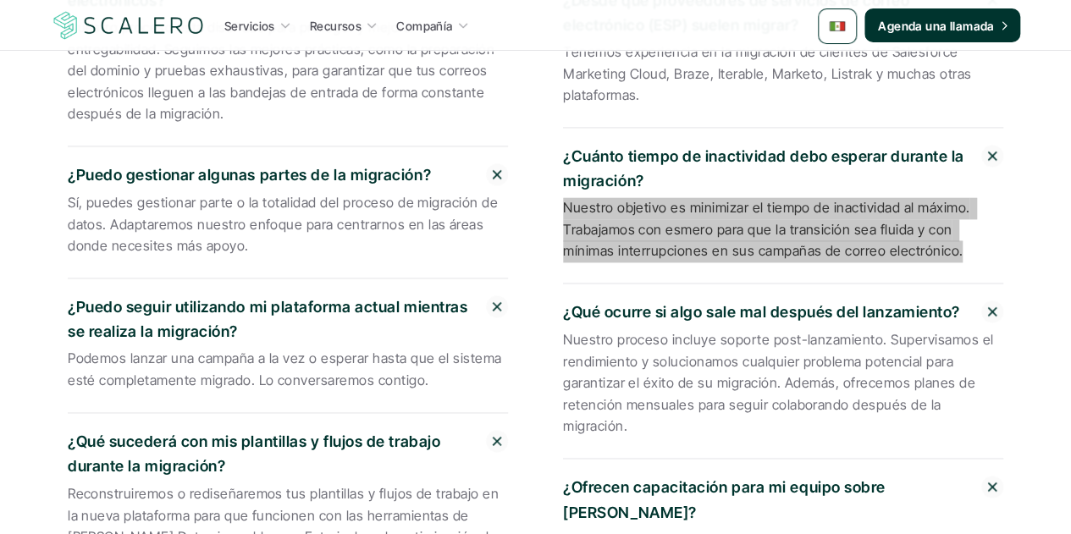
scroll to position [4404, 0]
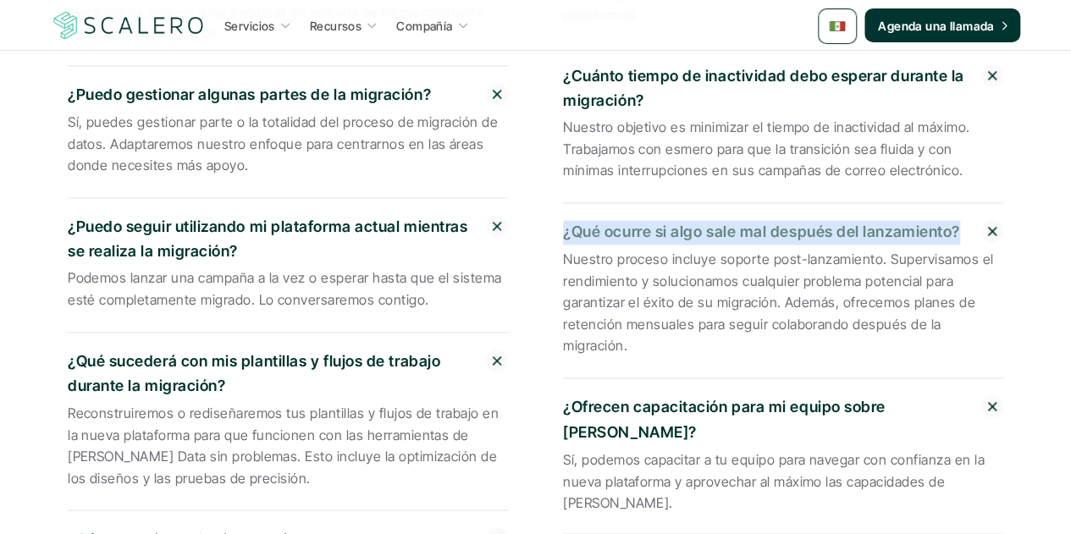
drag, startPoint x: 959, startPoint y: 219, endPoint x: 562, endPoint y: 230, distance: 396.5
click at [563, 230] on p "¿Qué ocurre si algo sale mal después del lanzamiento?" at bounding box center [772, 232] width 418 height 25
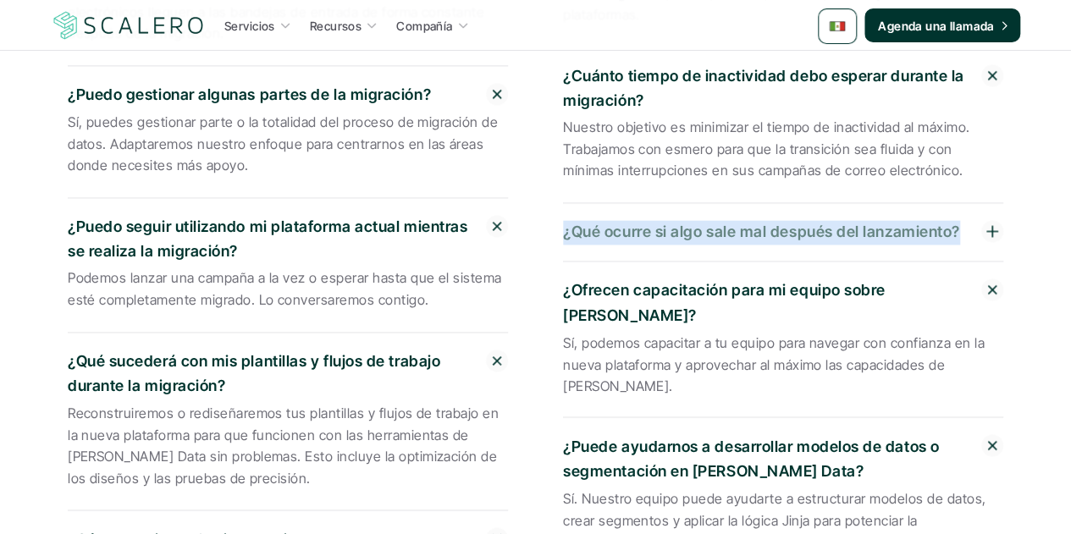
click at [617, 226] on p "¿Qué ocurre si algo sale mal después del lanzamiento?" at bounding box center [772, 232] width 418 height 25
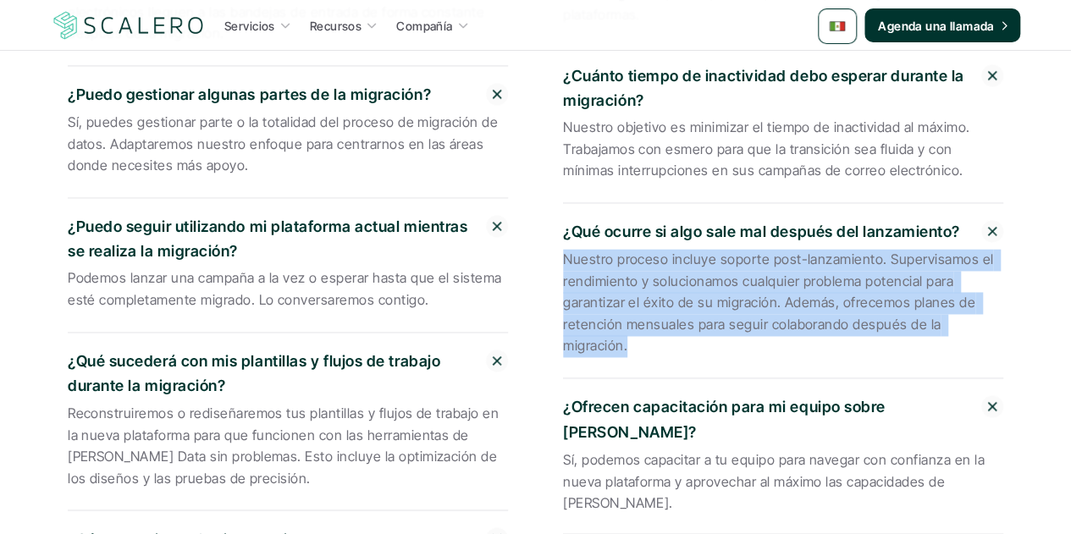
drag, startPoint x: 1001, startPoint y: 314, endPoint x: 566, endPoint y: 252, distance: 439.8
click at [566, 252] on p "Nuestro proceso incluye soporte post-lanzamiento. Supervisamos el rendimiento y…" at bounding box center [783, 303] width 440 height 108
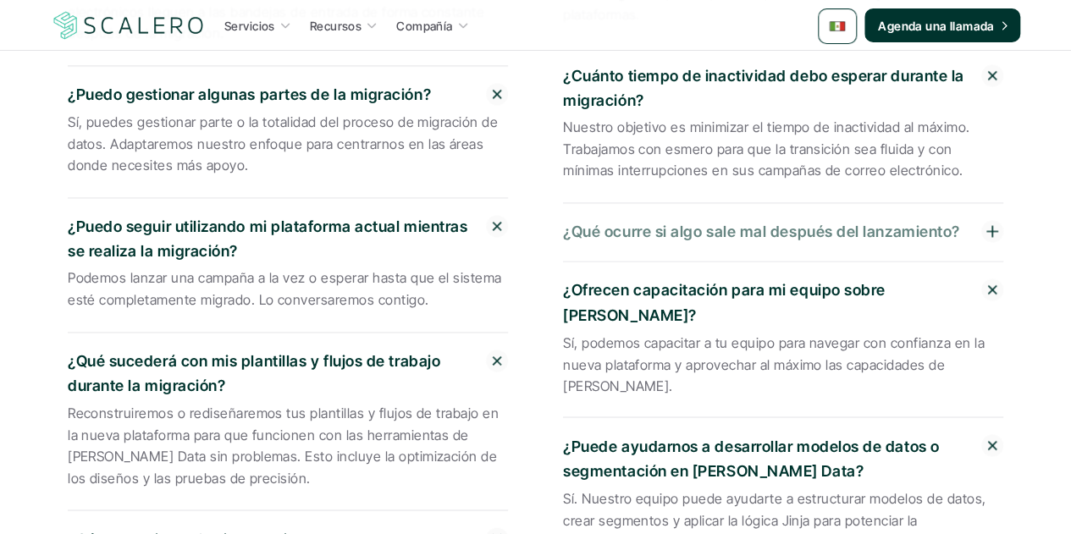
click at [635, 227] on p "¿Qué ocurre si algo sale mal después del lanzamiento?" at bounding box center [772, 232] width 418 height 25
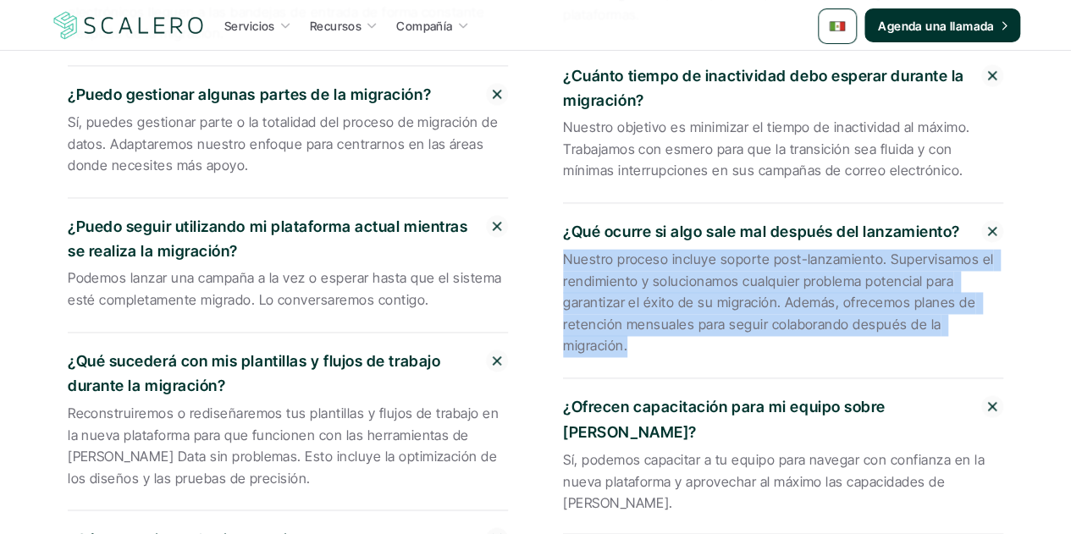
drag, startPoint x: 567, startPoint y: 246, endPoint x: 1001, endPoint y: 318, distance: 440.4
click at [1001, 318] on p "Nuestro proceso incluye soporte post-lanzamiento. Supervisamos el rendimiento y…" at bounding box center [783, 303] width 440 height 108
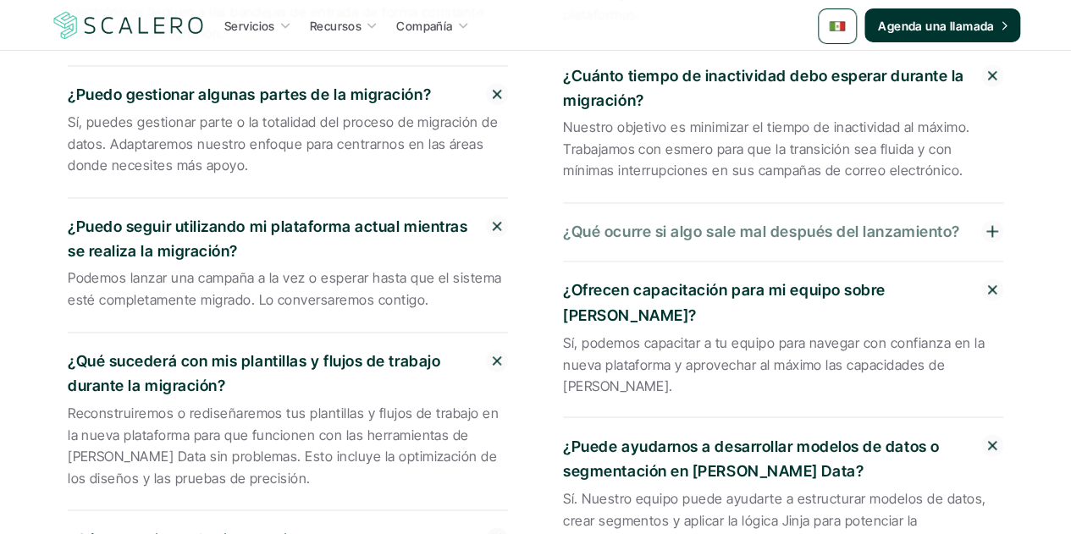
click at [908, 231] on div "¿Qué ocurre si algo sale mal después del lanzamiento?" at bounding box center [783, 232] width 440 height 58
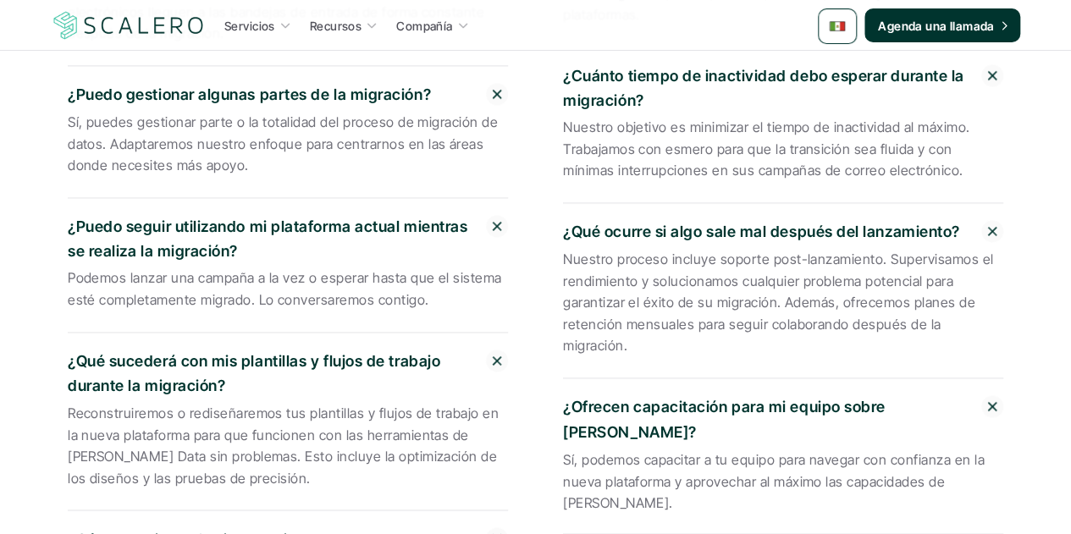
drag, startPoint x: 1005, startPoint y: 313, endPoint x: 564, endPoint y: 252, distance: 444.6
click at [564, 252] on div "¿Qué medidas toman para mantener la calidad de los datos intacta durante la mig…" at bounding box center [784, 224] width 445 height 1021
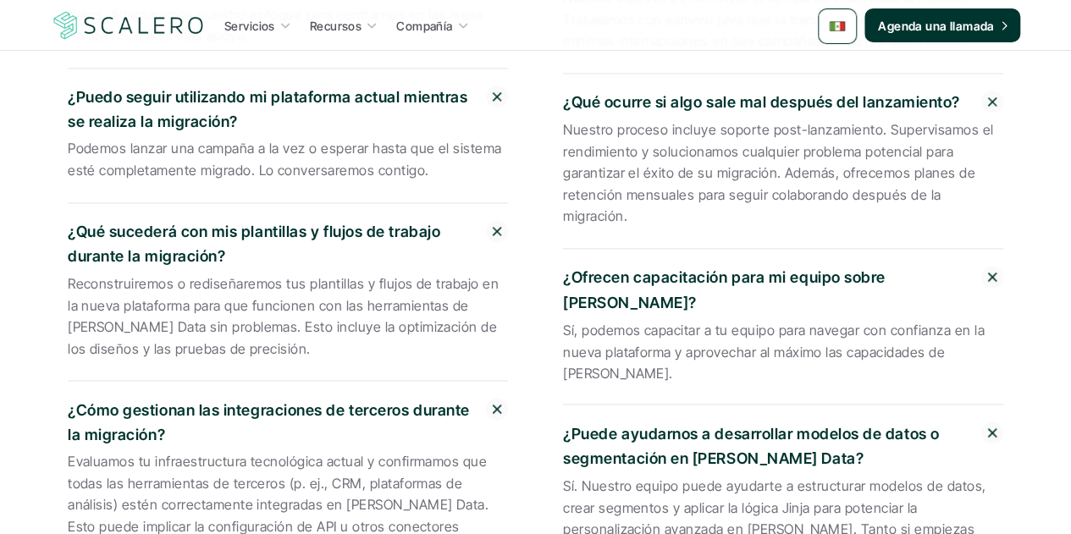
scroll to position [4574, 0]
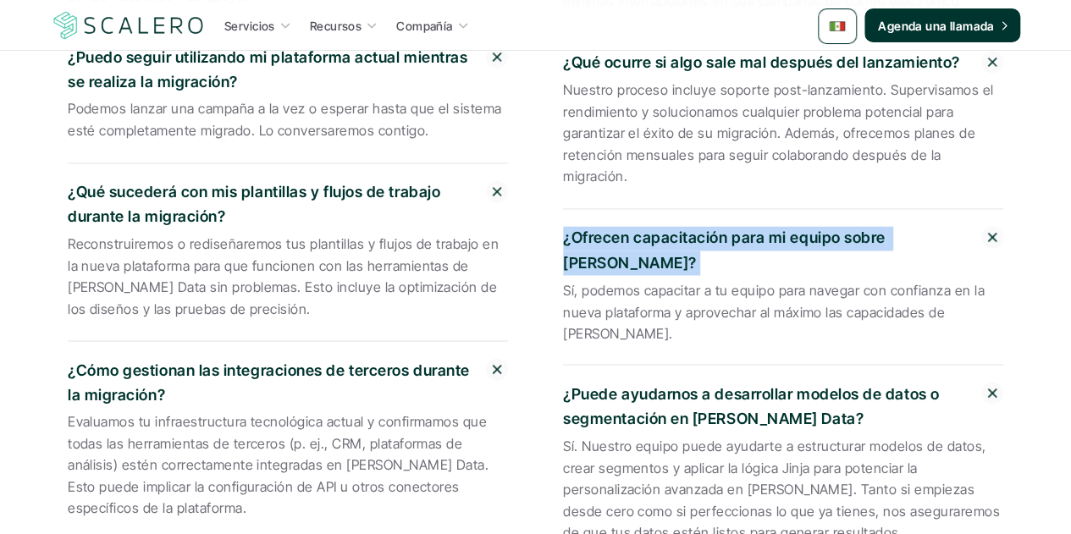
drag, startPoint x: 979, startPoint y: 202, endPoint x: 560, endPoint y: 206, distance: 419.3
click at [560, 206] on div "¿Cuánto tiempo toma la migración? Depende de varios factores, como el número de…" at bounding box center [536, 55] width 991 height 1046
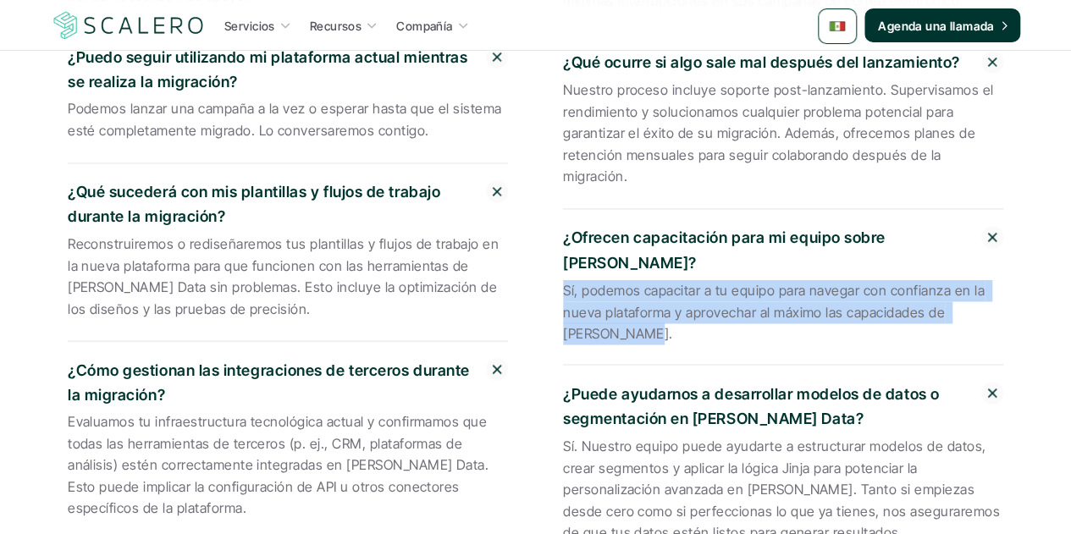
drag, startPoint x: 598, startPoint y: 279, endPoint x: 551, endPoint y: 238, distance: 62.4
click at [551, 238] on div "¿Cuánto tiempo toma la migración? Depende de varios factores, como el número de…" at bounding box center [536, 55] width 991 height 1046
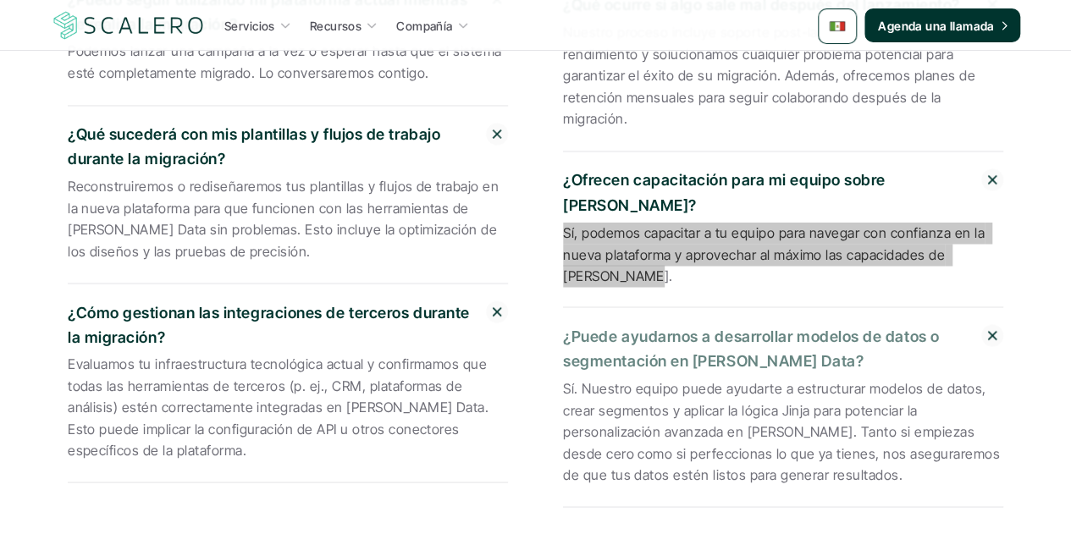
scroll to position [4658, 0]
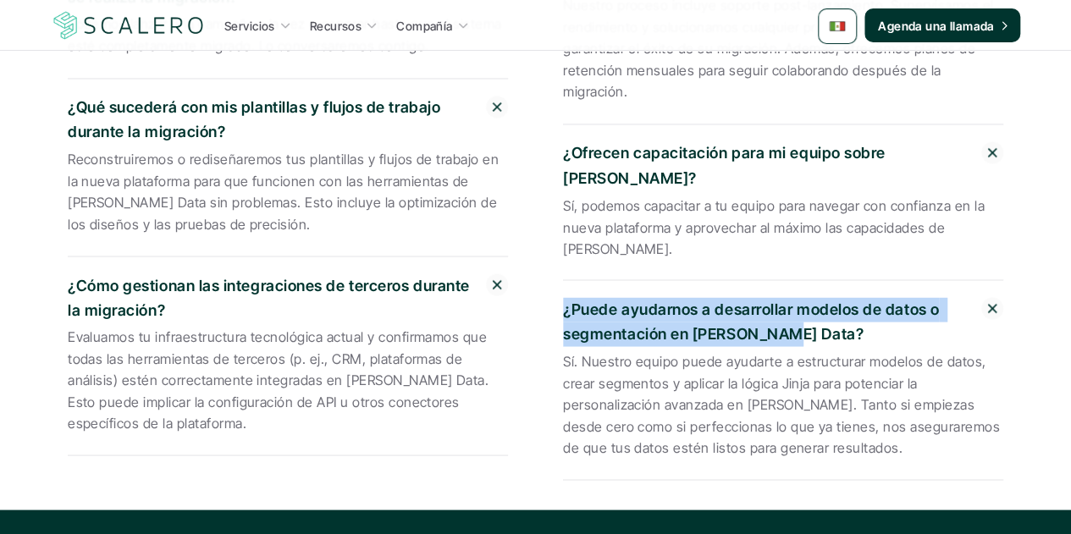
drag, startPoint x: 783, startPoint y: 274, endPoint x: 545, endPoint y: 257, distance: 238.7
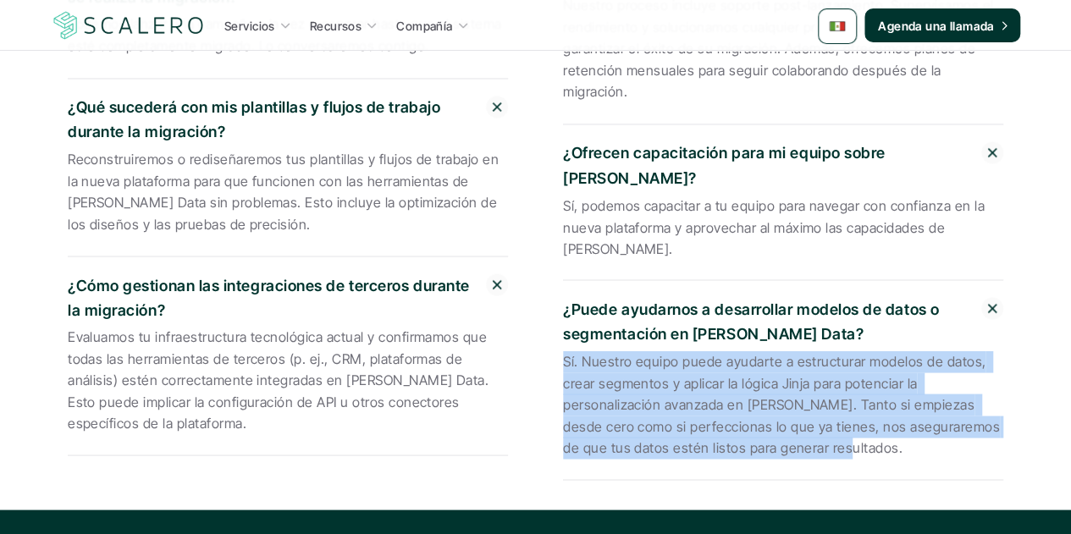
drag, startPoint x: 827, startPoint y: 391, endPoint x: 553, endPoint y: 307, distance: 286.9
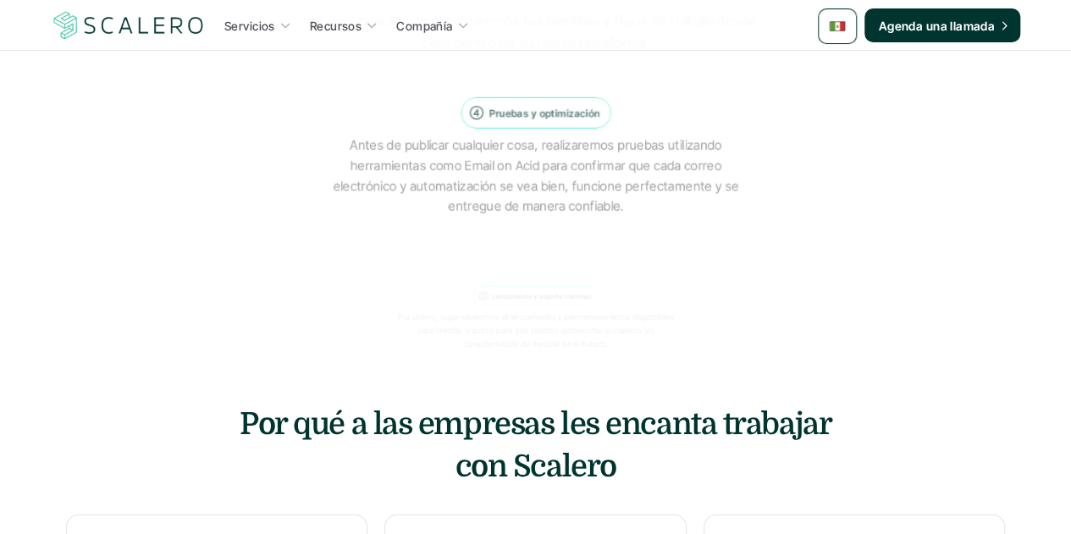
scroll to position [2202, 0]
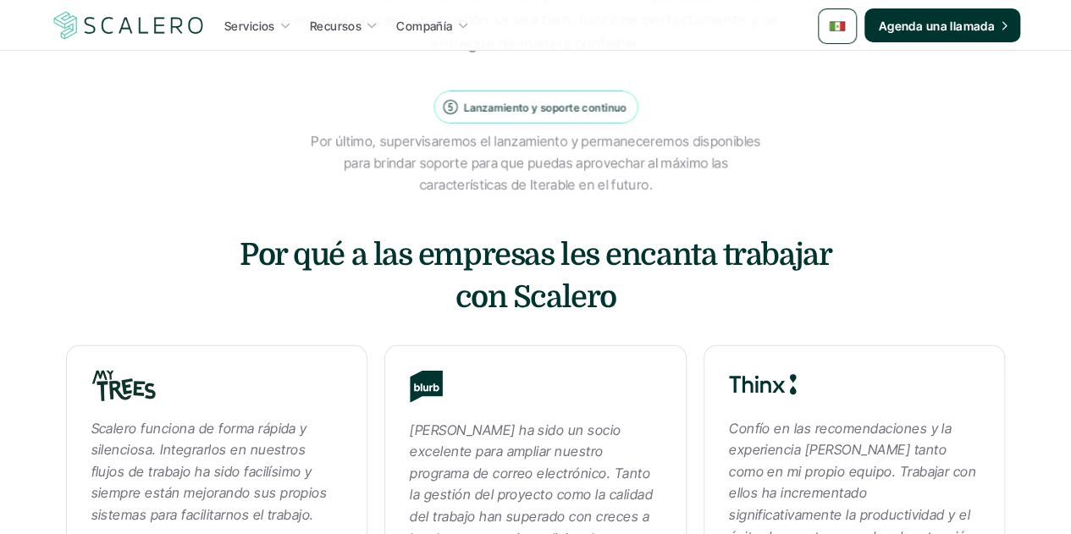
click at [589, 179] on p "Por último, supervisaremos el lanzamiento y permaneceremos disponibles para bri…" at bounding box center [535, 163] width 451 height 65
click at [589, 179] on p "Por último, supervisaremos el lanzamiento y permaneceremos disponibles para bri…" at bounding box center [536, 164] width 472 height 68
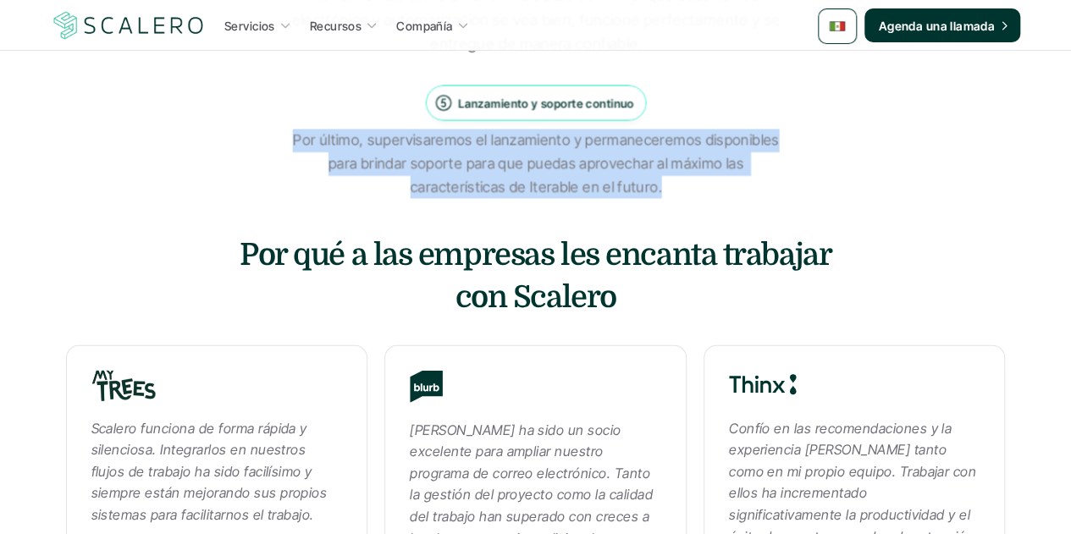
click at [589, 179] on p "Por último, supervisaremos el lanzamiento y permaneceremos disponibles para bri…" at bounding box center [535, 165] width 487 height 70
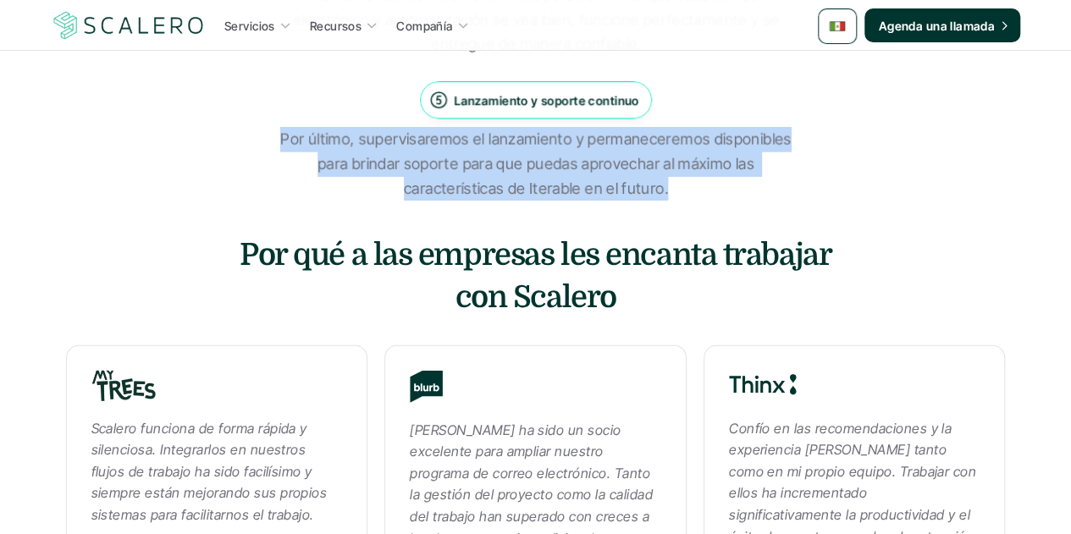
copy p "Por último, supervisaremos el lanzamiento y permaneceremos disponibles para bri…"
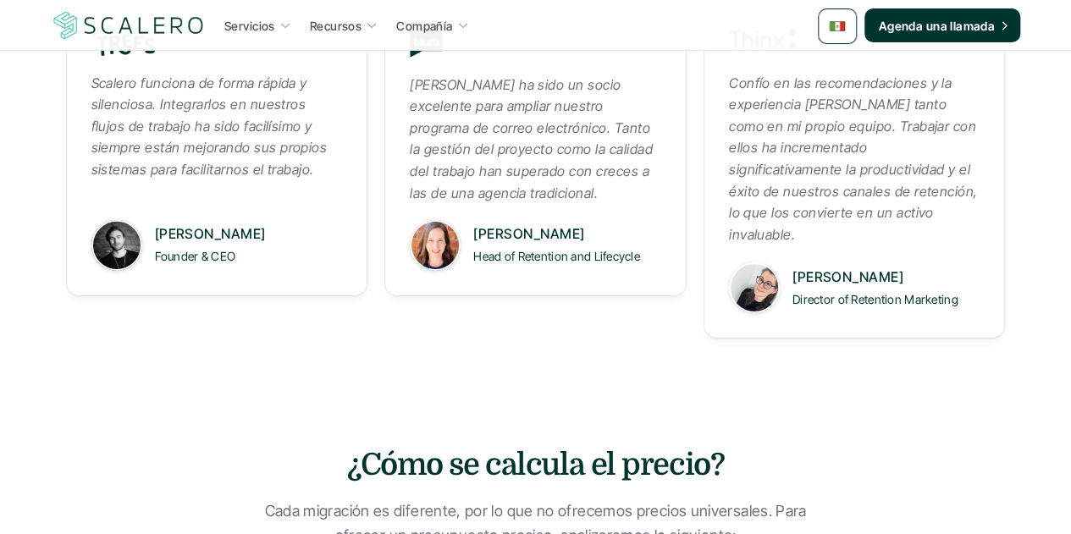
scroll to position [2795, 0]
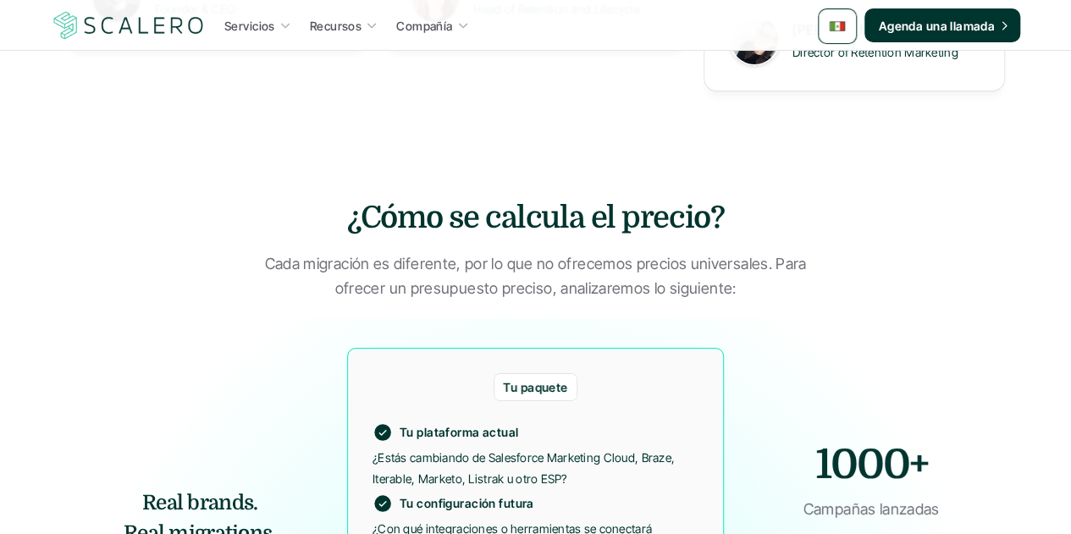
click at [552, 257] on p "Cada migración es diferente, por lo que no ofrecemos precios universales. Para …" at bounding box center [536, 276] width 551 height 49
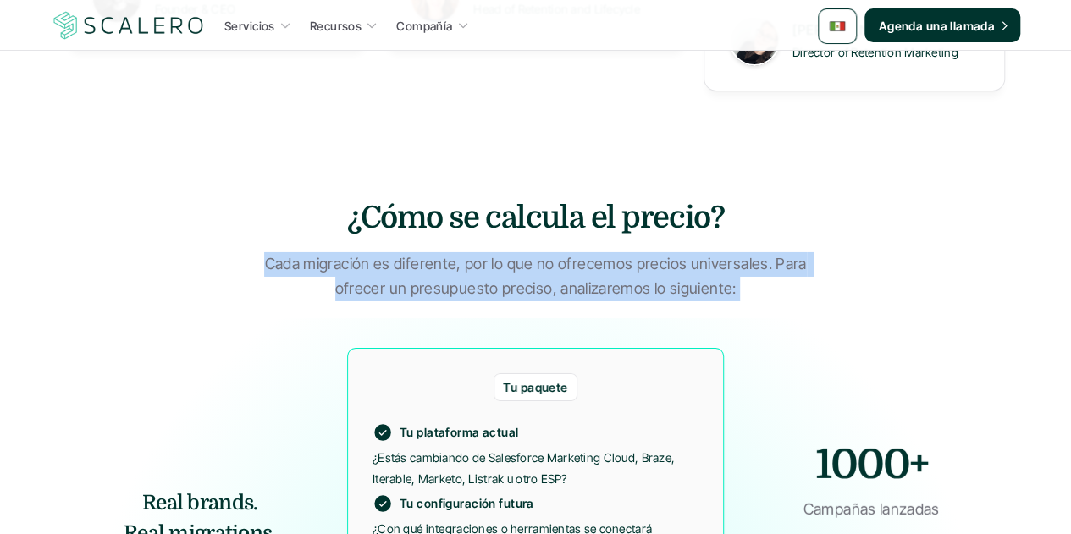
click at [552, 257] on p "Cada migración es diferente, por lo que no ofrecemos precios universales. Para …" at bounding box center [536, 276] width 551 height 49
copy p "Cada migración es diferente, por lo que no ofrecemos precios universales. Para …"
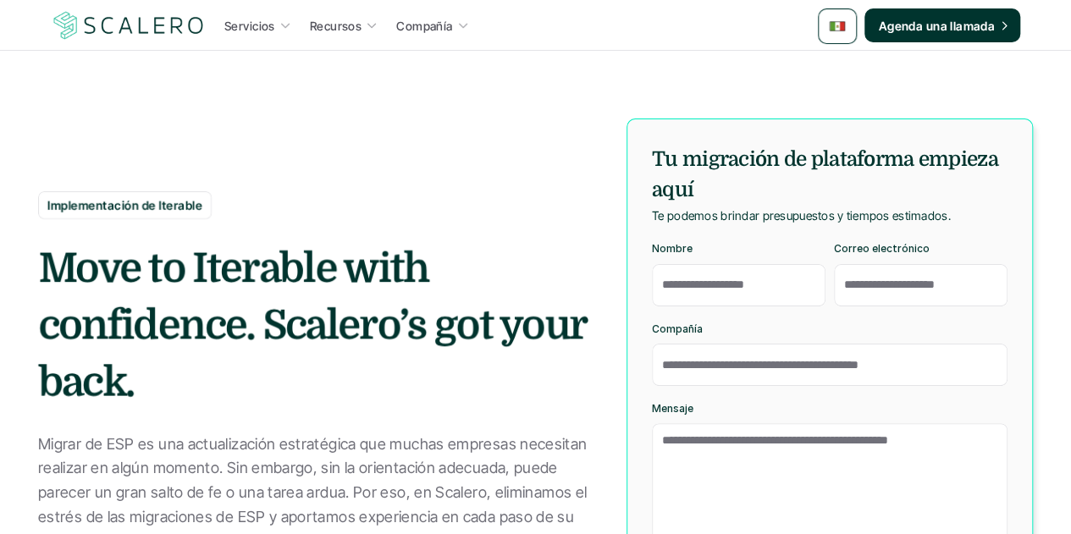
scroll to position [169, 0]
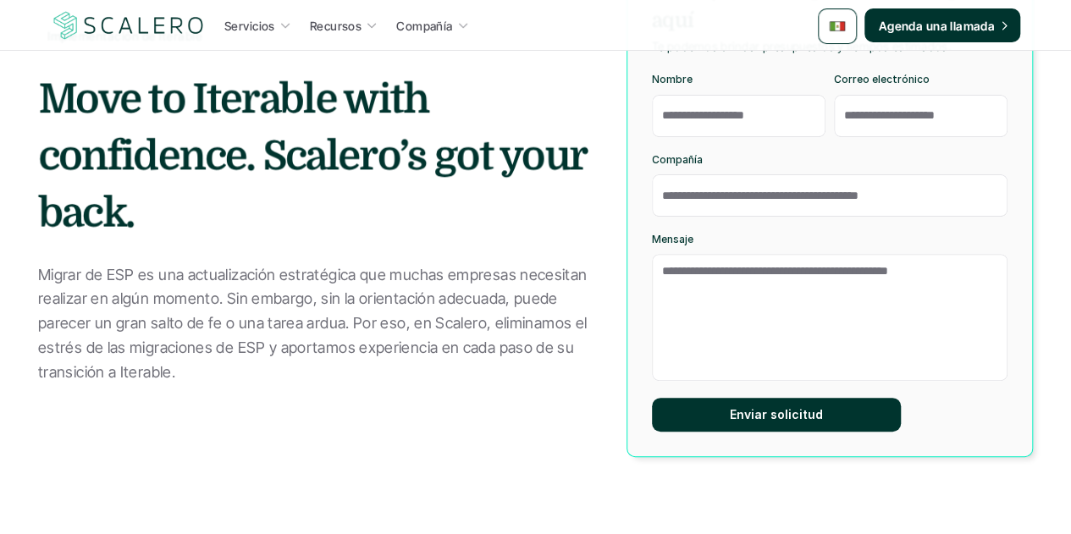
click at [101, 291] on p "Migrar de ESP es una actualización estratégica que muchas empresas necesitan re…" at bounding box center [313, 324] width 551 height 122
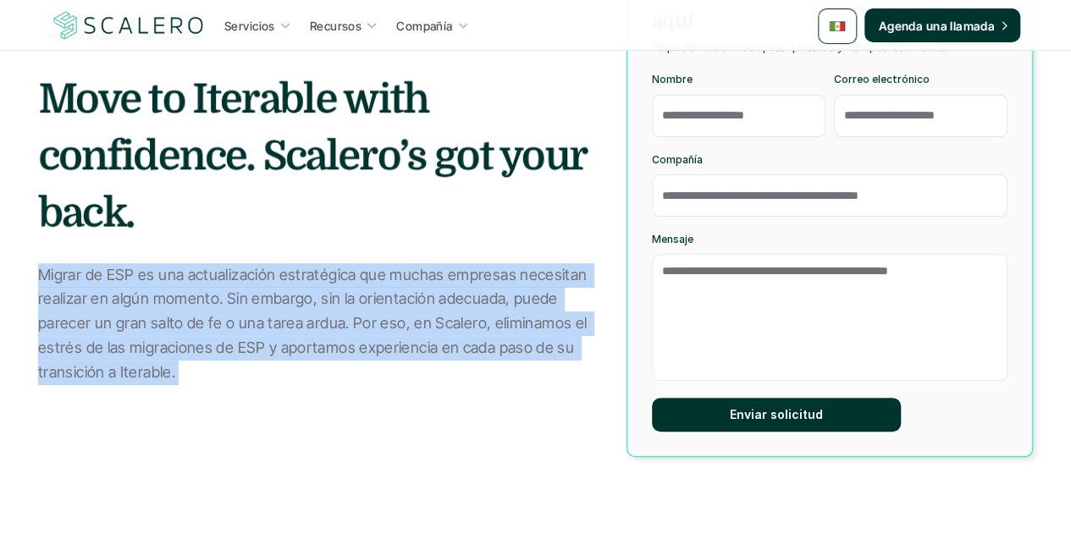
click at [101, 291] on p "Migrar de ESP es una actualización estratégica que muchas empresas necesitan re…" at bounding box center [313, 324] width 551 height 122
copy p "Migrar de ESP es una actualización estratégica que muchas empresas necesitan re…"
click at [194, 313] on p "Migrar de ESP es una actualización estratégica que muchas empresas necesitan re…" at bounding box center [313, 324] width 551 height 122
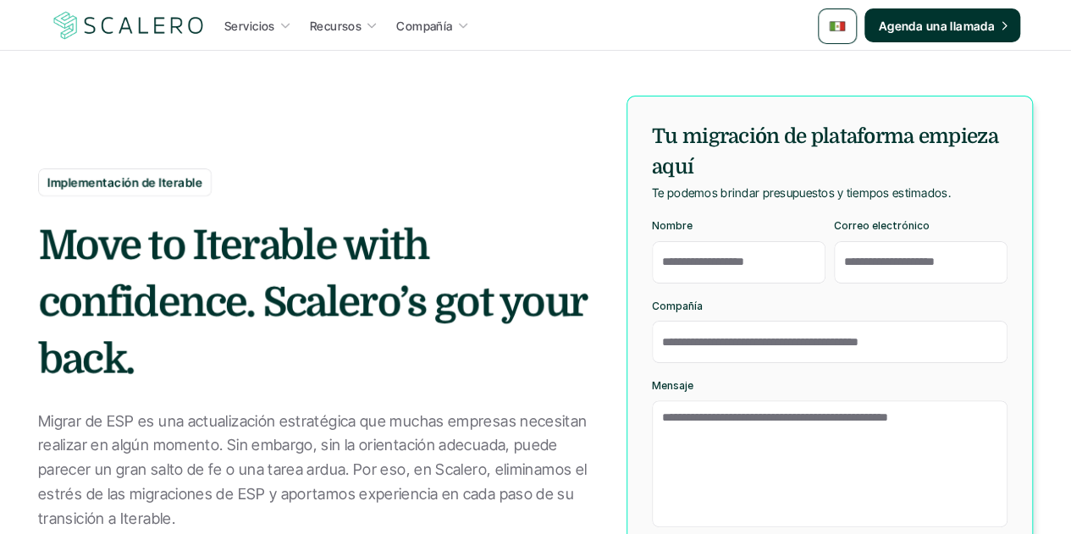
scroll to position [0, 0]
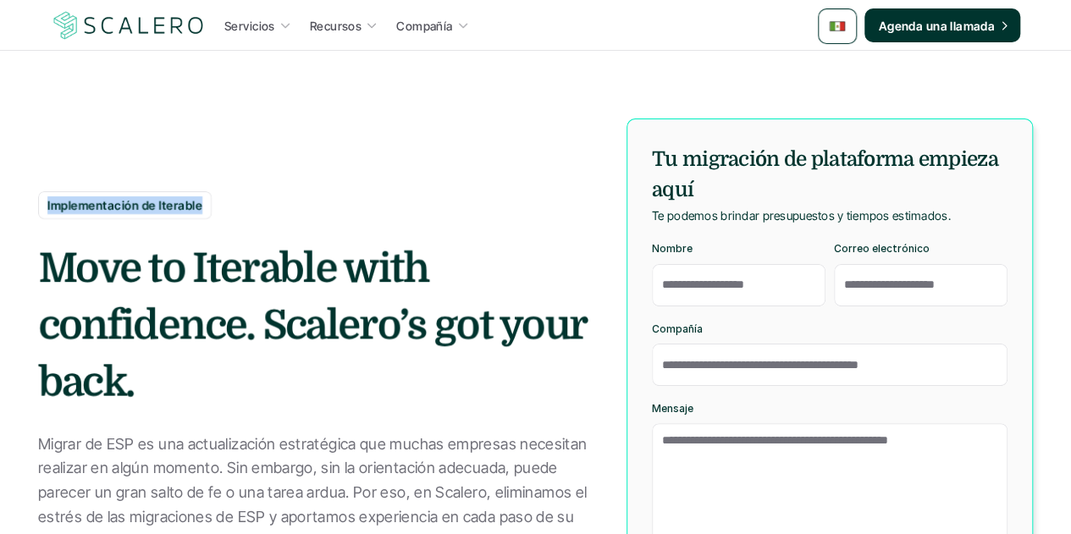
drag, startPoint x: 200, startPoint y: 208, endPoint x: 37, endPoint y: 206, distance: 162.6
click at [37, 206] on section "Implementación de Iterable Move to Iterable with confidence. Scalero’s got your…" at bounding box center [535, 330] width 1071 height 661
copy p "Implementación de Iterable"
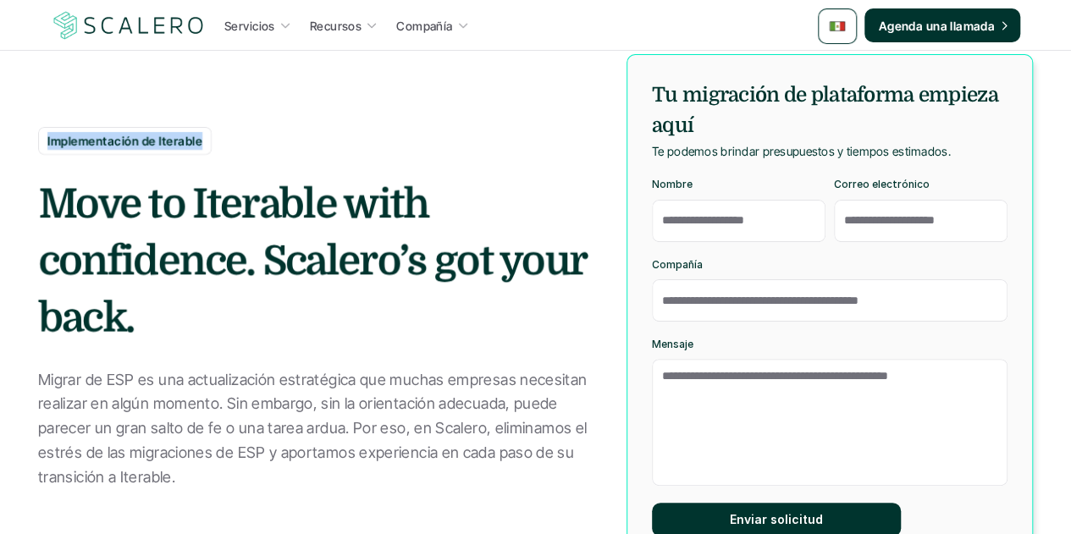
scroll to position [169, 0]
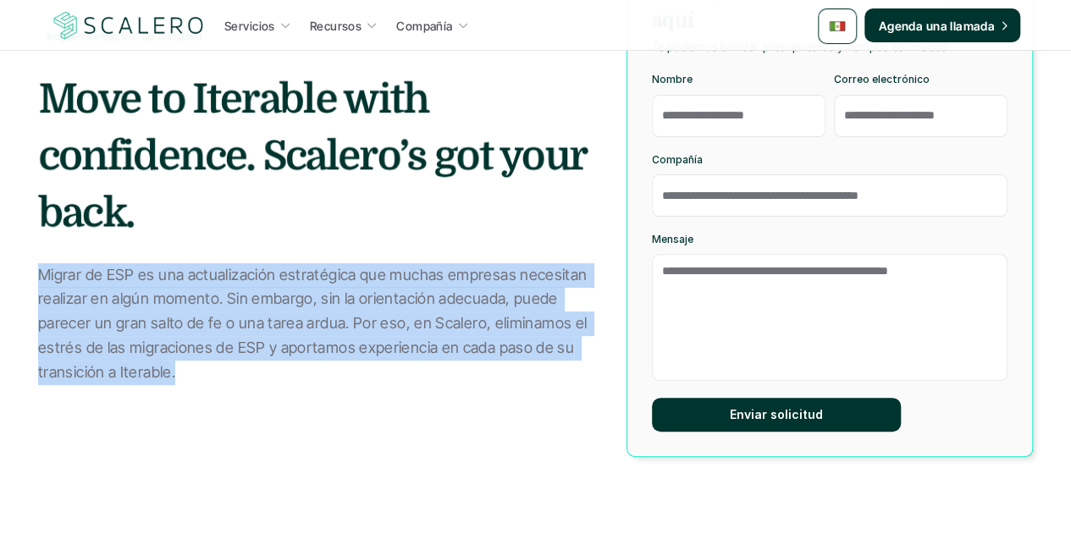
drag, startPoint x: 176, startPoint y: 368, endPoint x: 41, endPoint y: 279, distance: 162.1
click at [41, 279] on p "Migrar de ESP es una actualización estratégica que muchas empresas necesitan re…" at bounding box center [313, 324] width 551 height 122
copy p "Migrar de ESP es una actualización estratégica que muchas empresas necesitan re…"
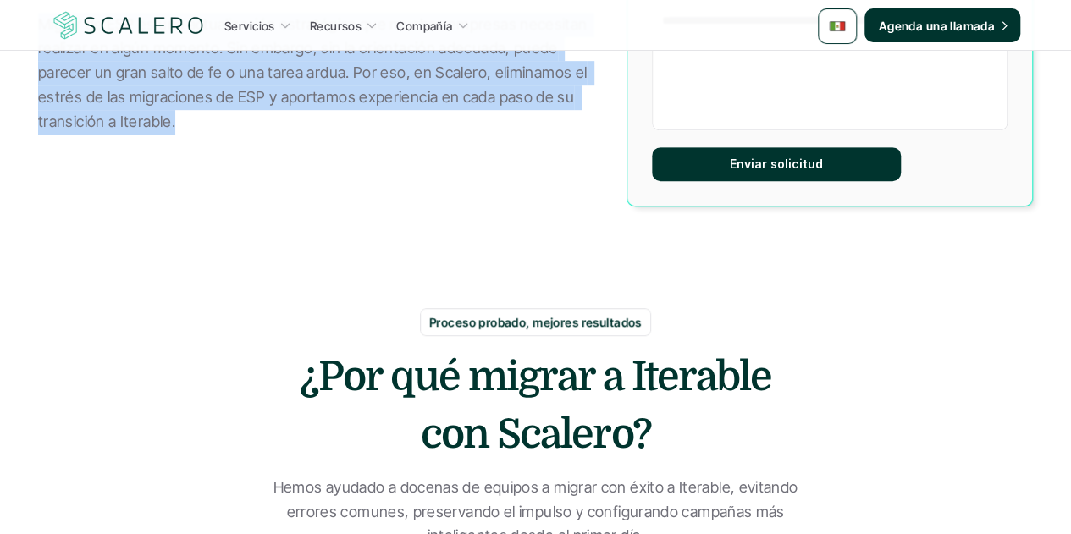
scroll to position [508, 0]
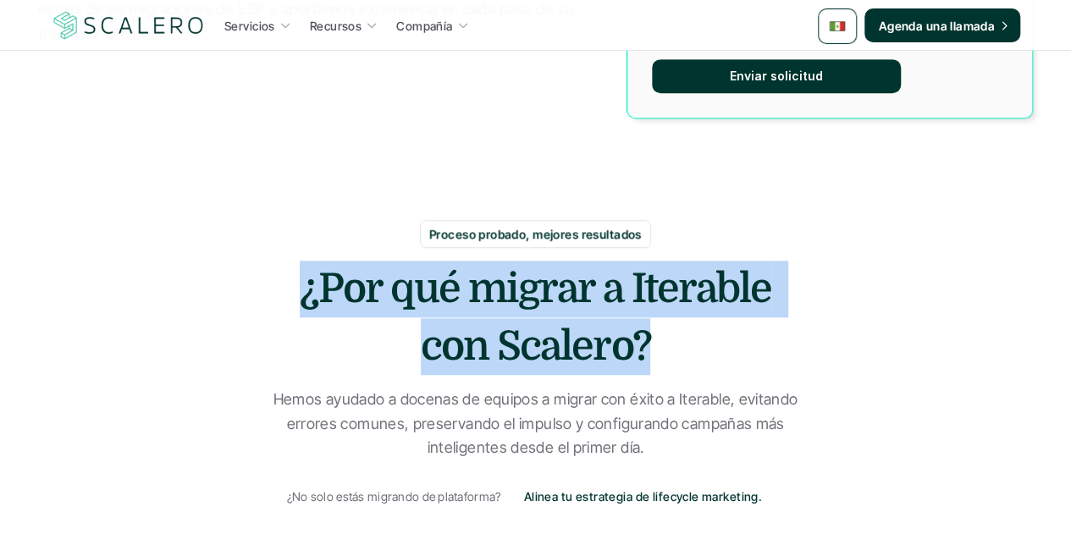
drag, startPoint x: 642, startPoint y: 346, endPoint x: 298, endPoint y: 305, distance: 346.4
click at [298, 305] on h2 "¿Por qué migrar a Iterable con Scalero?" at bounding box center [536, 317] width 508 height 113
copy h2 "¿Por qué migrar a Iterable con Scalero?"
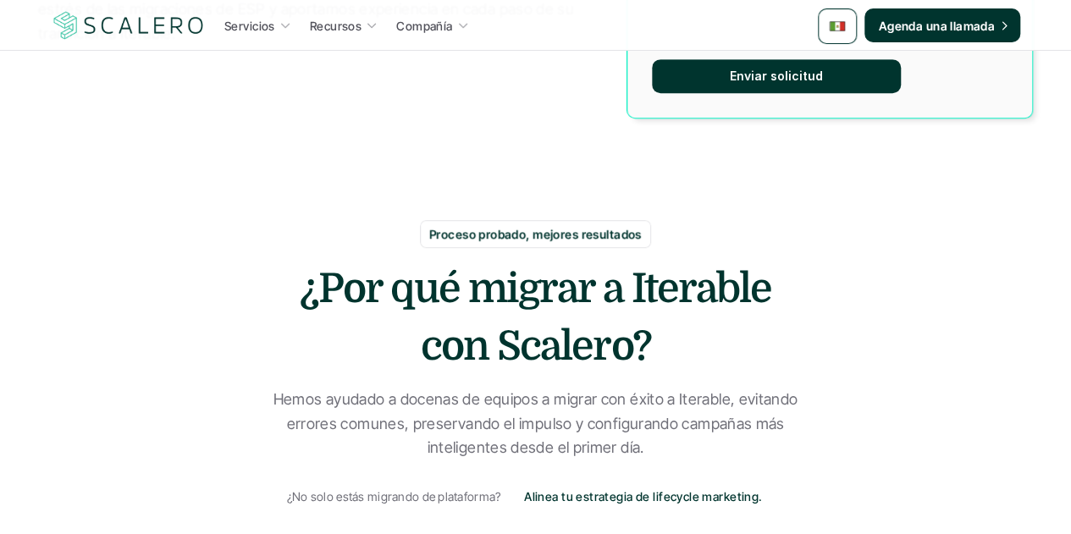
click at [623, 412] on p "Hemos ayudado a docenas de equipos a migrar con éxito a Iterable, evitando erro…" at bounding box center [536, 424] width 551 height 73
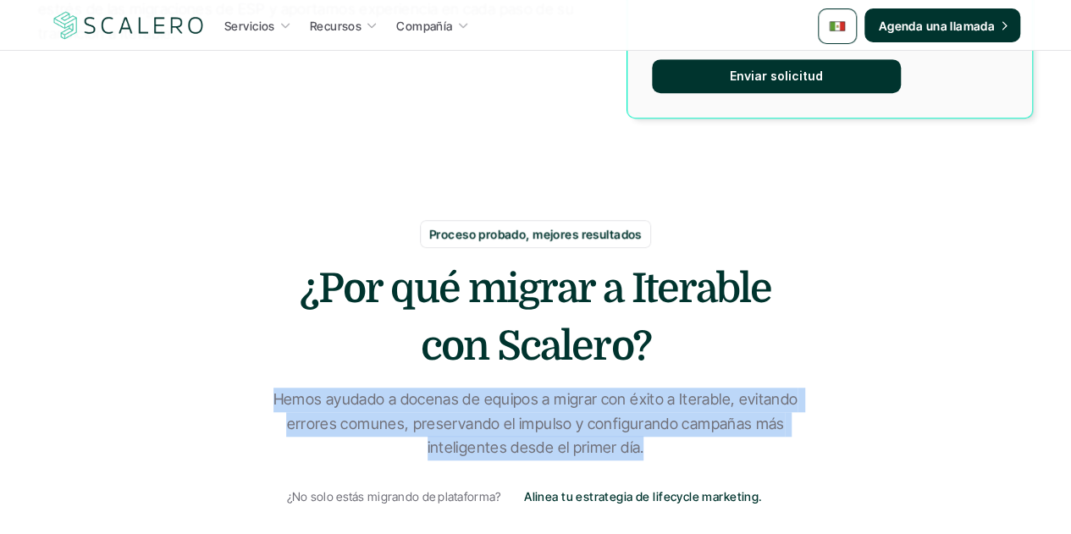
drag, startPoint x: 640, startPoint y: 446, endPoint x: 266, endPoint y: 391, distance: 378.4
click at [266, 391] on p "Hemos ayudado a docenas de equipos a migrar con éxito a Iterable, evitando erro…" at bounding box center [536, 424] width 551 height 73
copy p "Hemos ayudado a docenas de equipos a migrar con éxito a Iterable, evitando erro…"
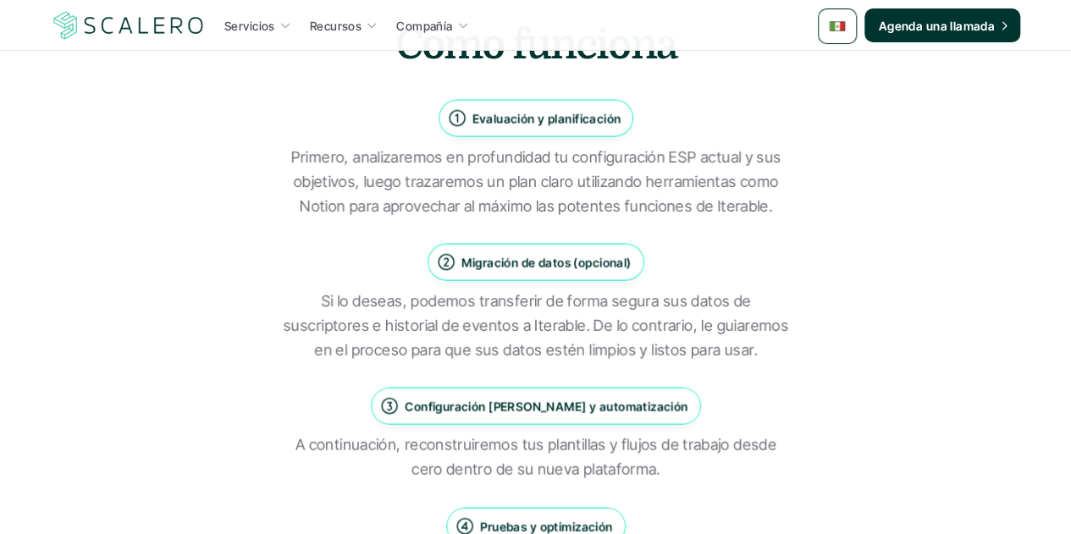
scroll to position [1525, 0]
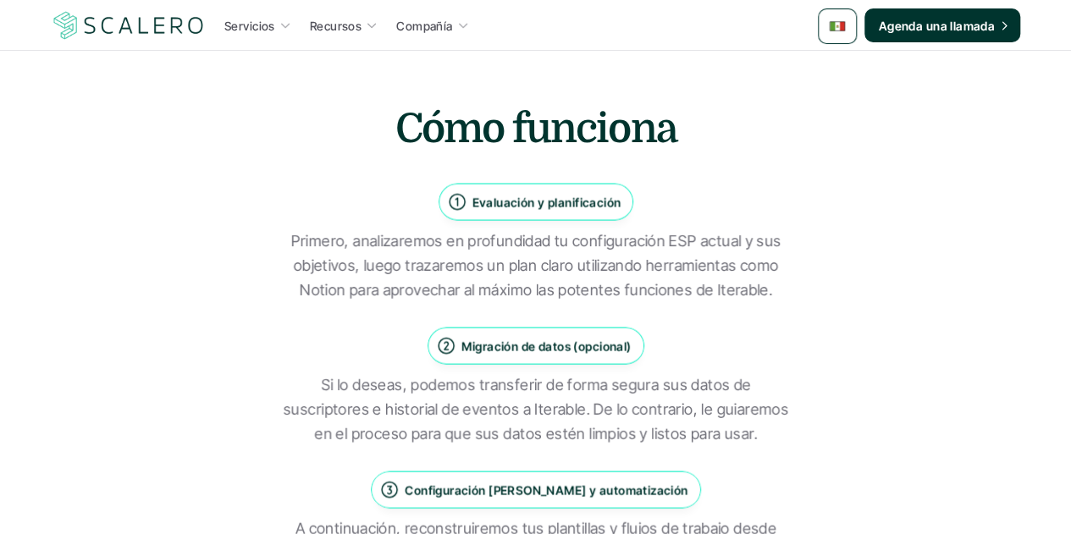
click at [705, 265] on p "Primero, analizaremos en profundidad tu configuración ESP actual y sus objetivo…" at bounding box center [536, 265] width 508 height 73
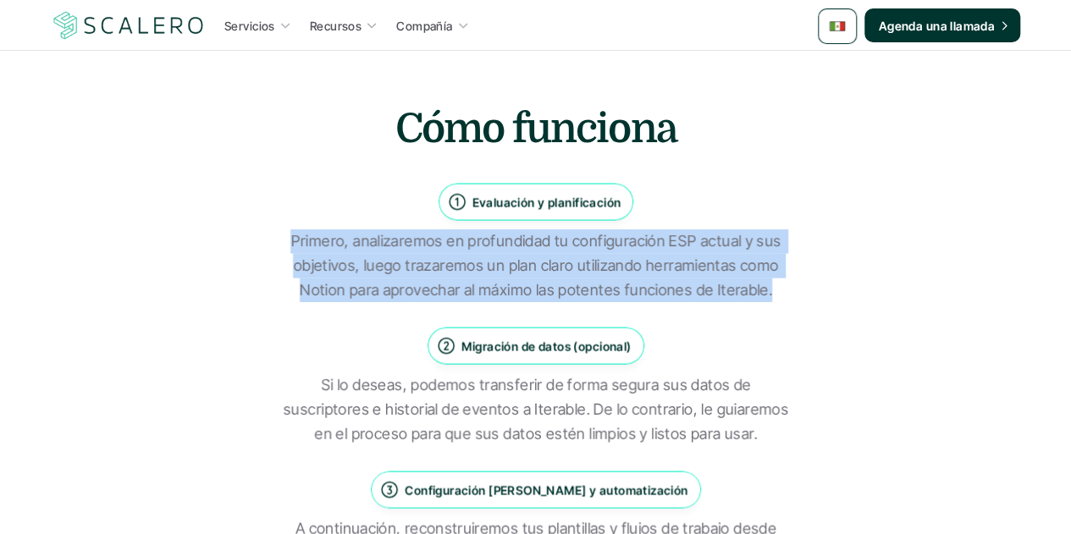
drag, startPoint x: 769, startPoint y: 289, endPoint x: 284, endPoint y: 246, distance: 487.2
click at [284, 246] on p "Primero, analizaremos en profundidad tu configuración ESP actual y sus objetivo…" at bounding box center [536, 265] width 508 height 73
copy p "Primero, analizaremos en profundidad tu configuración ESP actual y sus objetivo…"
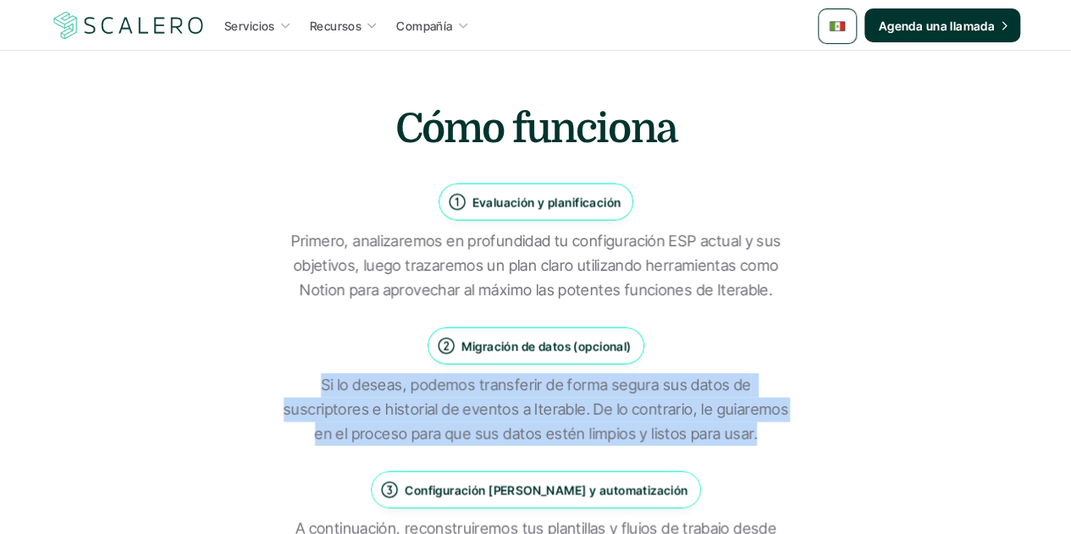
drag, startPoint x: 753, startPoint y: 436, endPoint x: 314, endPoint y: 395, distance: 440.7
click at [314, 395] on p "Si lo deseas, podemos transferir de forma segura sus datos de suscriptores e hi…" at bounding box center [536, 409] width 508 height 73
copy p "Si lo deseas, podemos transferir de forma segura sus datos de suscriptores e hi…"
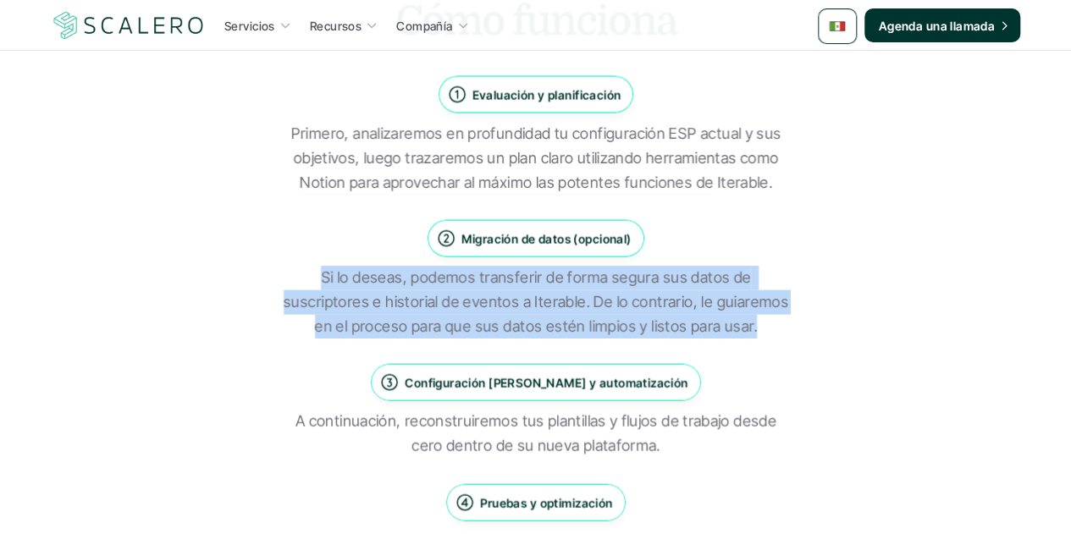
scroll to position [1779, 0]
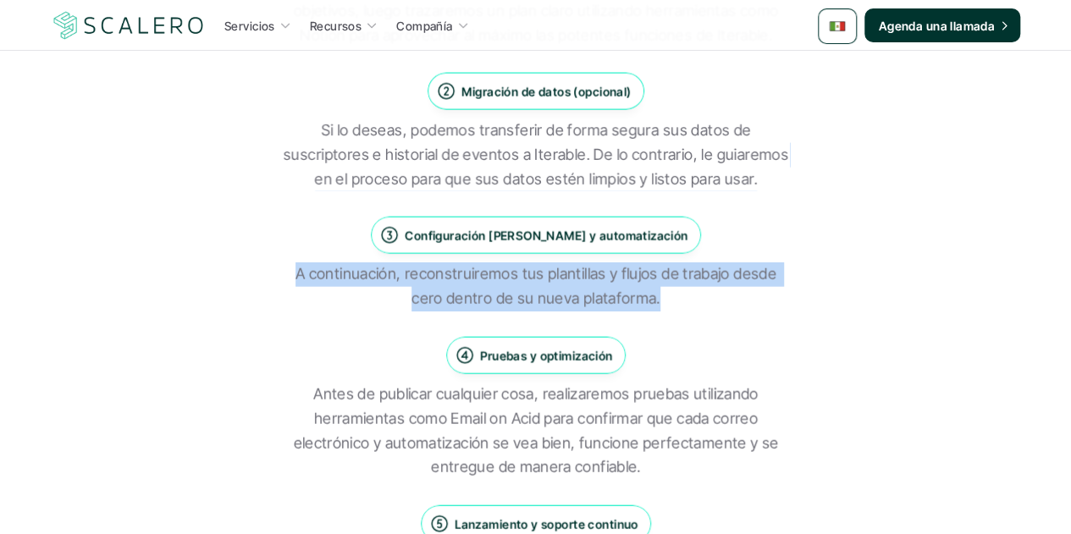
drag, startPoint x: 657, startPoint y: 302, endPoint x: 287, endPoint y: 275, distance: 371.1
click at [287, 275] on p "A continuación, reconstruiremos tus plantillas y flujos de trabajo desde cero d…" at bounding box center [536, 287] width 508 height 49
copy p "A continuación, reconstruiremos tus plantillas y flujos de trabajo desde cero d…"
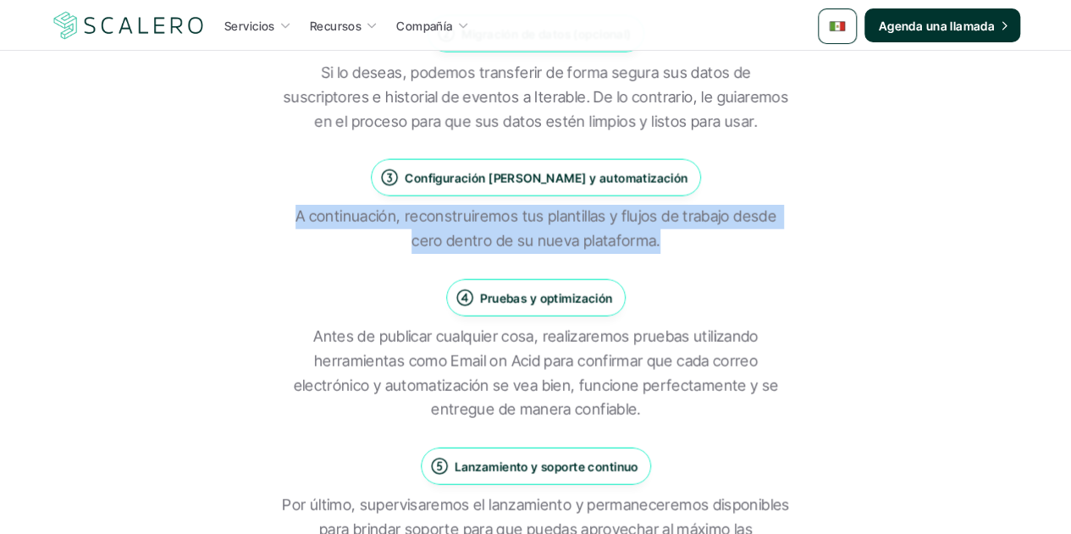
scroll to position [1863, 0]
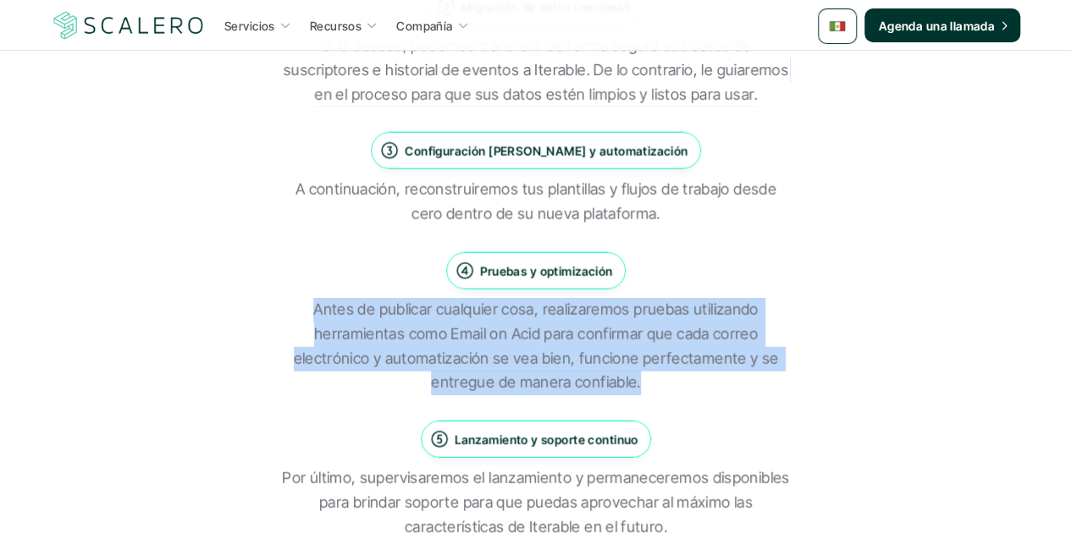
drag, startPoint x: 639, startPoint y: 380, endPoint x: 309, endPoint y: 298, distance: 340.4
click at [309, 298] on p "Antes de publicar cualquier cosa, realizaremos pruebas utilizando herramientas …" at bounding box center [536, 346] width 508 height 97
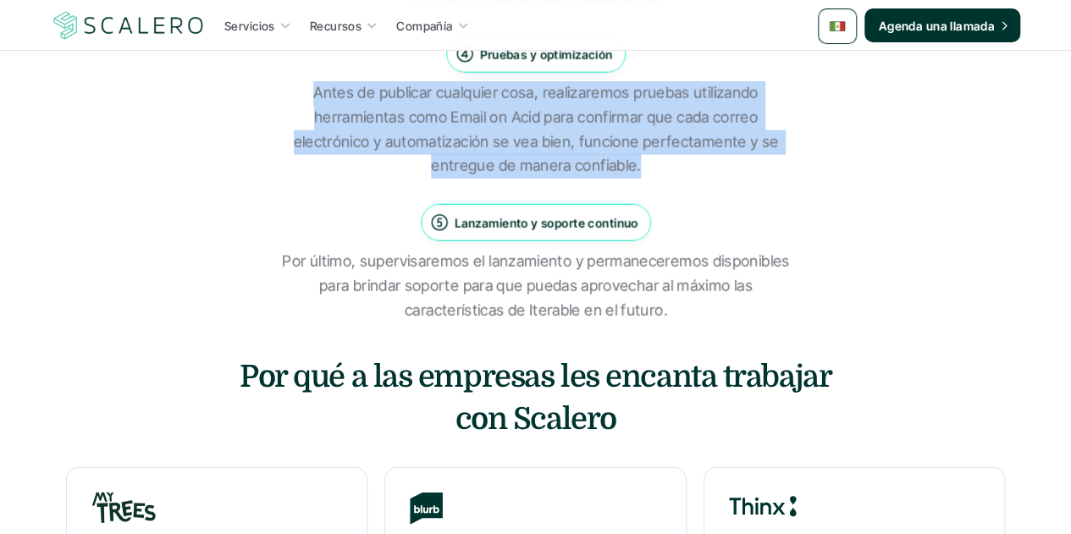
scroll to position [2117, 0]
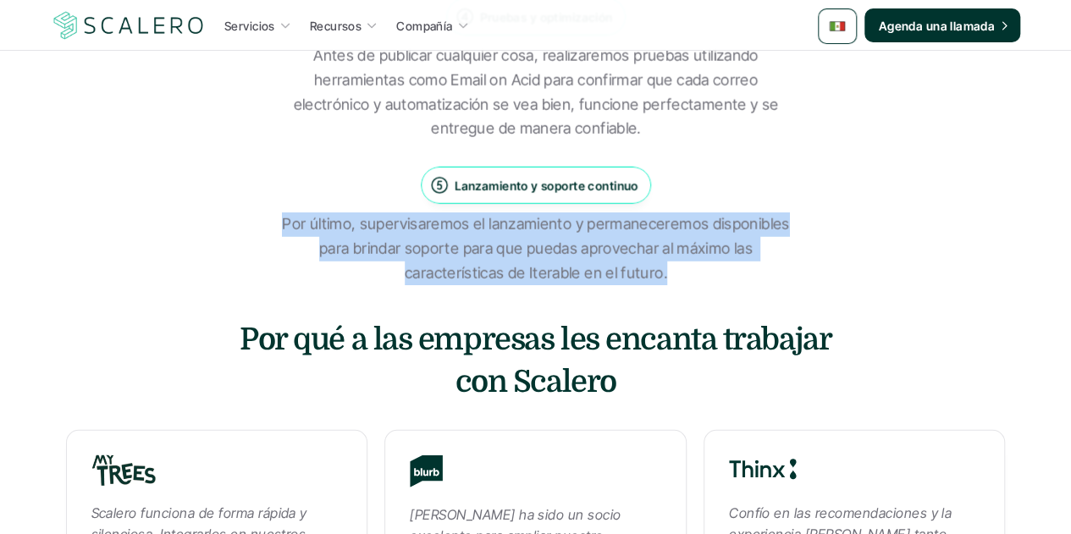
drag, startPoint x: 664, startPoint y: 275, endPoint x: 274, endPoint y: 221, distance: 393.4
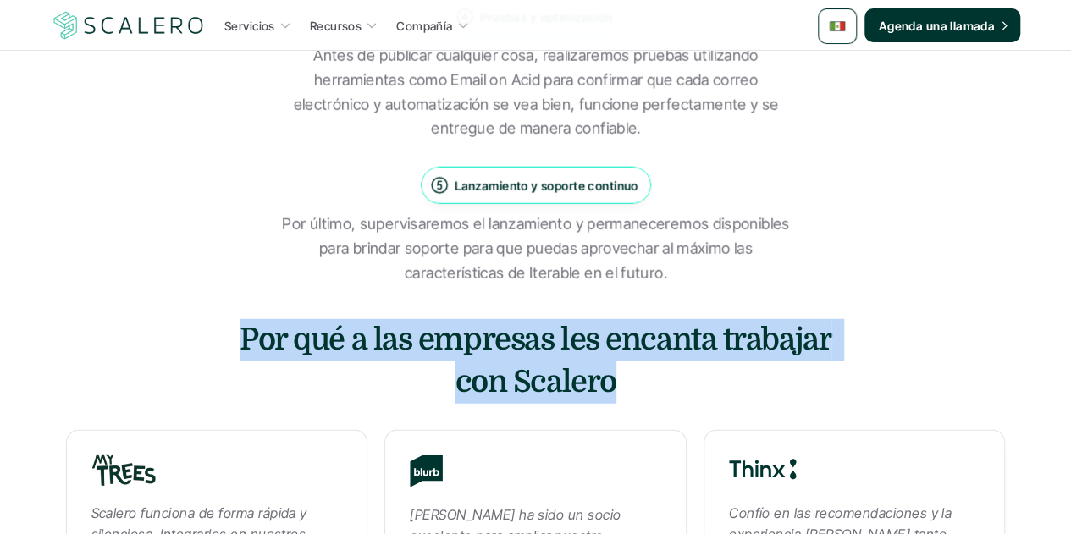
drag, startPoint x: 612, startPoint y: 396, endPoint x: 141, endPoint y: 329, distance: 476.5
click at [623, 360] on h3 "Por qué a las empresas les encanta trabajar con Scalero" at bounding box center [536, 362] width 638 height 86
drag, startPoint x: 613, startPoint y: 399, endPoint x: 224, endPoint y: 341, distance: 393.8
click at [224, 341] on h3 "Por qué a las empresas les encanta trabajar con Scalero" at bounding box center [536, 362] width 638 height 86
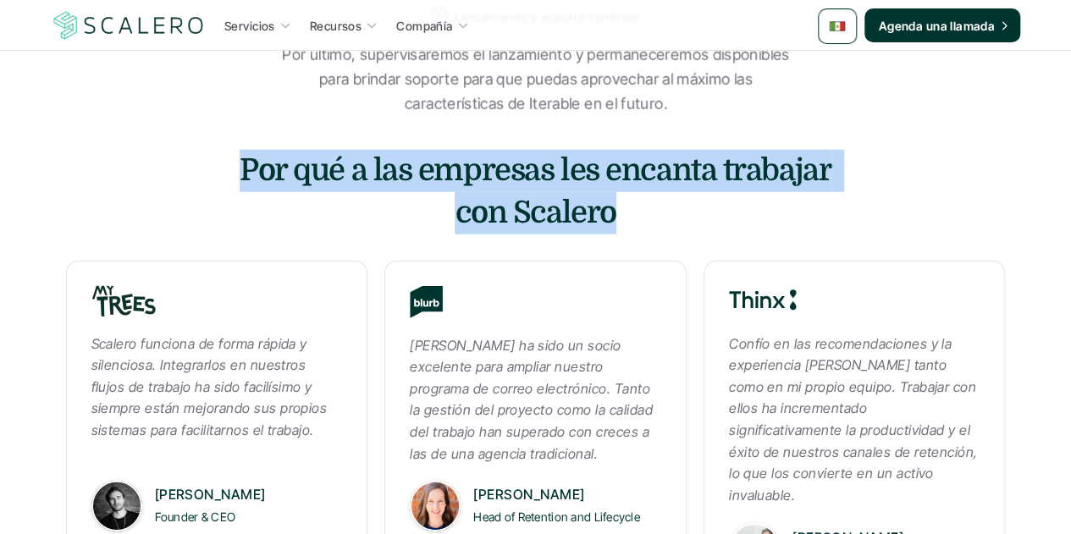
scroll to position [2456, 0]
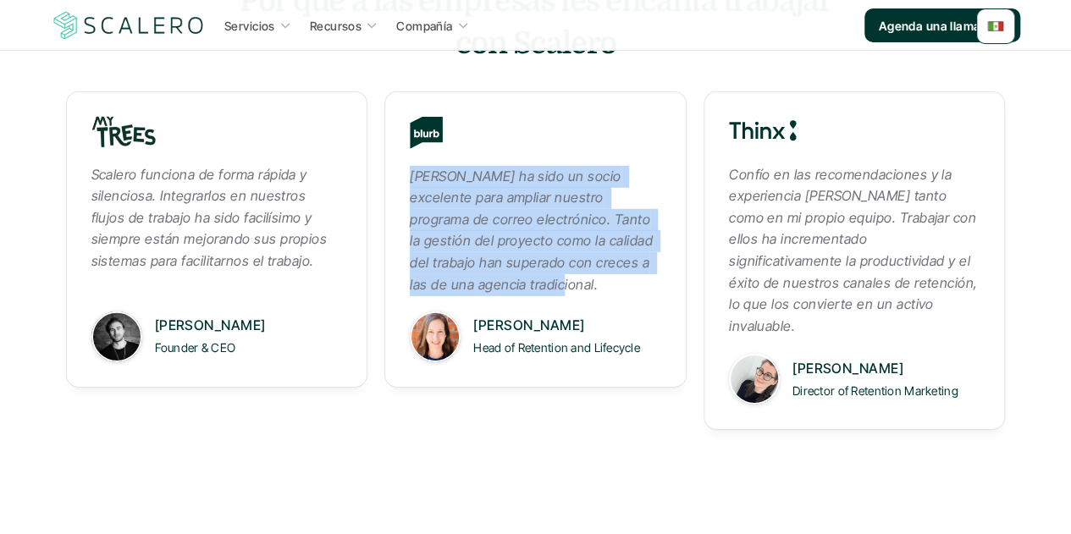
drag, startPoint x: 412, startPoint y: 184, endPoint x: 530, endPoint y: 298, distance: 164.7
click at [530, 293] on em "[PERSON_NAME] ha sido un socio excelente para ampliar nuestro programa de corre…" at bounding box center [533, 230] width 246 height 125
